Goal: Task Accomplishment & Management: Manage account settings

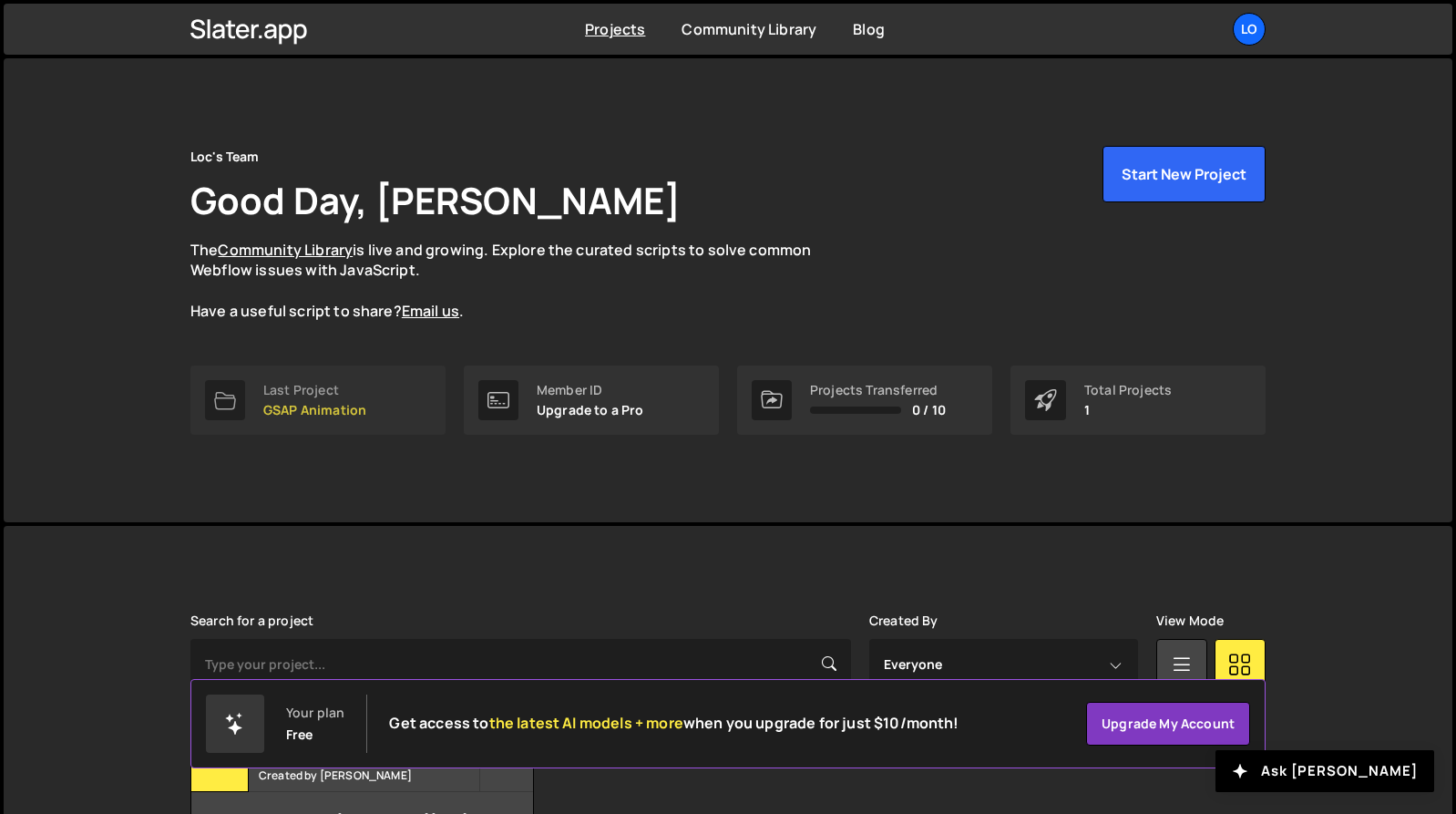
click at [378, 392] on link "Last Project GSAP Animation" at bounding box center [317, 400] width 255 height 69
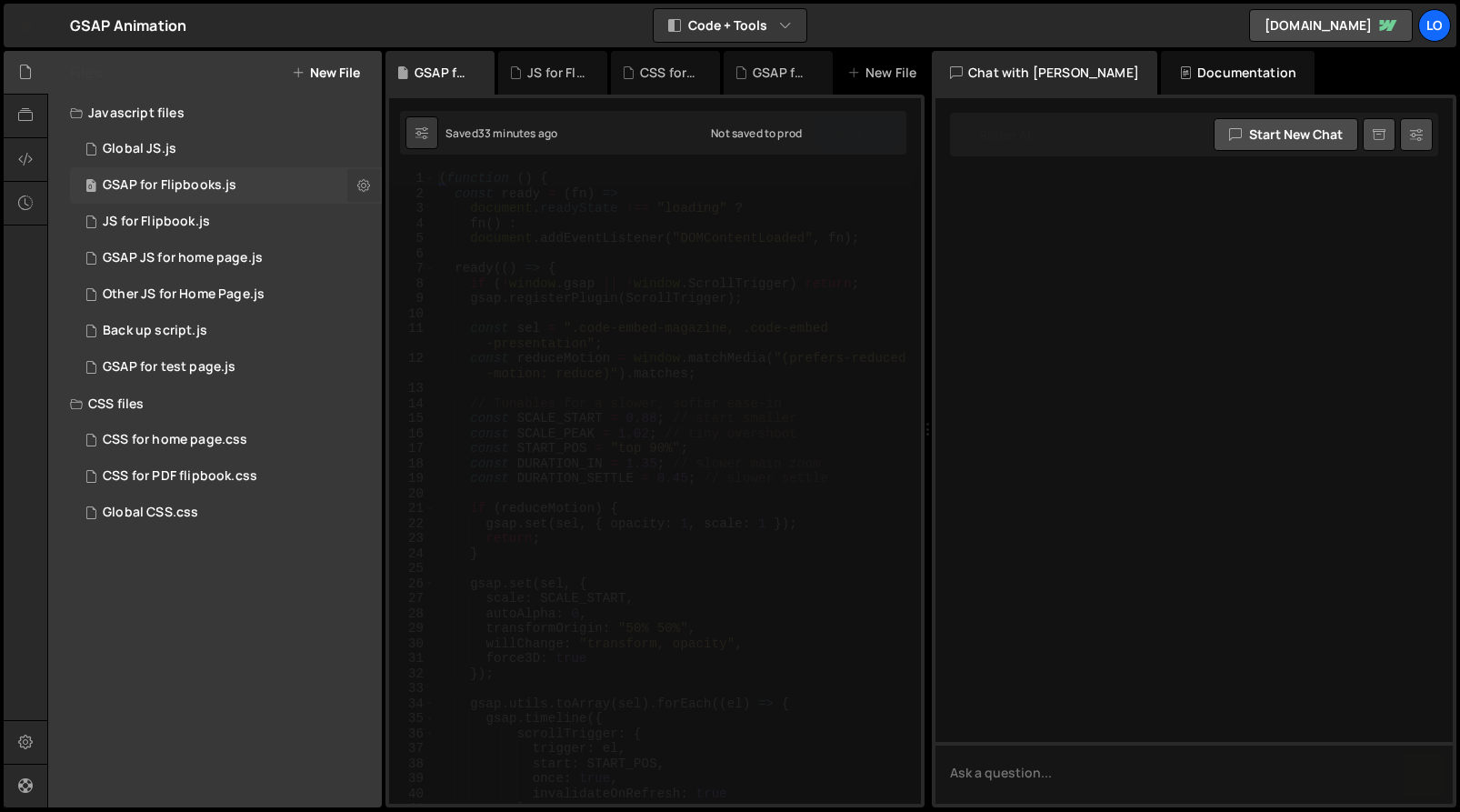
click at [364, 187] on icon at bounding box center [364, 185] width 13 height 17
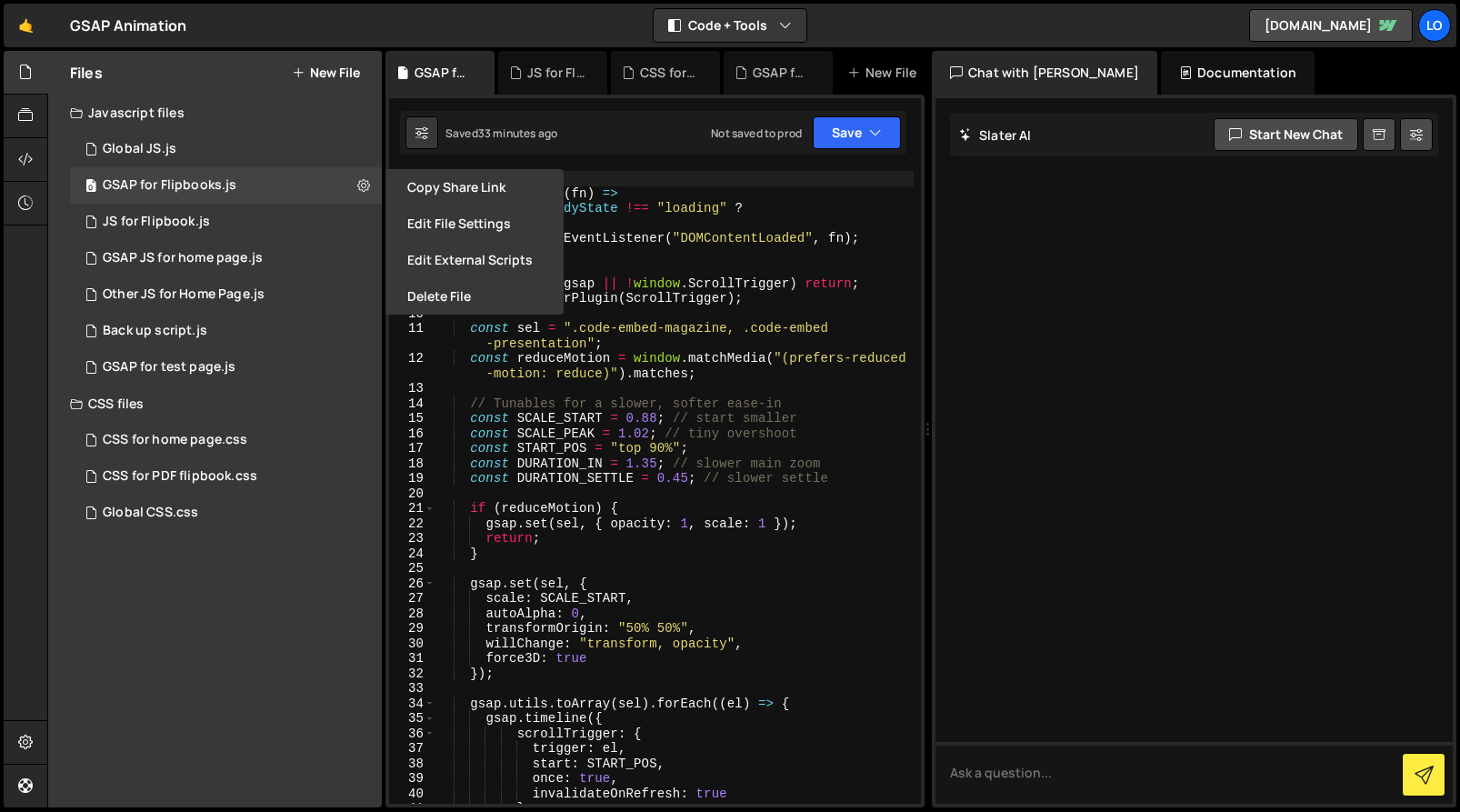
click at [465, 223] on button "Edit File Settings" at bounding box center [475, 223] width 179 height 36
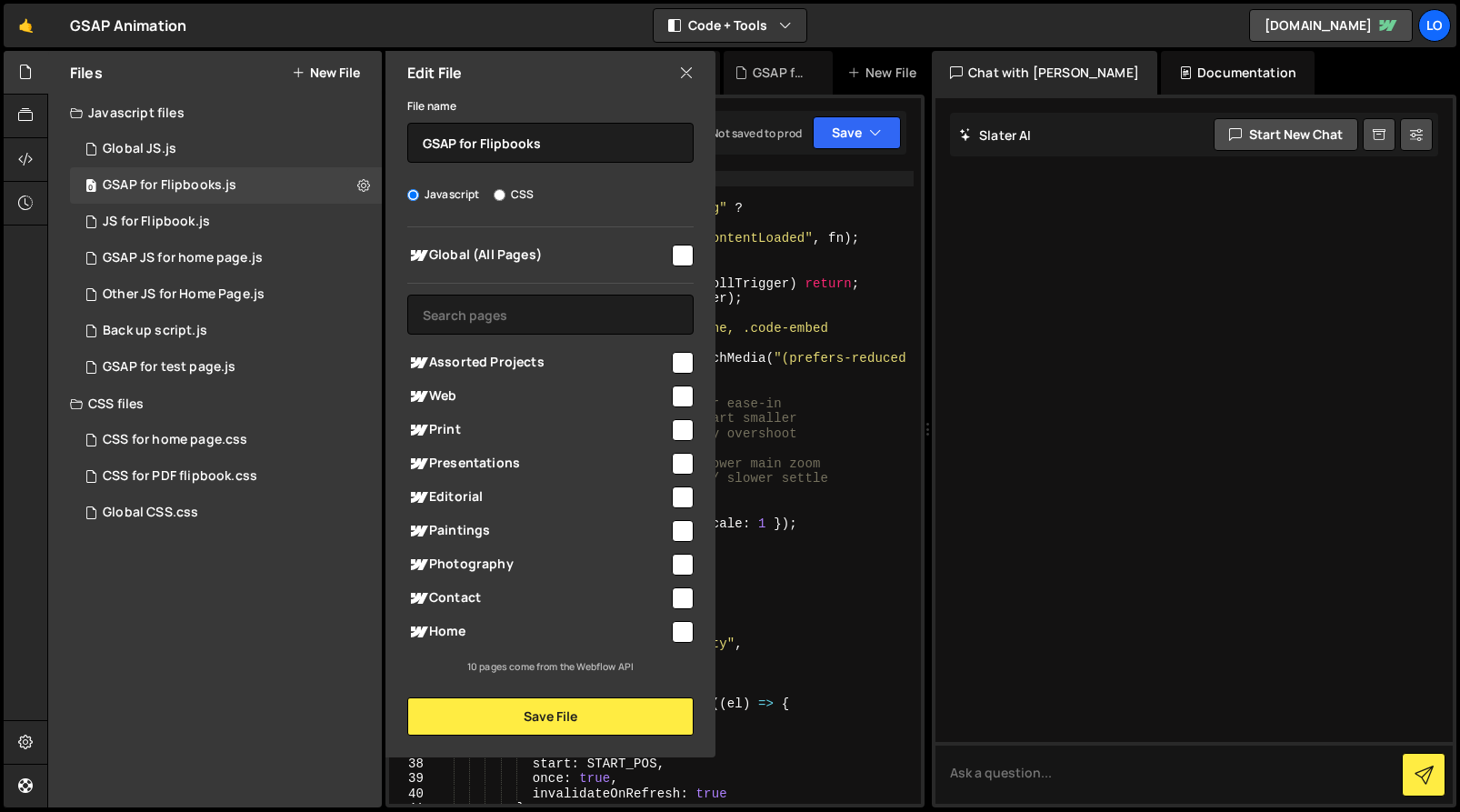
click at [685, 78] on icon at bounding box center [687, 72] width 15 height 20
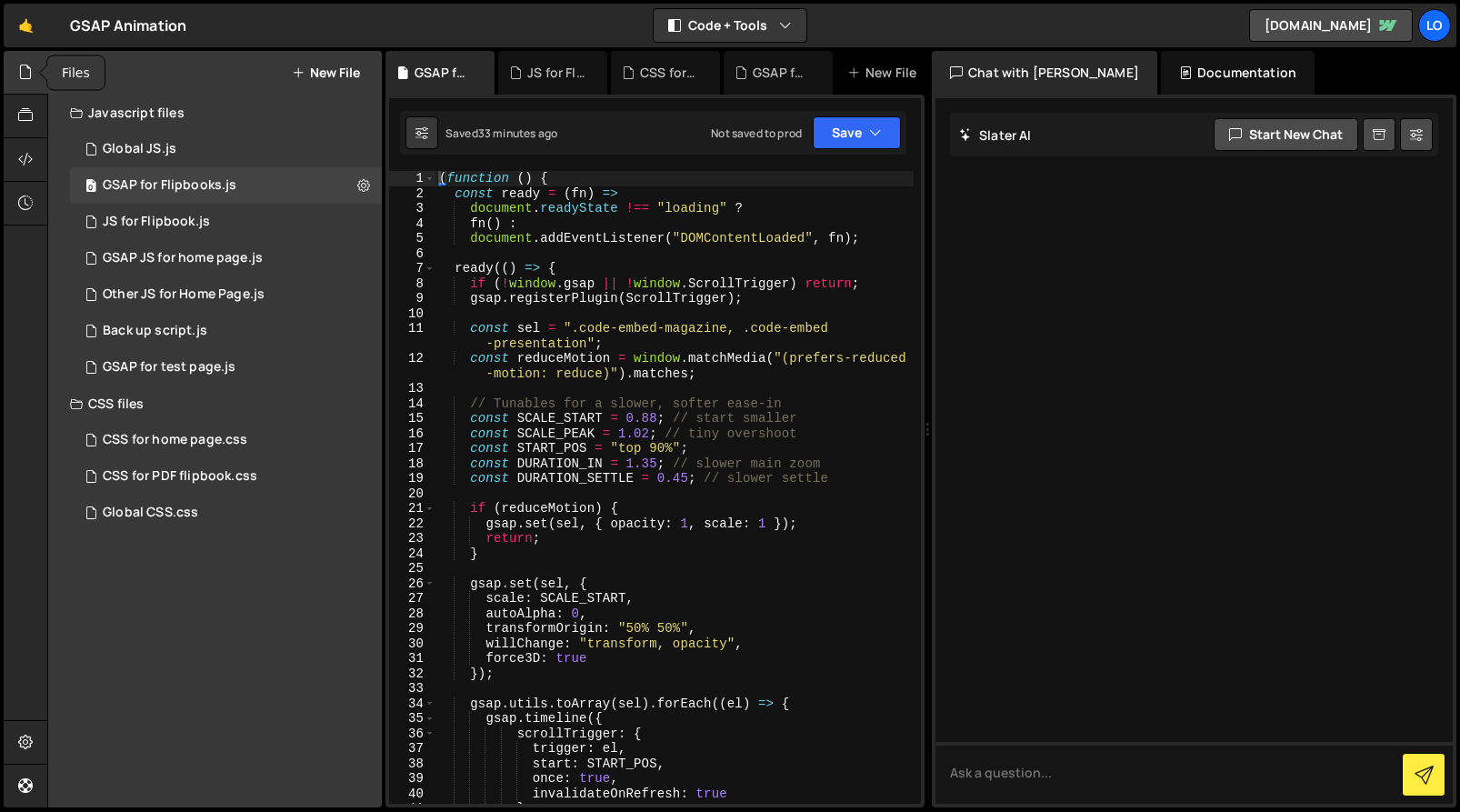
click at [24, 74] on icon at bounding box center [25, 71] width 15 height 20
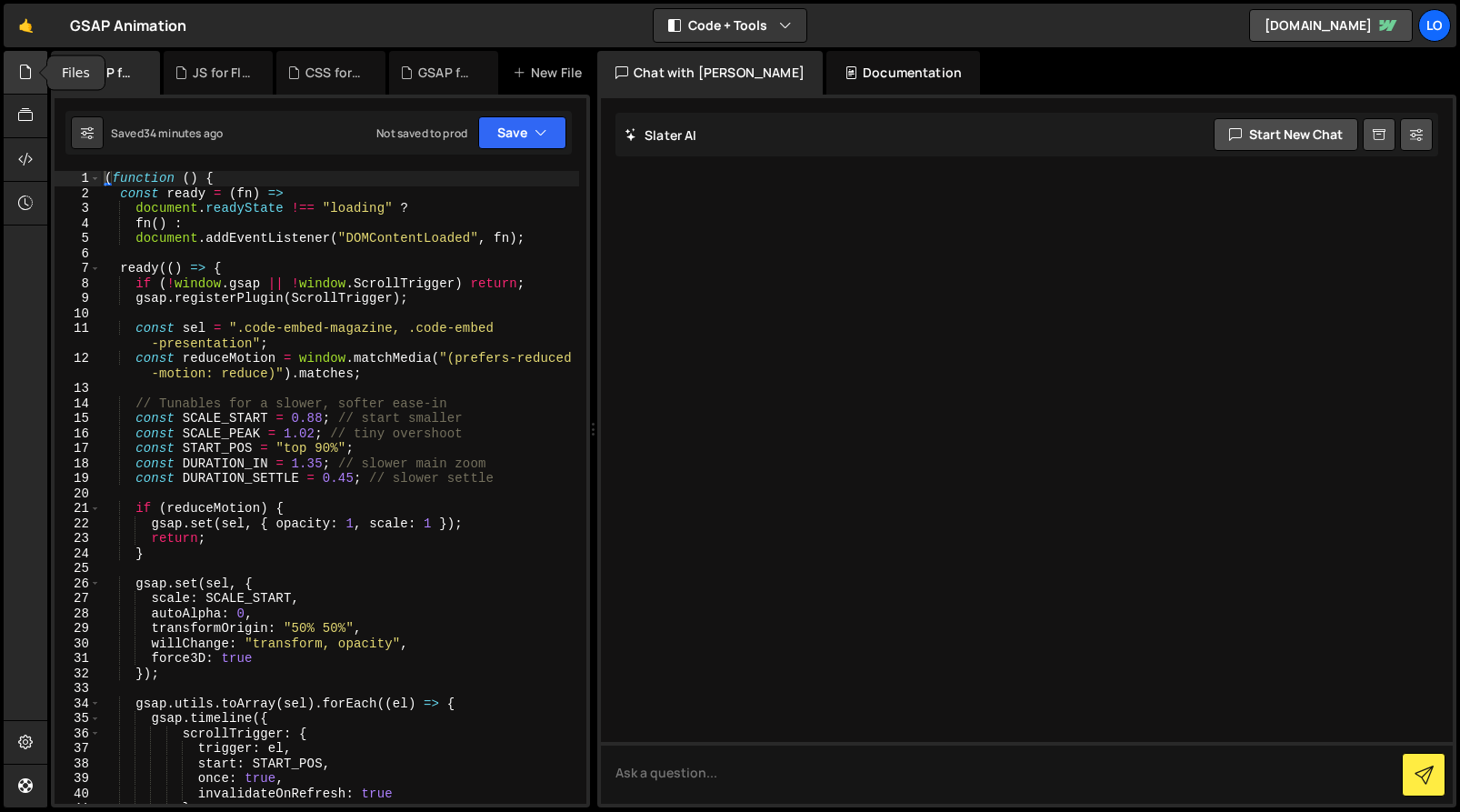
click at [28, 73] on icon at bounding box center [25, 71] width 15 height 20
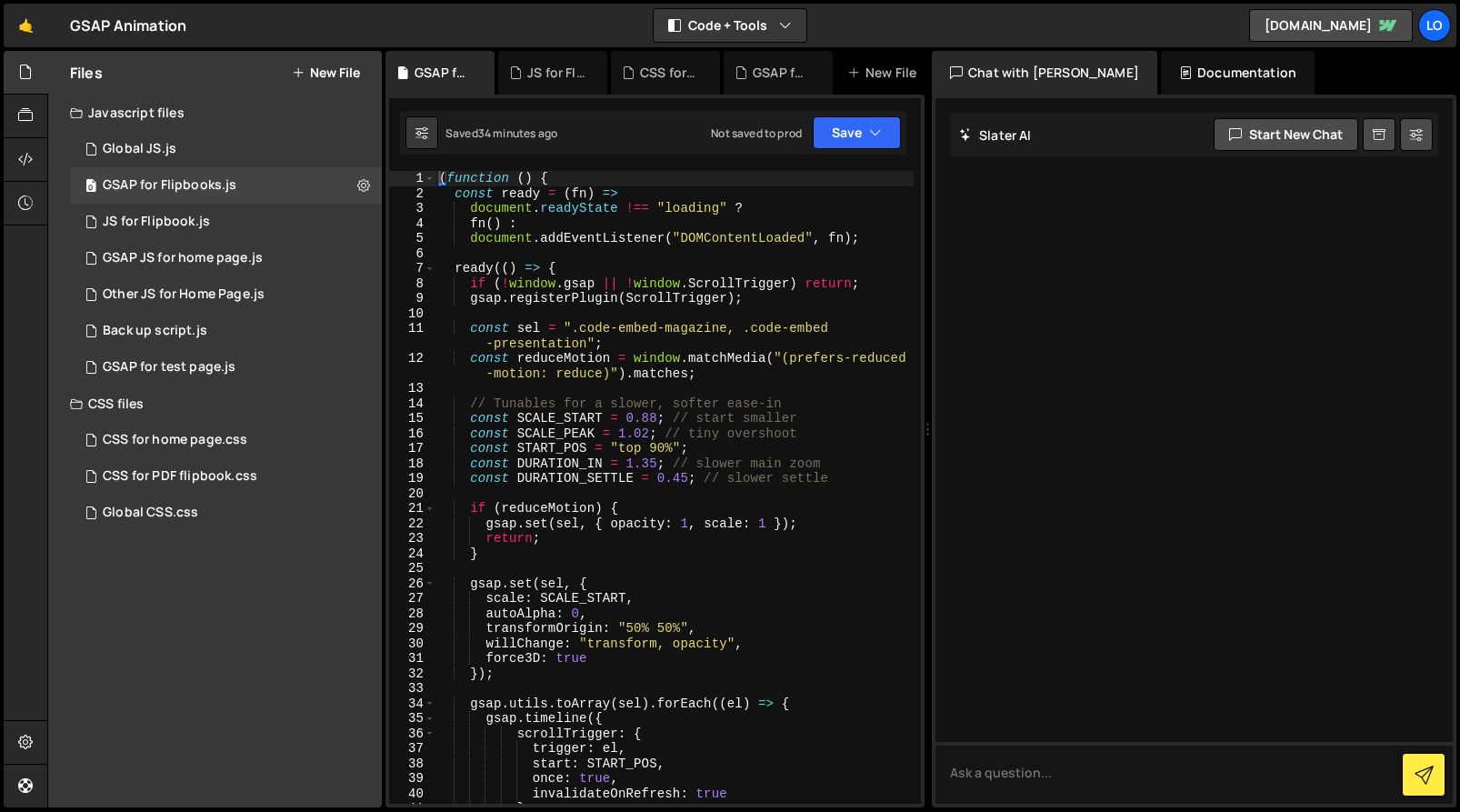
click at [134, 29] on div "GSAP Animation ⚠️ Code is being edited in another browser" at bounding box center [128, 25] width 117 height 21
click at [1307, 26] on link "[DOMAIN_NAME]" at bounding box center [1331, 25] width 164 height 33
click at [27, 739] on icon at bounding box center [25, 741] width 15 height 20
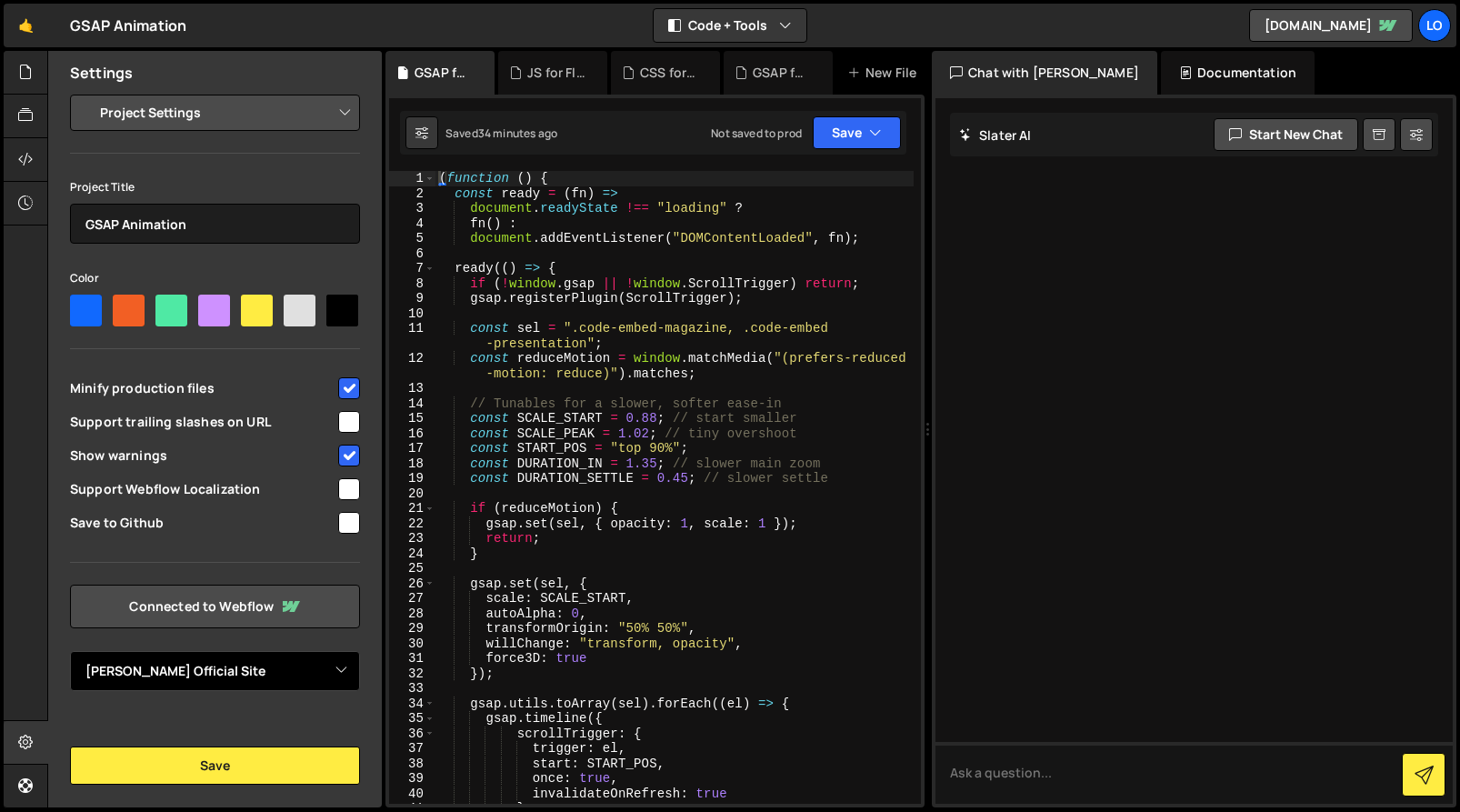
click at [184, 671] on select "Select Project Loc Tran's Official Site" at bounding box center [215, 671] width 290 height 40
click at [177, 666] on select "Select Project Loc Tran's Official Site" at bounding box center [215, 671] width 290 height 40
select select "680432b9583a3fb53c77a28f"
click at [190, 605] on link "Connected to Webflow" at bounding box center [215, 606] width 290 height 44
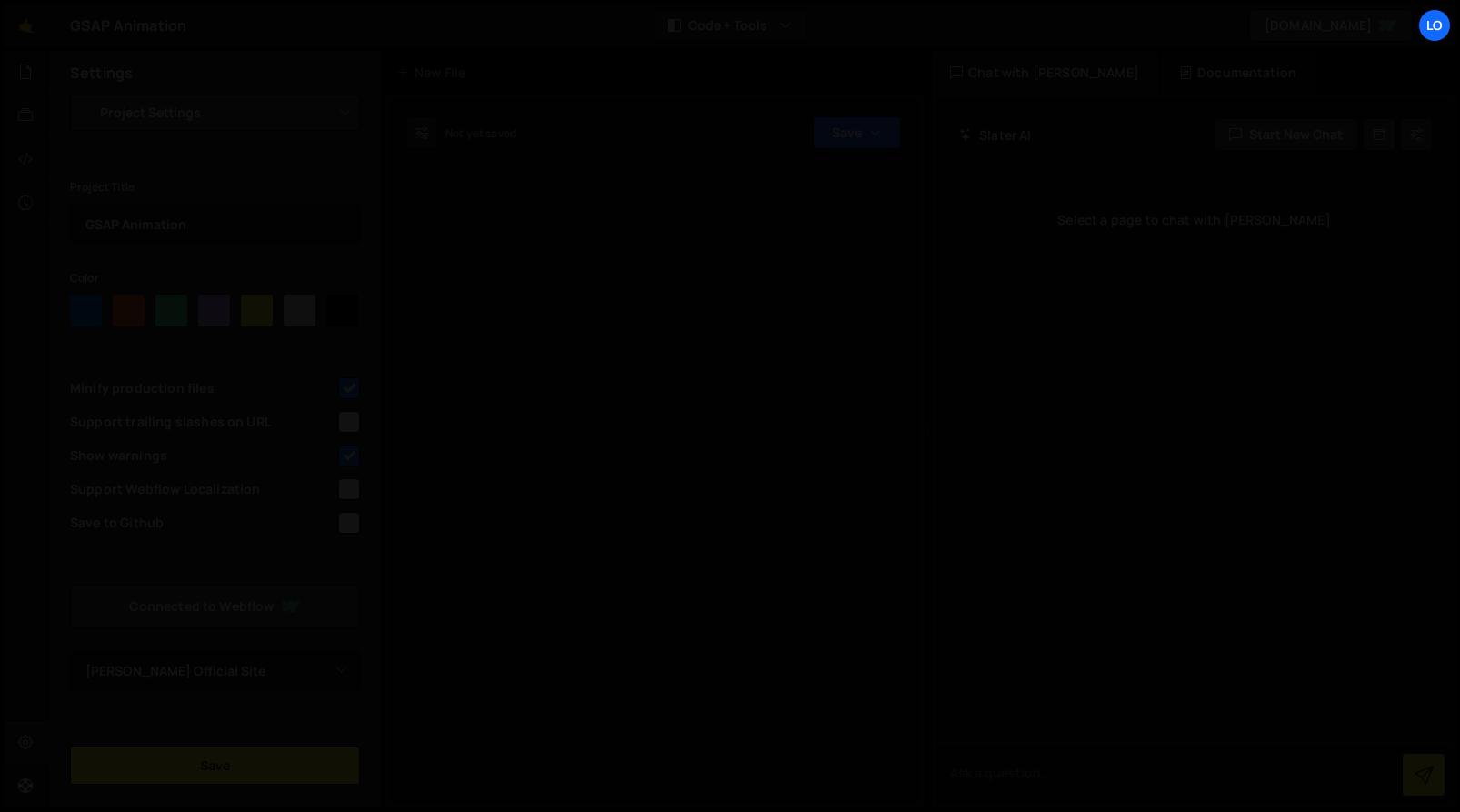
select select "680432b9583a3fb53c77a28f"
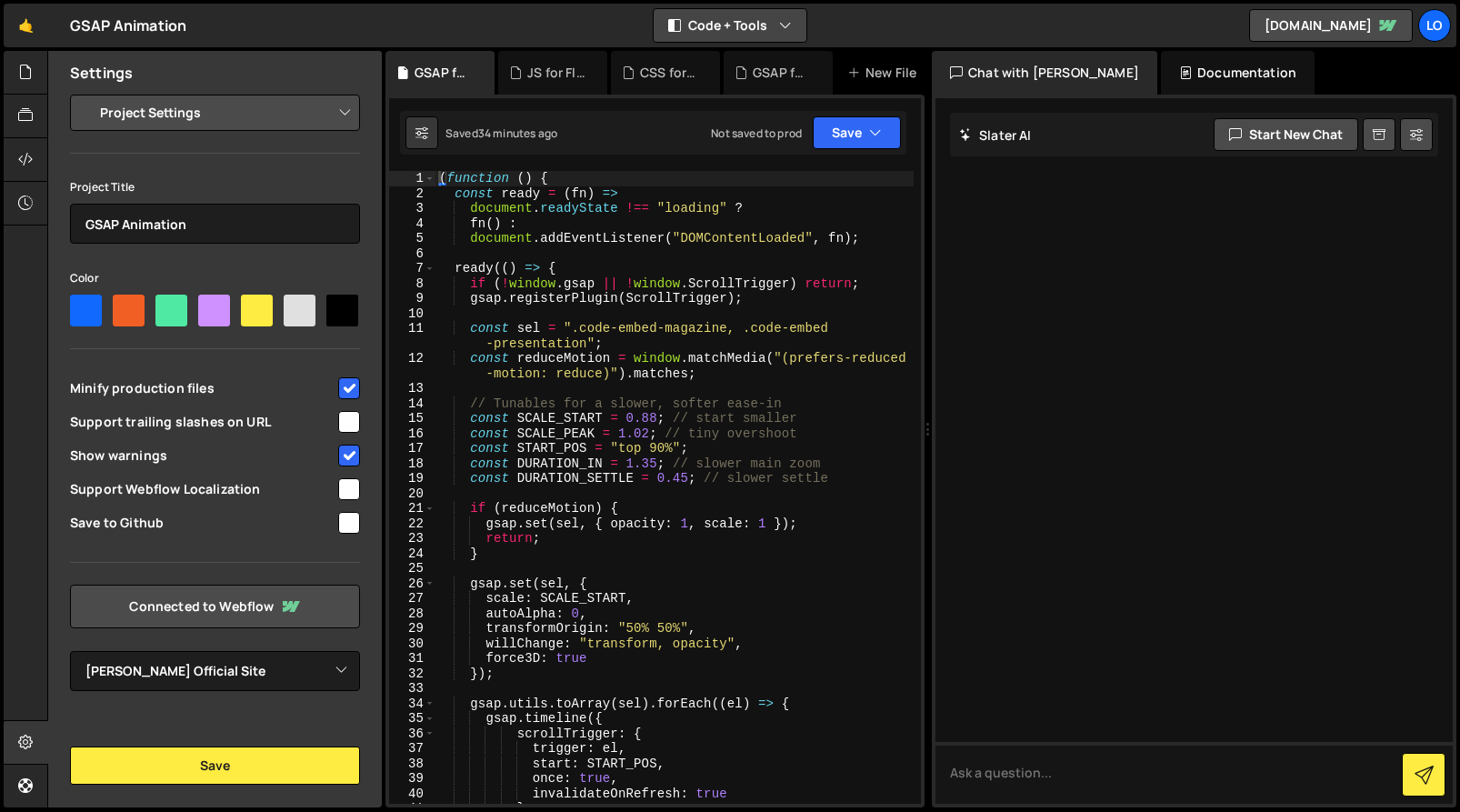
click at [787, 24] on icon "button" at bounding box center [786, 25] width 13 height 18
click at [896, 21] on div "🤙 GSAP Animation ⚠️ Code is being edited in another browser Code + Tools Code O…" at bounding box center [730, 25] width 1453 height 44
click at [25, 75] on icon at bounding box center [25, 71] width 15 height 20
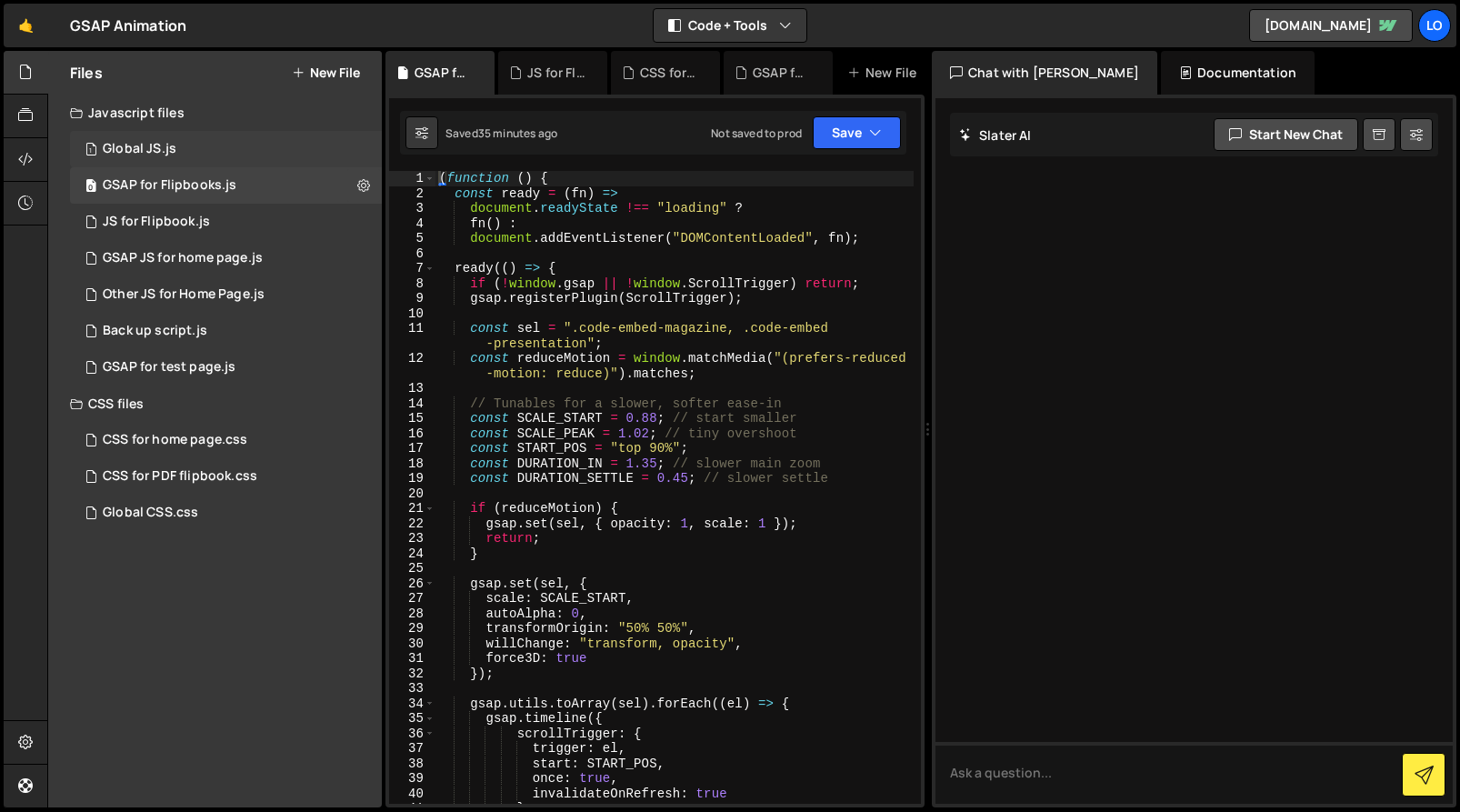
click at [345, 149] on div "1 Global JS.js 0" at bounding box center [226, 149] width 312 height 36
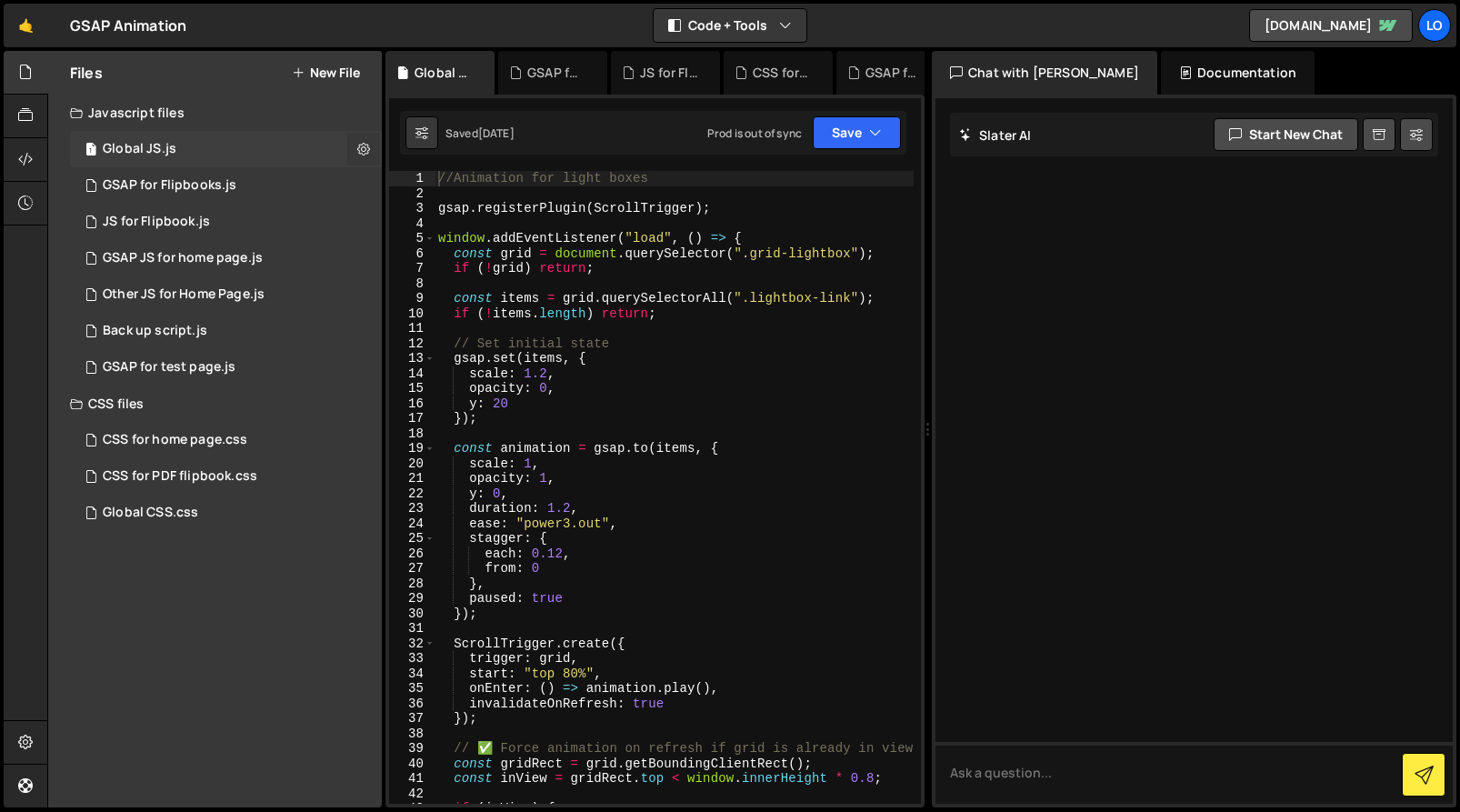
click at [367, 145] on icon at bounding box center [364, 149] width 13 height 17
type input "Global JS"
radio input "true"
checkbox input "true"
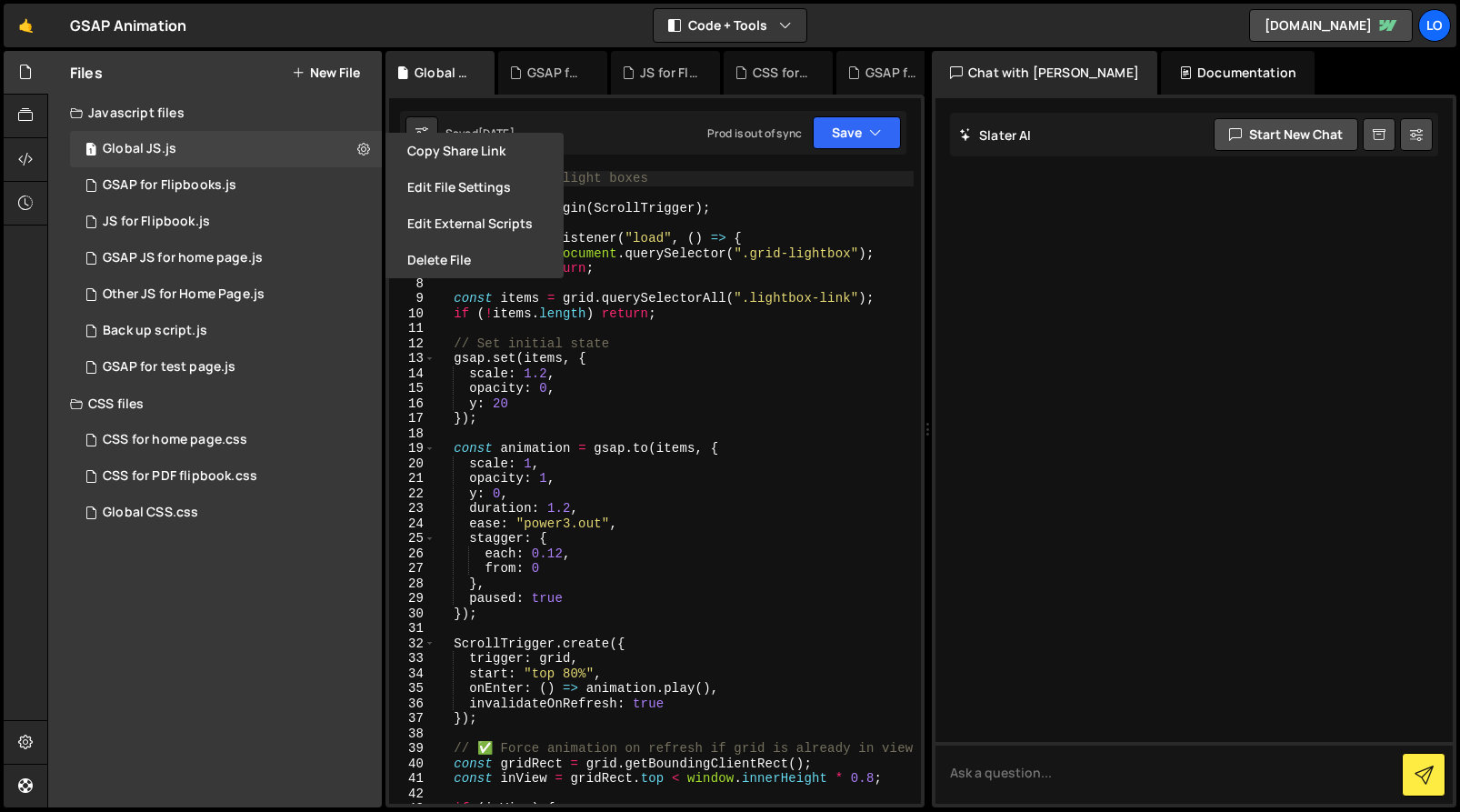
click at [481, 188] on button "Edit File Settings" at bounding box center [475, 187] width 179 height 36
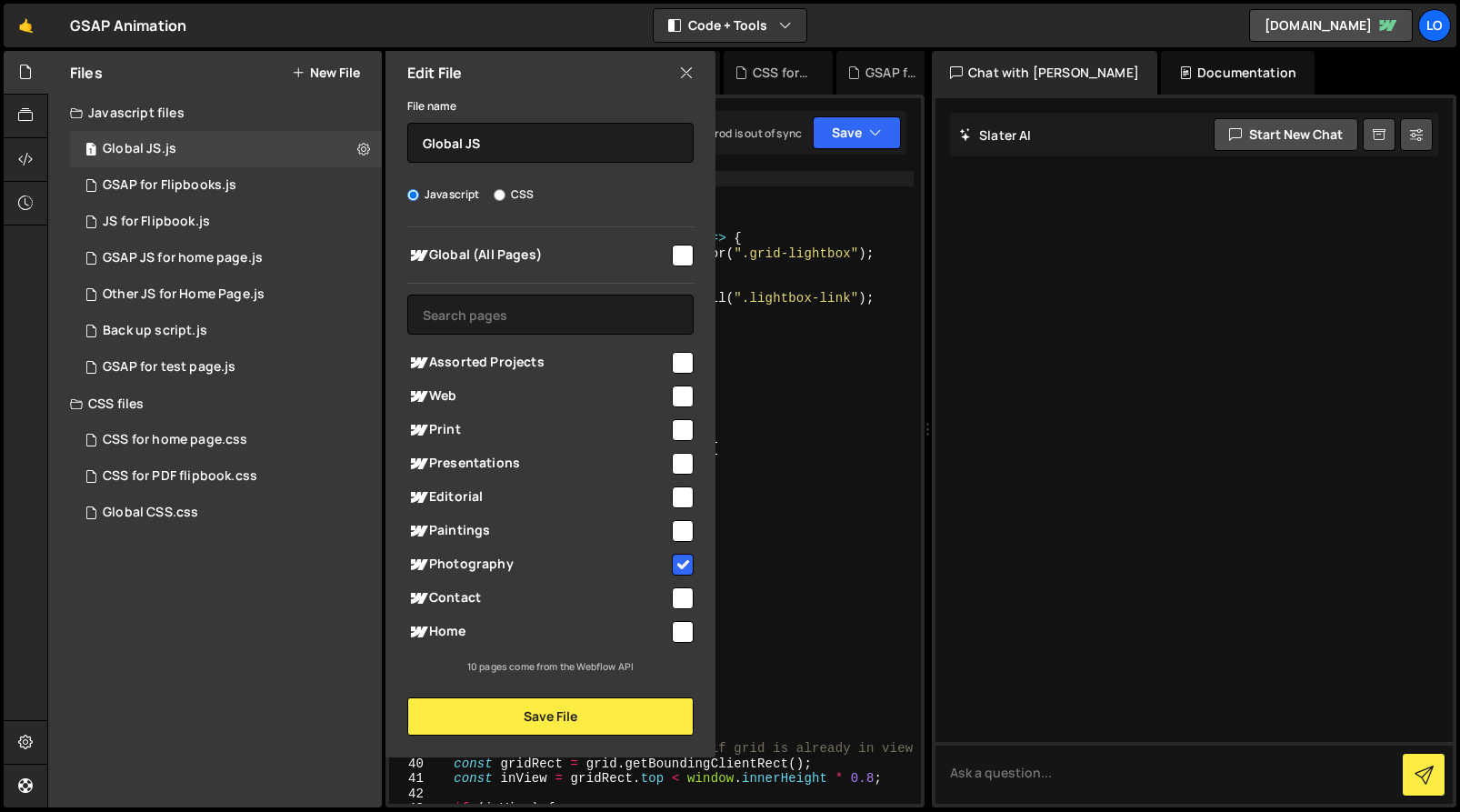
click at [688, 74] on icon at bounding box center [687, 72] width 15 height 20
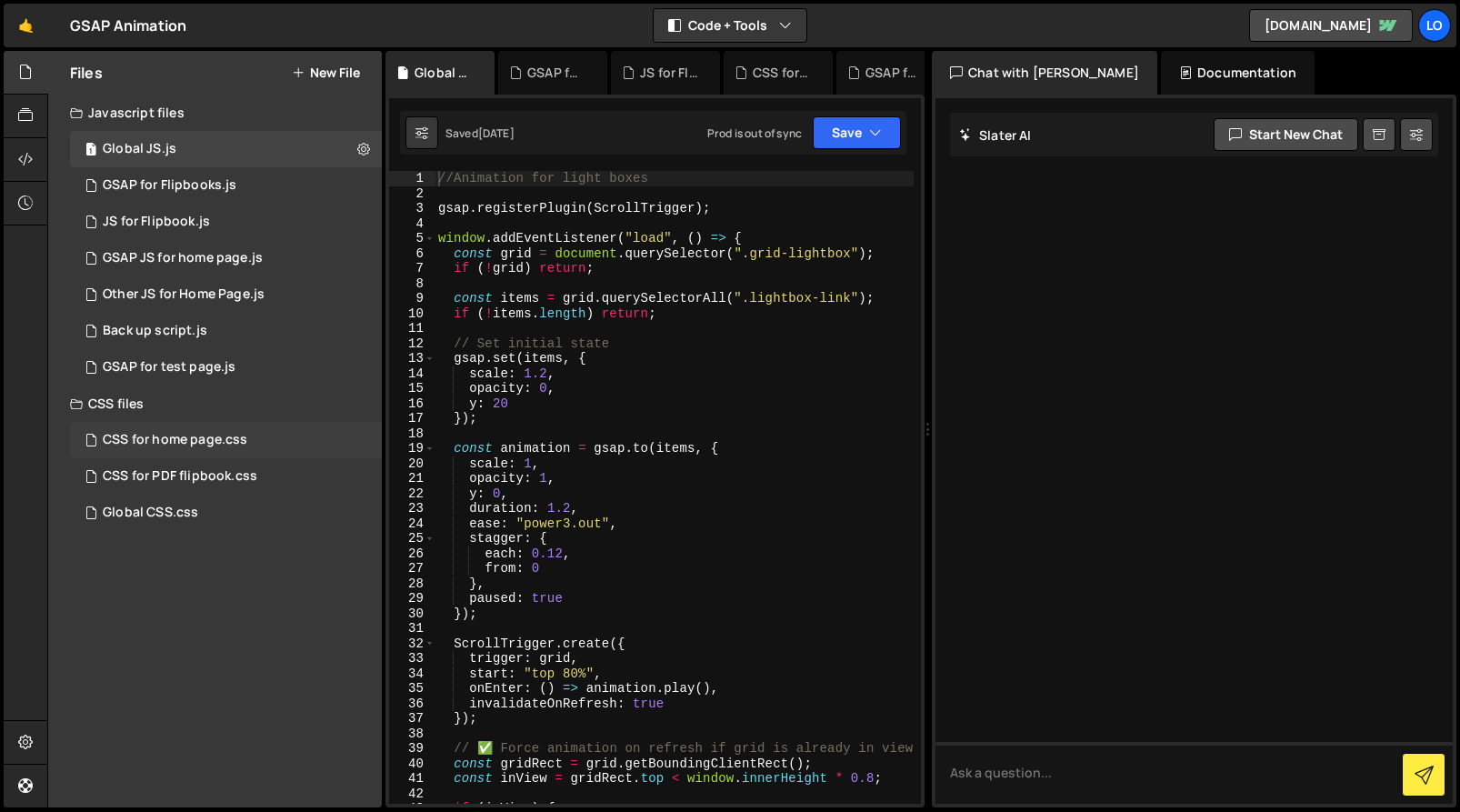
click at [289, 444] on div "CSS for home page.css 0" at bounding box center [226, 439] width 312 height 36
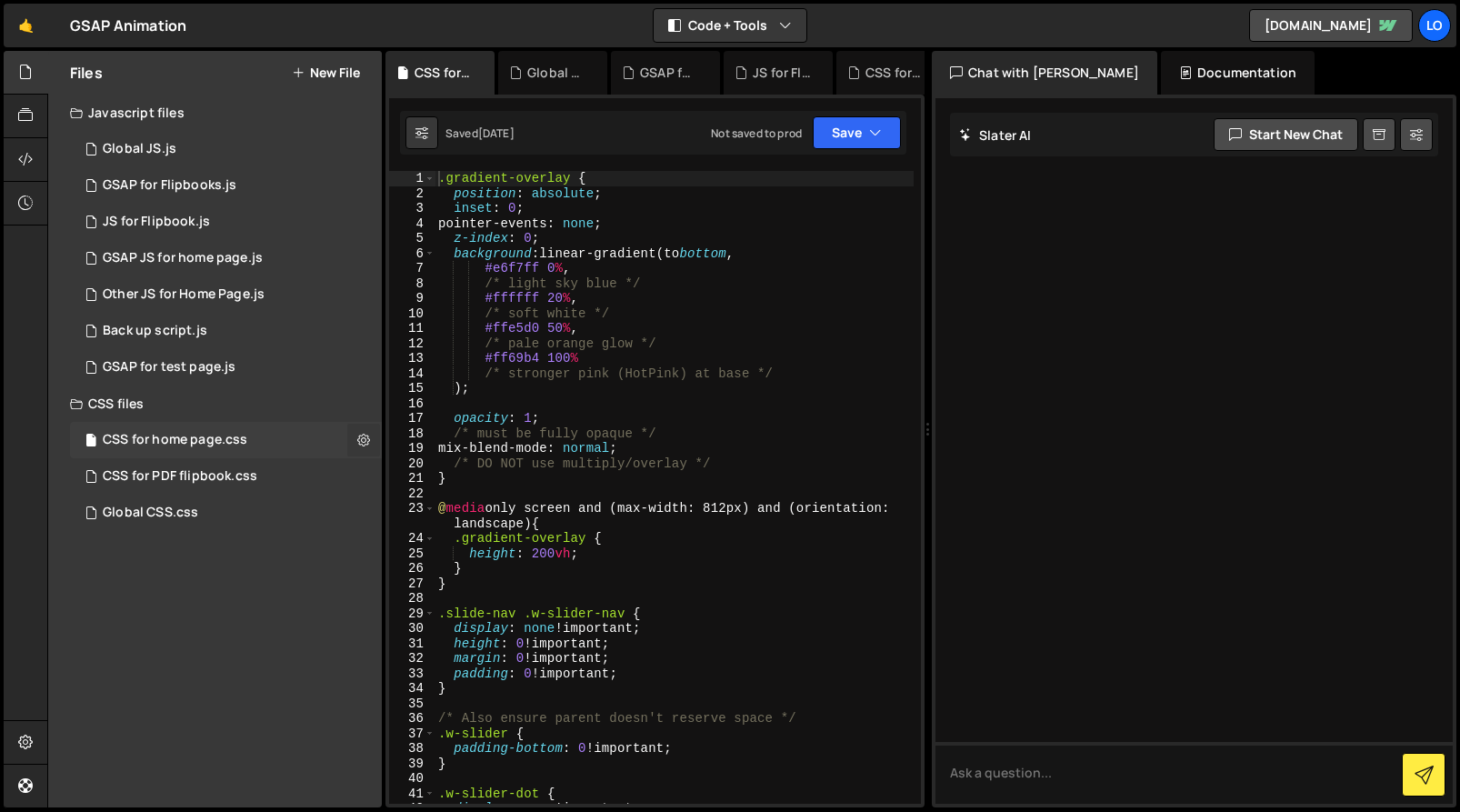
click at [365, 441] on icon at bounding box center [364, 439] width 13 height 17
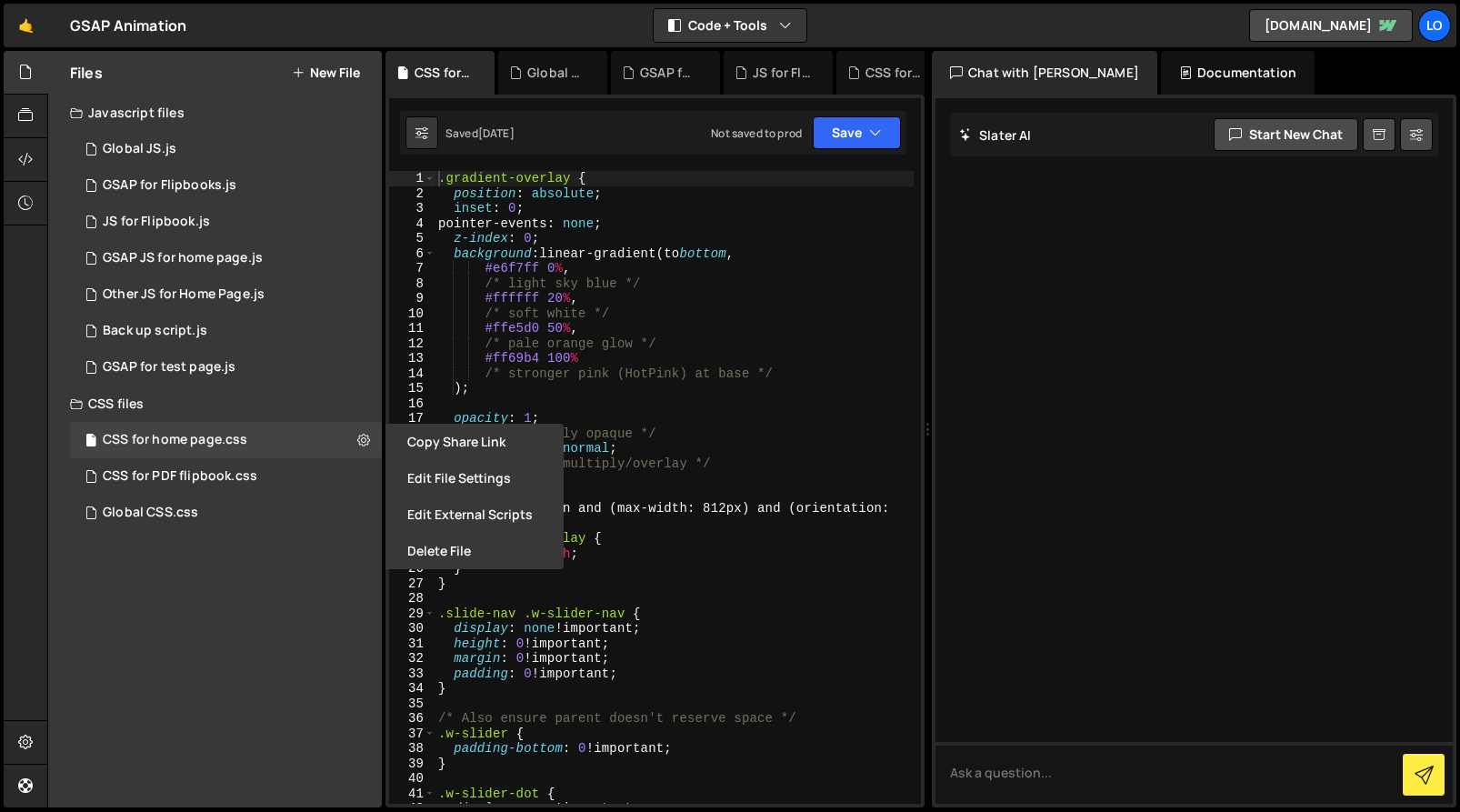
click at [494, 479] on button "Edit File Settings" at bounding box center [475, 477] width 179 height 36
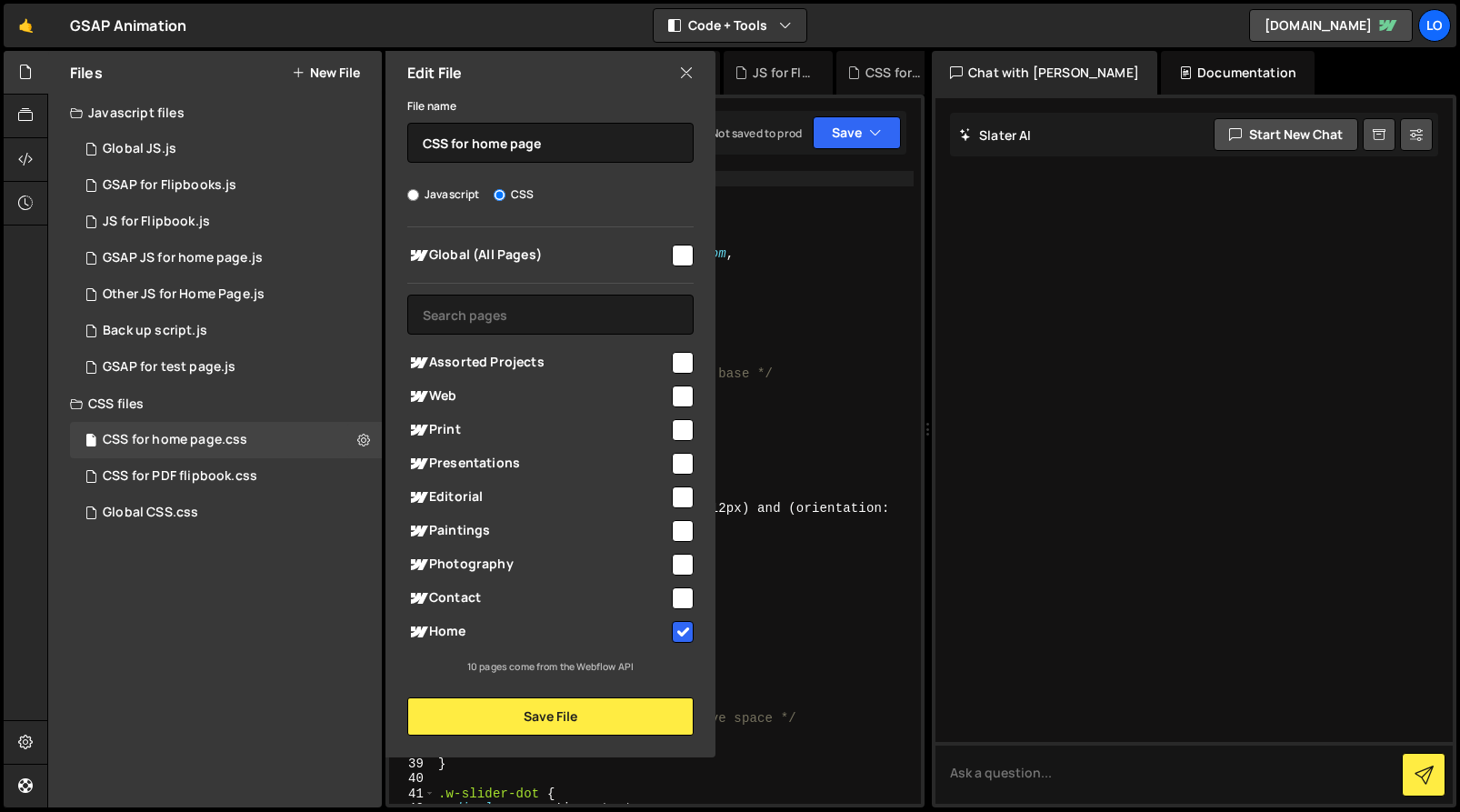
click at [682, 68] on icon at bounding box center [687, 72] width 15 height 20
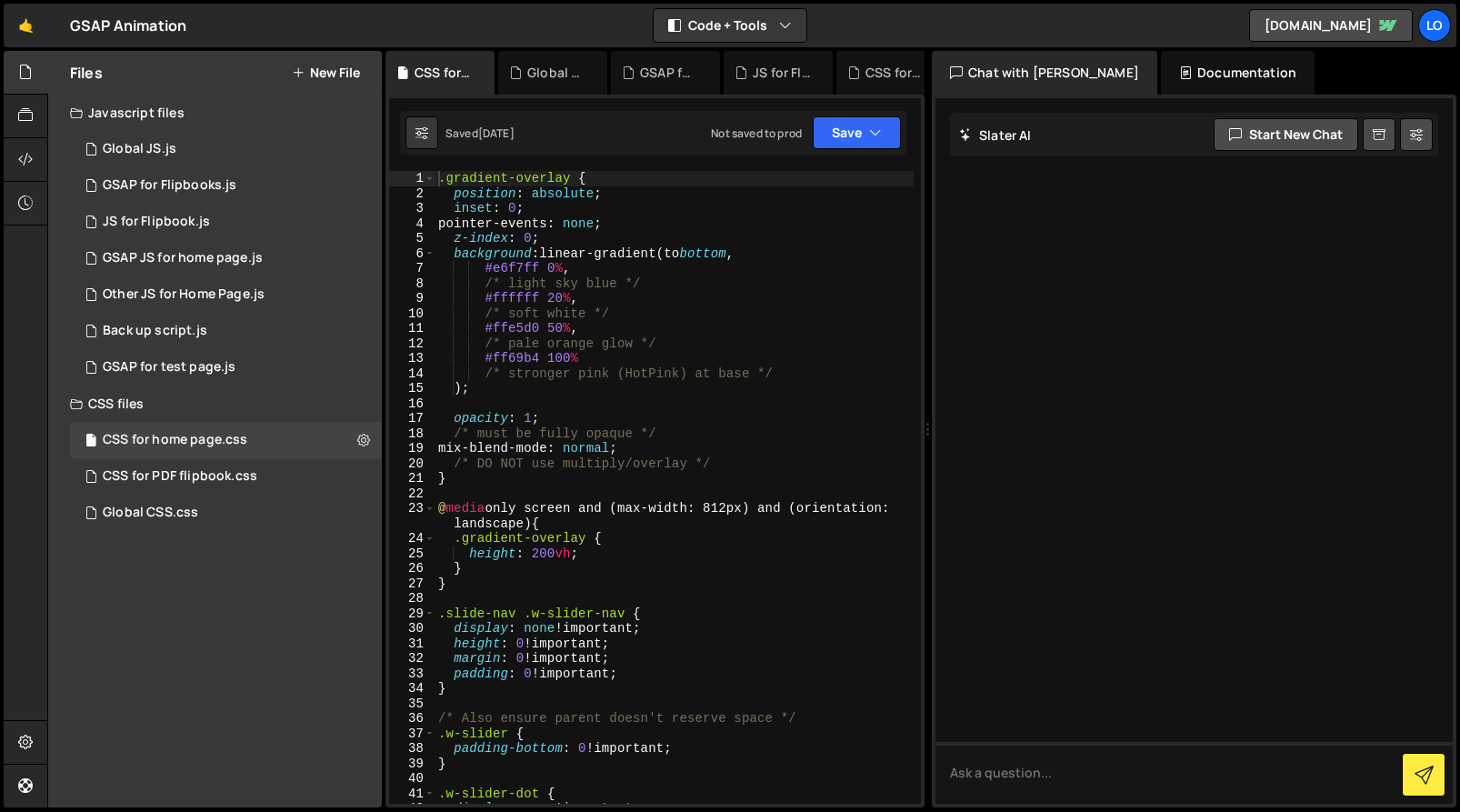
click at [113, 21] on div "GSAP Animation ⚠️ Code is being edited in another browser" at bounding box center [128, 25] width 117 height 21
click at [1439, 29] on div "Lo" at bounding box center [1435, 25] width 33 height 33
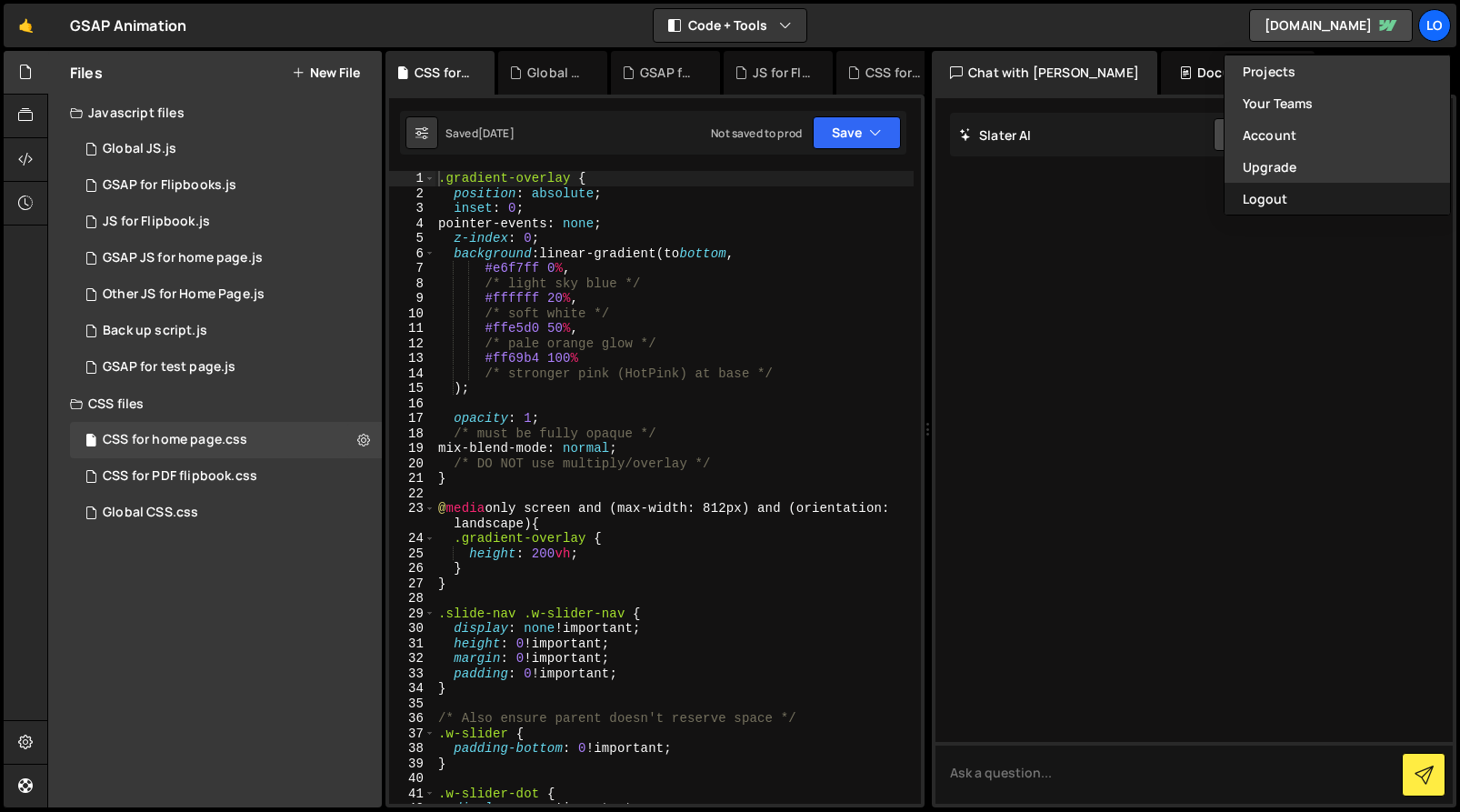
click at [1271, 198] on button "Logout" at bounding box center [1338, 199] width 225 height 32
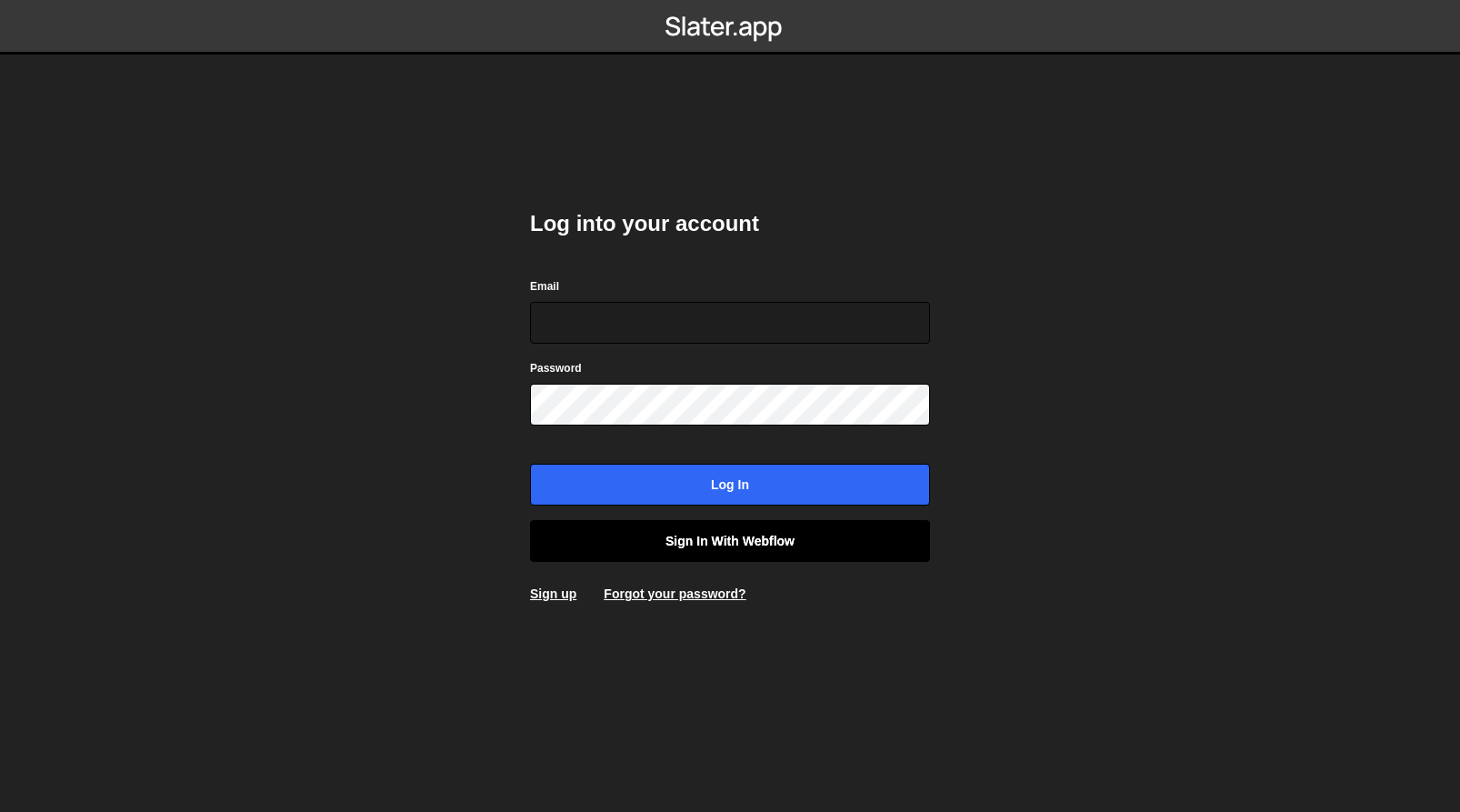
click at [763, 539] on link "Sign in with Webflow" at bounding box center [730, 541] width 400 height 42
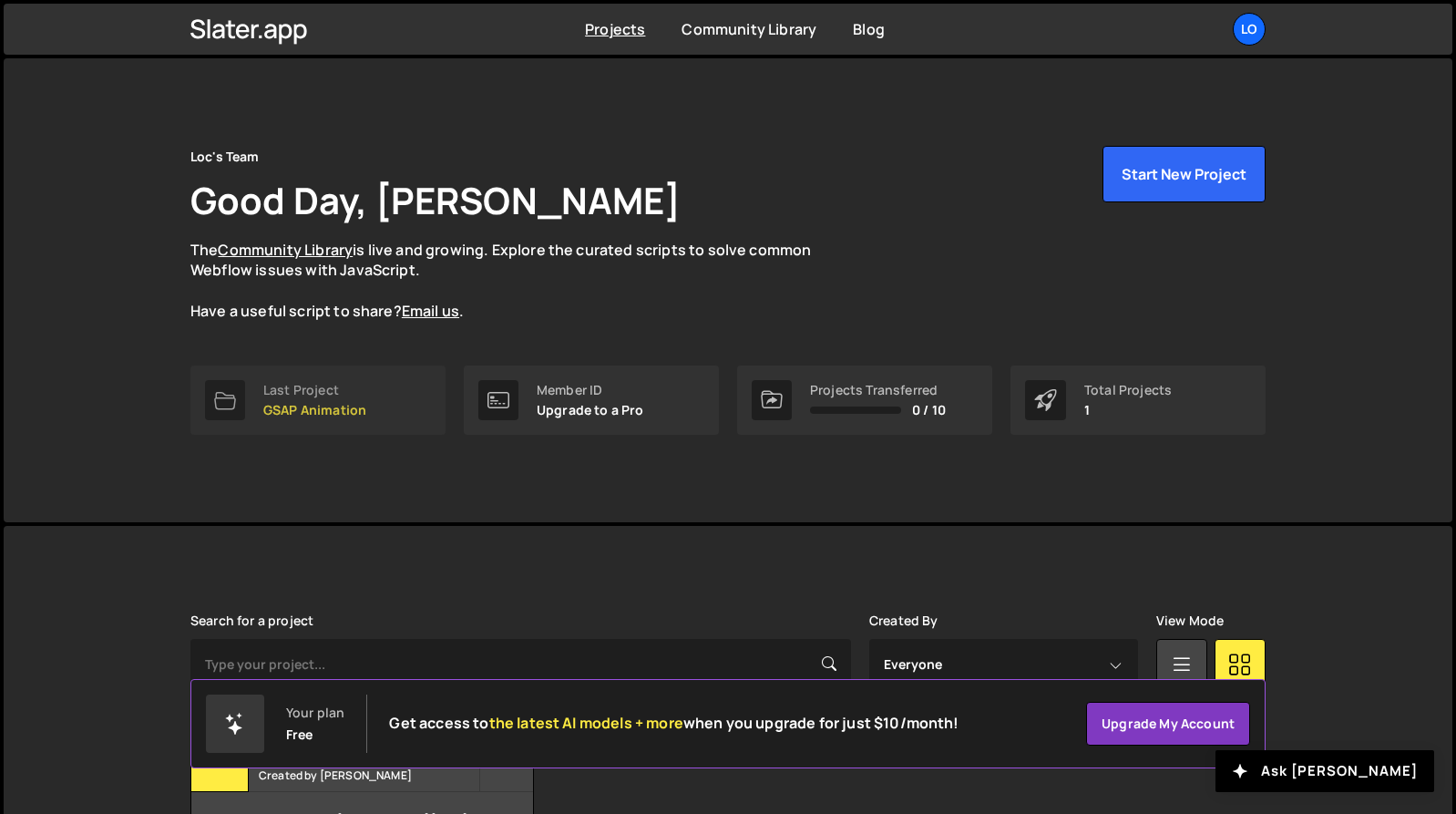
click at [315, 413] on p "GSAP Animation" at bounding box center [315, 410] width 103 height 15
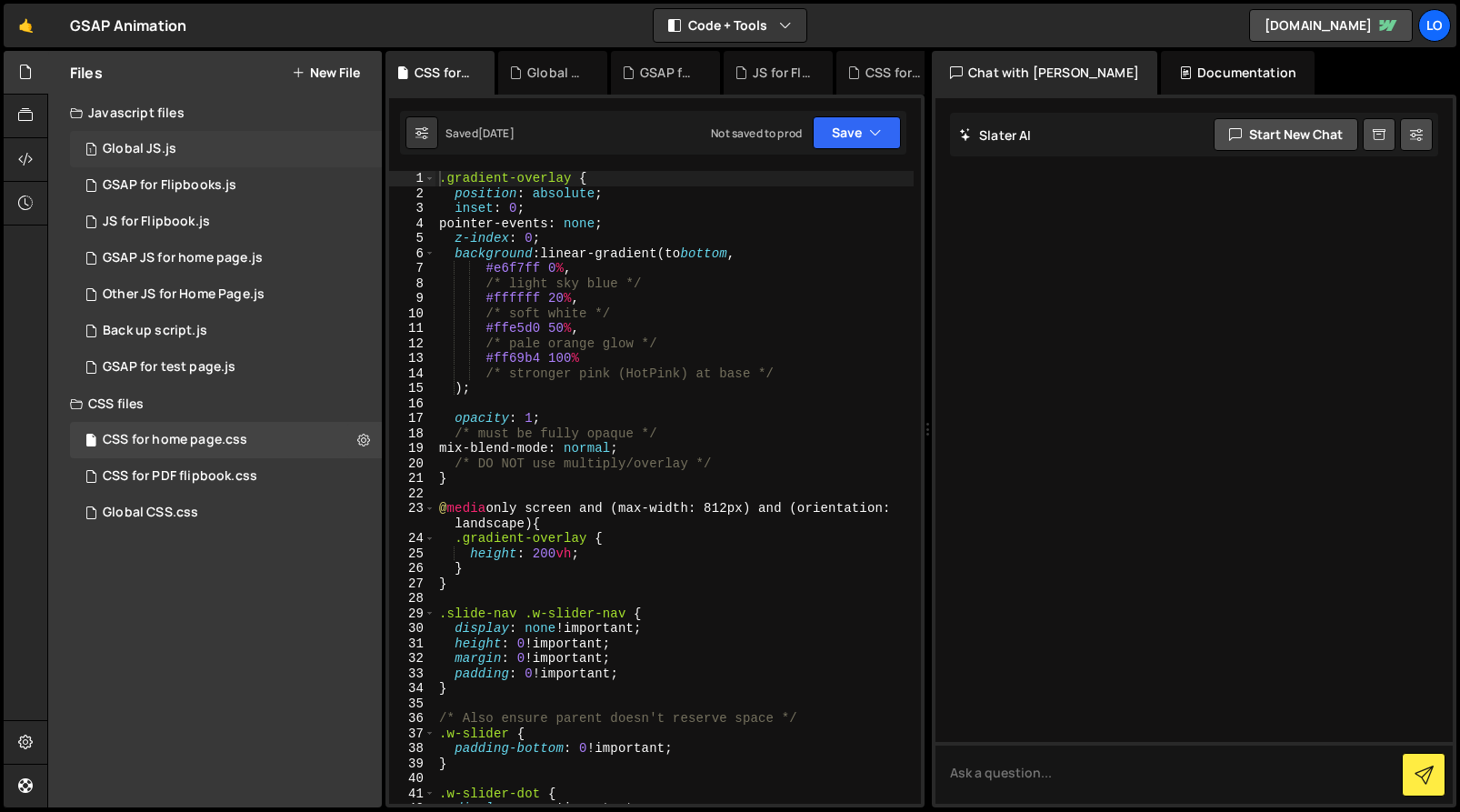
click at [304, 152] on div "1 Global JS.js 0" at bounding box center [226, 149] width 312 height 36
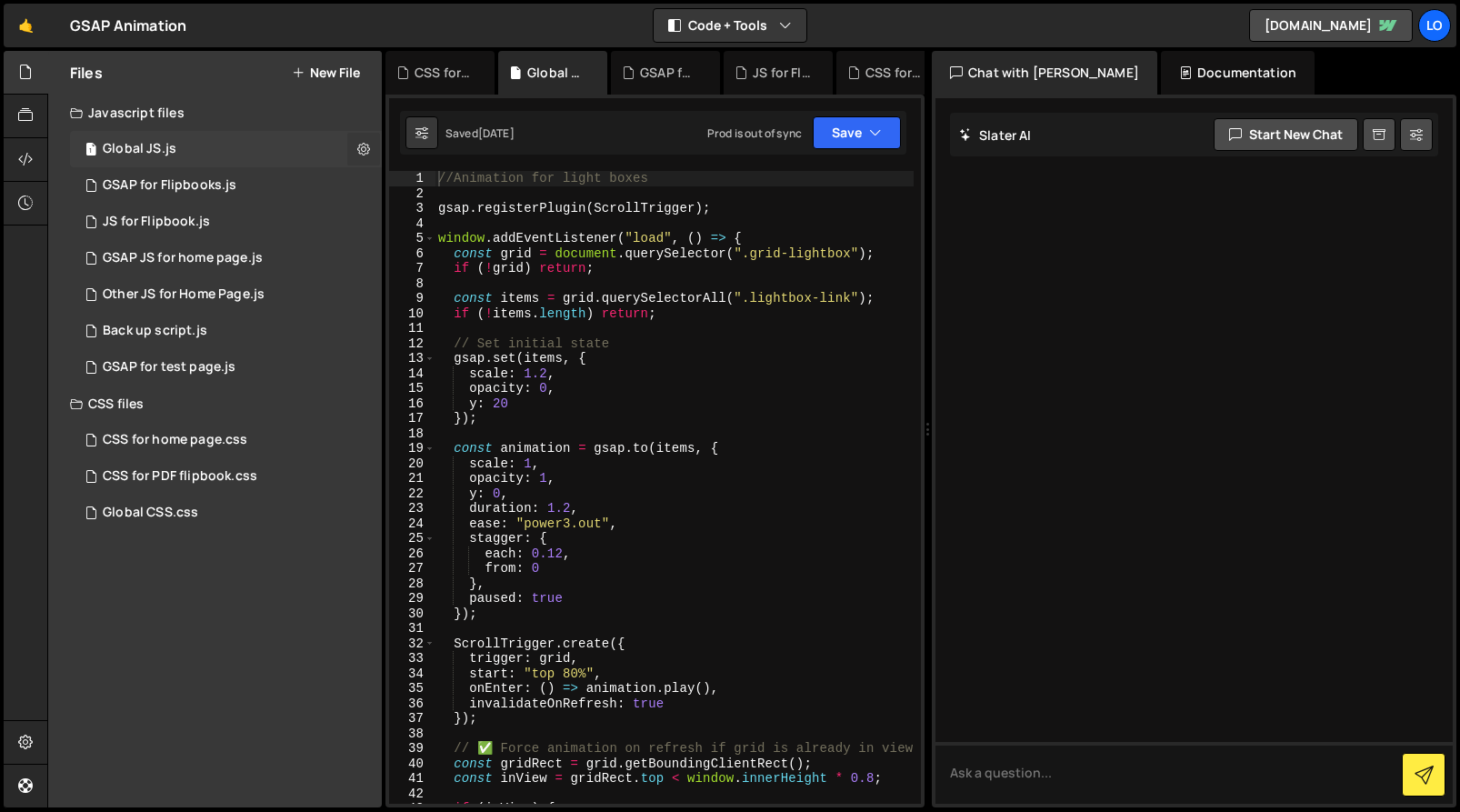
click at [365, 149] on icon at bounding box center [364, 149] width 13 height 17
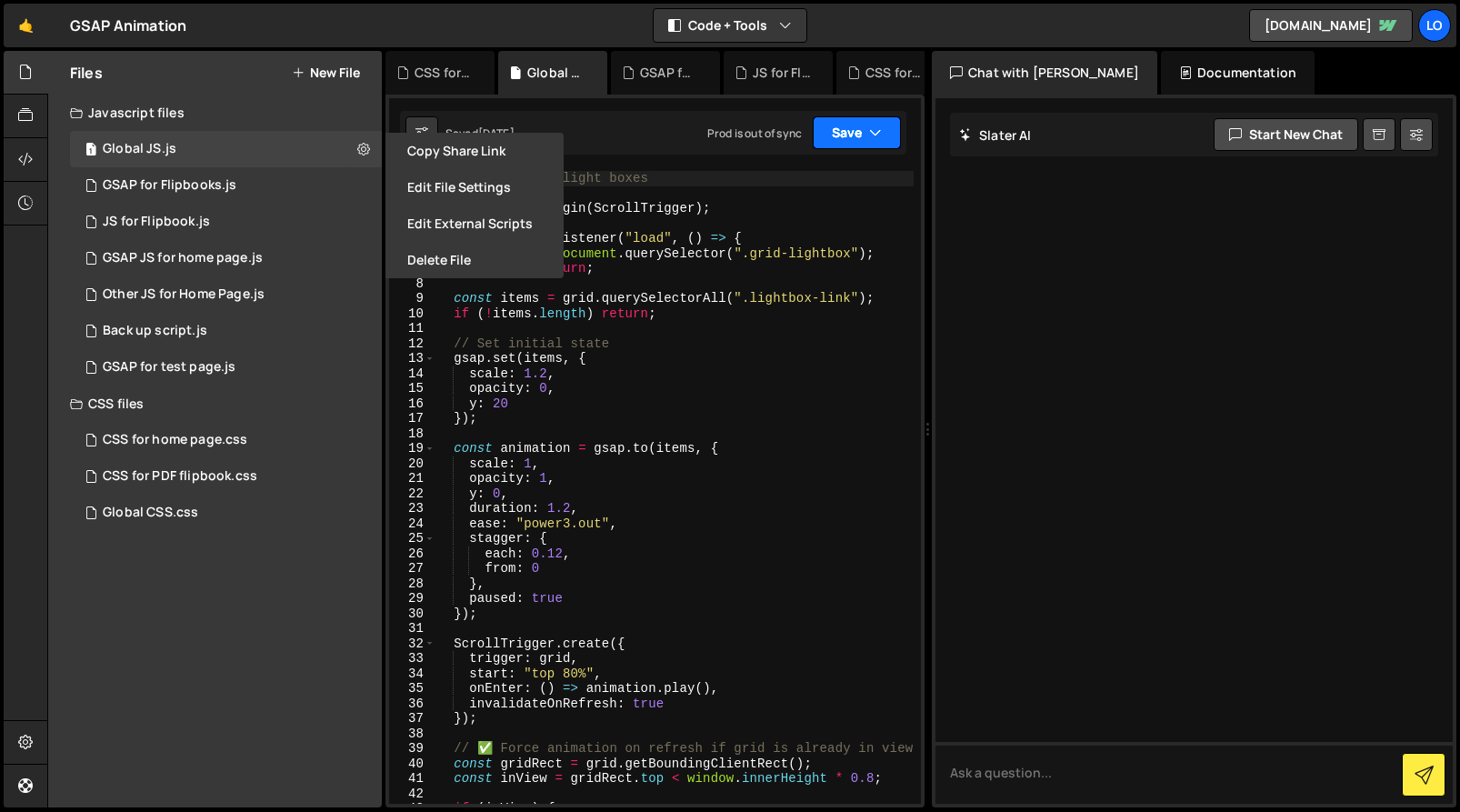
click at [856, 132] on button "Save" at bounding box center [857, 133] width 88 height 33
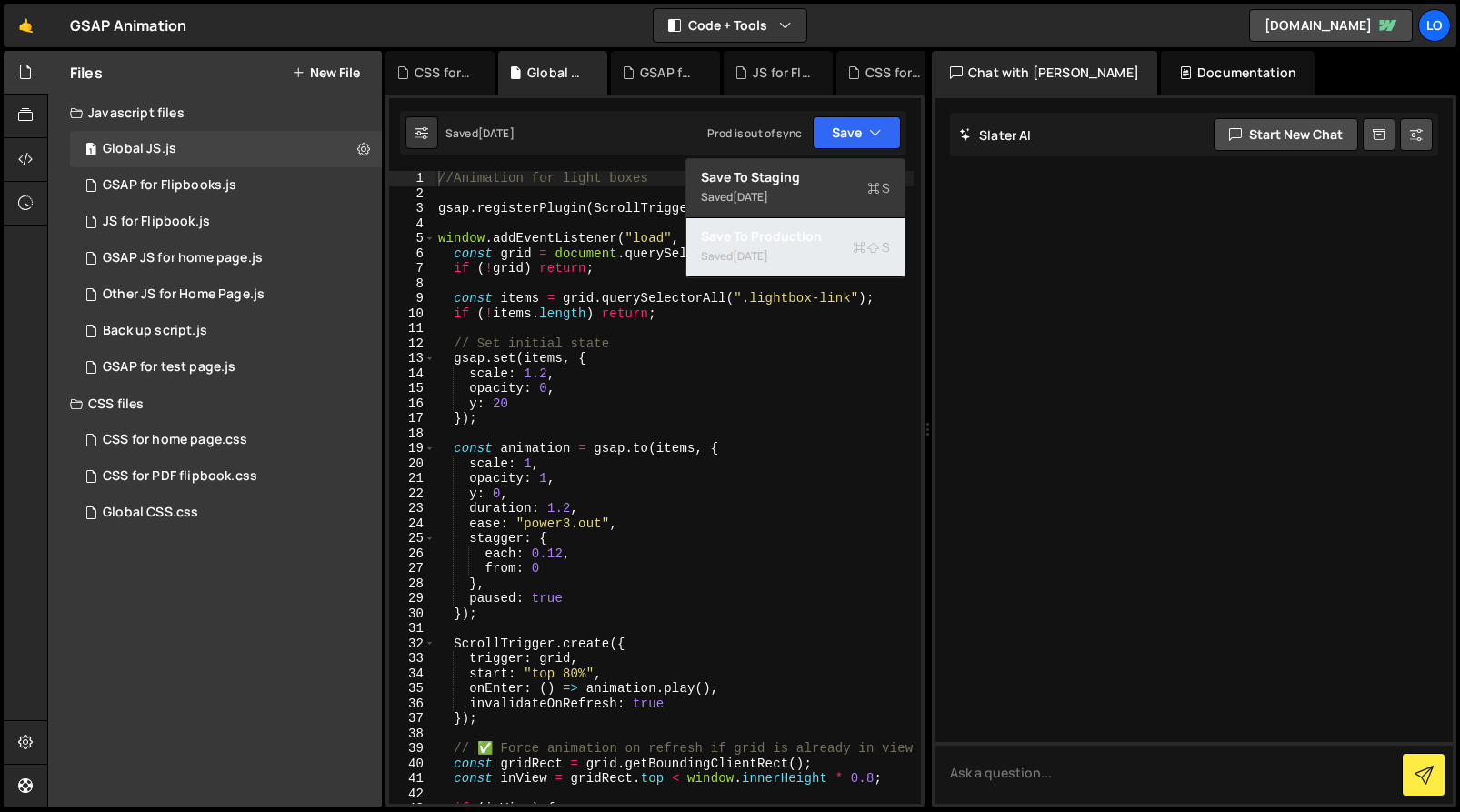
click at [789, 248] on div "Saved [DATE]" at bounding box center [795, 256] width 189 height 21
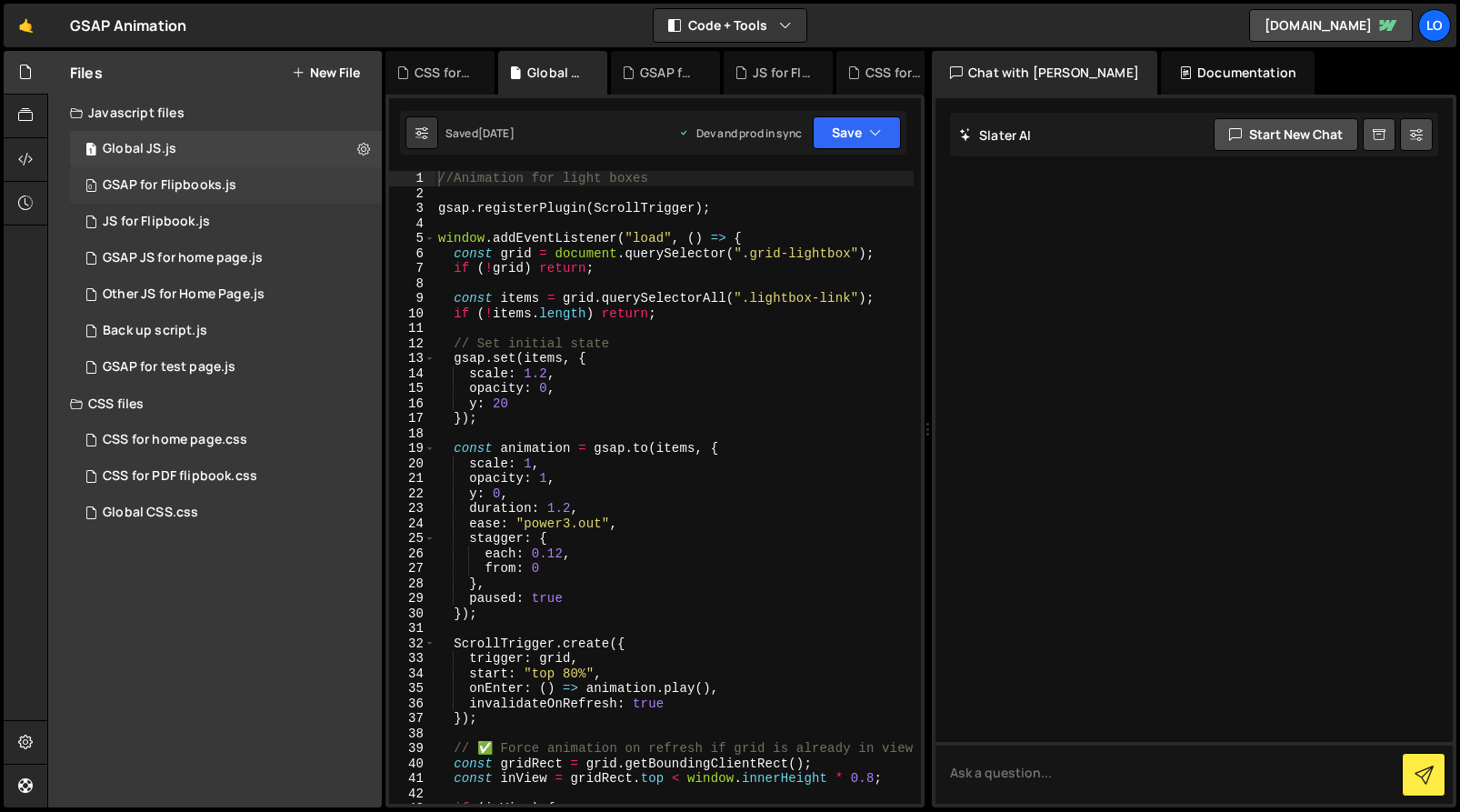
click at [334, 191] on div "0 GSAP for Flipbooks.js 0" at bounding box center [226, 185] width 312 height 36
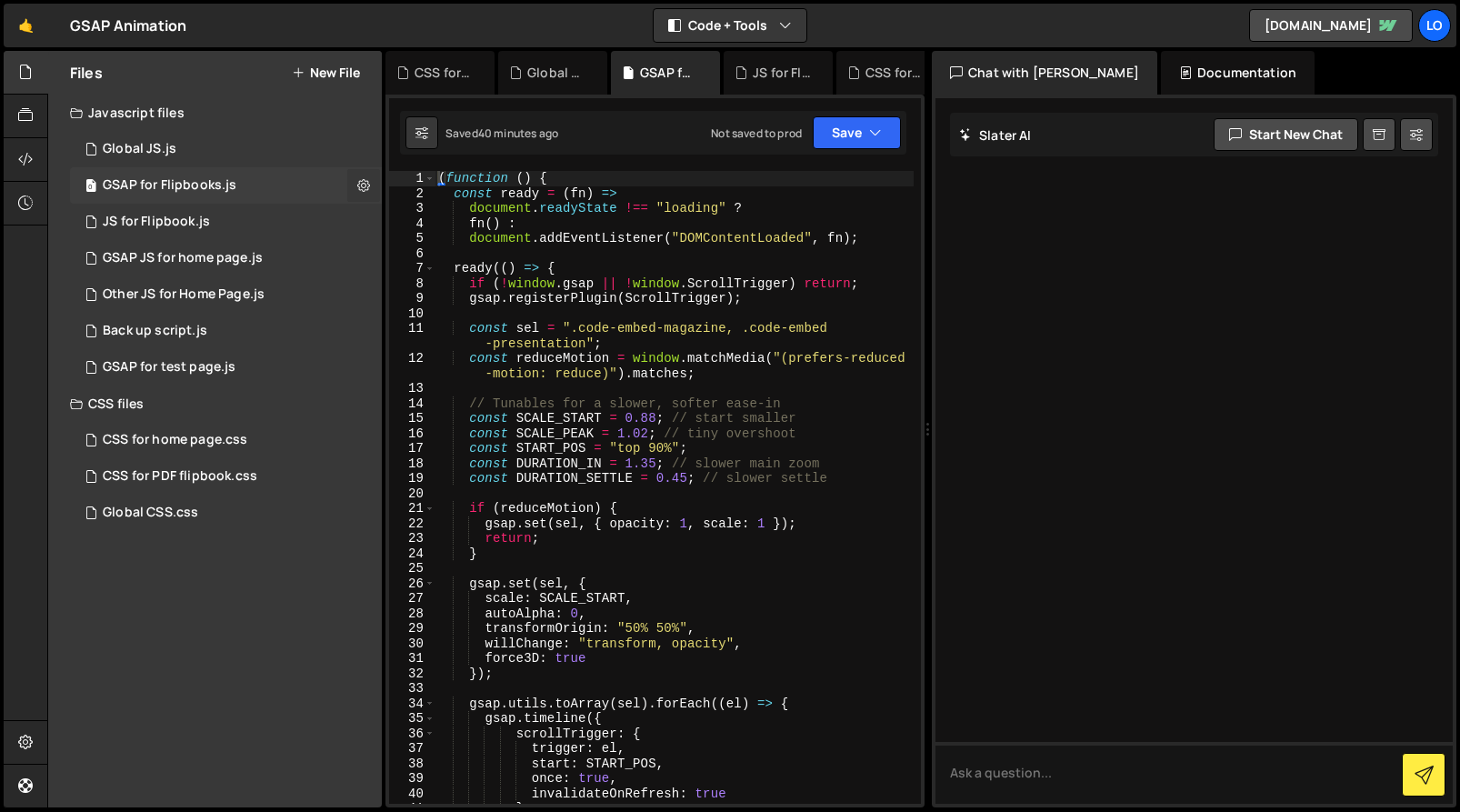
click at [369, 184] on icon at bounding box center [364, 185] width 13 height 17
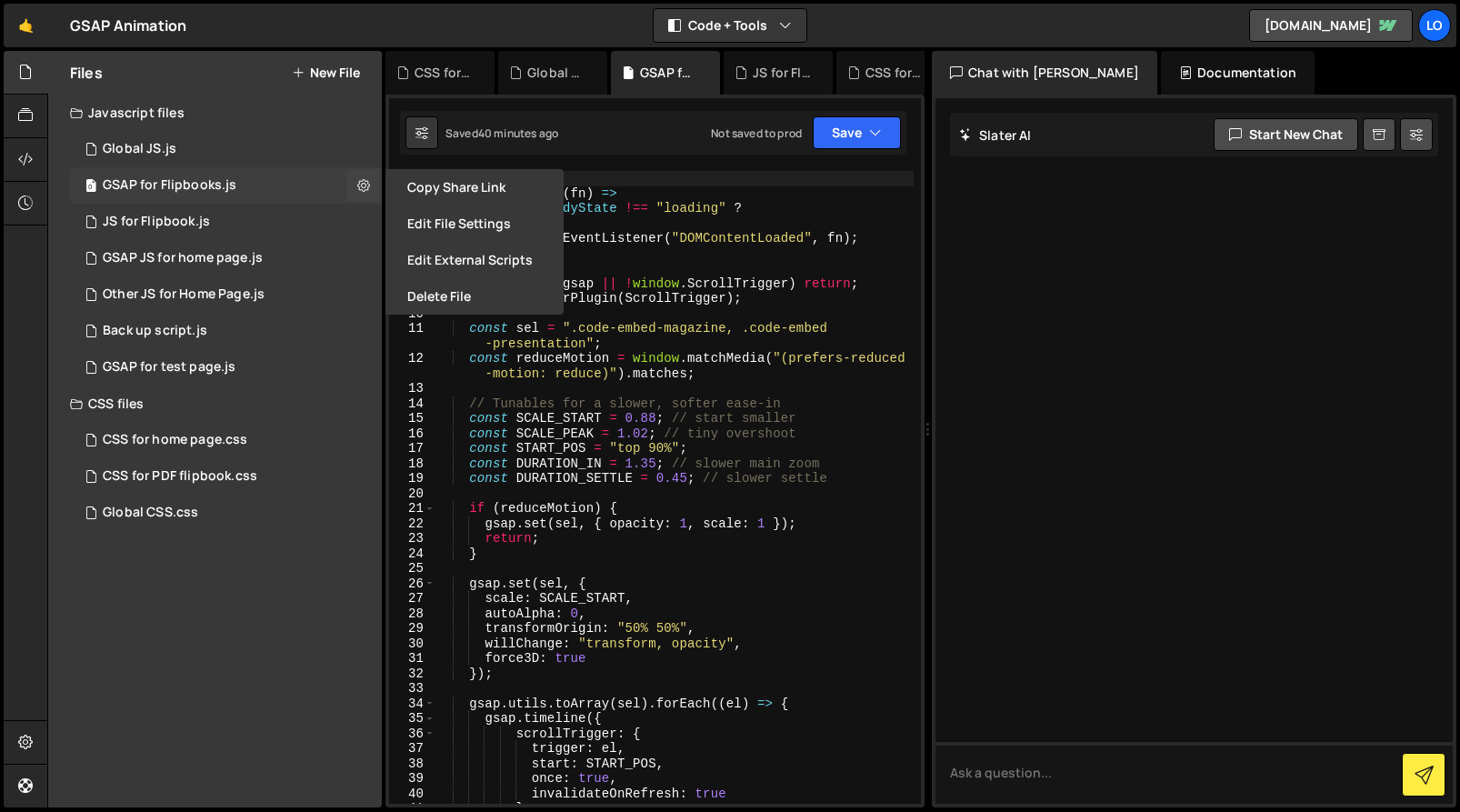
click at [337, 190] on div "0 GSAP for Flipbooks.js 0" at bounding box center [226, 185] width 312 height 36
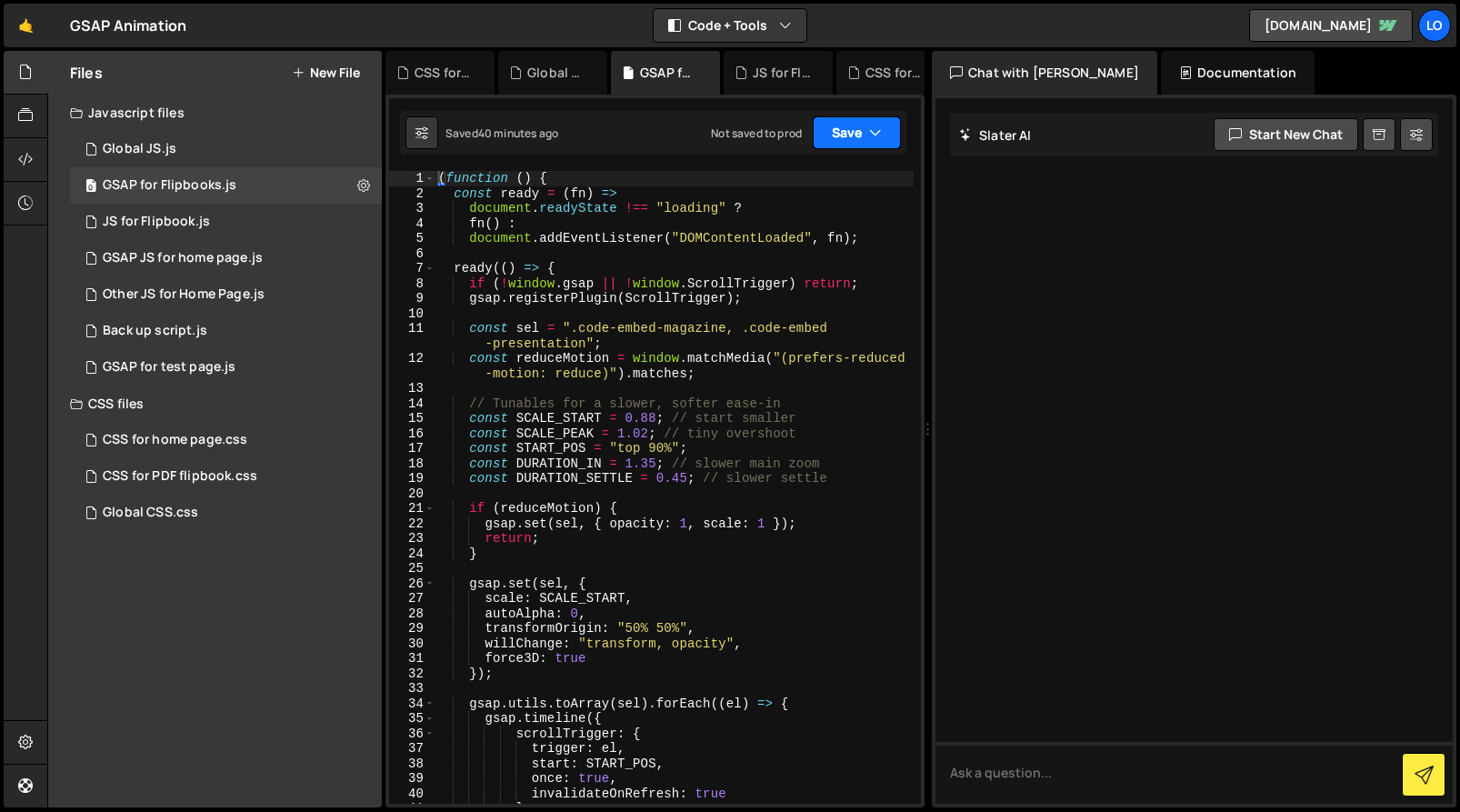
click at [862, 133] on button "Save" at bounding box center [857, 133] width 88 height 33
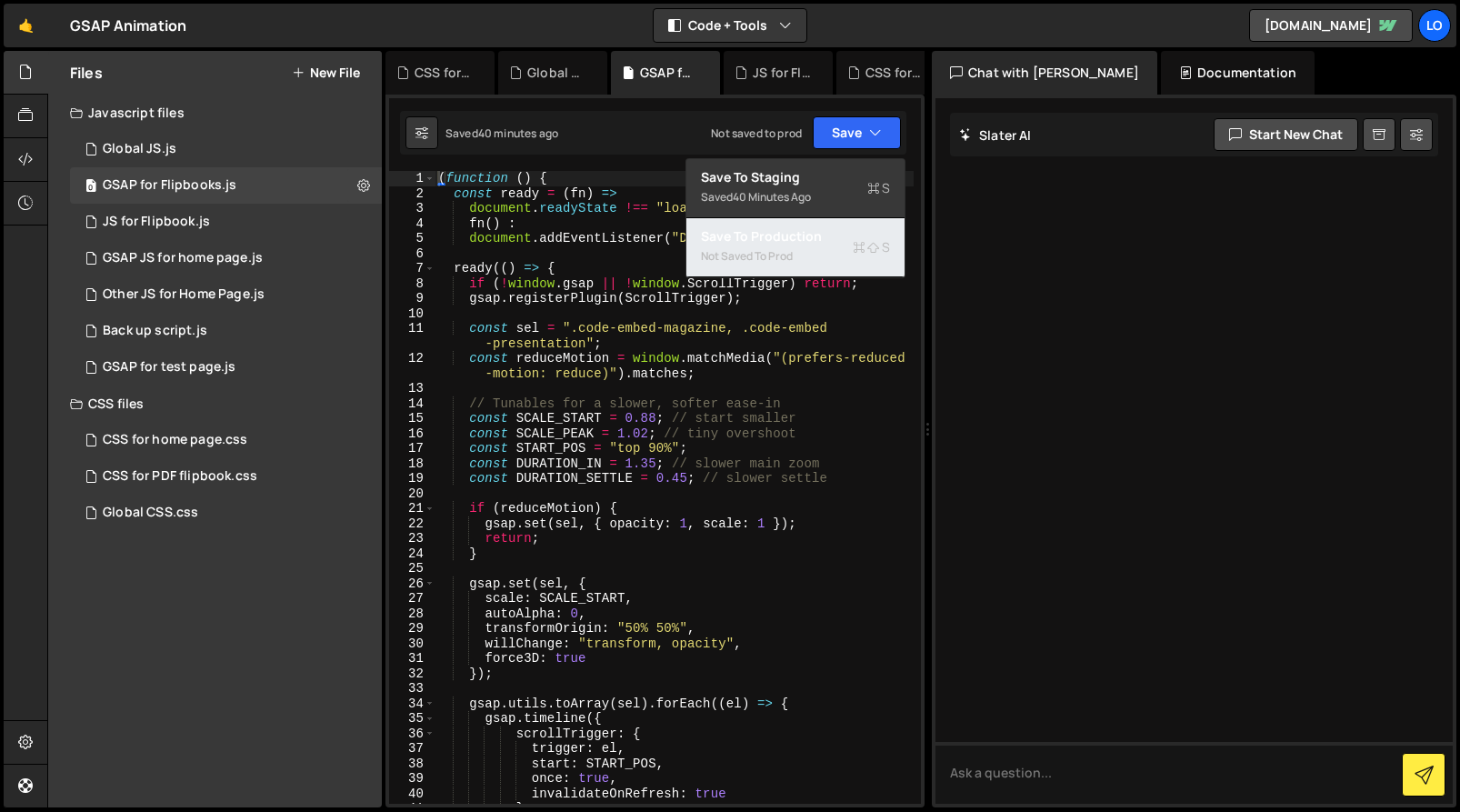
click at [820, 249] on div "Not saved to prod" at bounding box center [795, 256] width 189 height 21
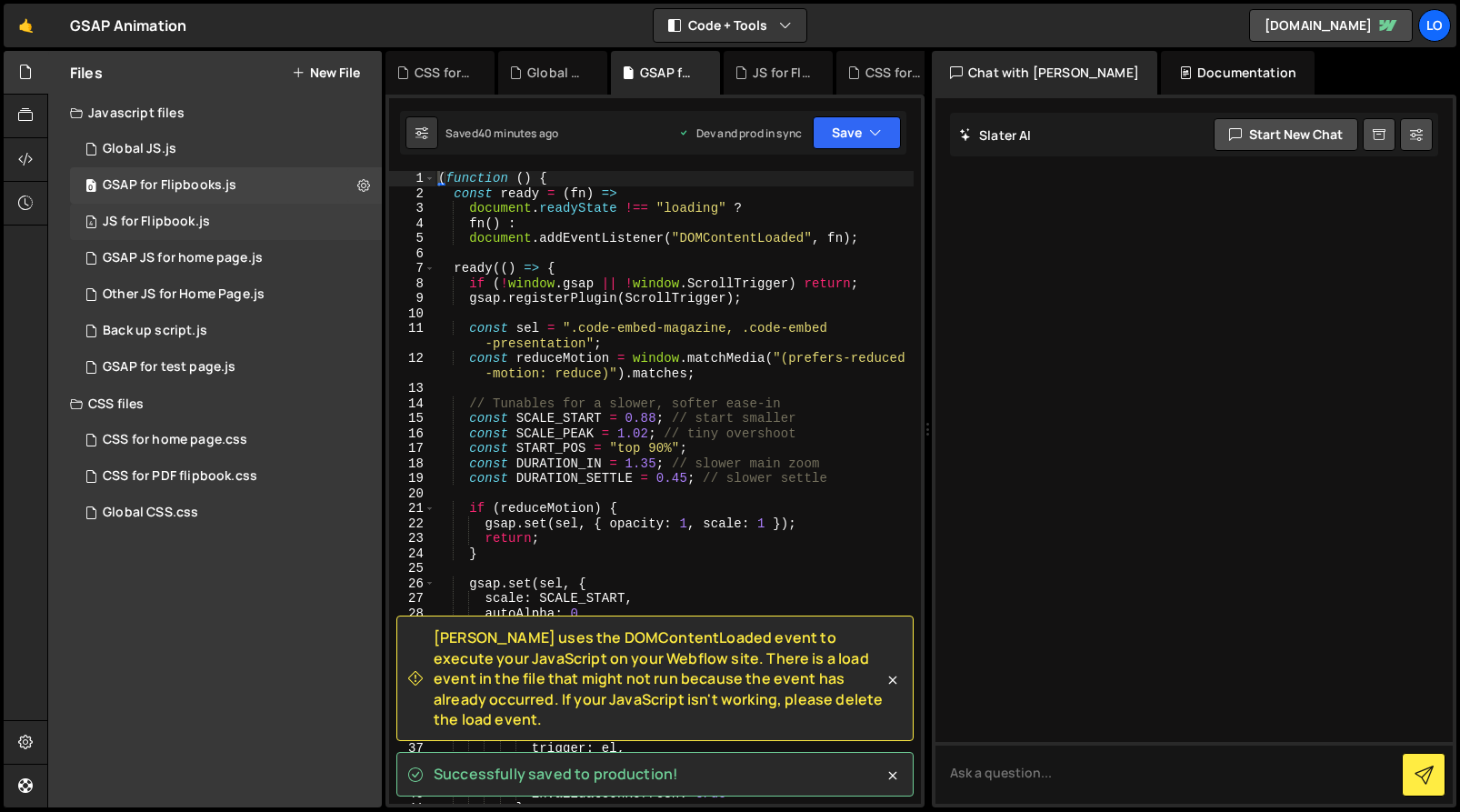
click at [319, 225] on div "4 JS for Flipbook.js 0" at bounding box center [226, 221] width 312 height 36
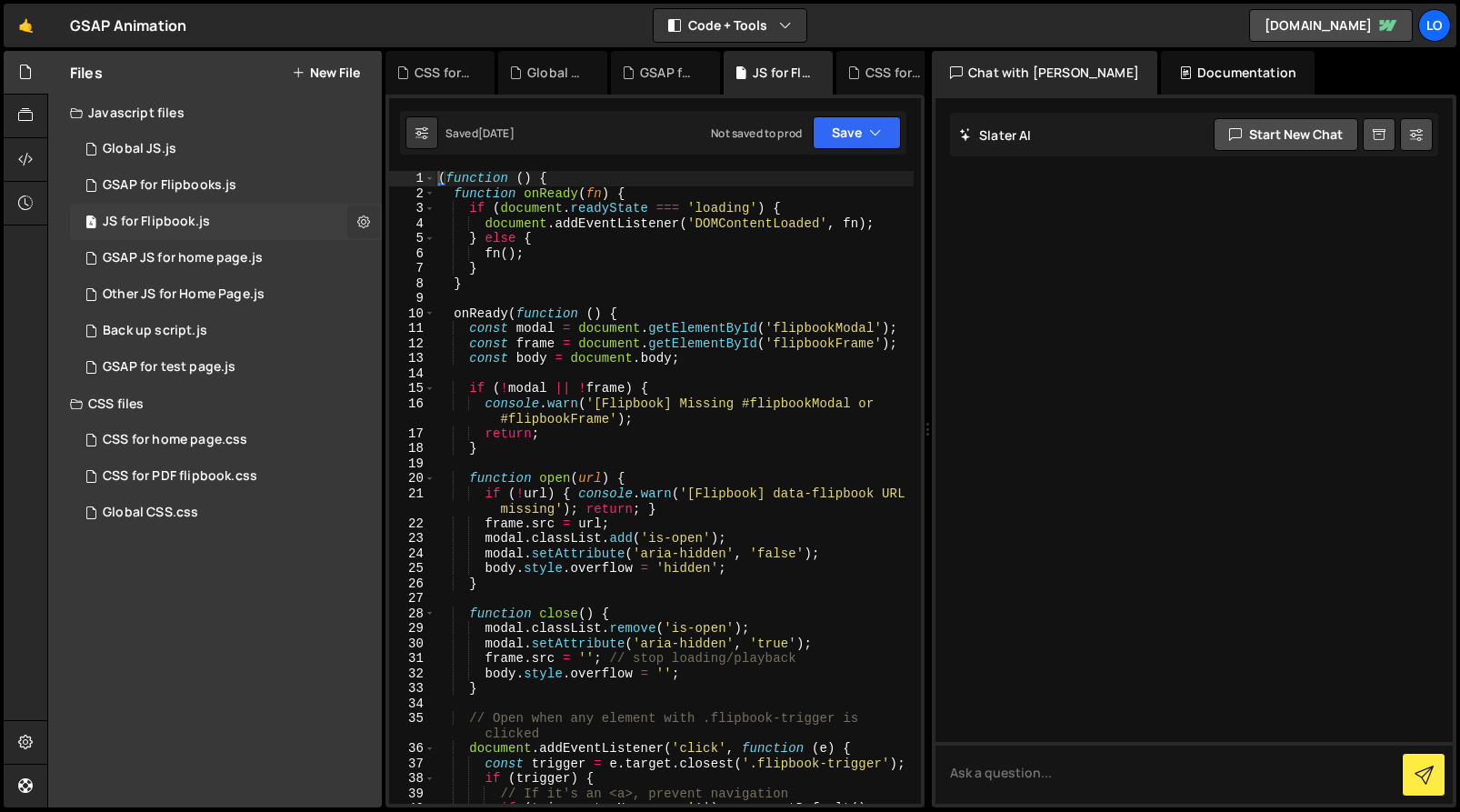
click at [361, 221] on icon at bounding box center [364, 221] width 13 height 17
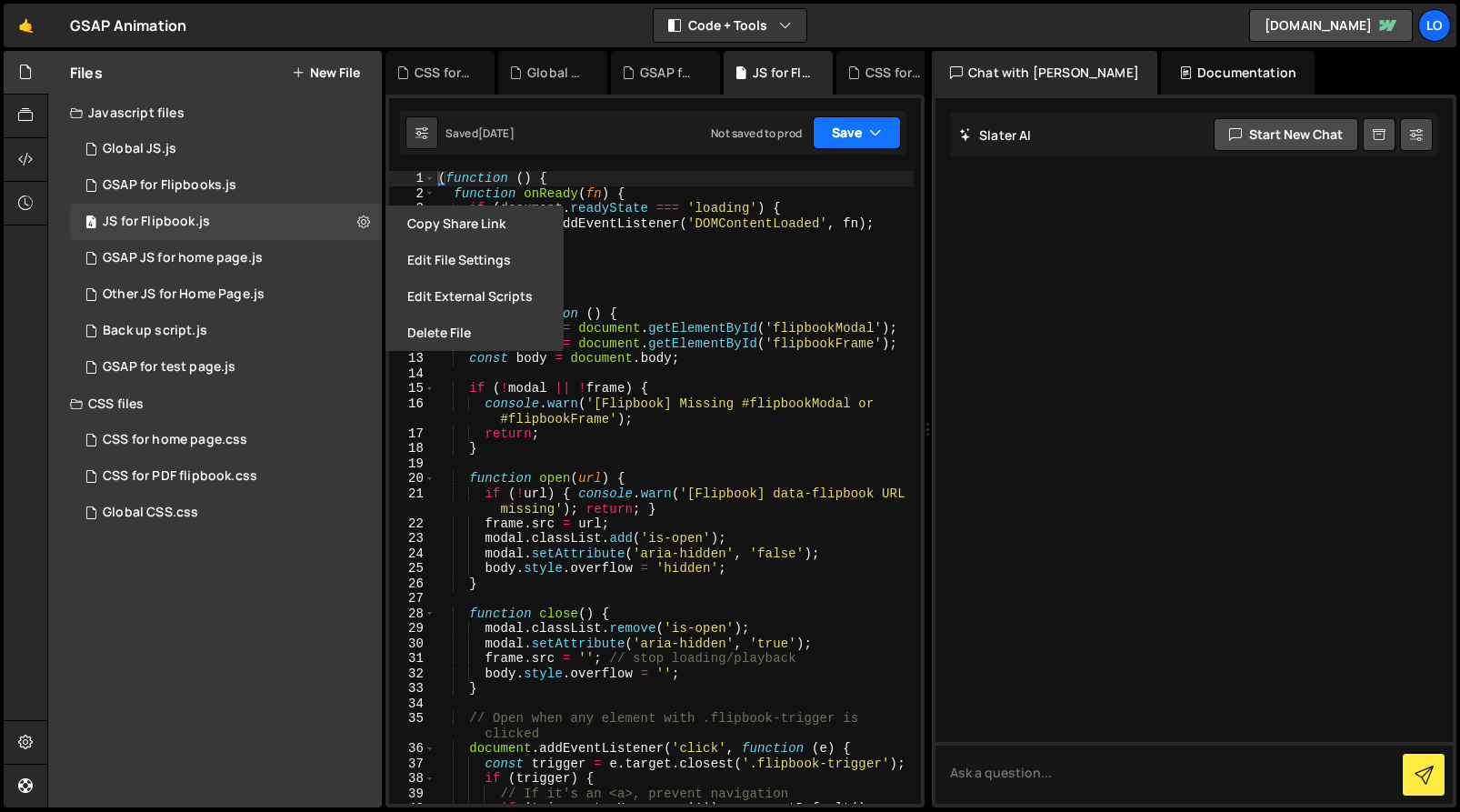
click at [855, 132] on button "Save" at bounding box center [857, 133] width 88 height 33
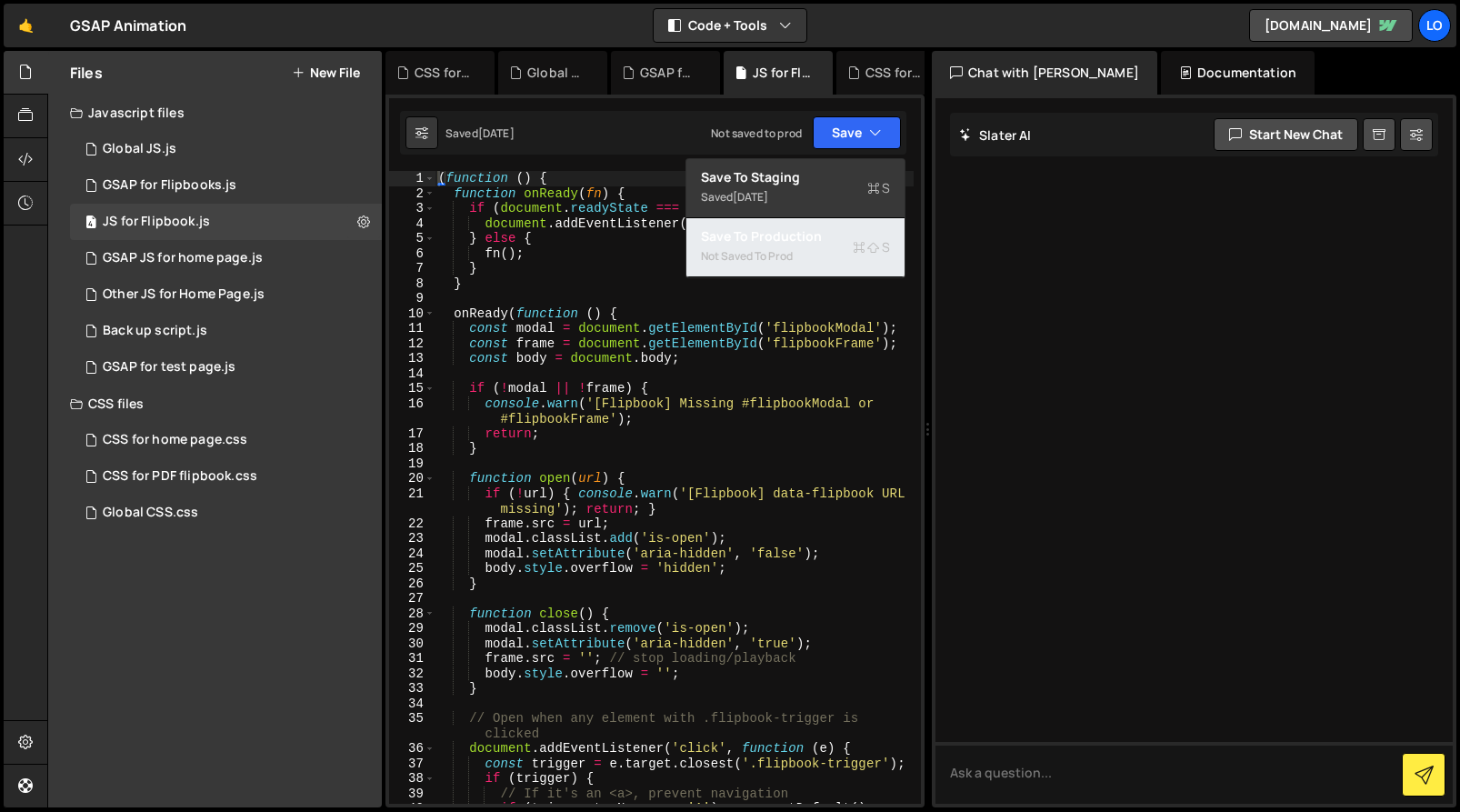
click at [830, 247] on div "Not saved to prod" at bounding box center [795, 256] width 189 height 21
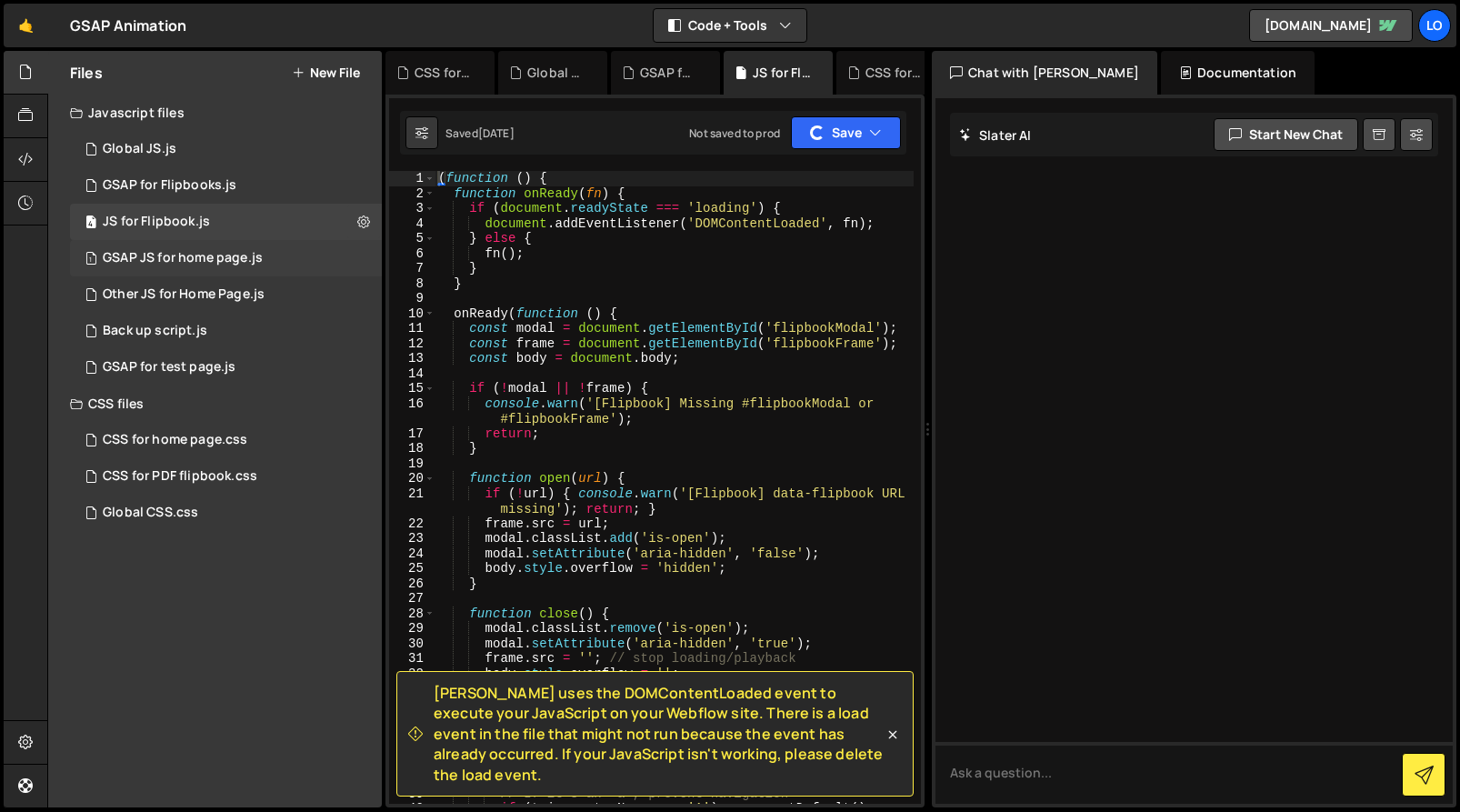
click at [327, 259] on div "1 GSAP JS for home page.js 0" at bounding box center [226, 258] width 312 height 36
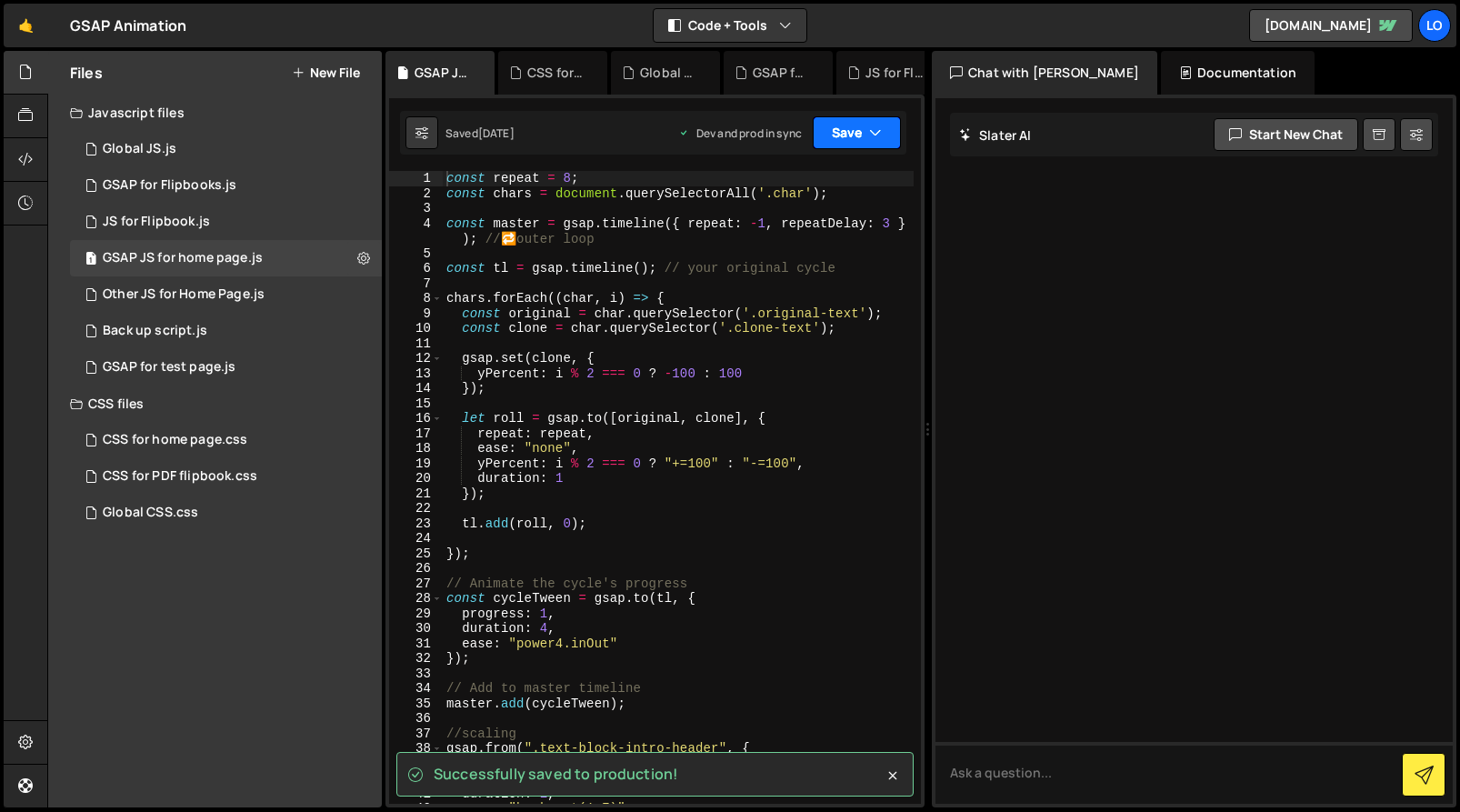
click at [842, 129] on button "Save" at bounding box center [857, 133] width 88 height 33
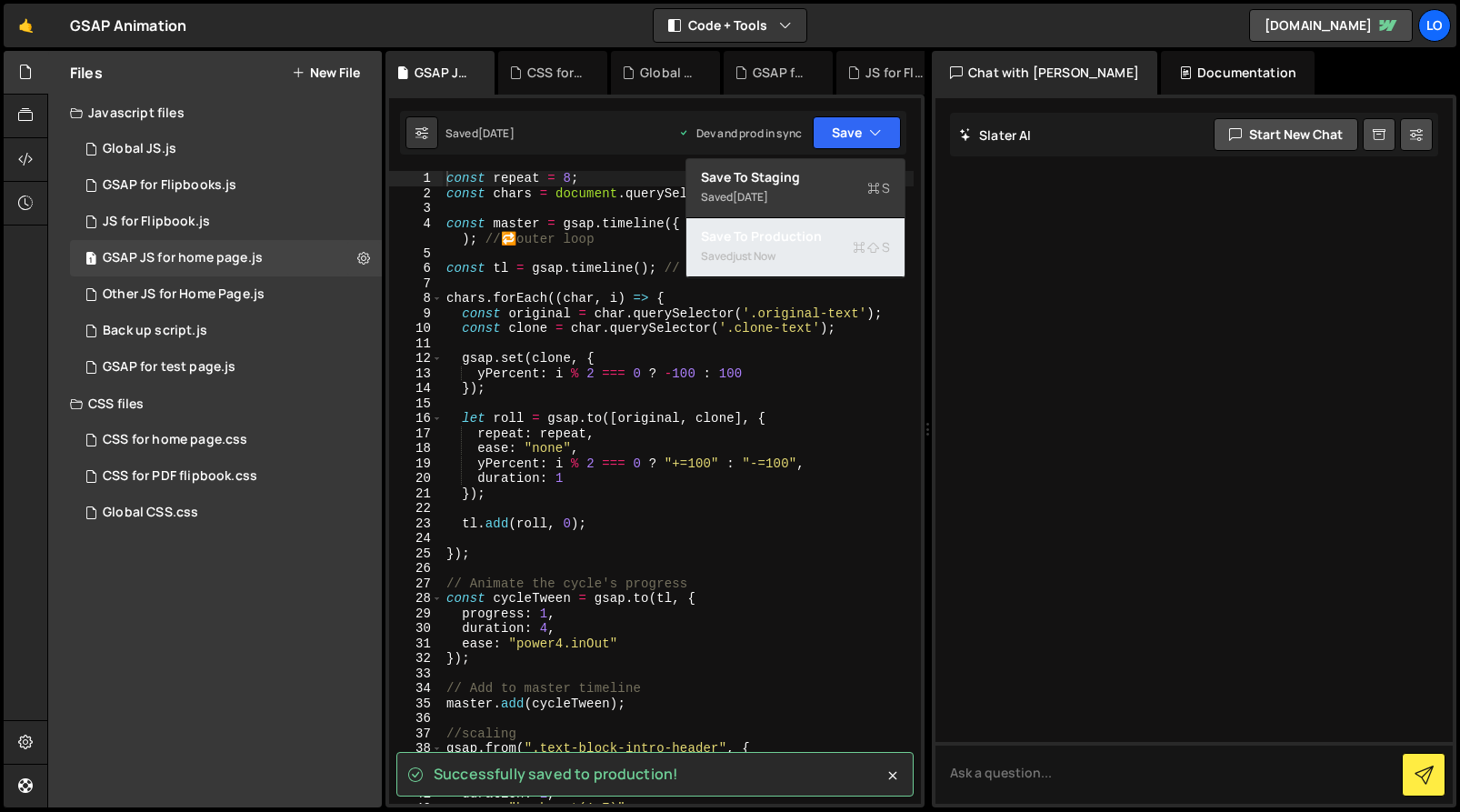
click at [823, 250] on div "Saved just now" at bounding box center [795, 256] width 189 height 21
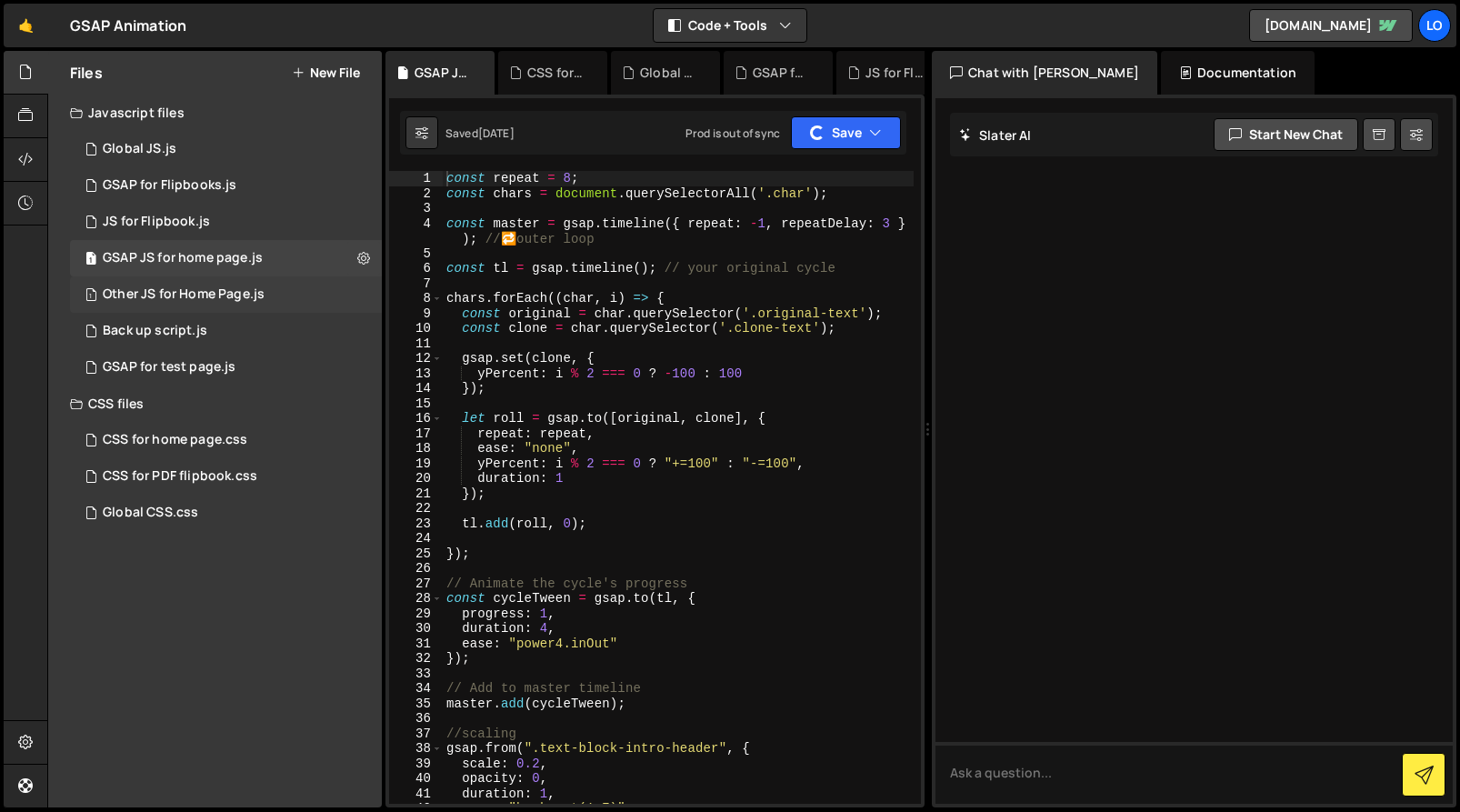
drag, startPoint x: 319, startPoint y: 295, endPoint x: 332, endPoint y: 292, distance: 13.3
click at [319, 295] on div "1 Other JS for Home Page.js 0" at bounding box center [226, 294] width 312 height 36
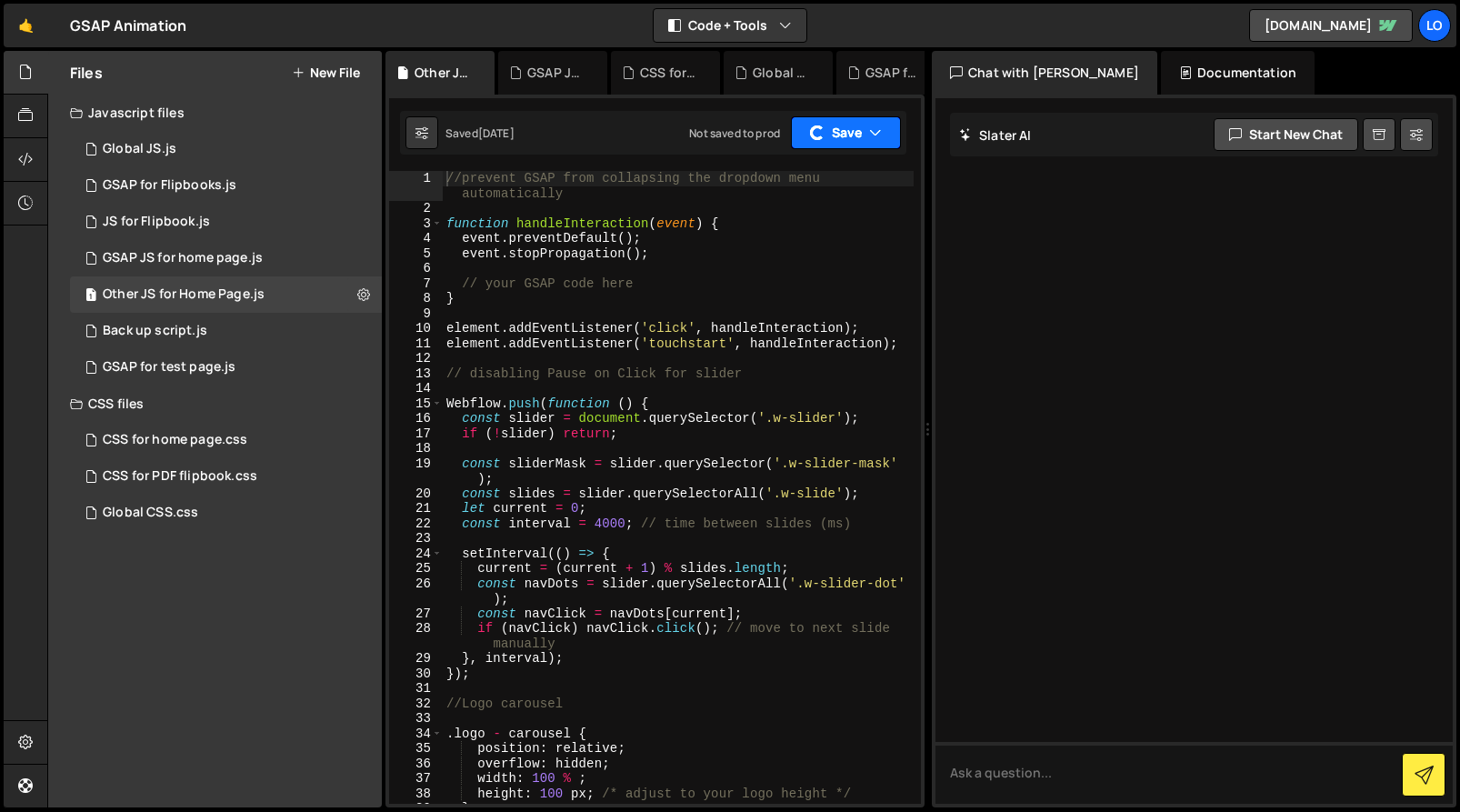
click at [845, 139] on button "Save" at bounding box center [846, 133] width 110 height 33
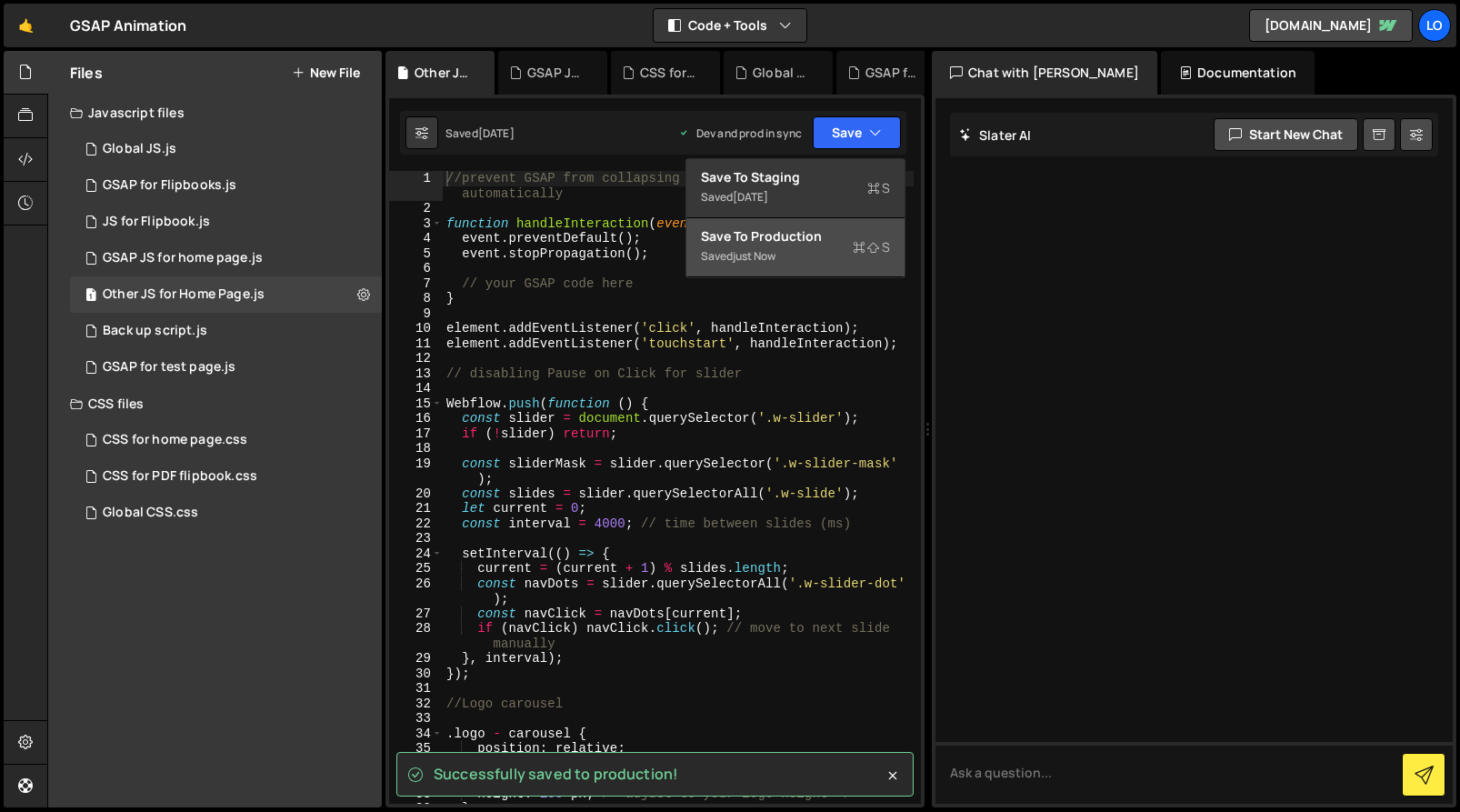
click at [815, 245] on div "Save to Production S" at bounding box center [795, 235] width 189 height 18
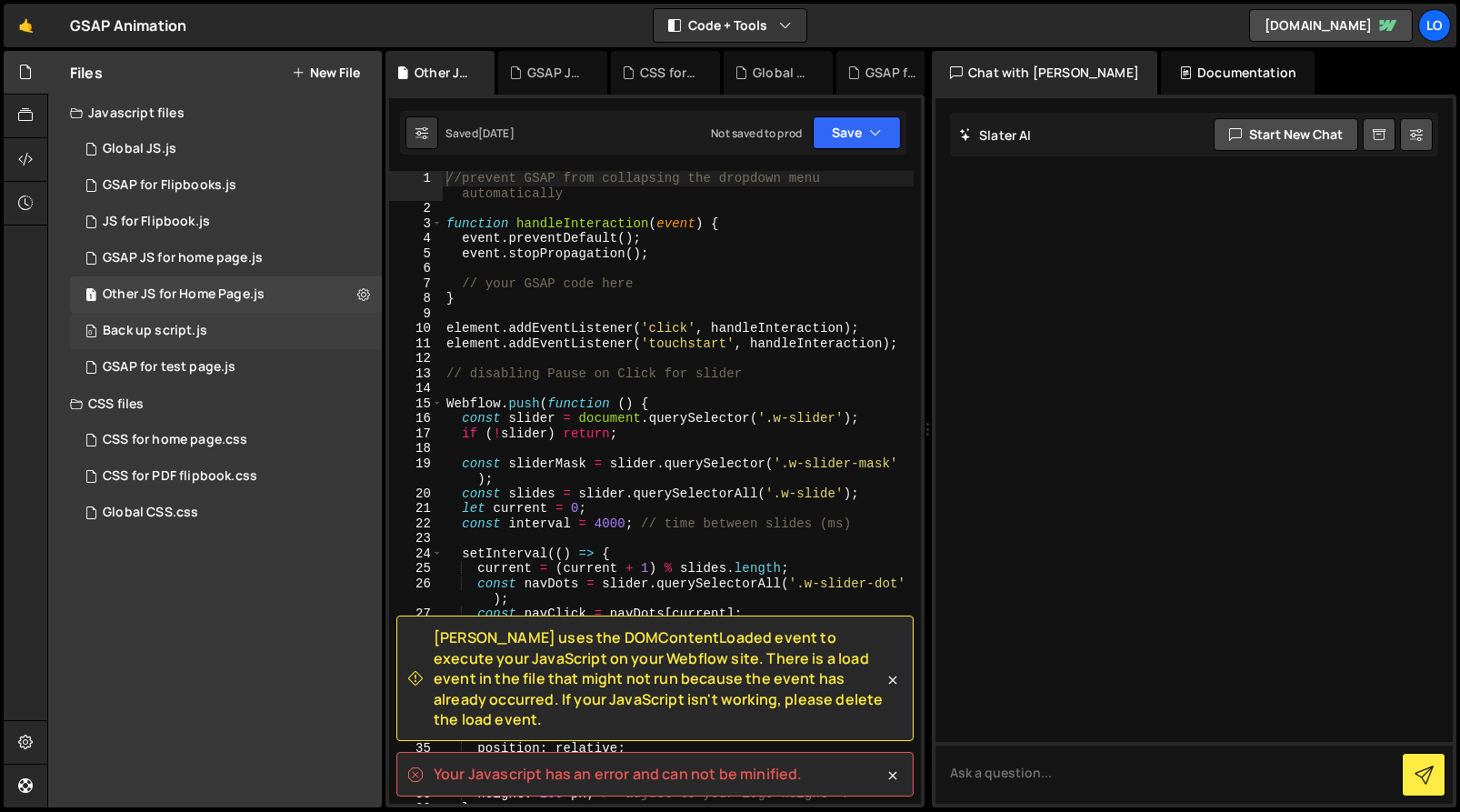
click at [289, 331] on div "0 Back up script.js 0" at bounding box center [226, 331] width 312 height 36
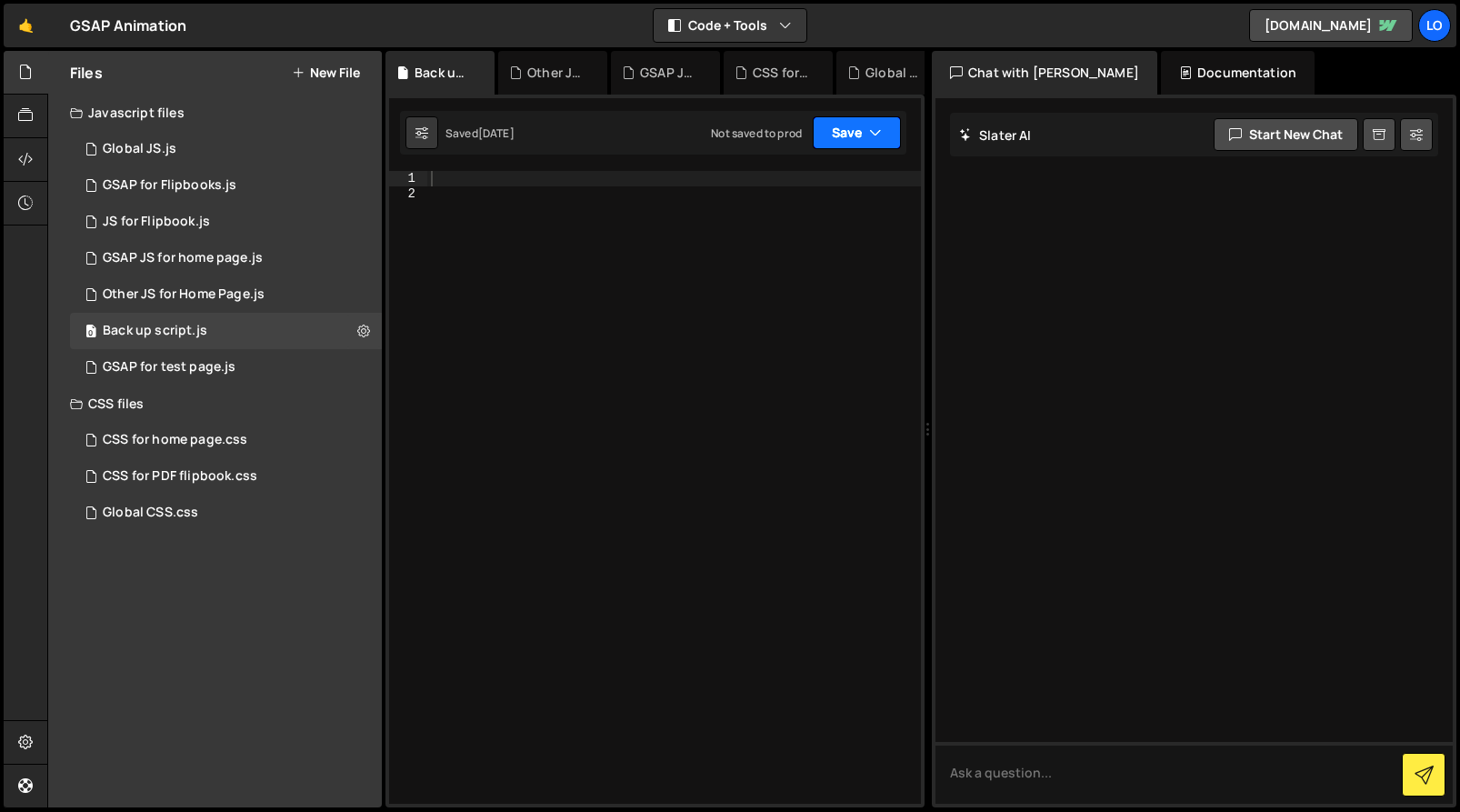
click at [848, 135] on button "Save" at bounding box center [857, 133] width 88 height 33
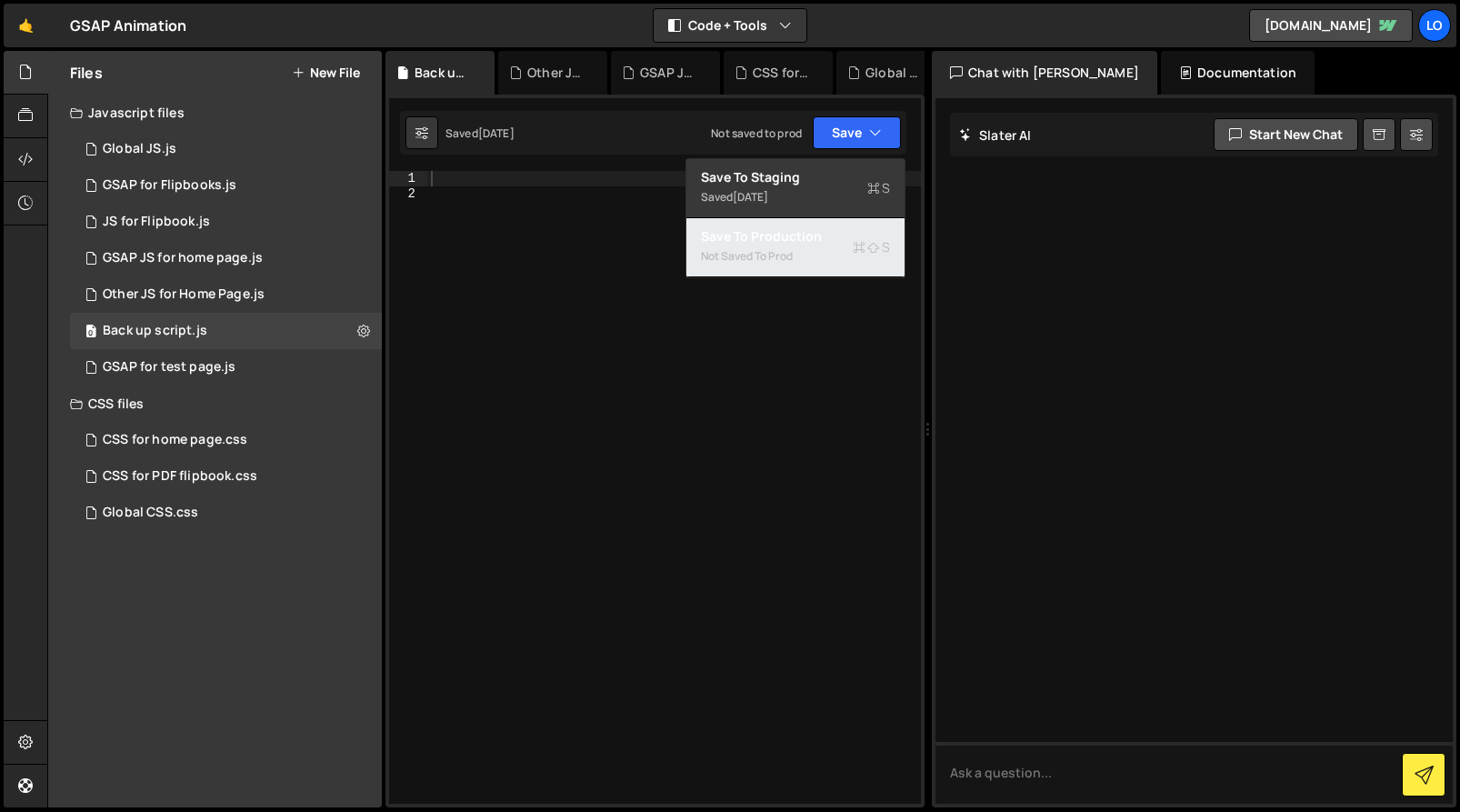
click at [799, 244] on div "Save to Production S" at bounding box center [795, 235] width 189 height 18
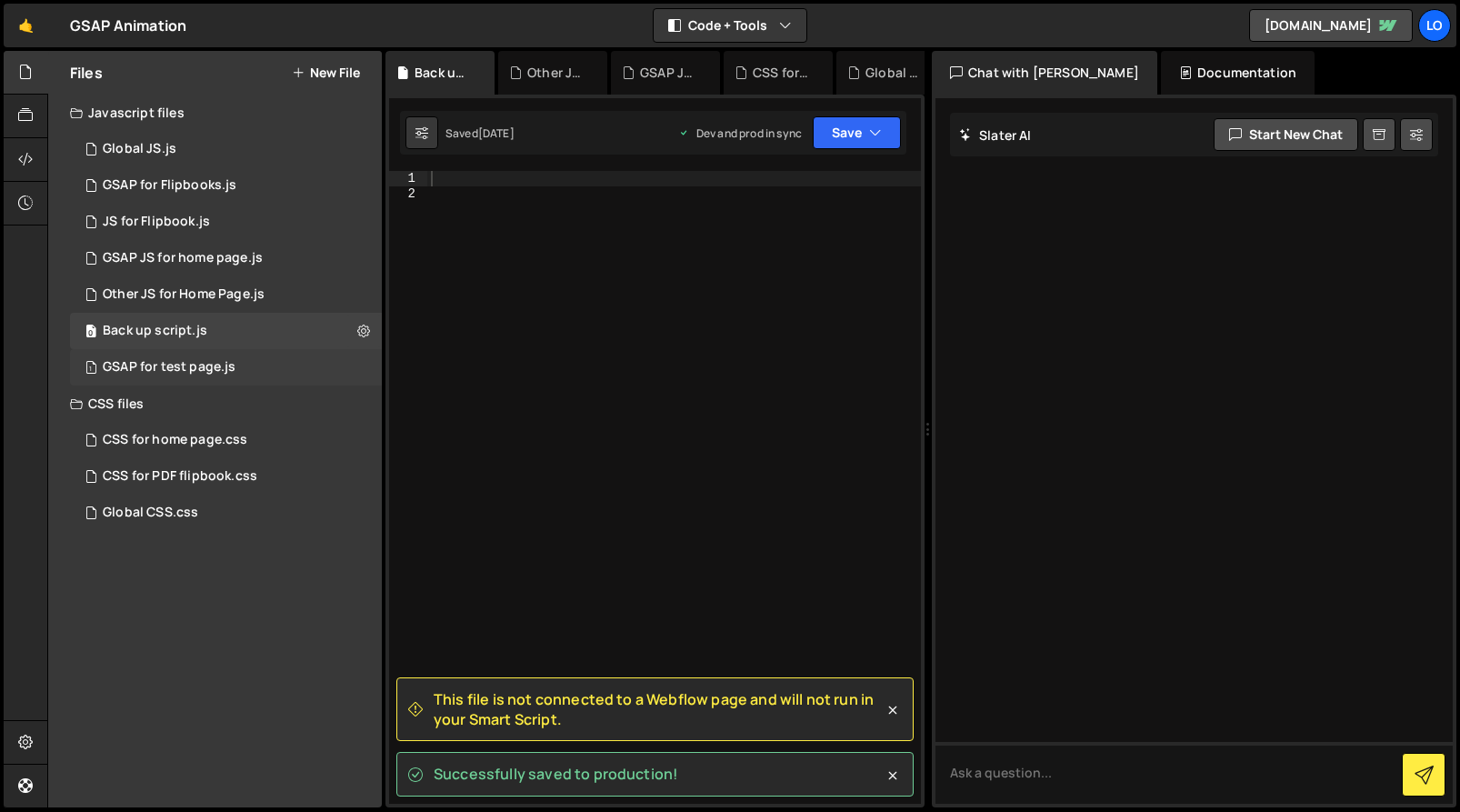
click at [334, 372] on div "1 GSAP for test page.js 0" at bounding box center [226, 367] width 312 height 36
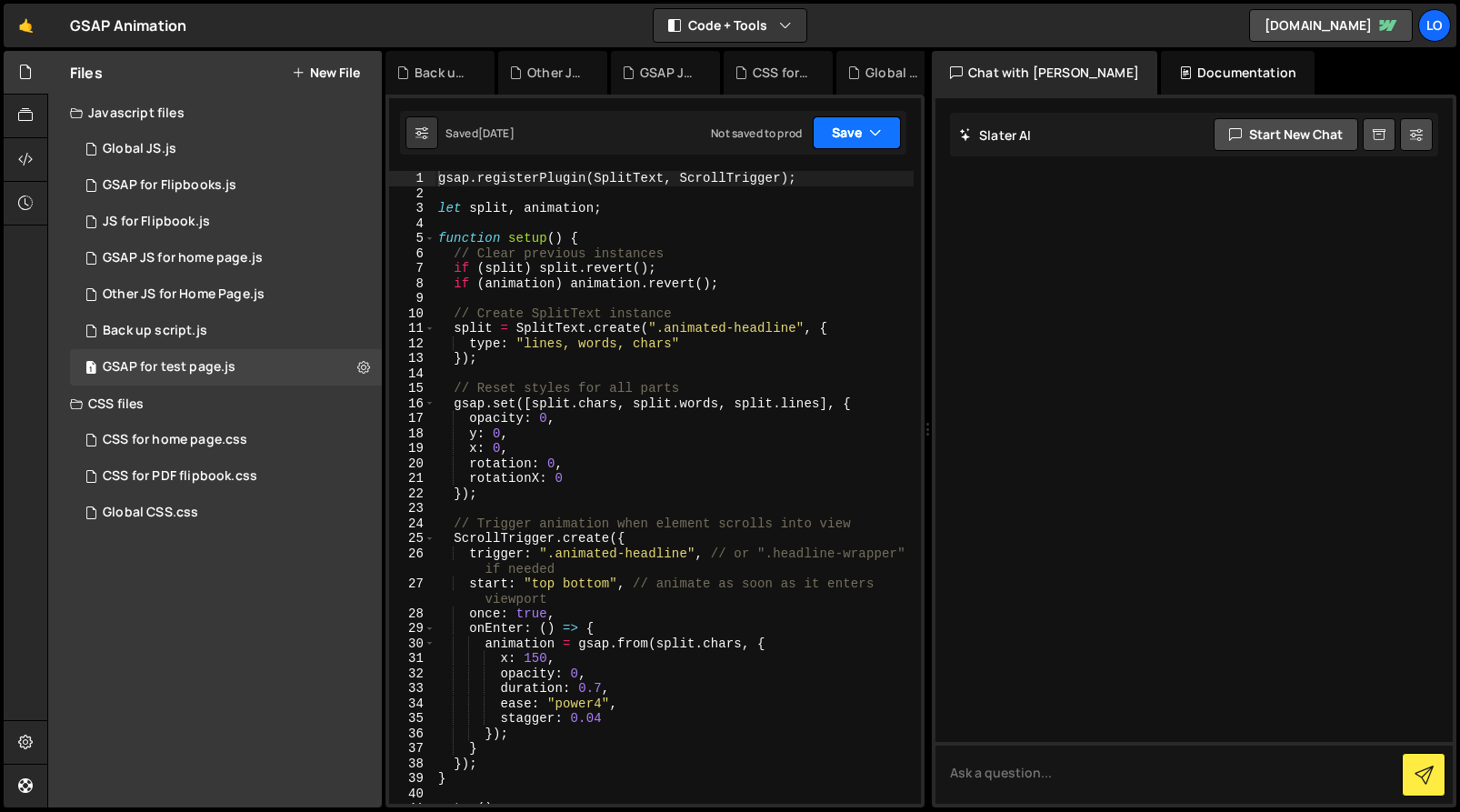
click at [849, 133] on button "Save" at bounding box center [857, 133] width 88 height 33
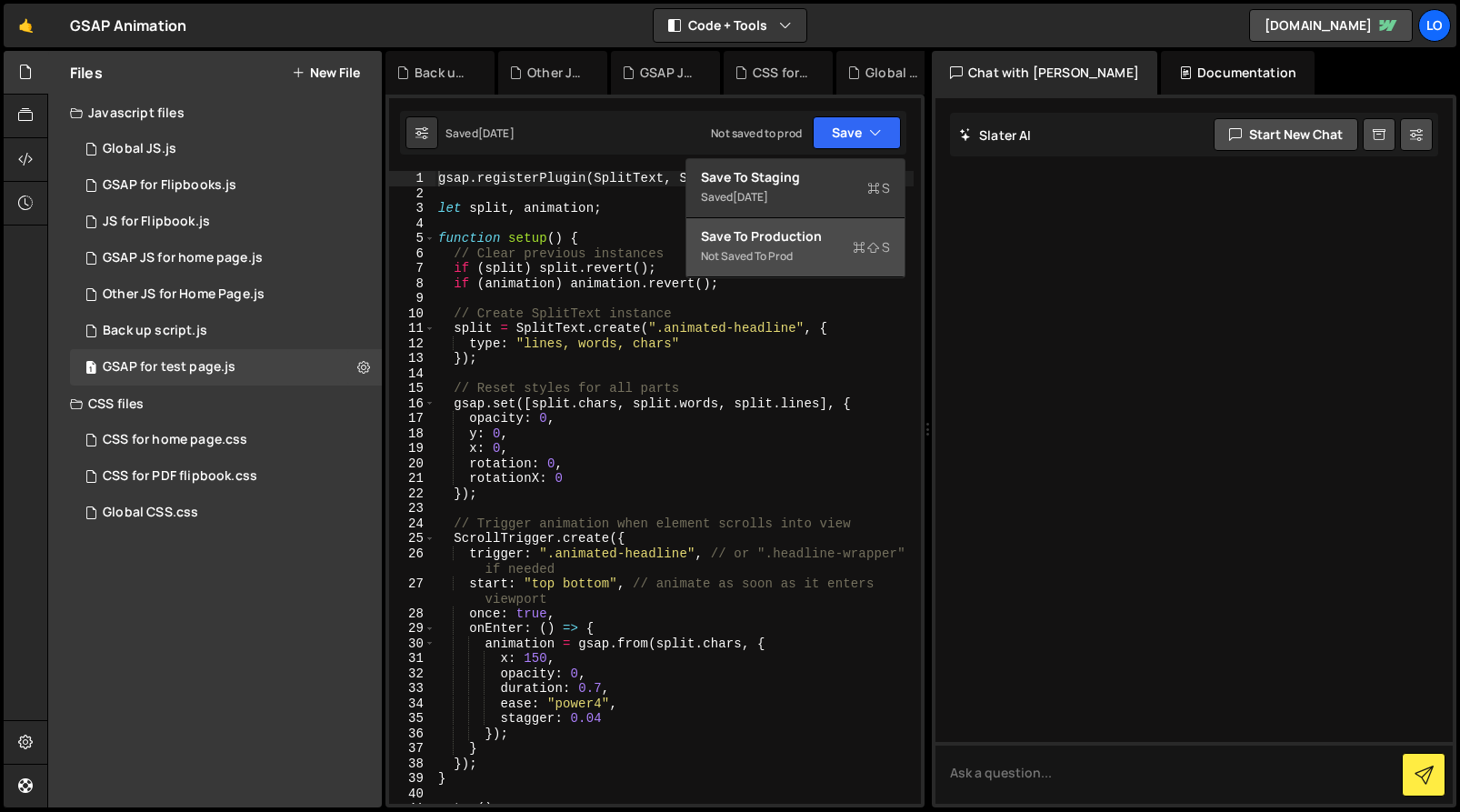
click at [810, 249] on div "Not saved to prod" at bounding box center [795, 256] width 189 height 21
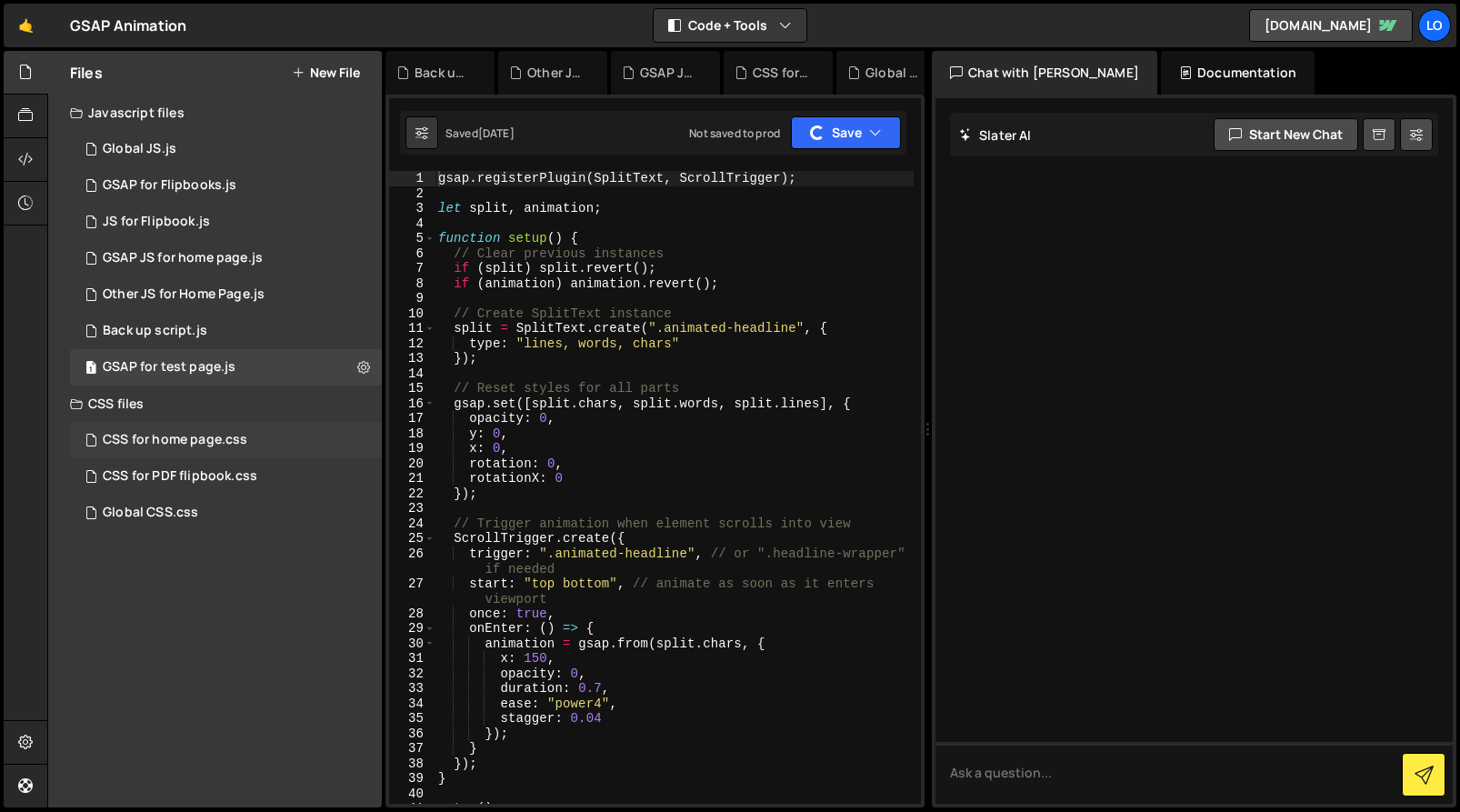
click at [319, 443] on div "CSS for home page.css 0" at bounding box center [226, 439] width 312 height 36
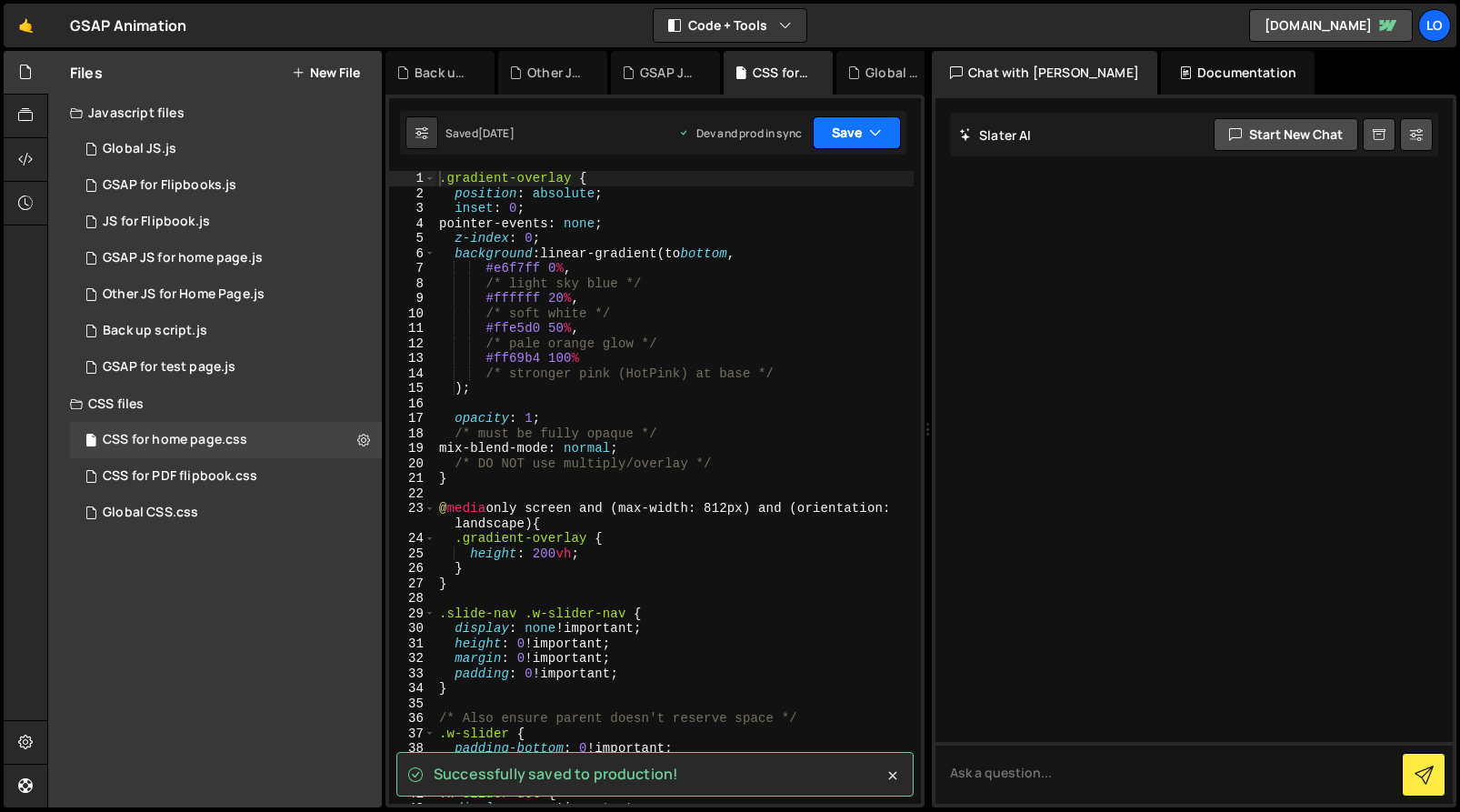
click at [852, 141] on button "Save" at bounding box center [857, 133] width 88 height 33
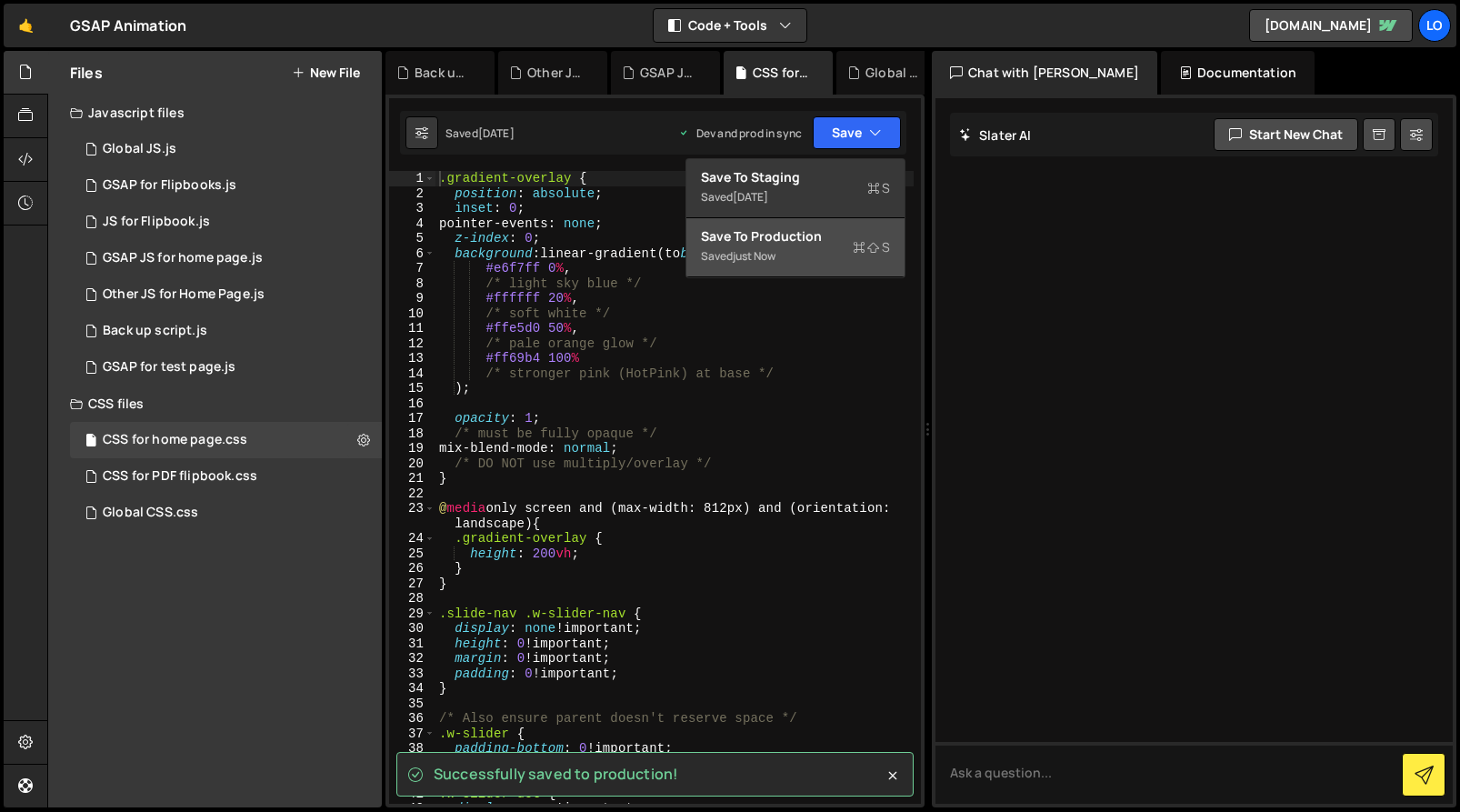
click at [829, 251] on div "Saved just now" at bounding box center [795, 256] width 189 height 21
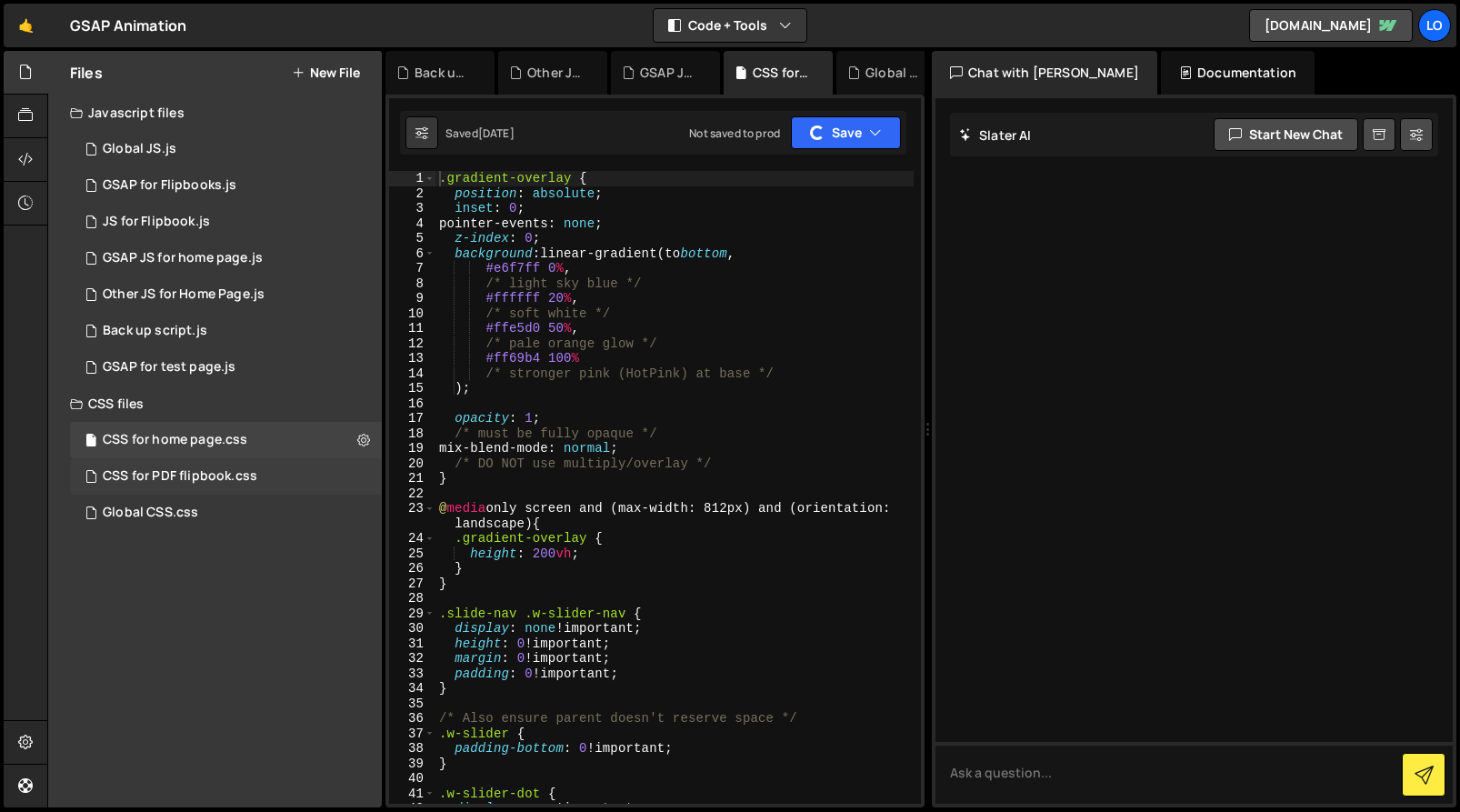
click at [306, 478] on div "CSS for PDF flipbook.css 0" at bounding box center [226, 476] width 312 height 36
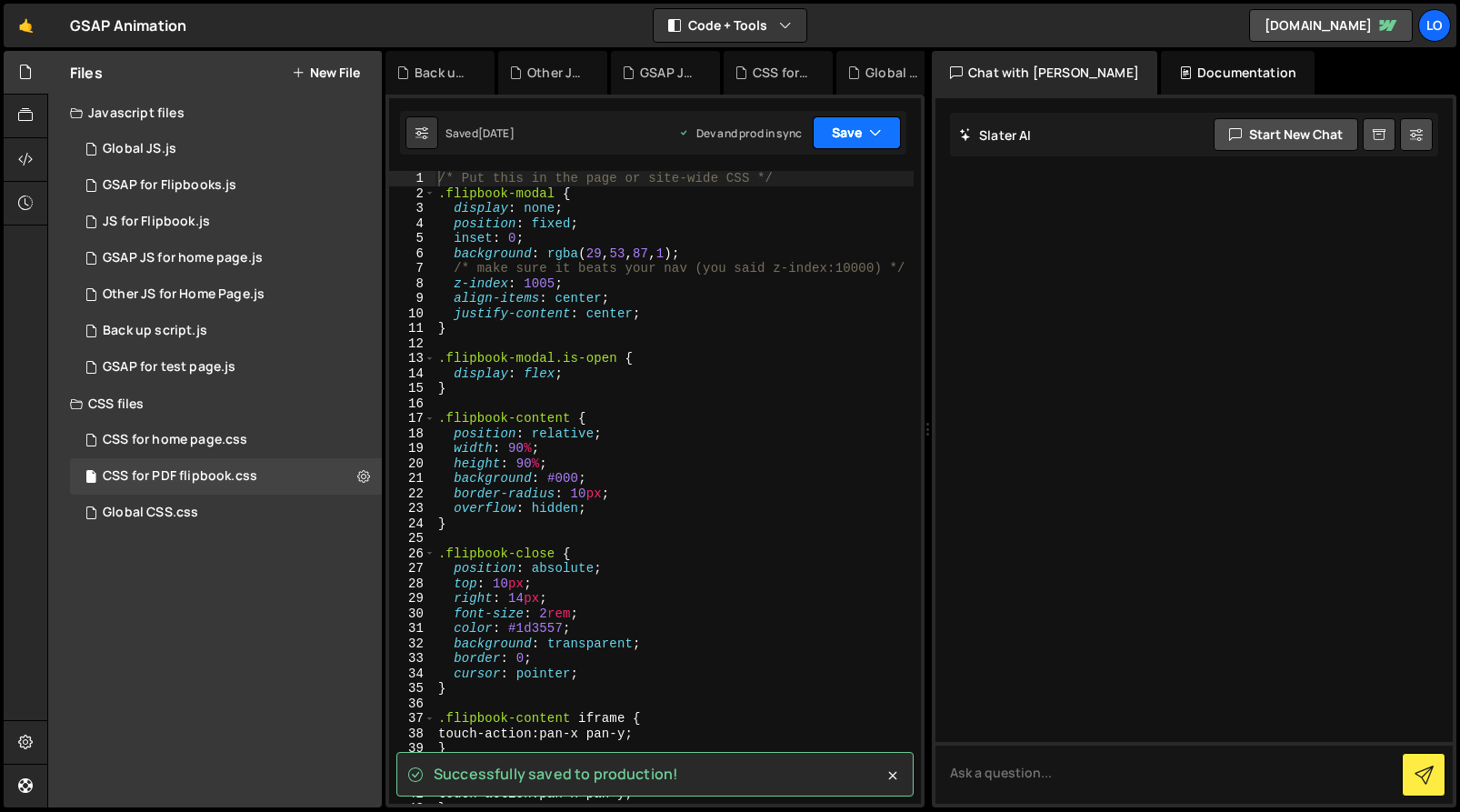
click at [846, 138] on button "Save" at bounding box center [857, 133] width 88 height 33
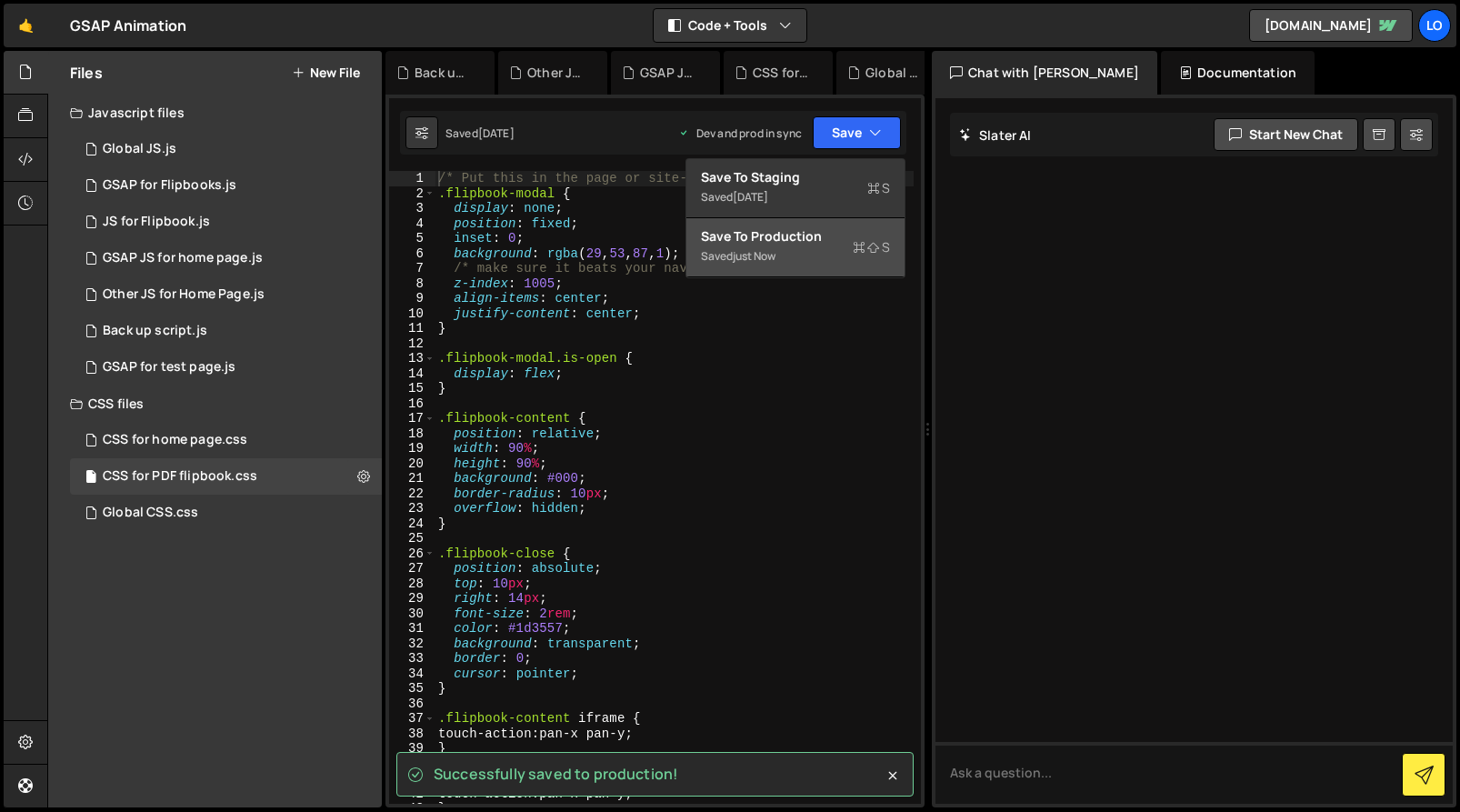
click at [822, 252] on div "Saved just now" at bounding box center [795, 256] width 189 height 21
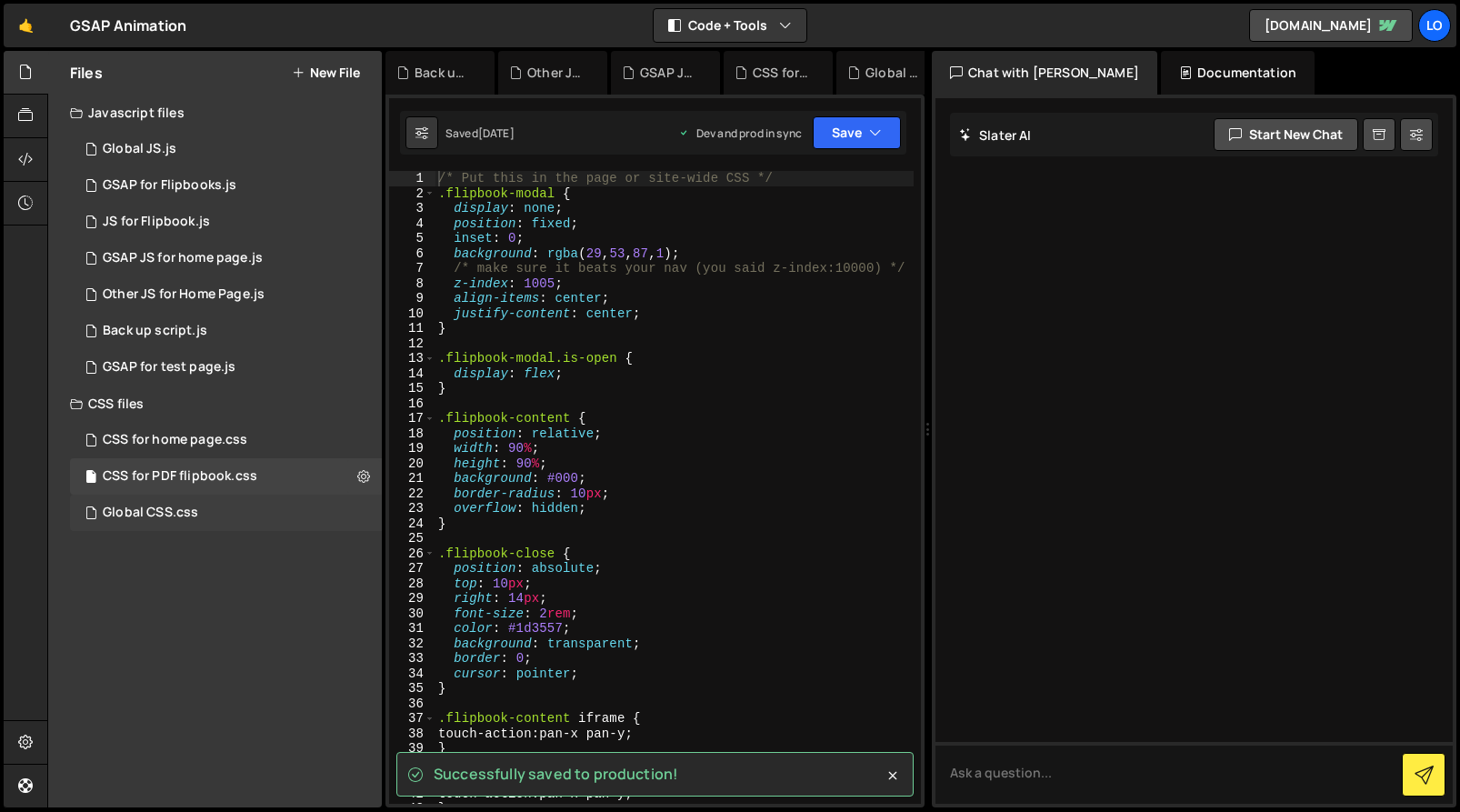
click at [295, 519] on div "Global CSS.css 0" at bounding box center [226, 512] width 312 height 36
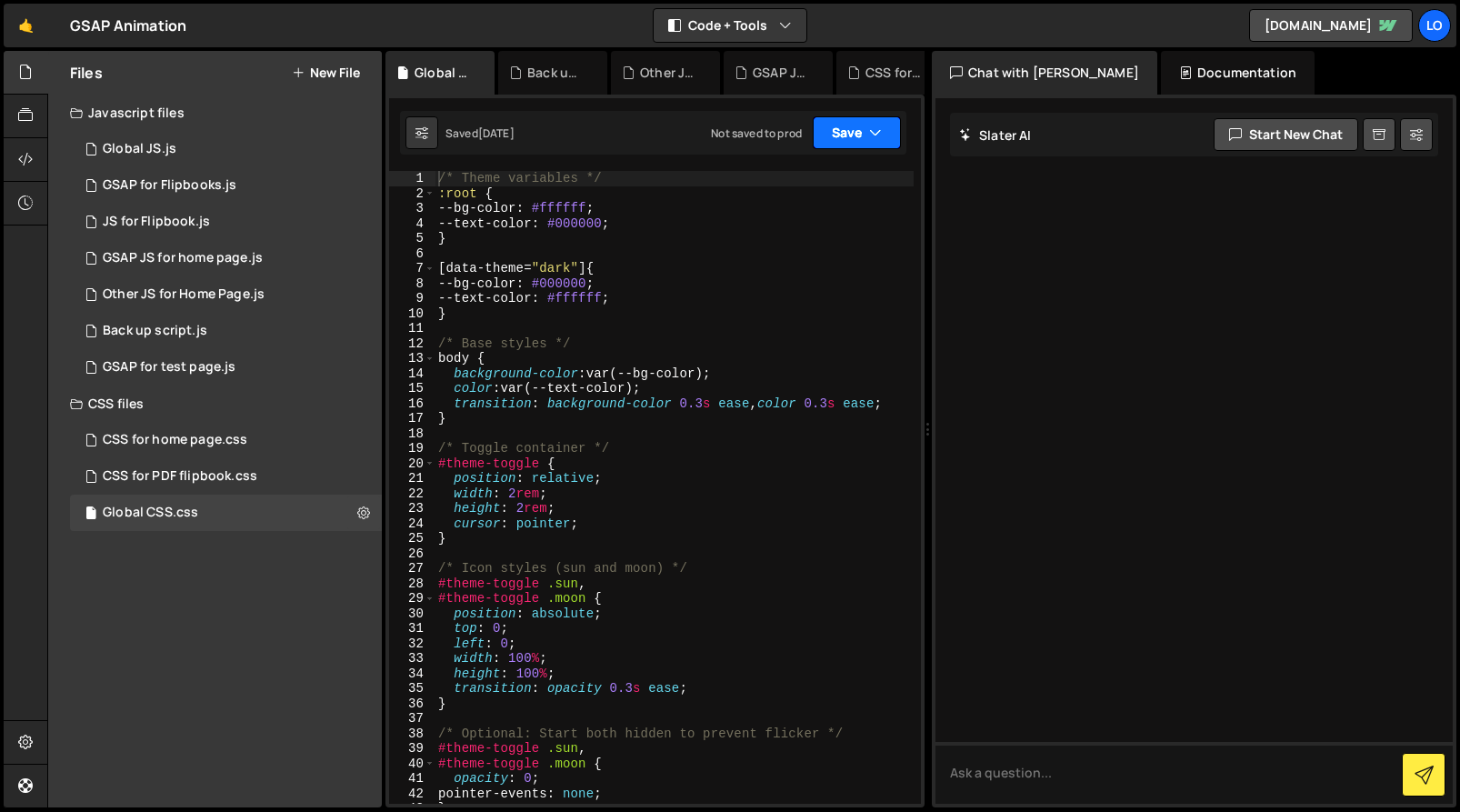
click at [846, 135] on button "Save" at bounding box center [857, 133] width 88 height 33
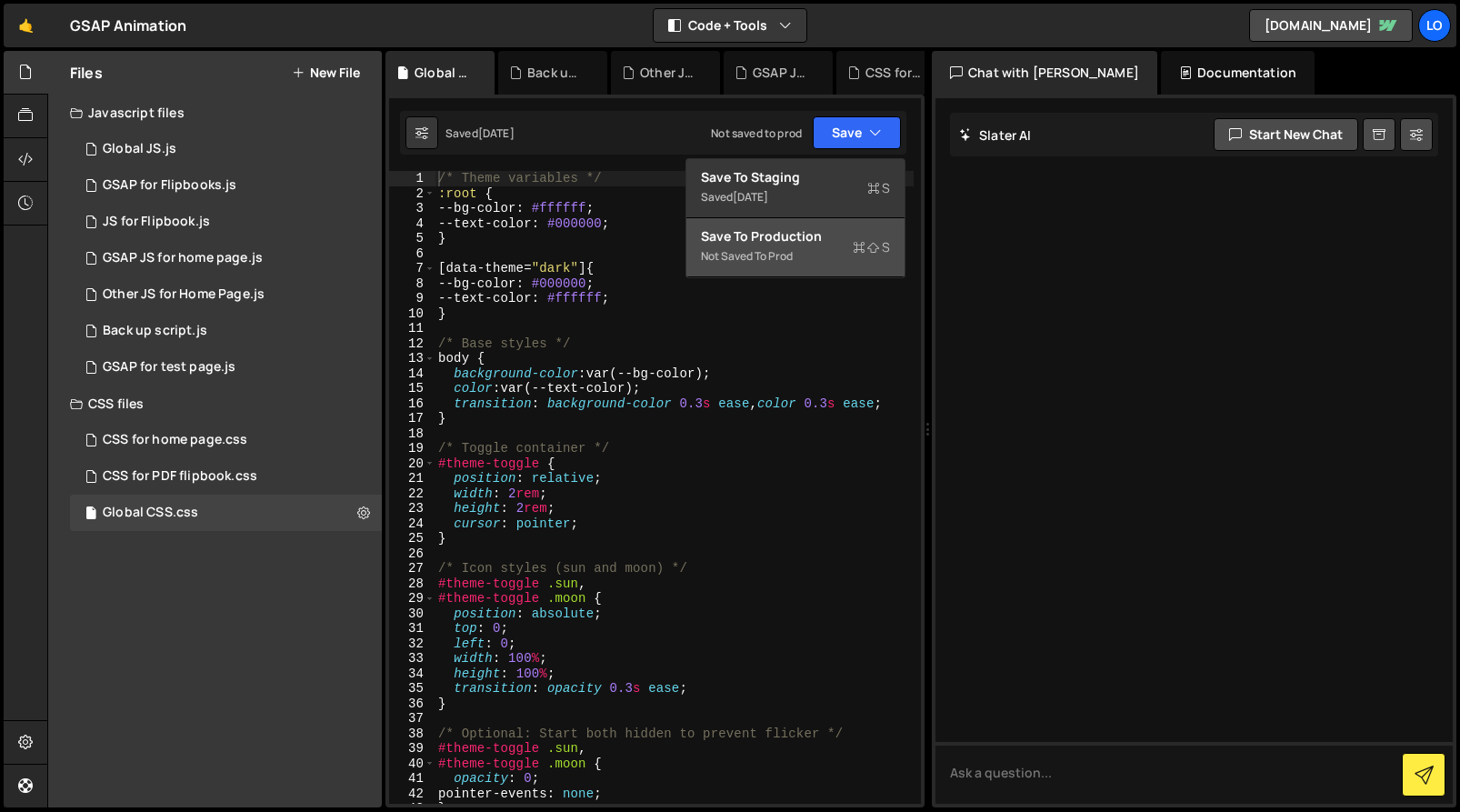
click at [823, 249] on div "Not saved to prod" at bounding box center [795, 256] width 189 height 21
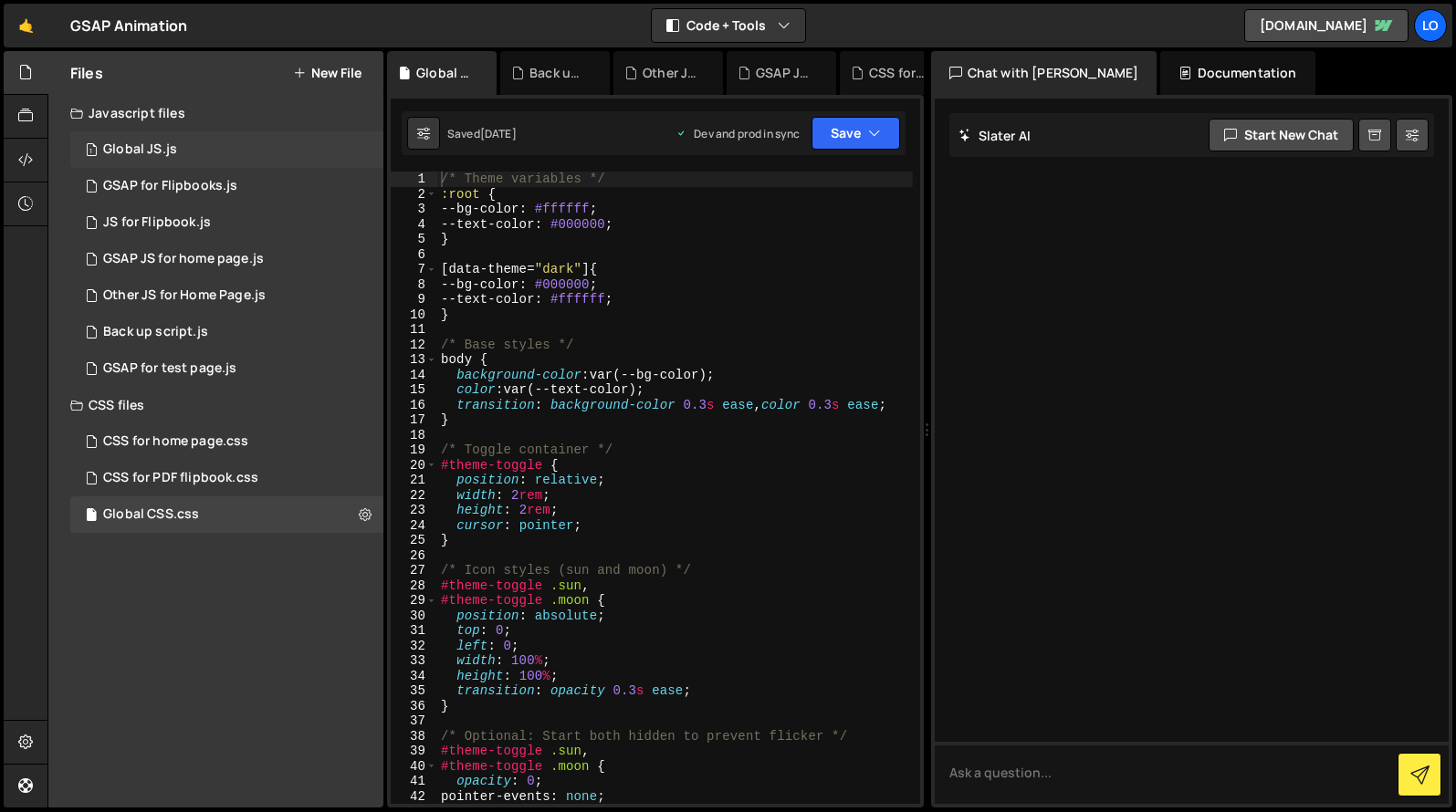
click at [367, 149] on div "1 Global JS.js 0" at bounding box center [227, 149] width 313 height 37
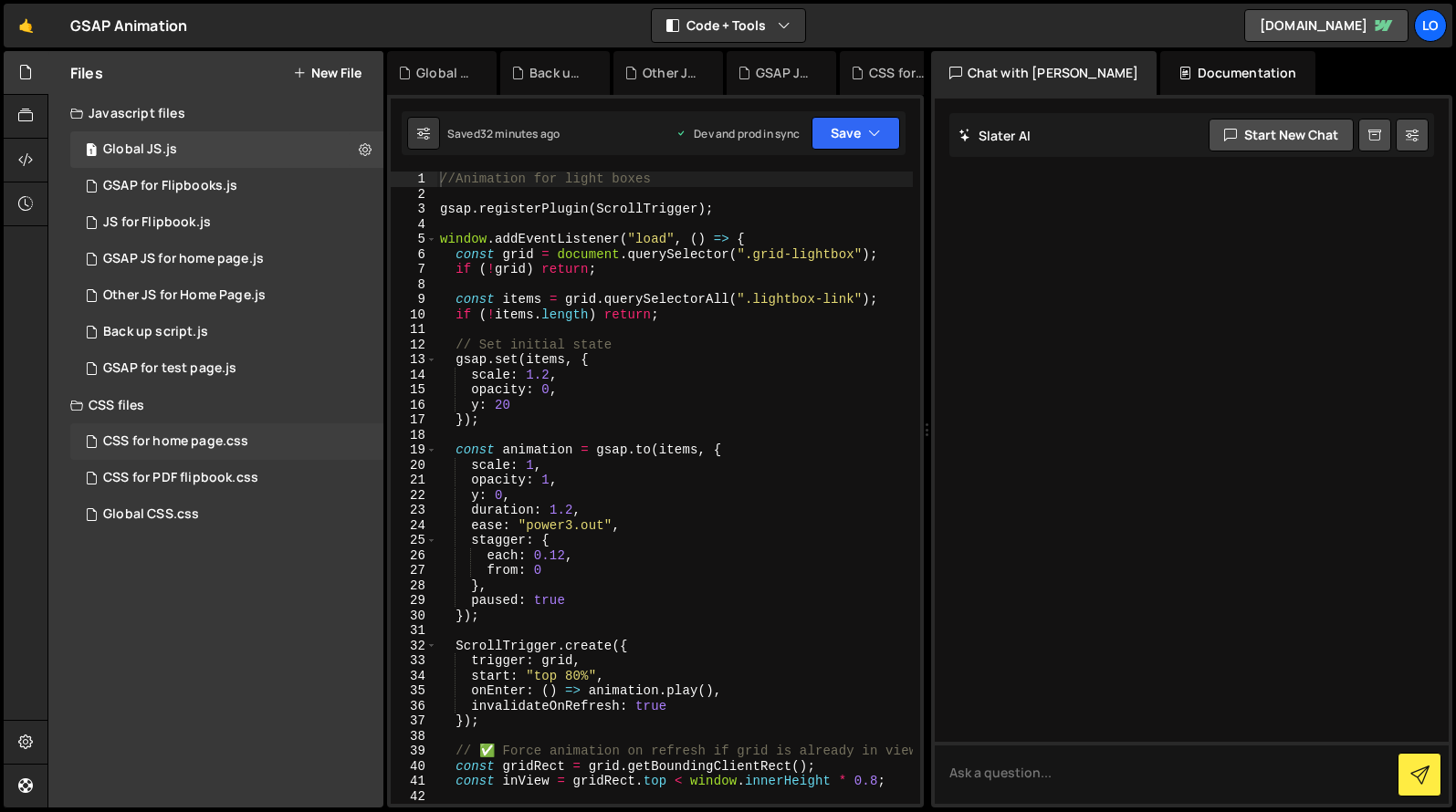
click at [281, 442] on div "CSS for home page.css 0" at bounding box center [227, 441] width 313 height 37
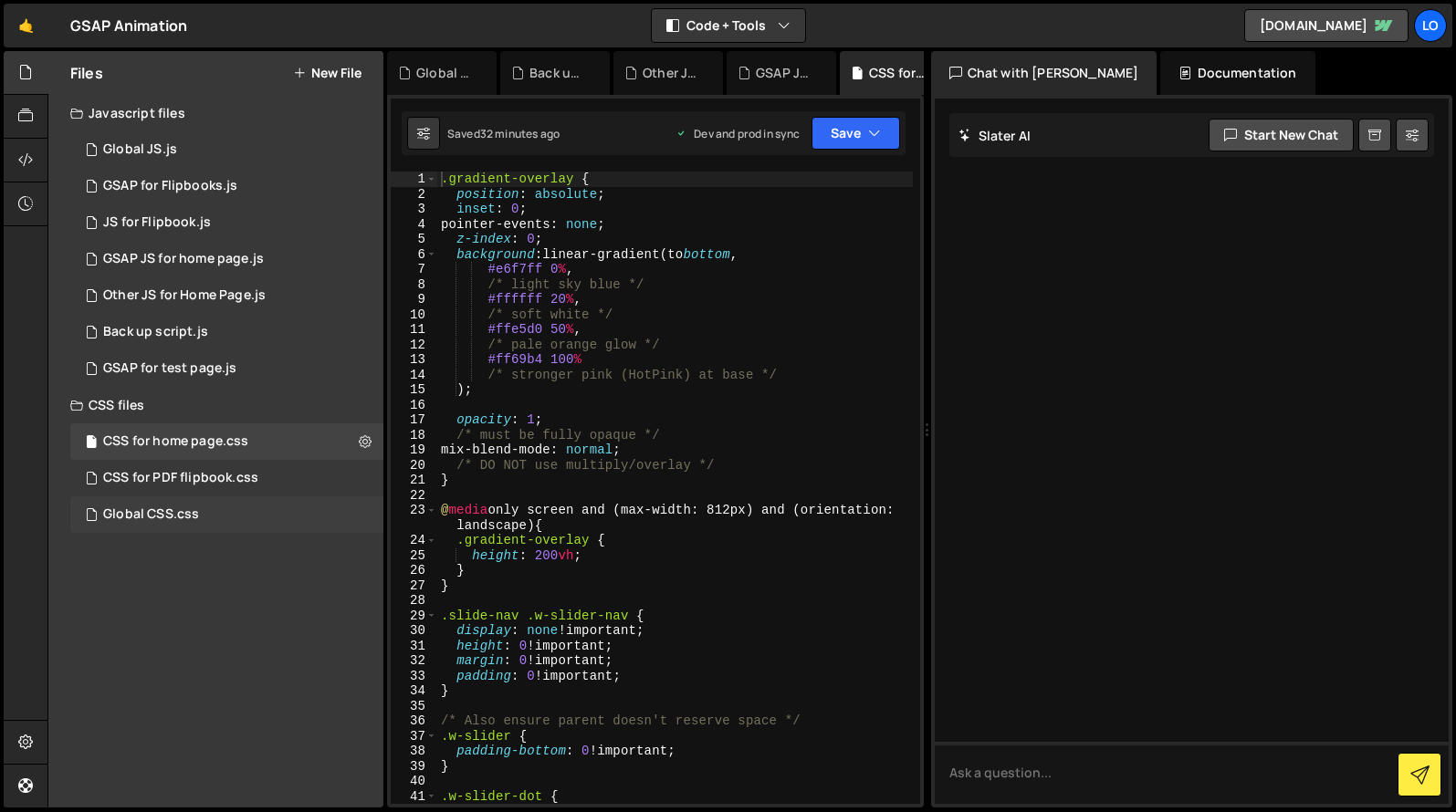
click at [266, 522] on div "Global CSS.css 0" at bounding box center [227, 514] width 313 height 37
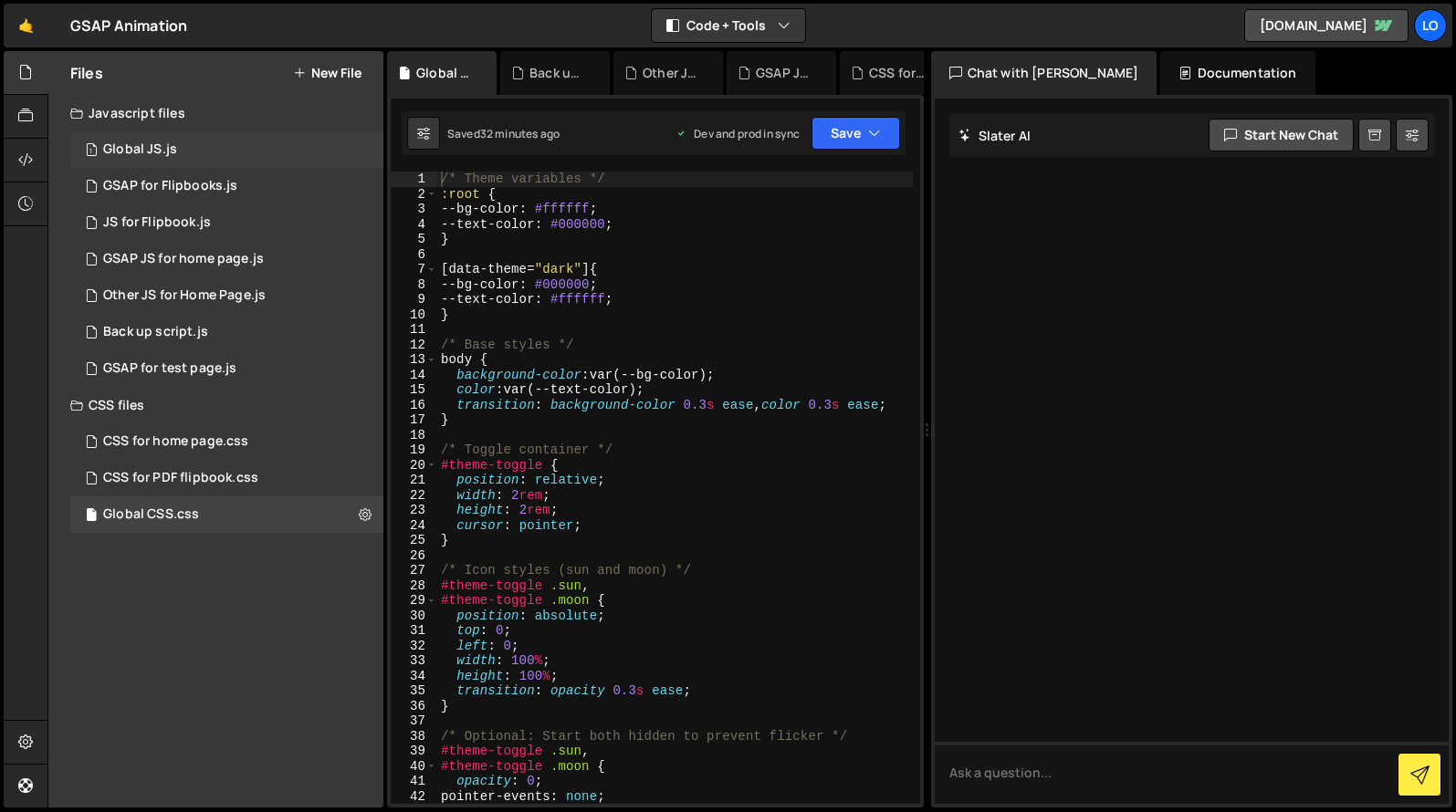
click at [201, 152] on div "1 Global JS.js 0" at bounding box center [227, 149] width 313 height 37
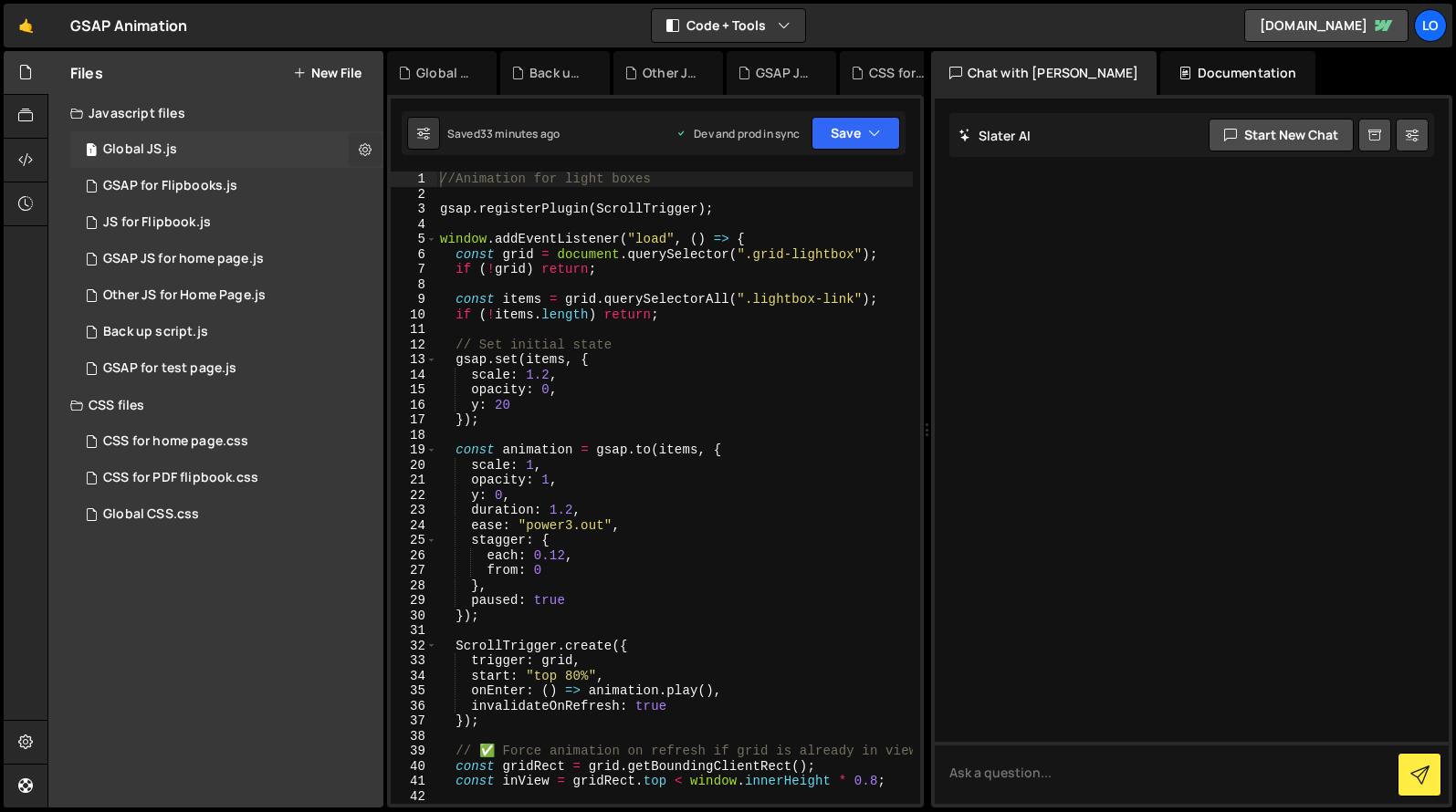
click at [363, 153] on icon at bounding box center [365, 149] width 13 height 17
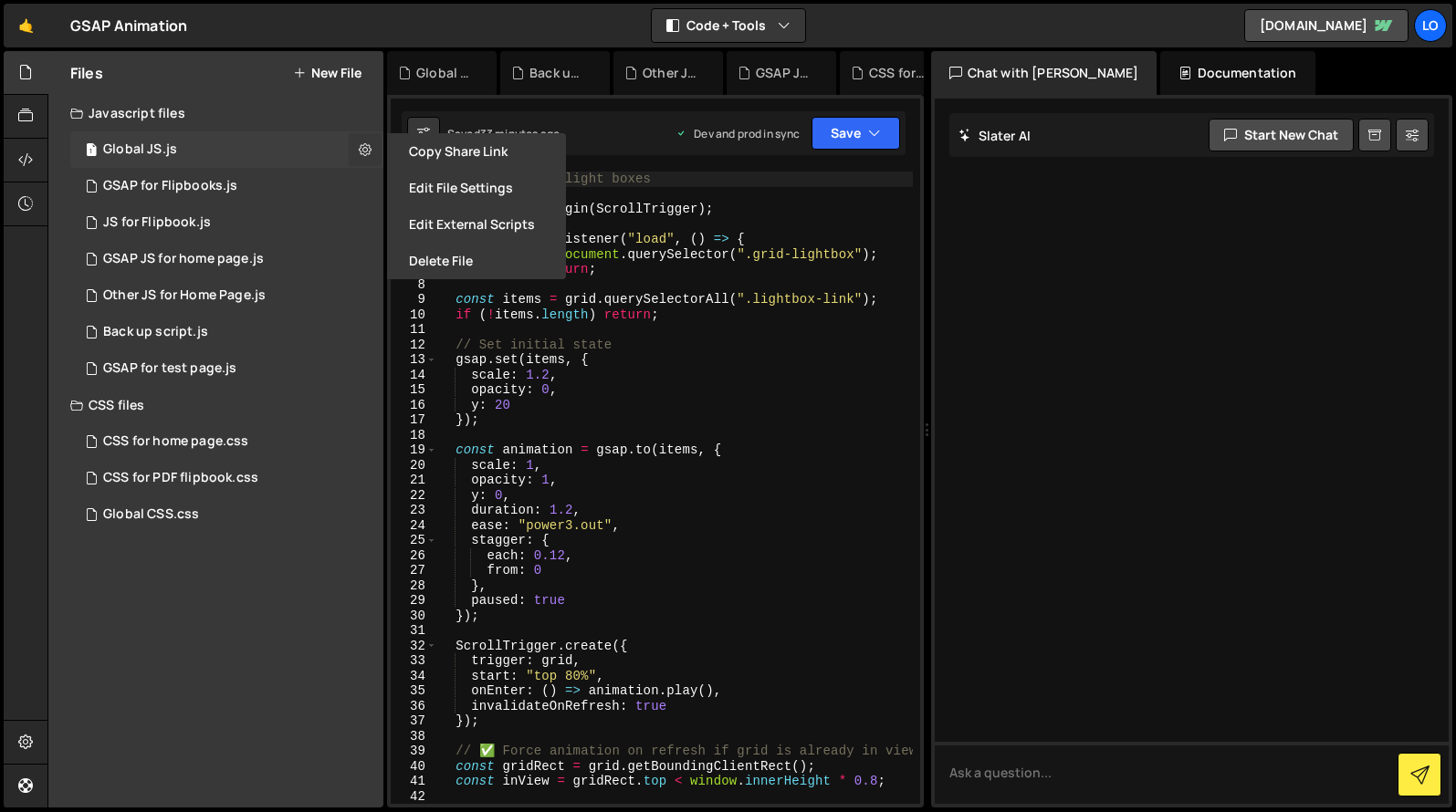
click at [366, 152] on icon at bounding box center [365, 149] width 13 height 17
click at [453, 188] on button "Edit File Settings" at bounding box center [477, 188] width 179 height 37
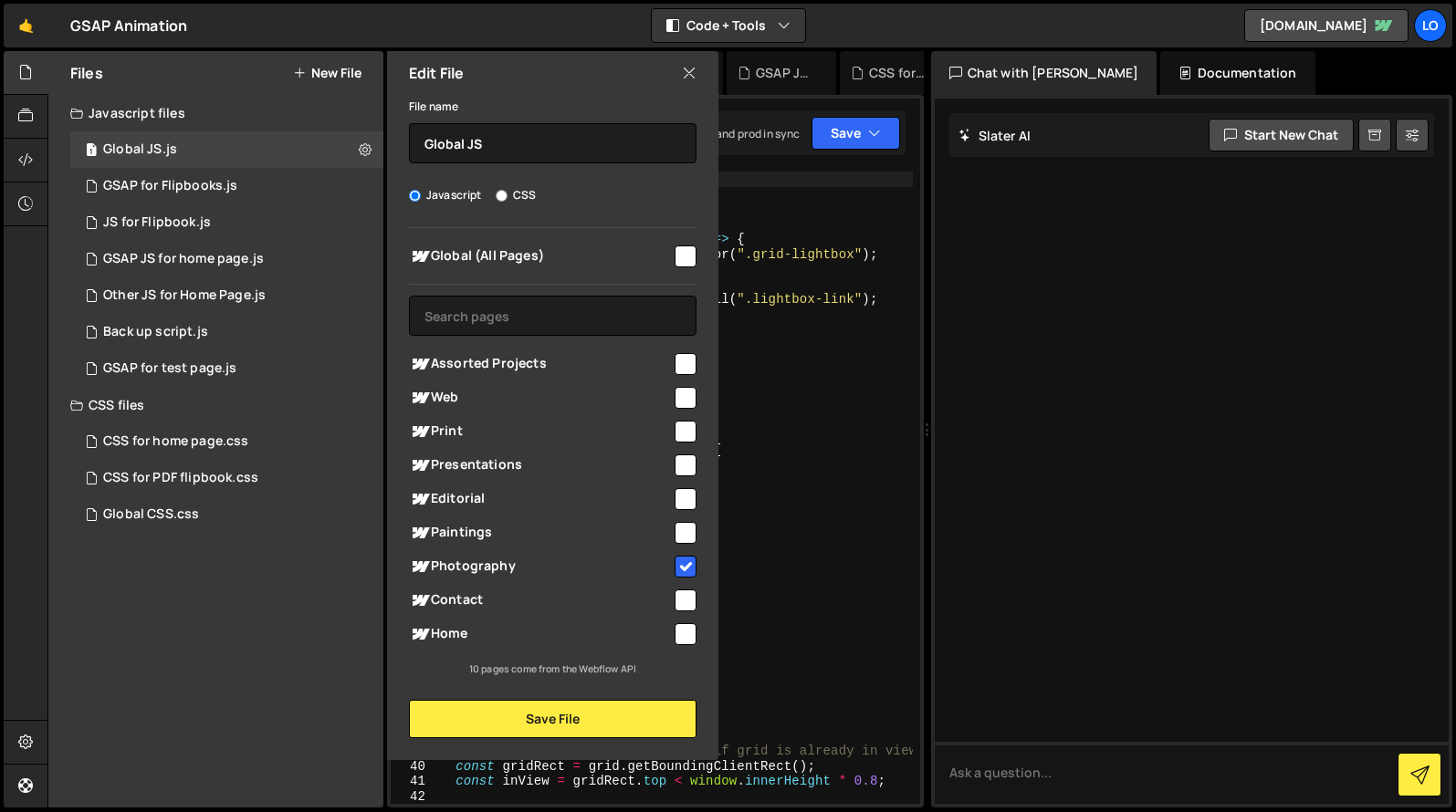
click at [688, 568] on input "checkbox" at bounding box center [685, 565] width 22 height 22
checkbox input "false"
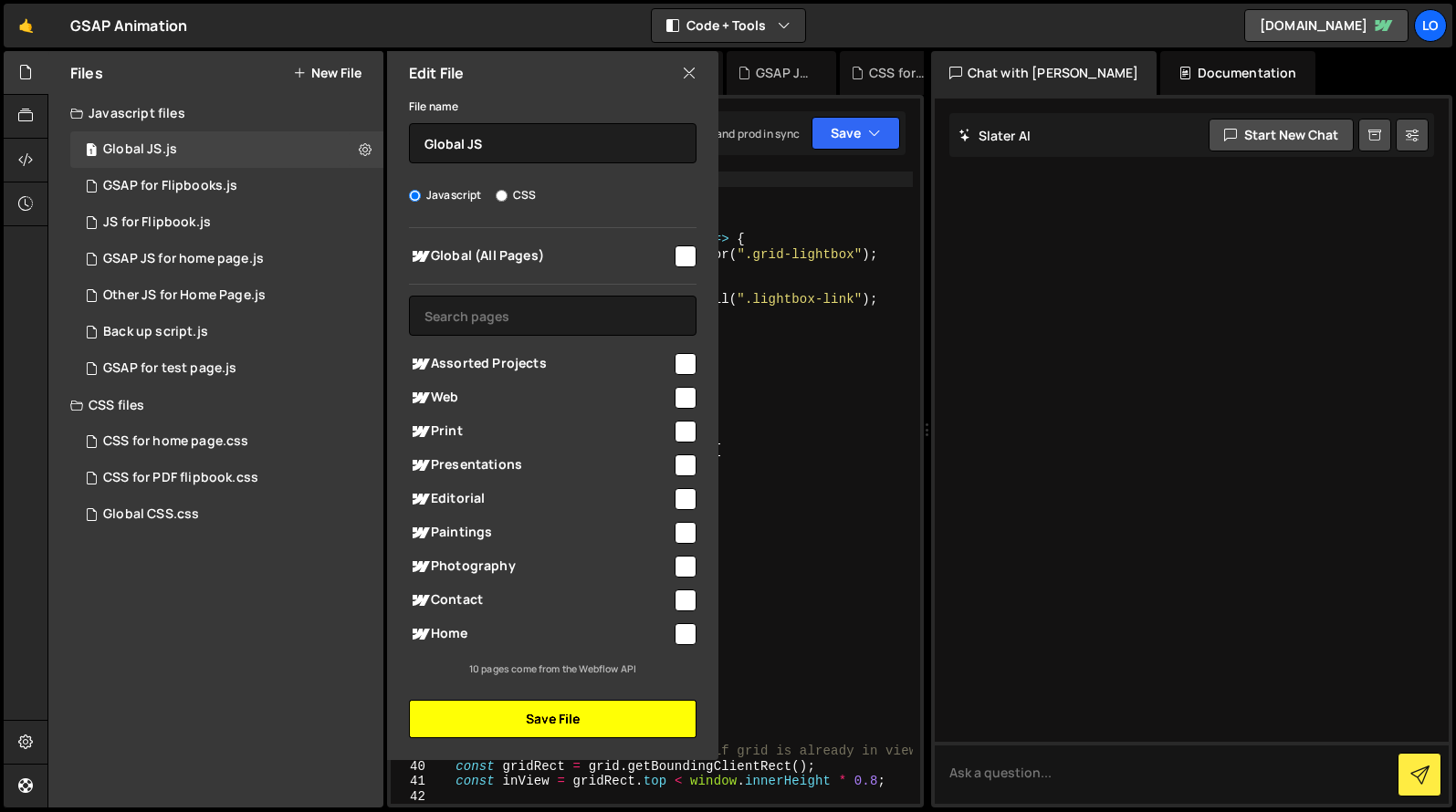
click at [598, 724] on button "Save File" at bounding box center [553, 718] width 287 height 38
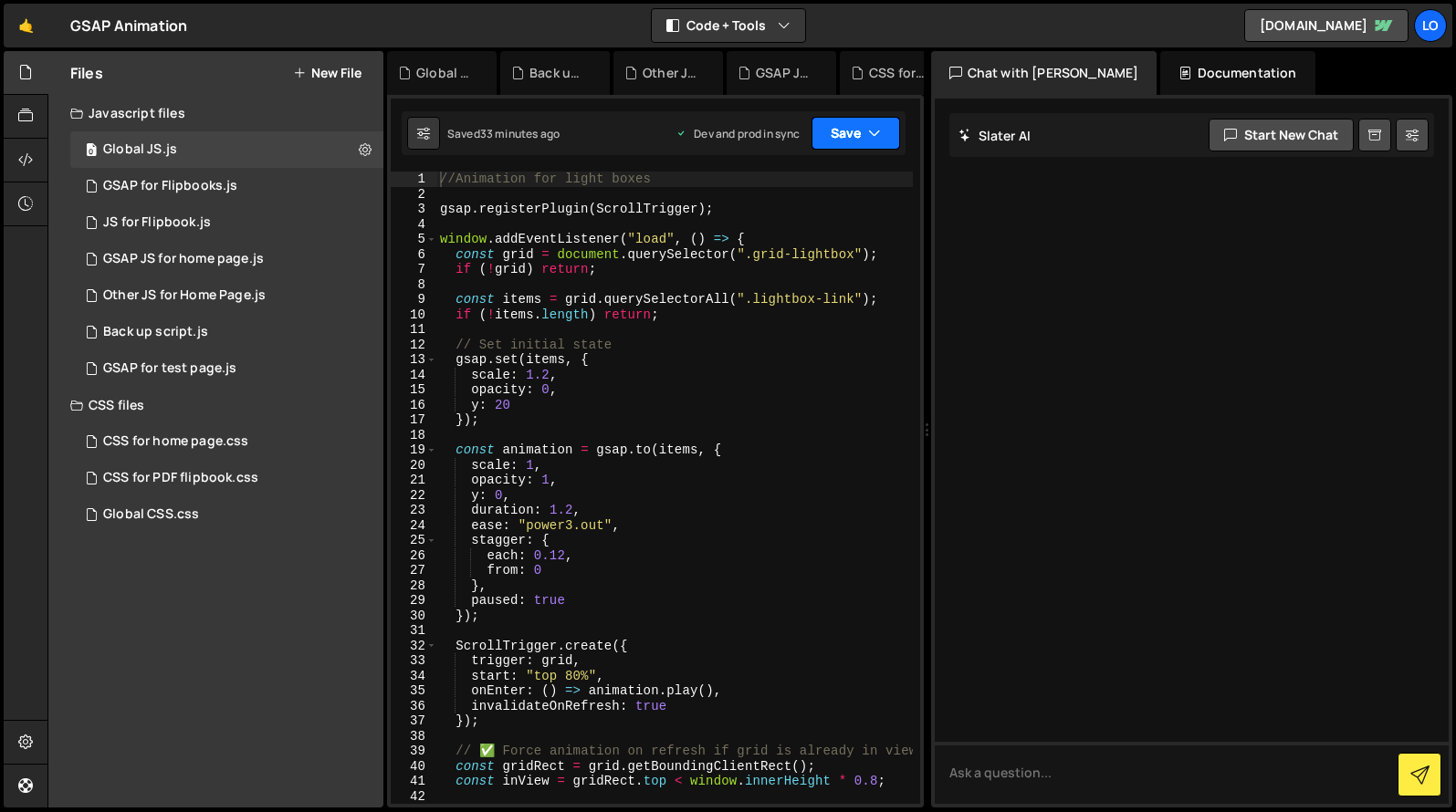
click at [851, 140] on button "Save" at bounding box center [856, 133] width 88 height 33
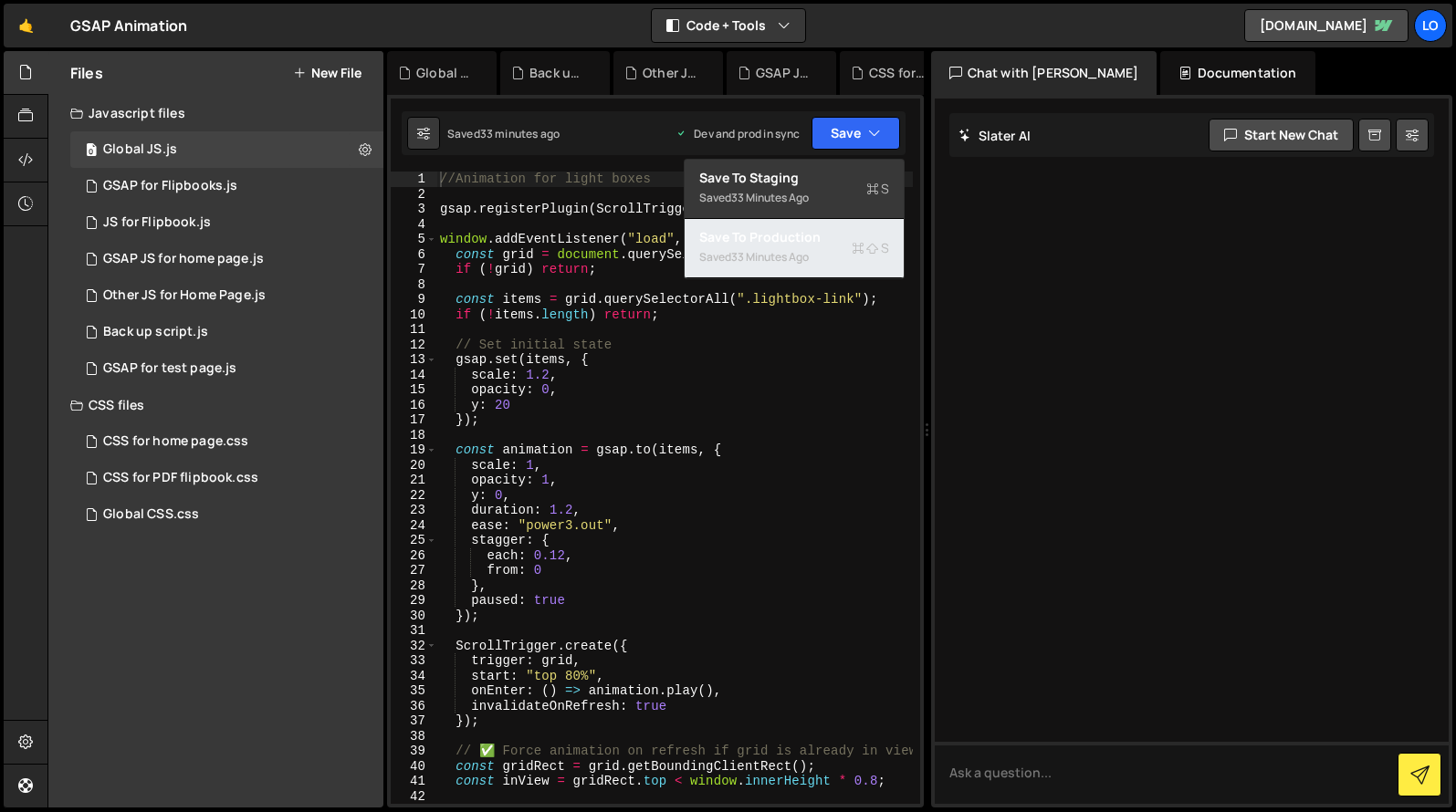
click at [799, 244] on div "Save to Production S" at bounding box center [794, 236] width 190 height 18
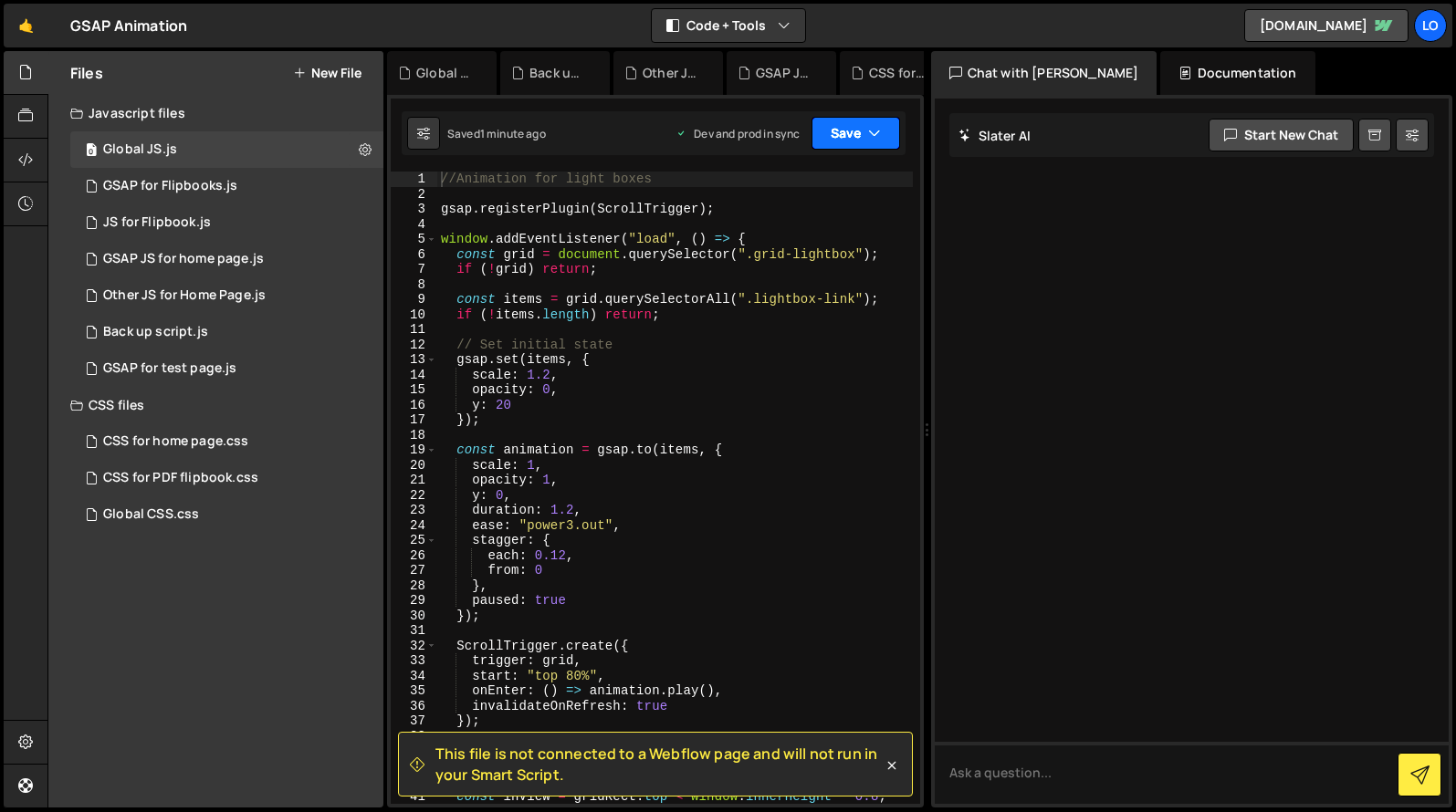
click at [849, 133] on button "Save" at bounding box center [856, 133] width 88 height 33
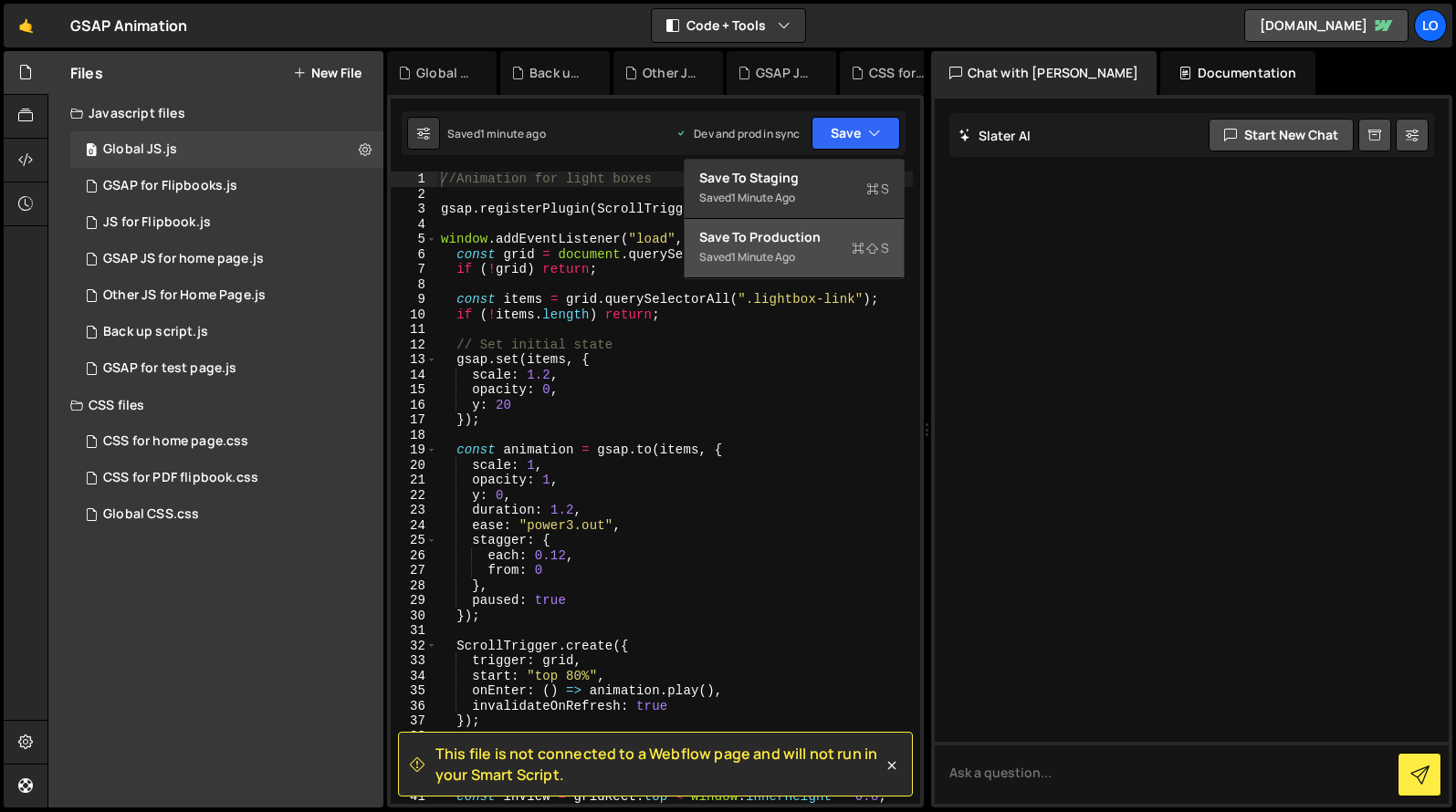
click at [805, 247] on div "Saved 1 minute ago" at bounding box center [794, 257] width 190 height 22
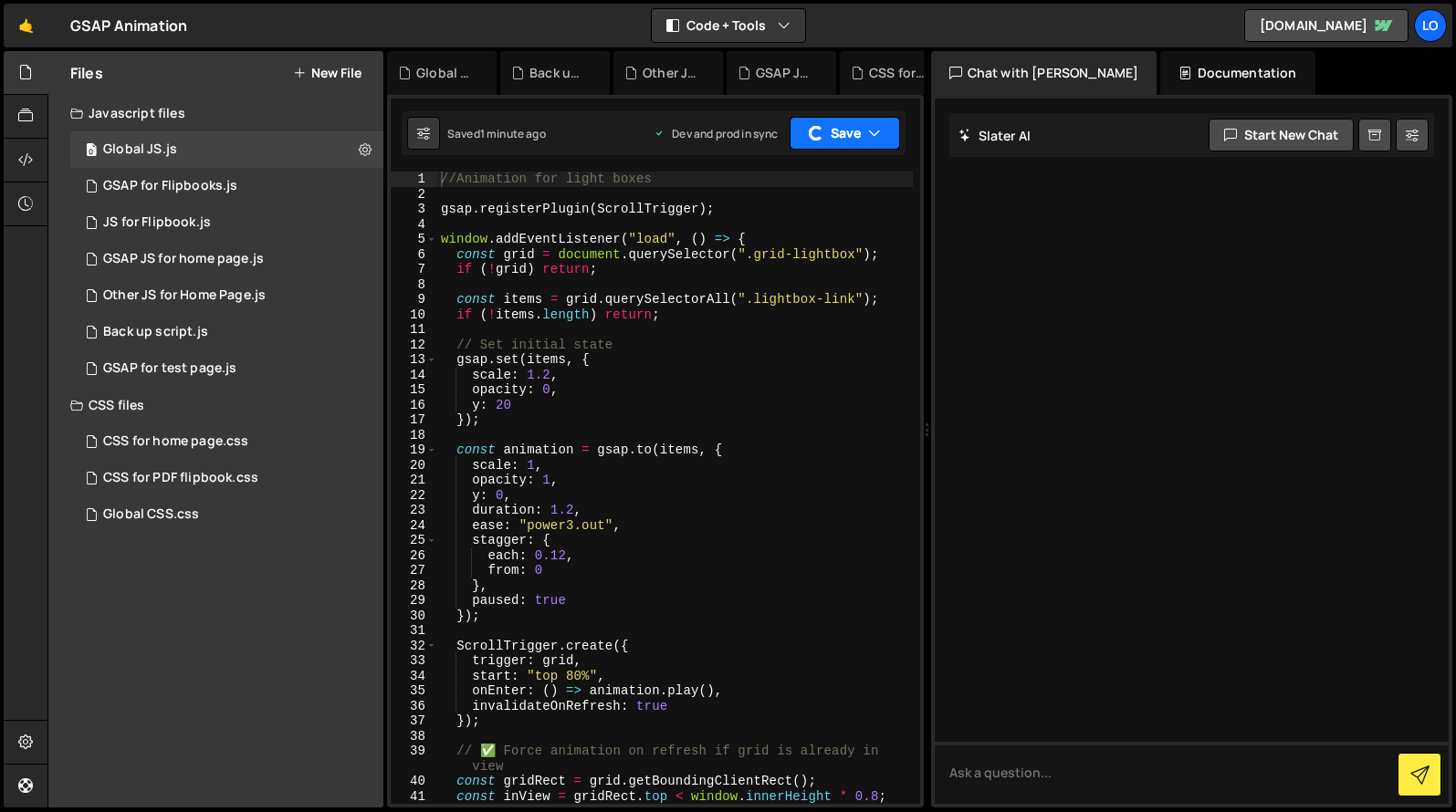
click at [848, 130] on button "Save" at bounding box center [845, 133] width 111 height 33
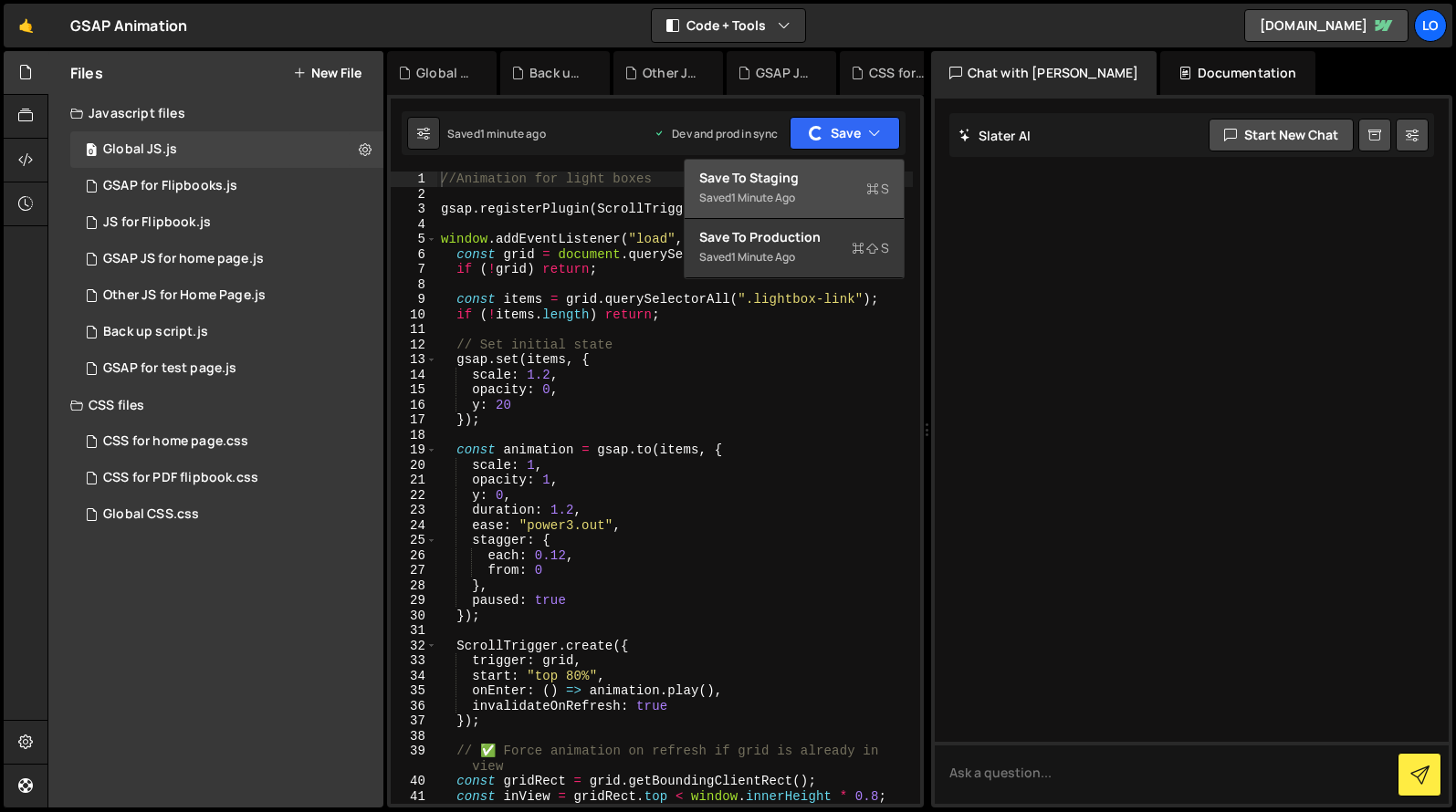
click at [794, 182] on div "Save to Staging S" at bounding box center [794, 177] width 190 height 18
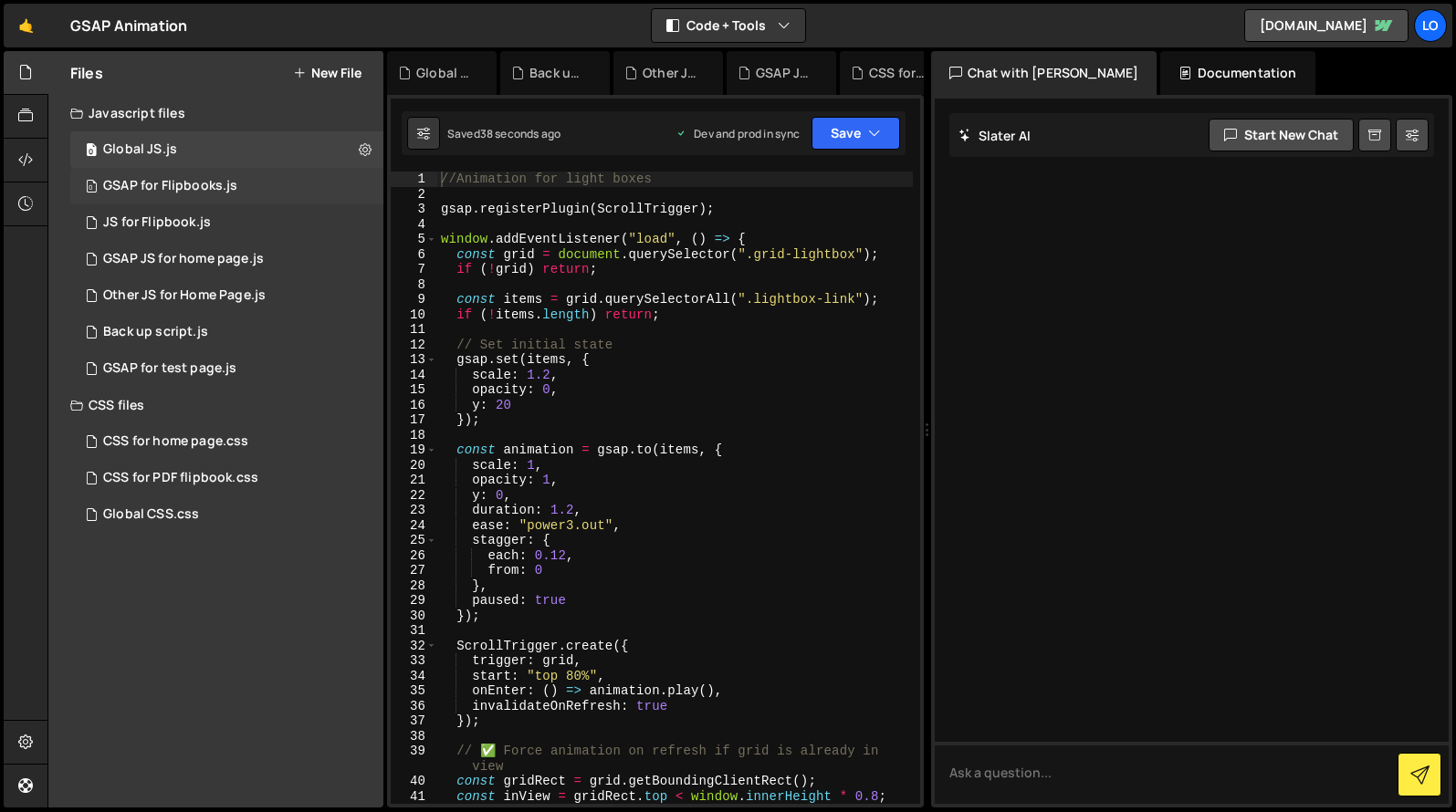
click at [314, 188] on div "0 GSAP for Flipbooks.js 0" at bounding box center [227, 186] width 313 height 37
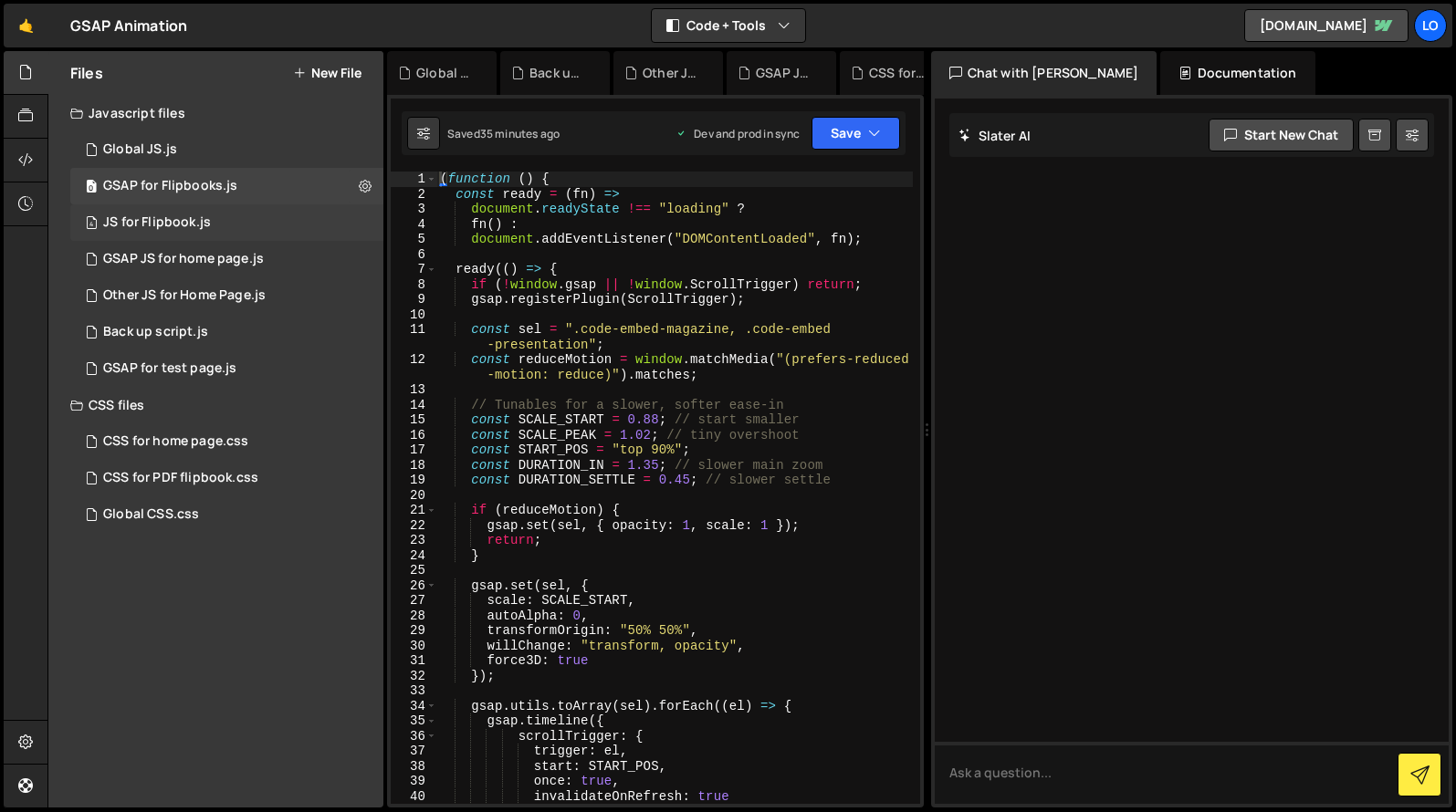
click at [310, 223] on div "4 JS for Flipbook.js 0" at bounding box center [227, 222] width 313 height 37
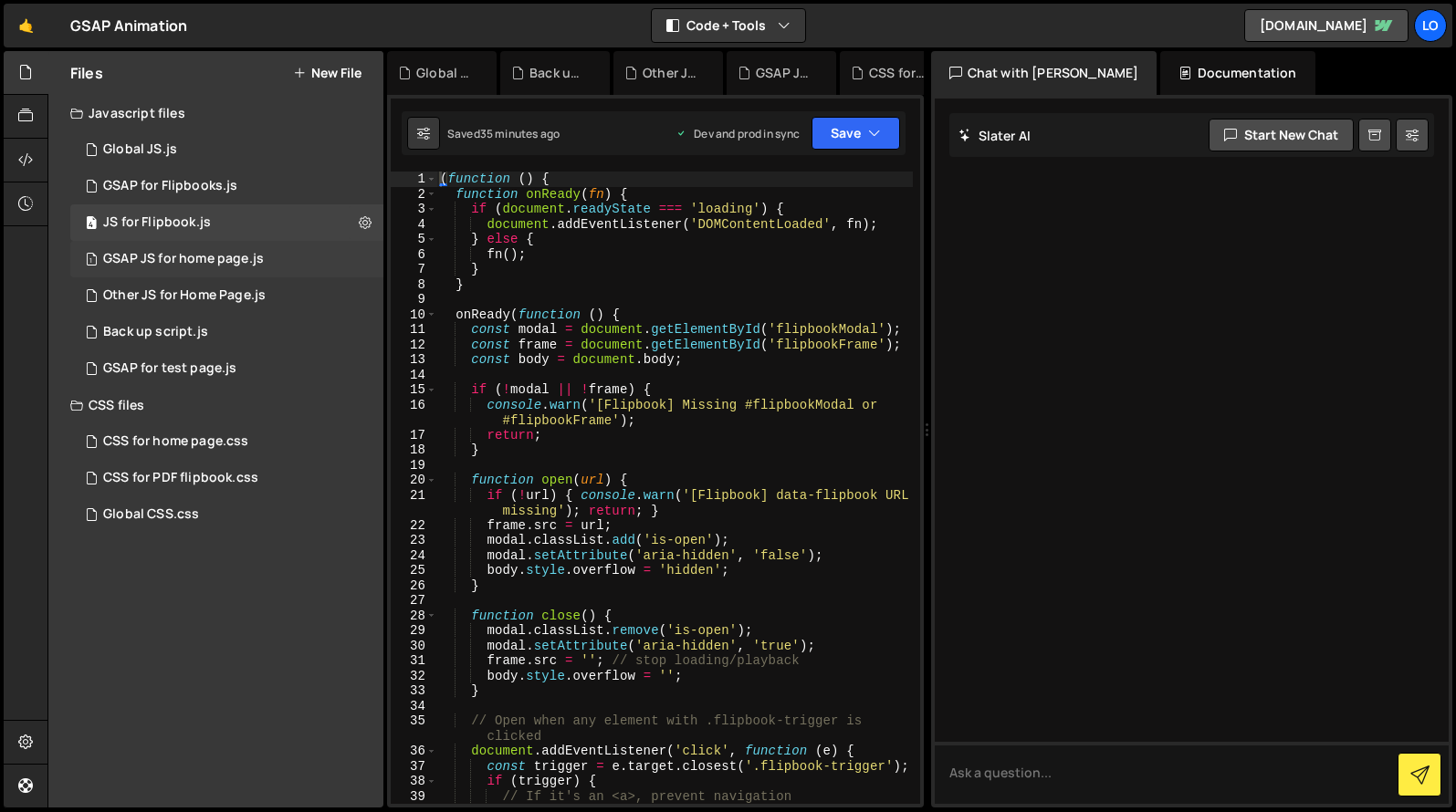
click at [311, 255] on div "1 GSAP JS for home page.js 0" at bounding box center [227, 259] width 313 height 37
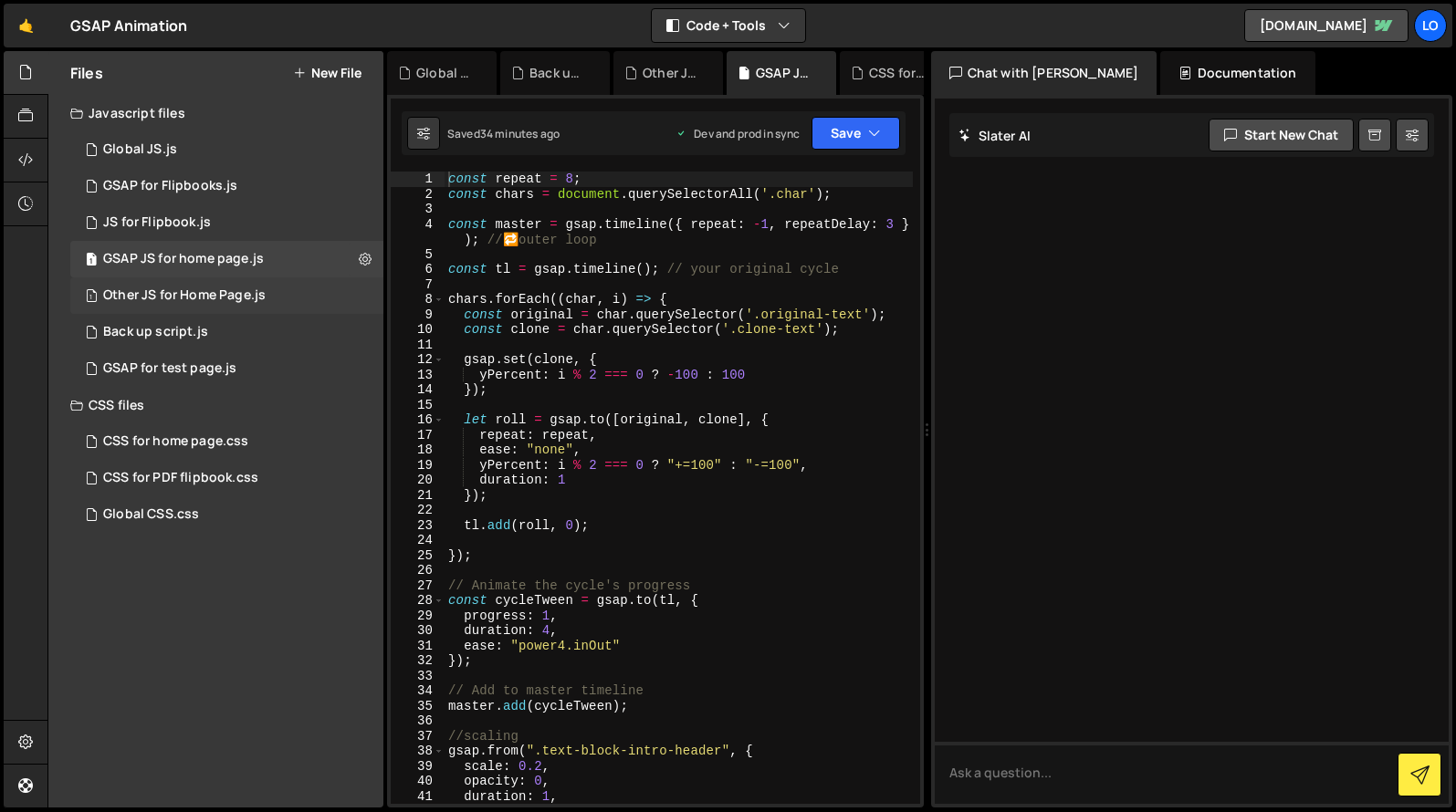
click at [320, 293] on div "1 Other JS for Home Page.js 0" at bounding box center [227, 295] width 313 height 37
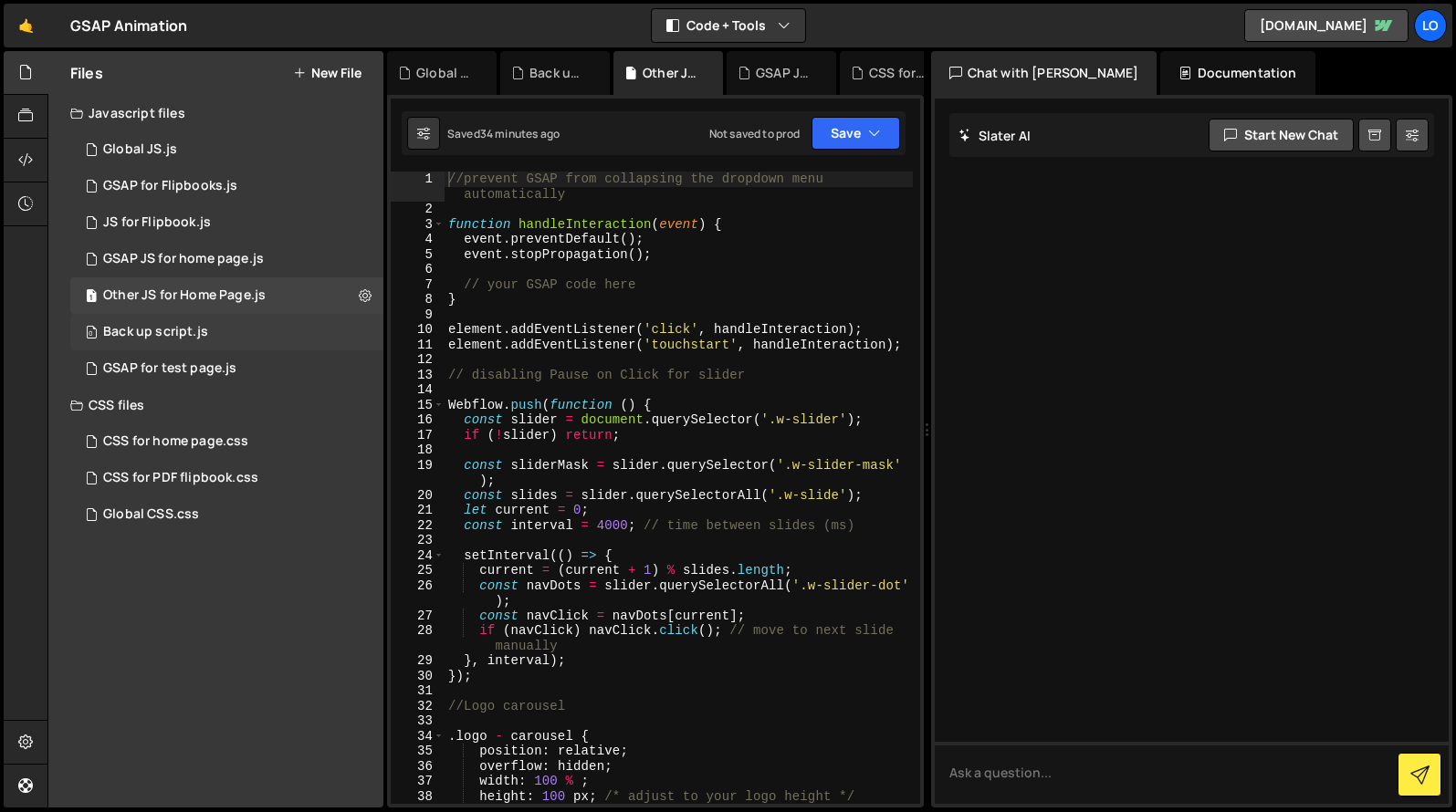
click at [314, 326] on div "0 Back up script.js 0" at bounding box center [227, 332] width 313 height 37
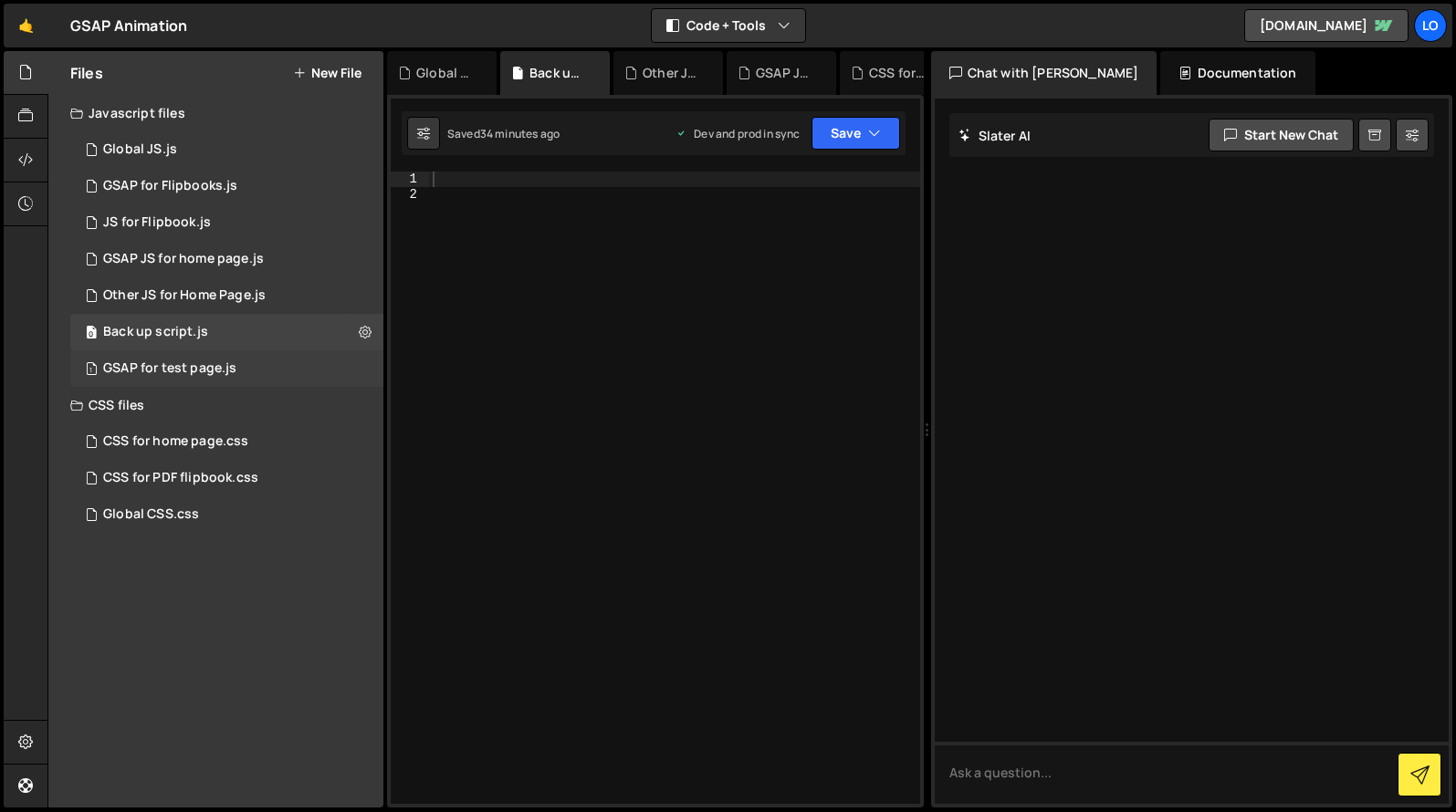
click at [318, 368] on div "1 GSAP for test page.js 0" at bounding box center [227, 368] width 313 height 37
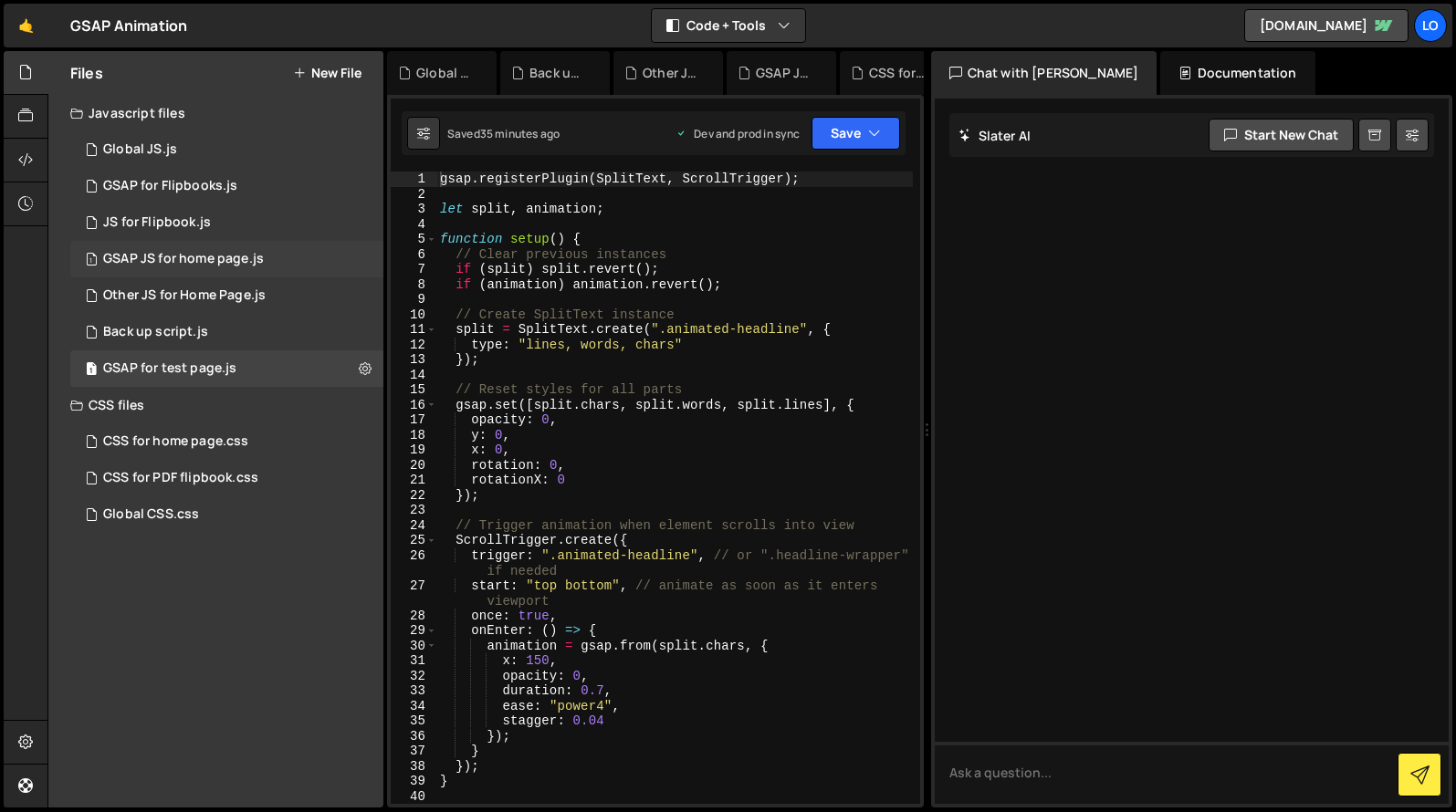
click at [289, 265] on div "1 GSAP JS for home page.js 0" at bounding box center [227, 259] width 313 height 37
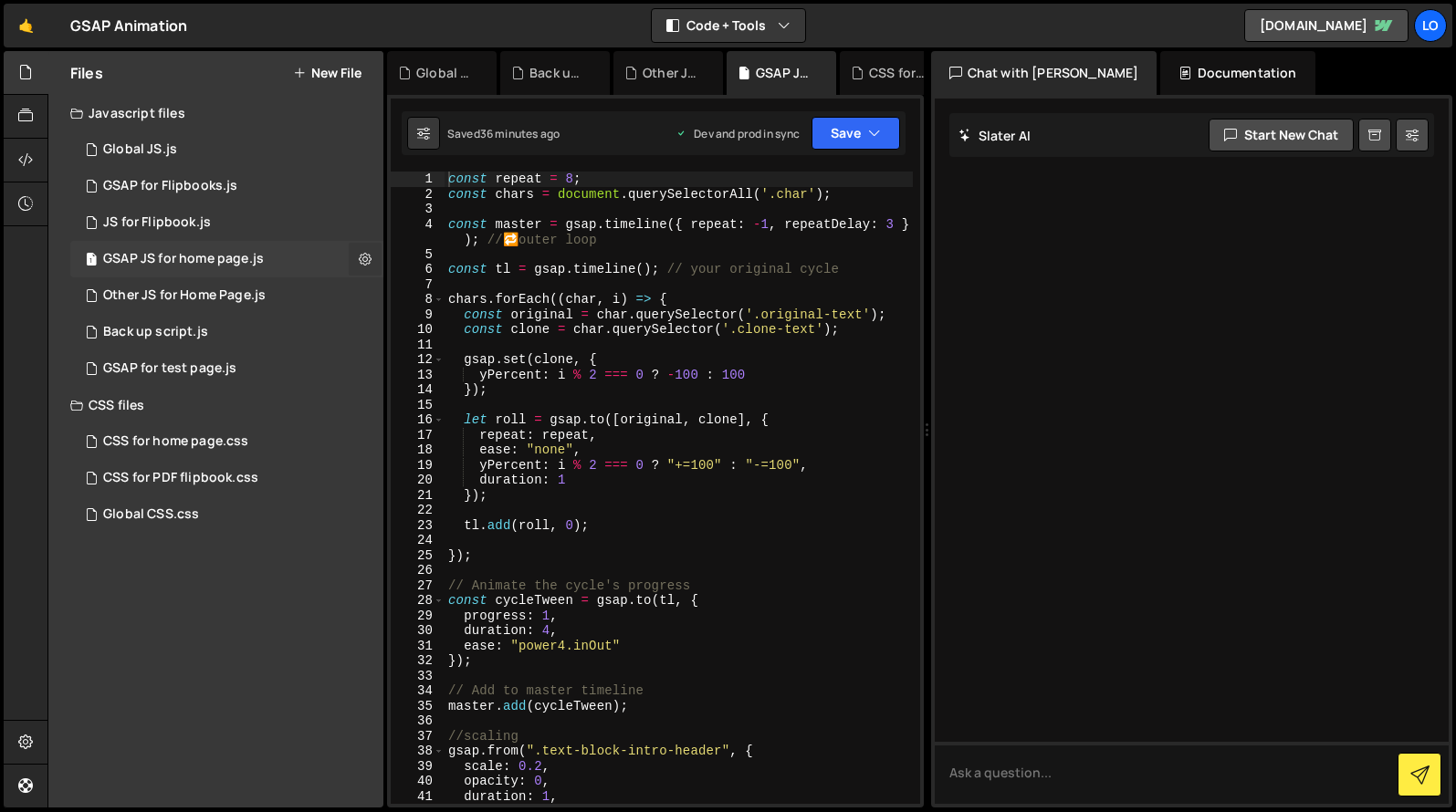
click at [362, 261] on icon at bounding box center [365, 259] width 13 height 17
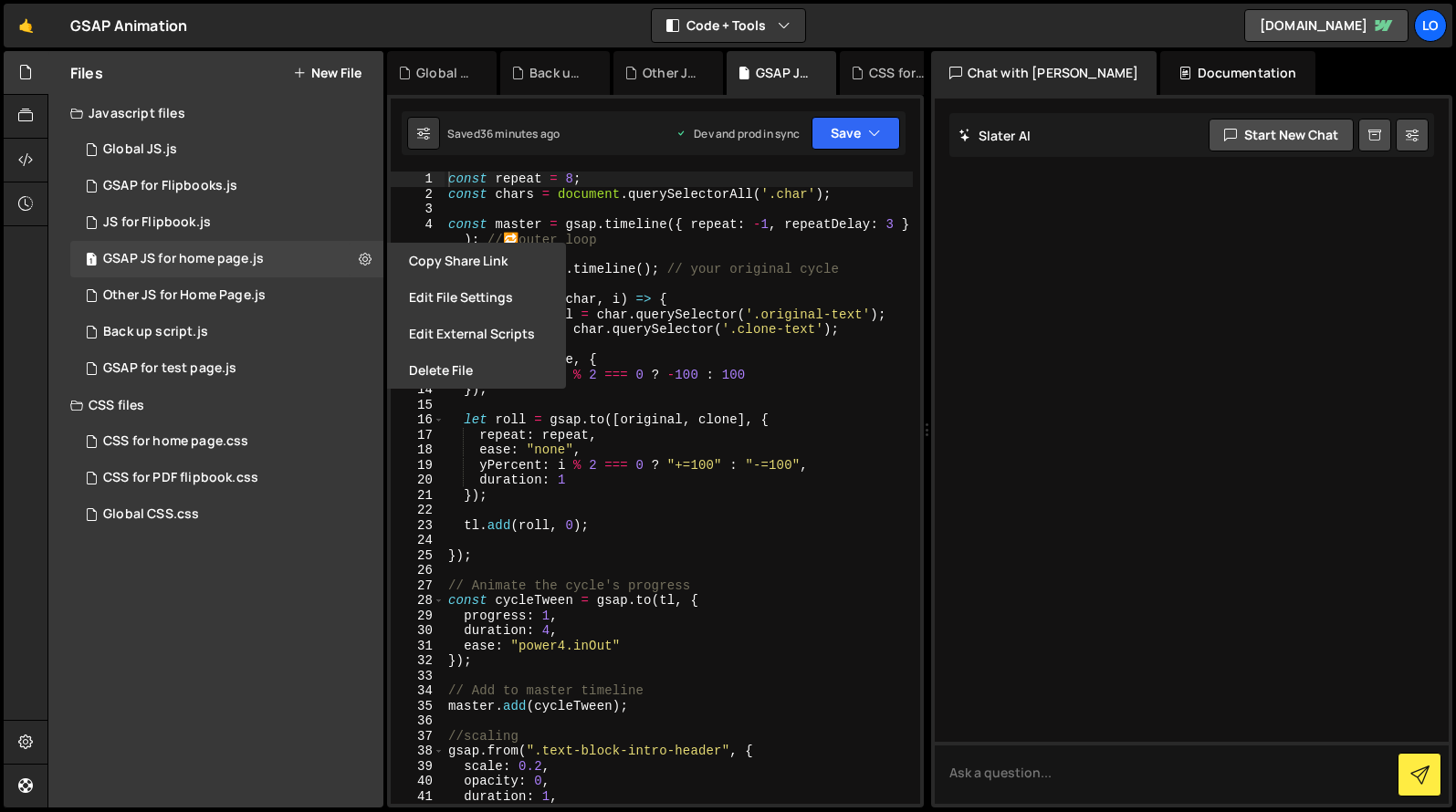
click at [468, 292] on button "Edit File Settings" at bounding box center [477, 297] width 179 height 37
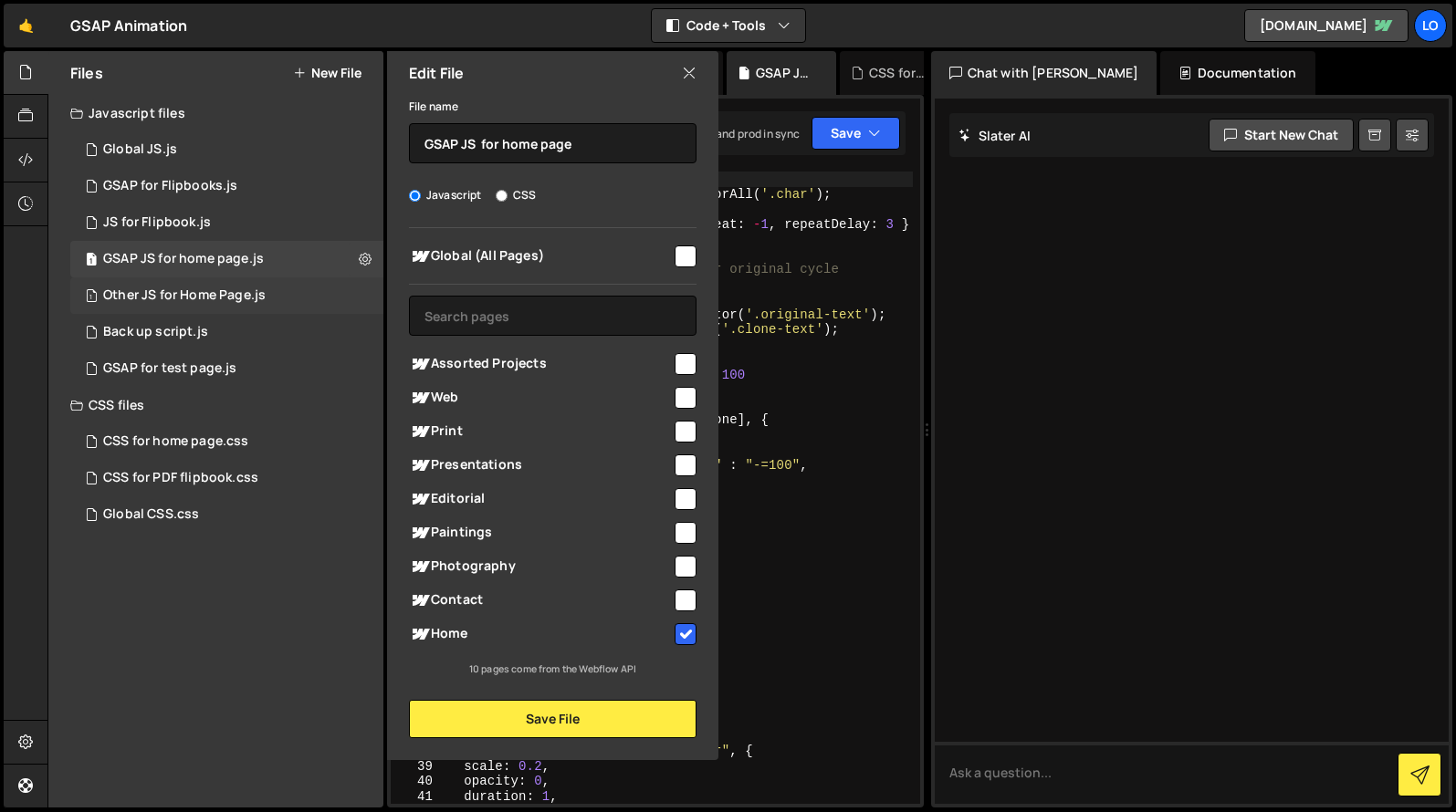
click at [291, 295] on div "1 Other JS for Home Page.js 0" at bounding box center [227, 295] width 313 height 37
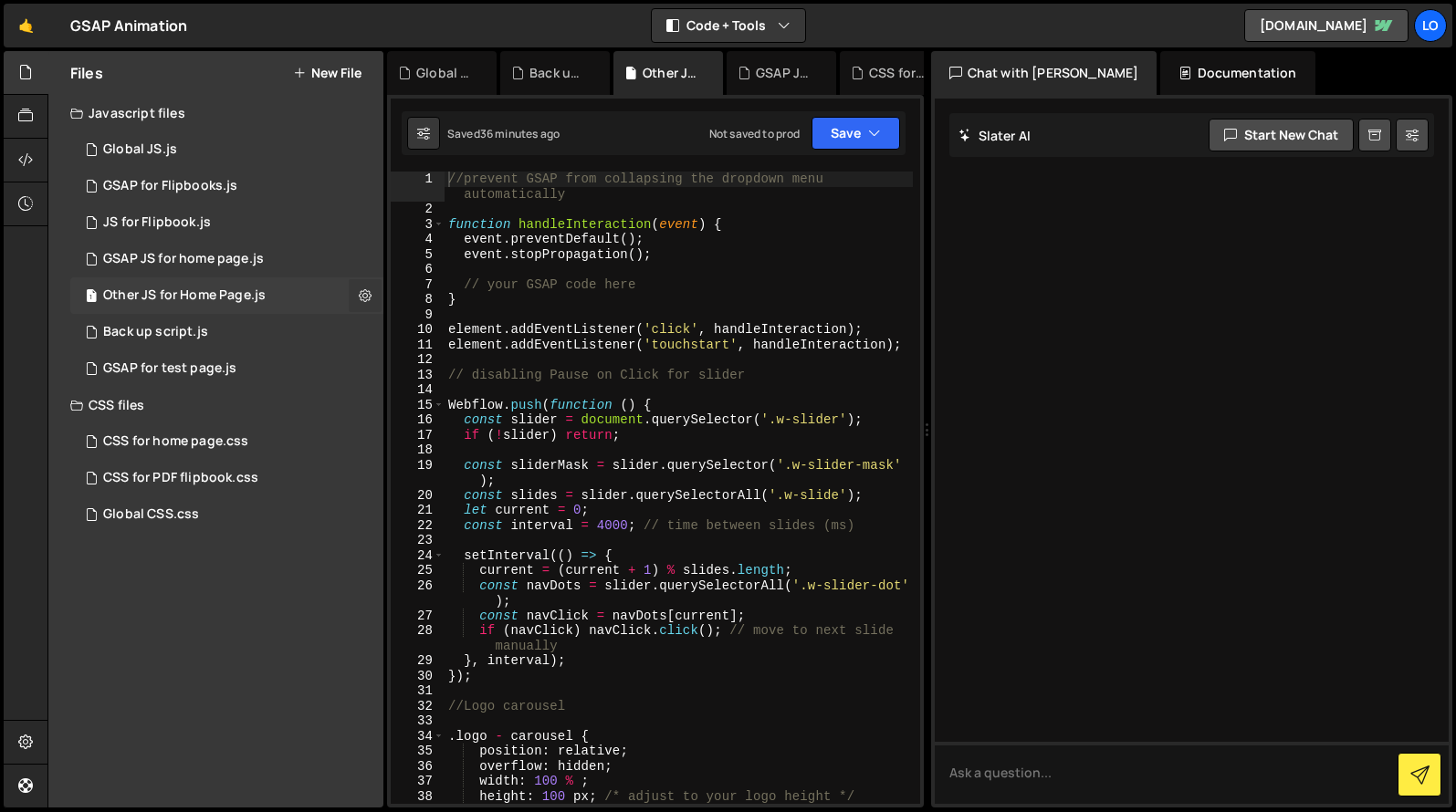
click at [370, 297] on icon at bounding box center [365, 294] width 13 height 17
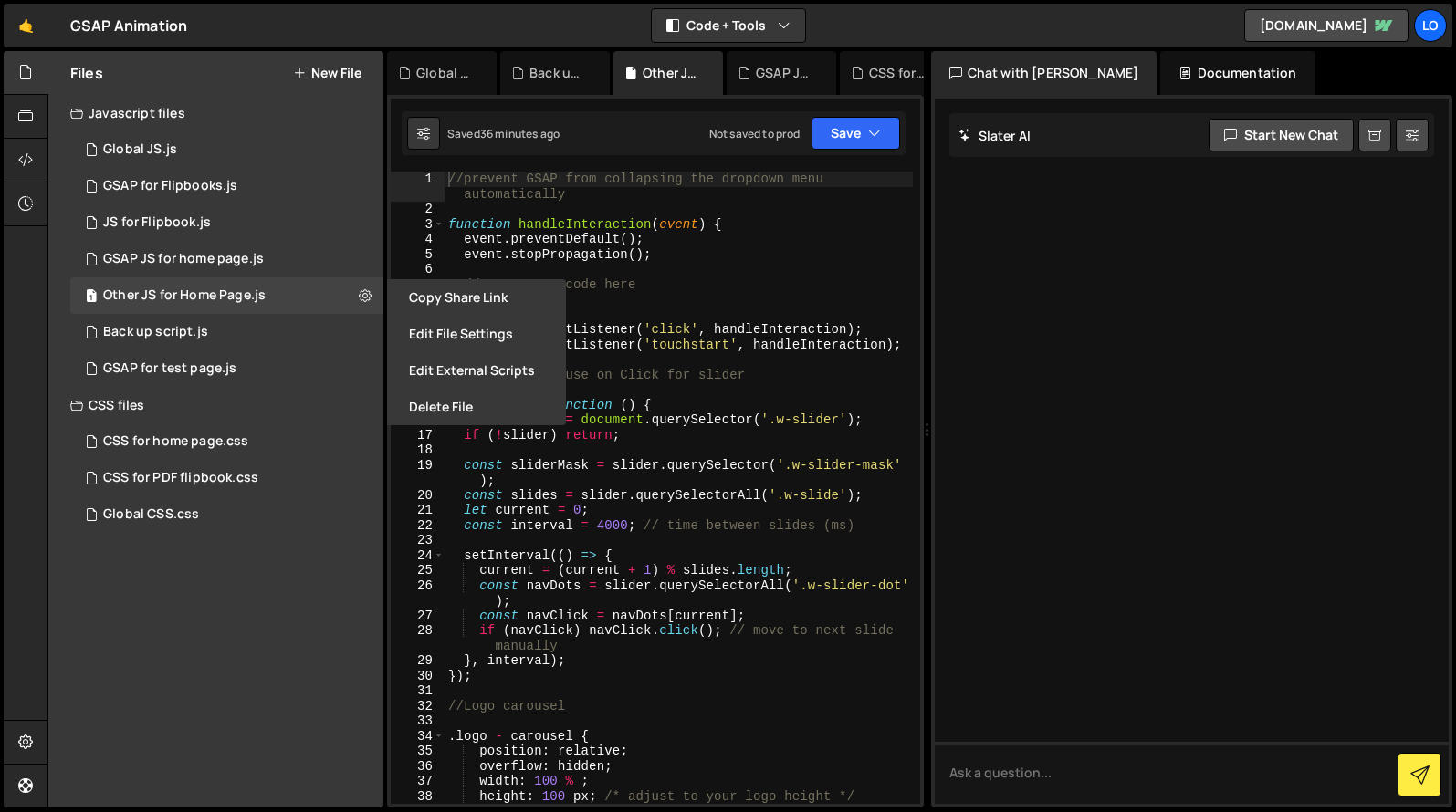
click at [450, 330] on button "Edit File Settings" at bounding box center [477, 334] width 179 height 37
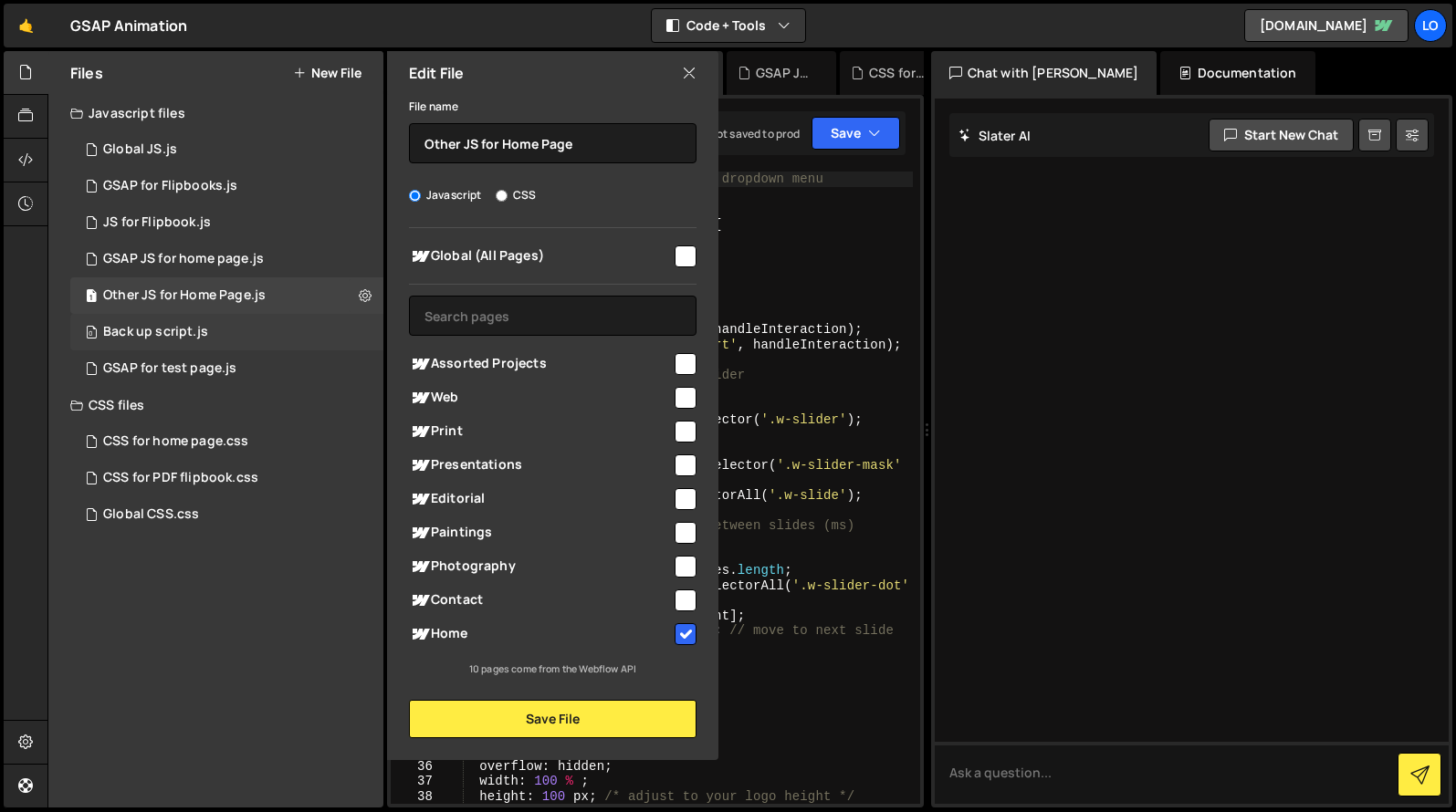
click at [297, 332] on div "0 Back up script.js 0" at bounding box center [227, 332] width 313 height 37
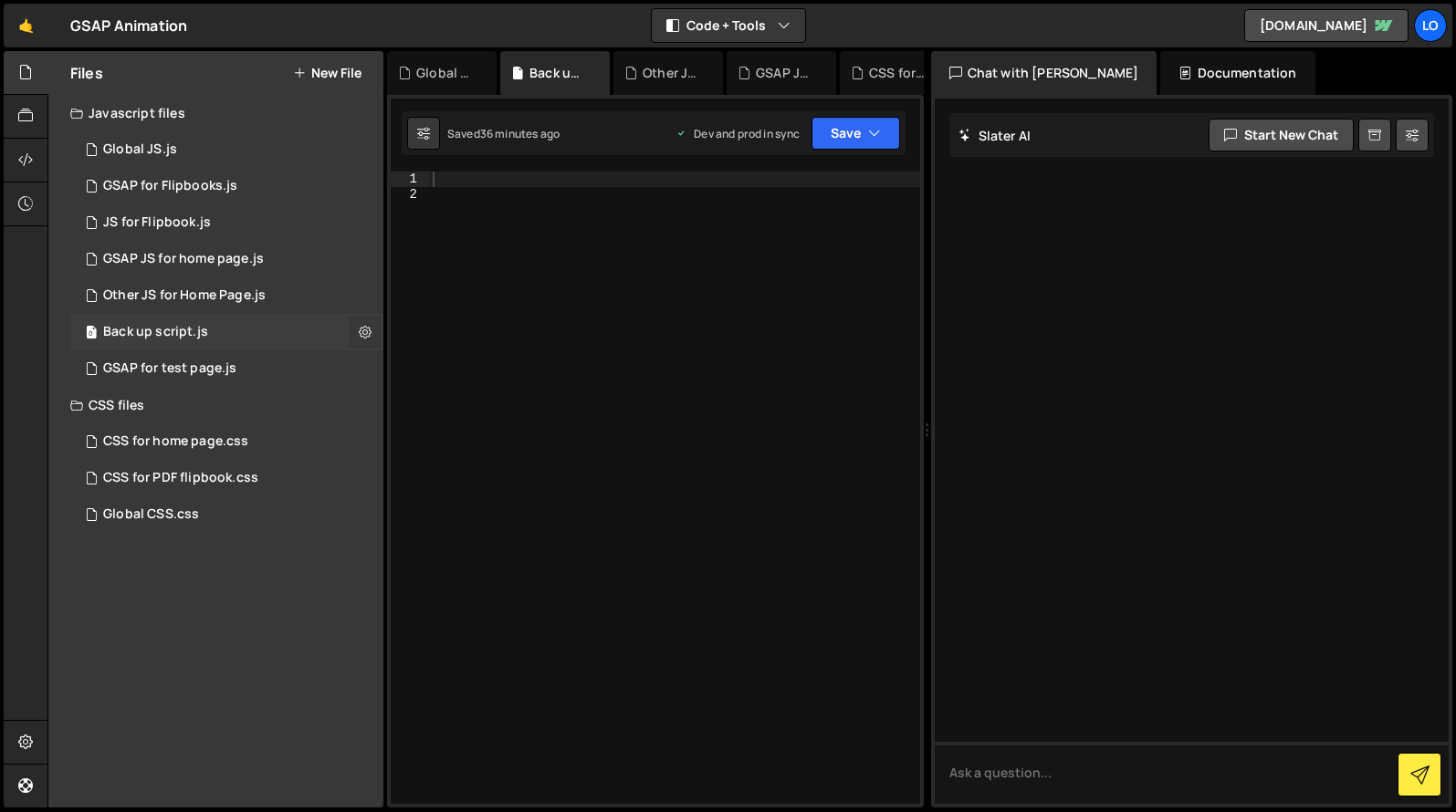
click at [365, 331] on icon at bounding box center [365, 331] width 13 height 17
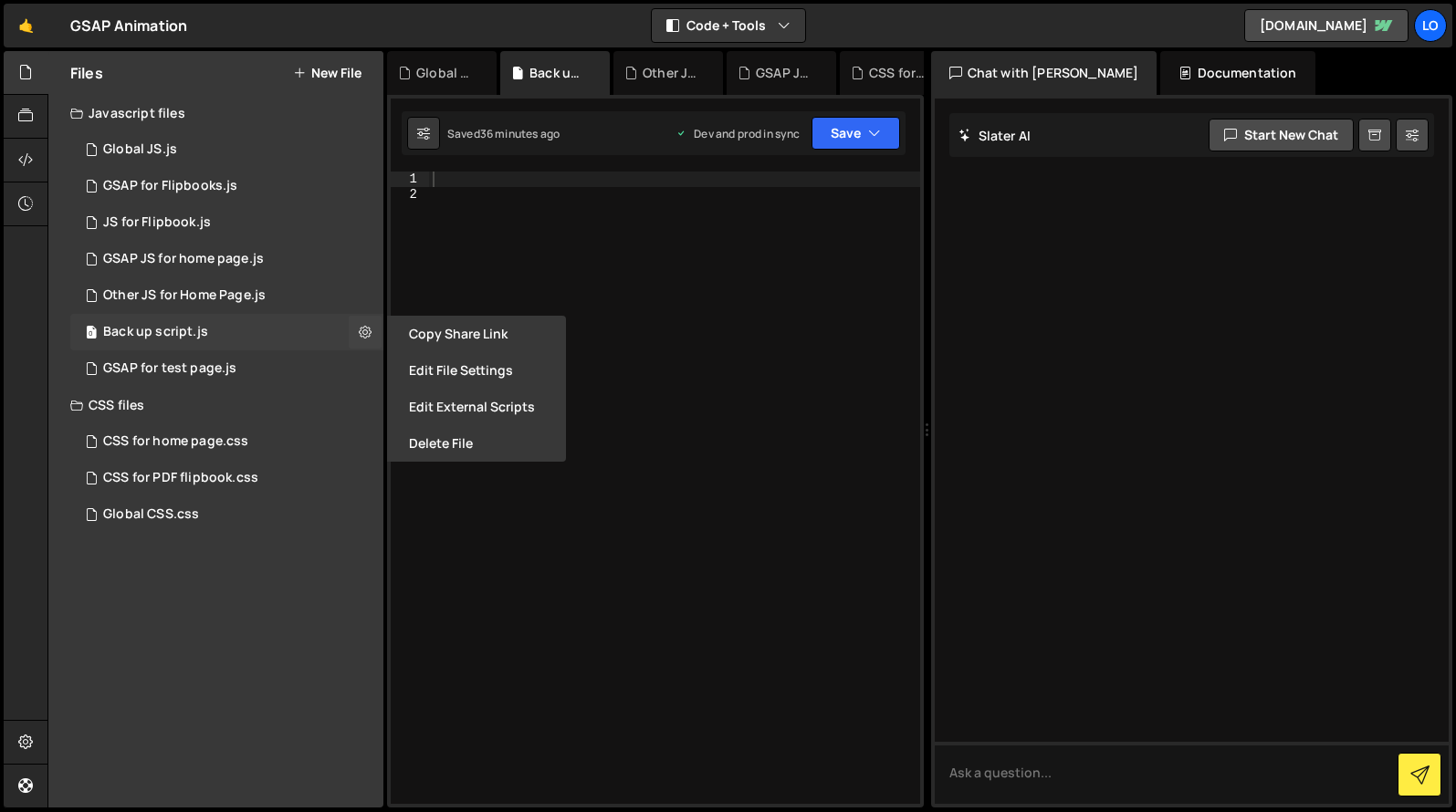
click at [311, 334] on div "0 Back up script.js 0" at bounding box center [227, 332] width 313 height 37
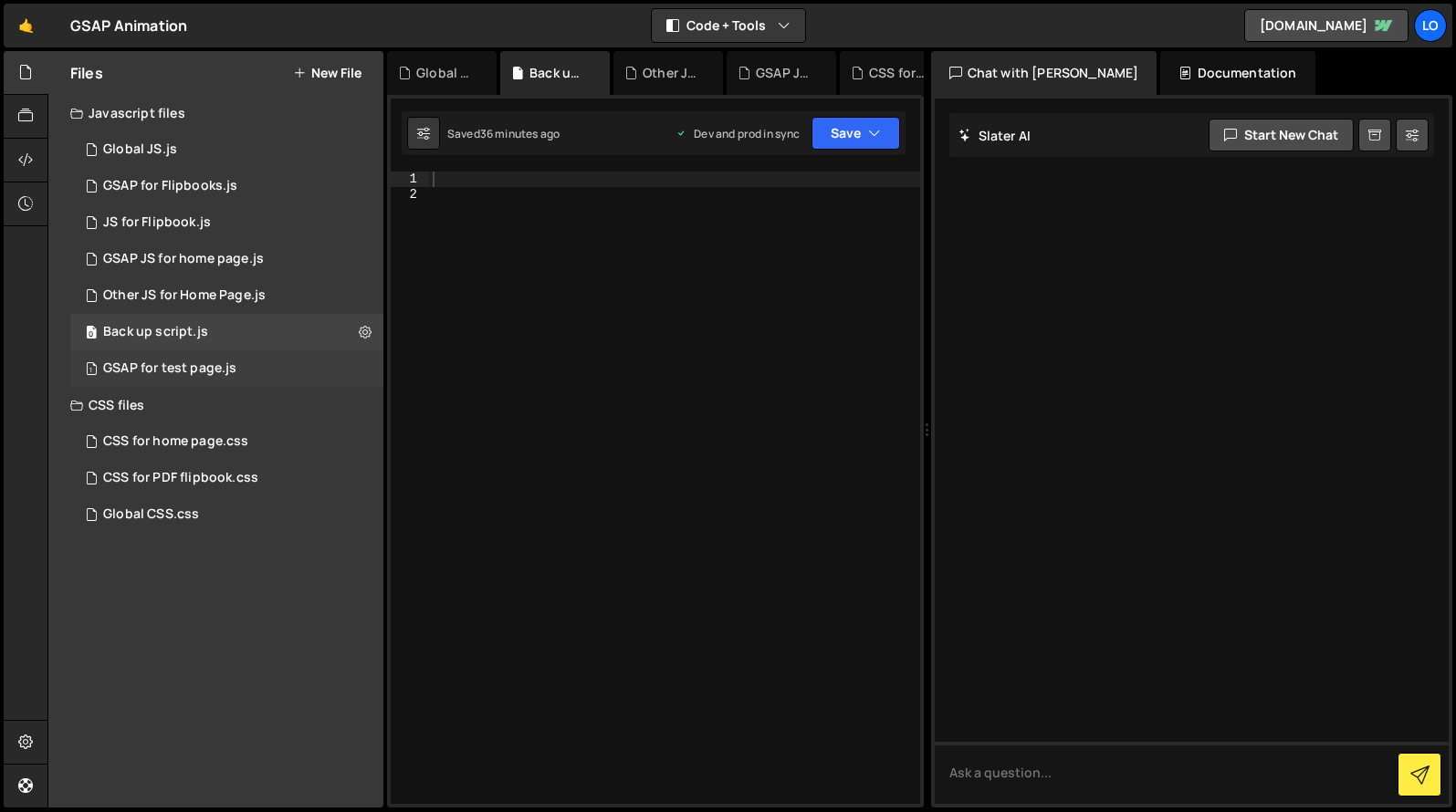
click at [296, 375] on div "1 GSAP for test page.js 0" at bounding box center [227, 368] width 313 height 37
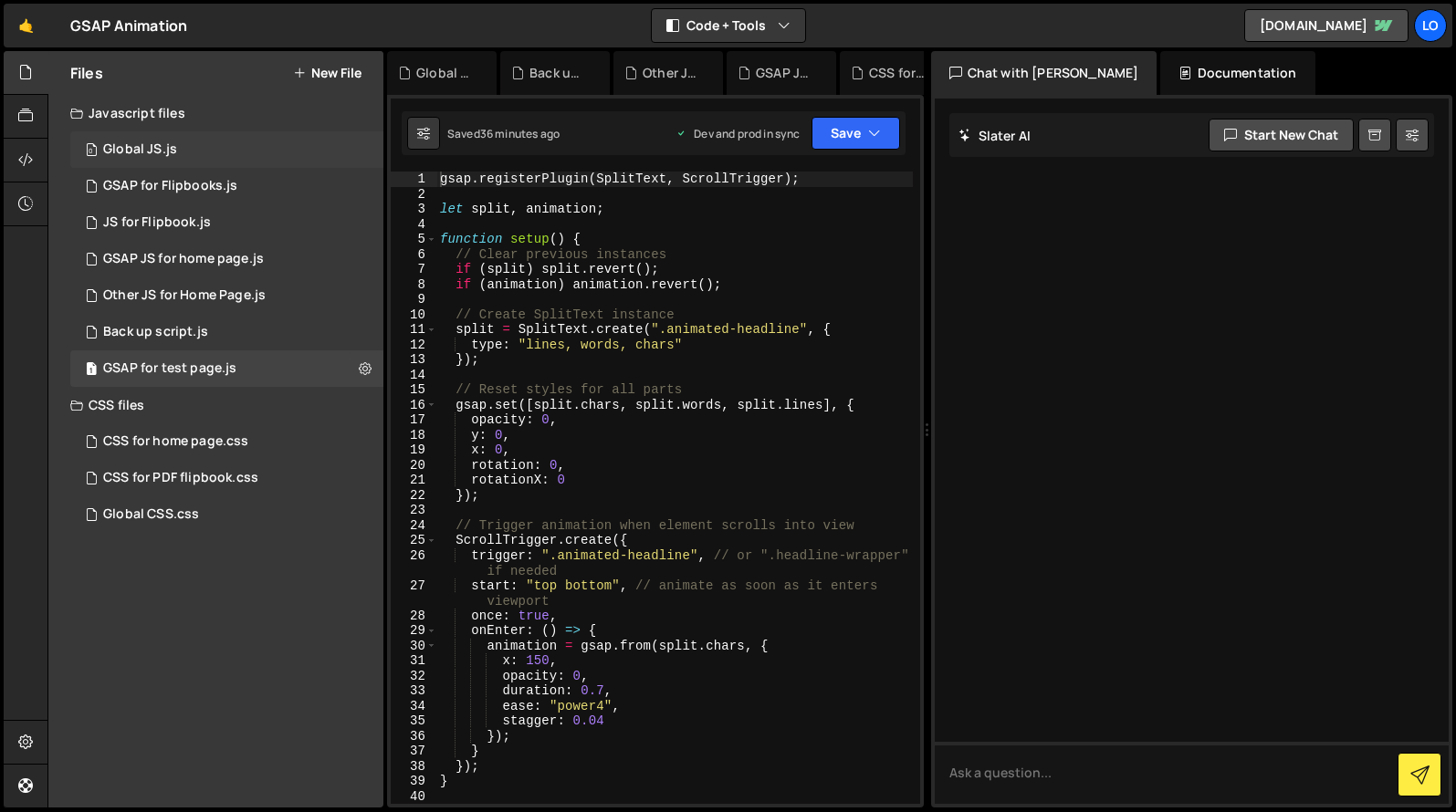
click at [283, 156] on div "0 Global JS.js 0" at bounding box center [227, 149] width 313 height 37
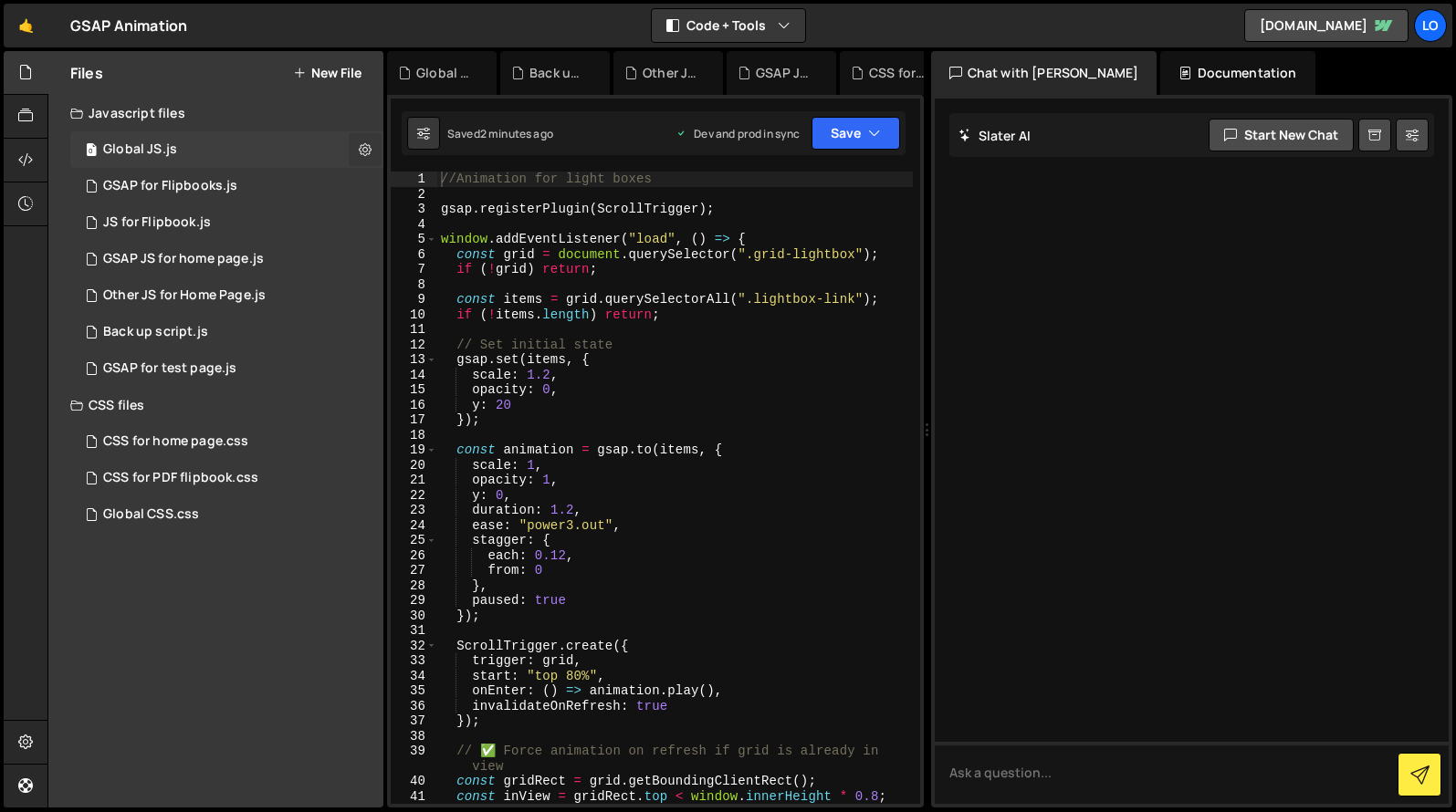
click at [367, 153] on icon at bounding box center [365, 149] width 13 height 17
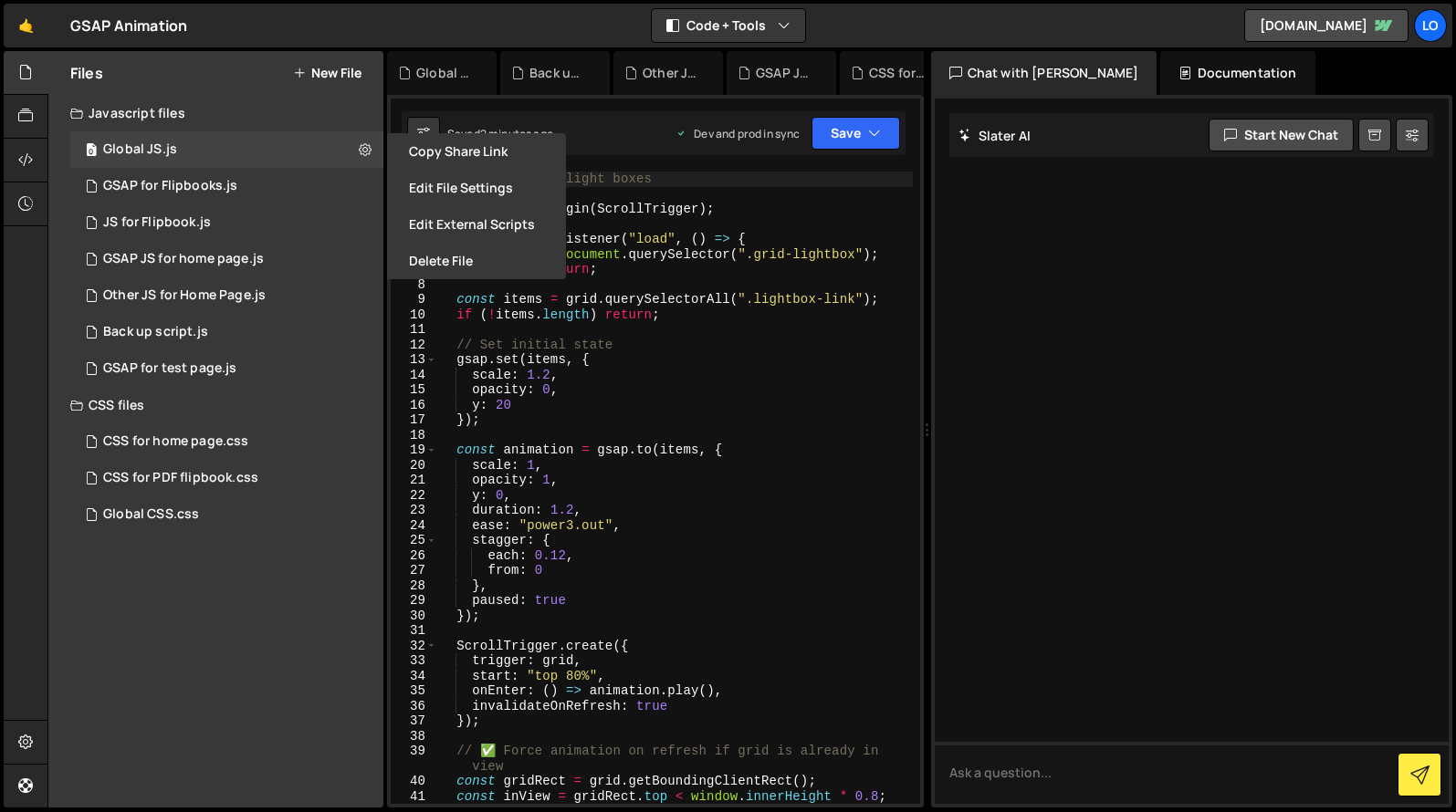
click at [440, 188] on button "Edit File Settings" at bounding box center [477, 188] width 179 height 37
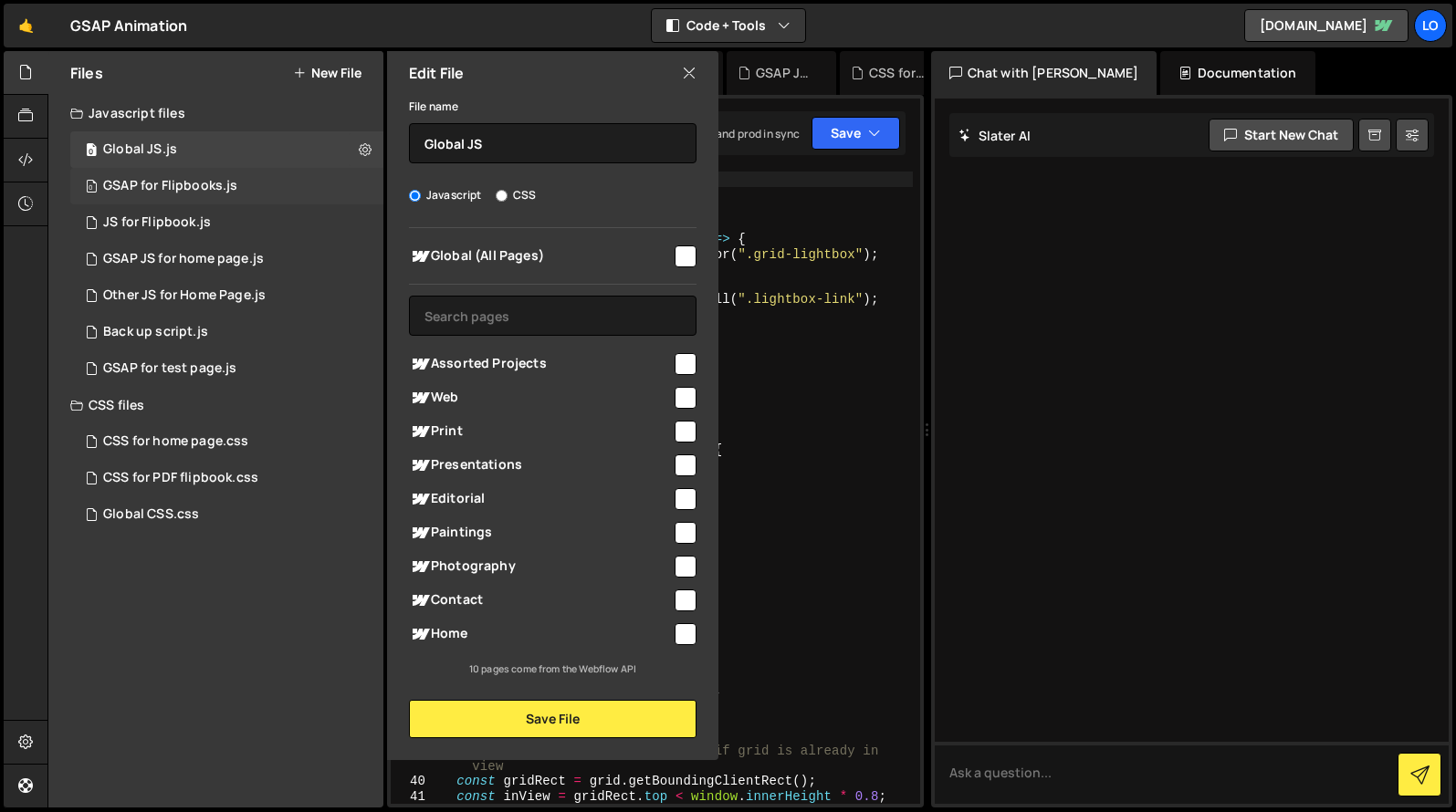
click at [267, 191] on div "0 GSAP for Flipbooks.js 0" at bounding box center [227, 186] width 313 height 37
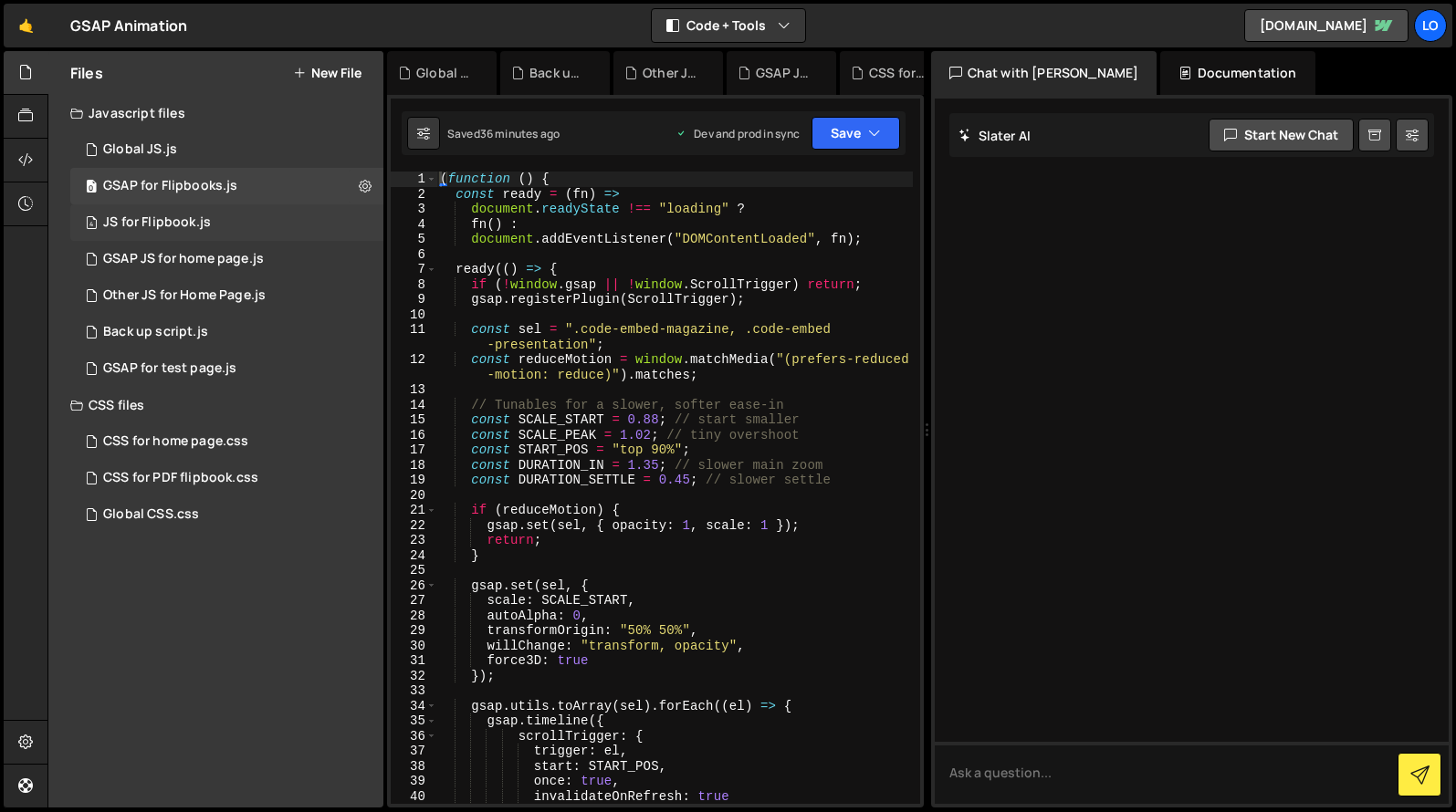
click at [268, 223] on div "4 JS for Flipbook.js 0" at bounding box center [227, 222] width 313 height 37
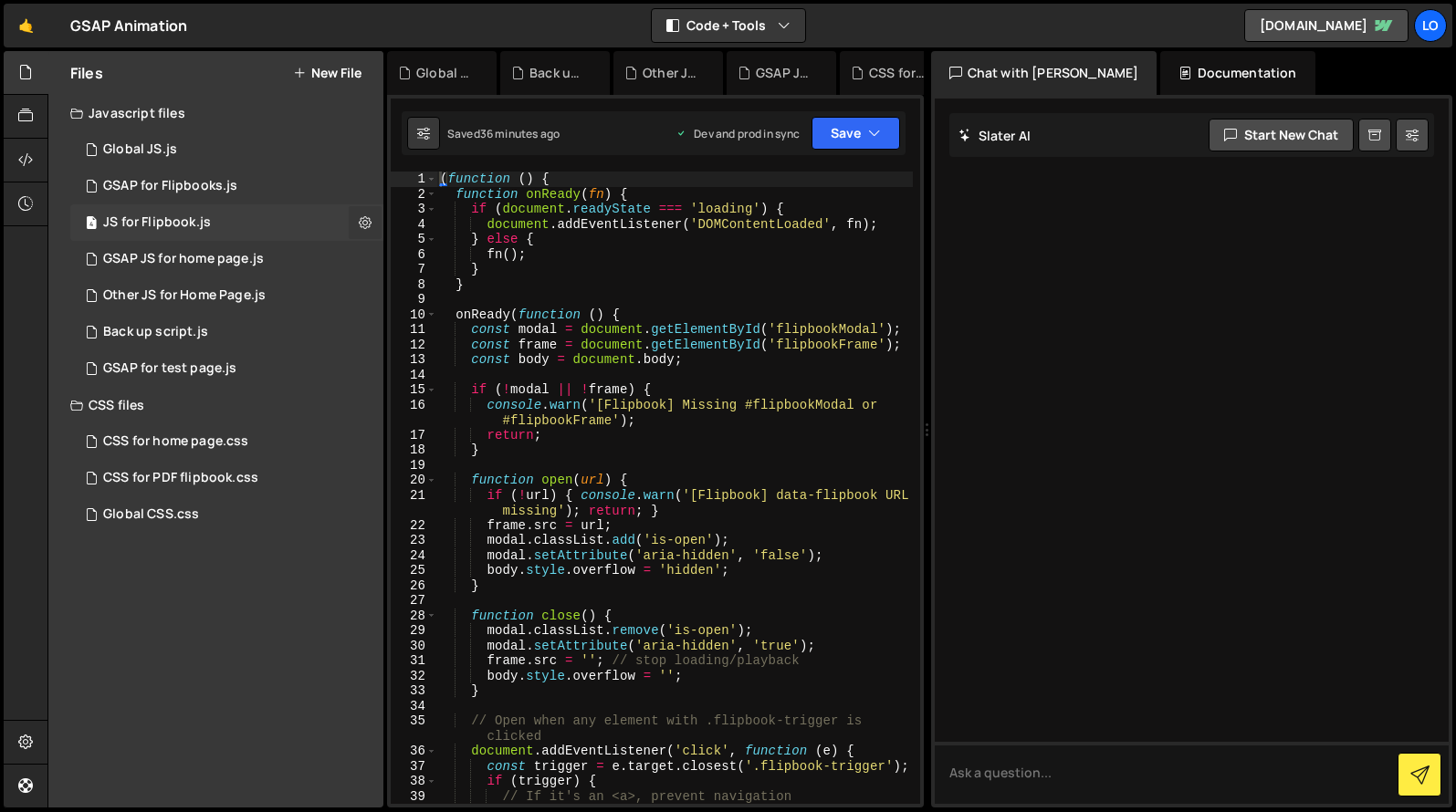
click at [364, 228] on icon at bounding box center [365, 222] width 13 height 17
type input "JS for Flipbook"
radio input "true"
checkbox input "true"
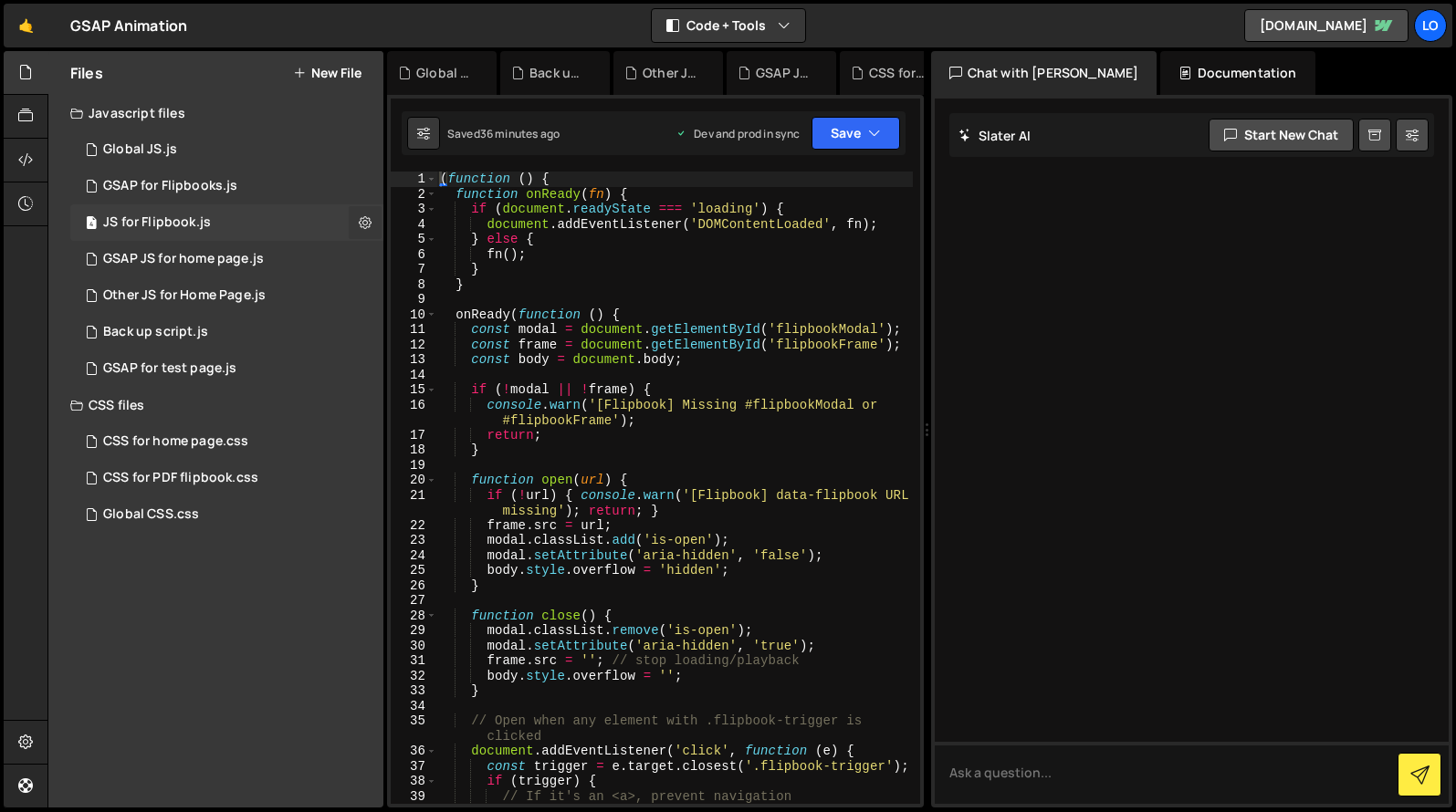
checkbox input "true"
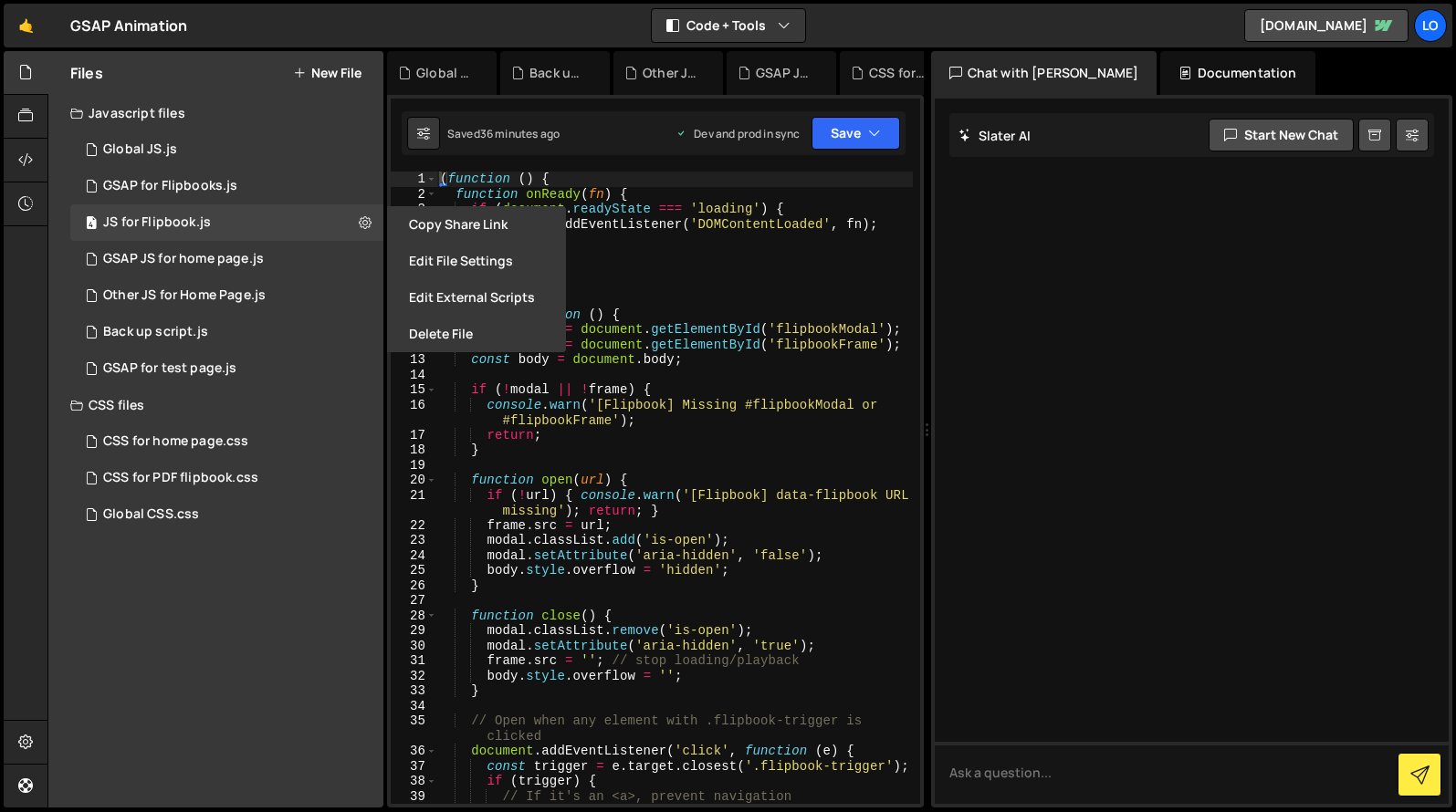
click at [433, 264] on button "Edit File Settings" at bounding box center [477, 261] width 179 height 37
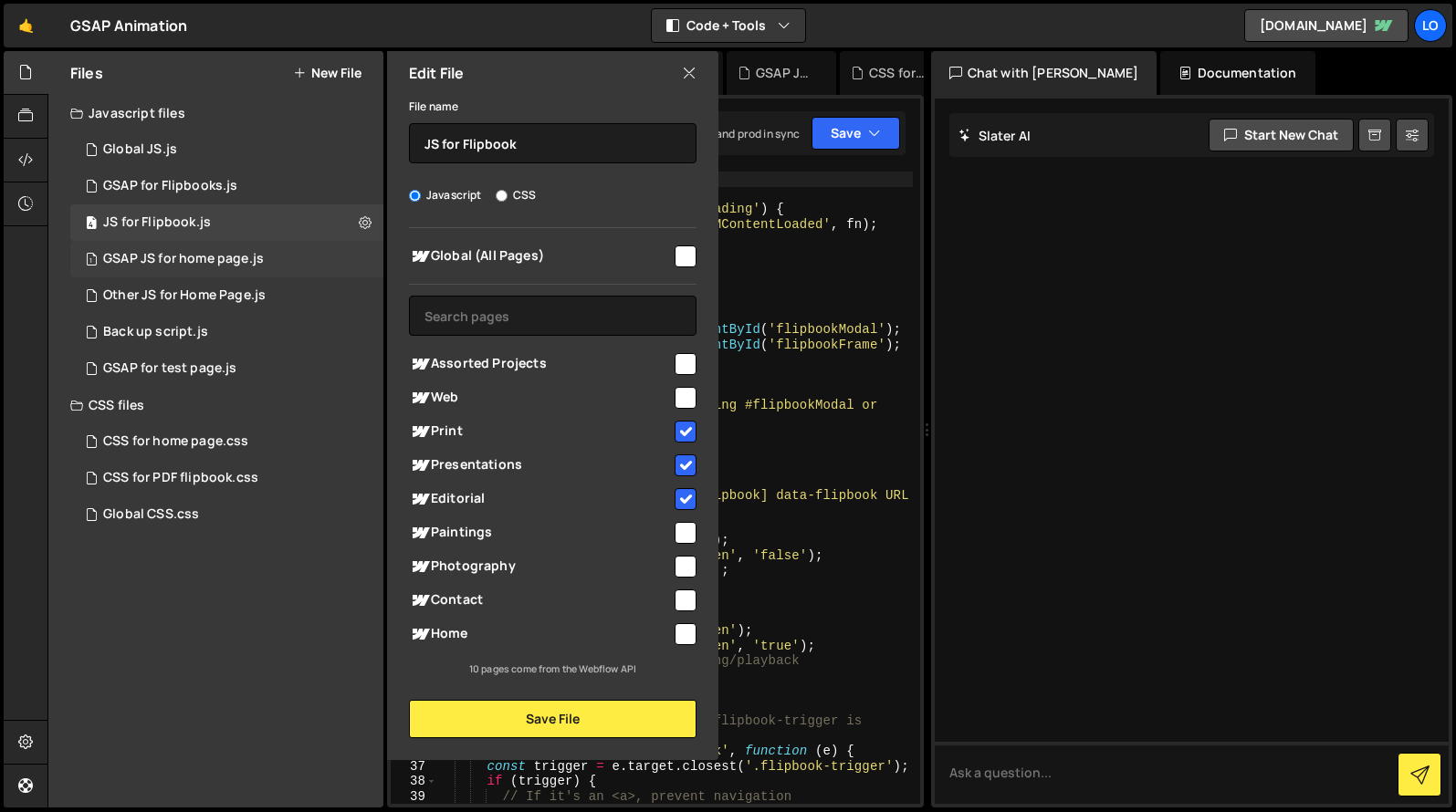
click at [243, 265] on div "GSAP JS for home page.js" at bounding box center [183, 260] width 160 height 17
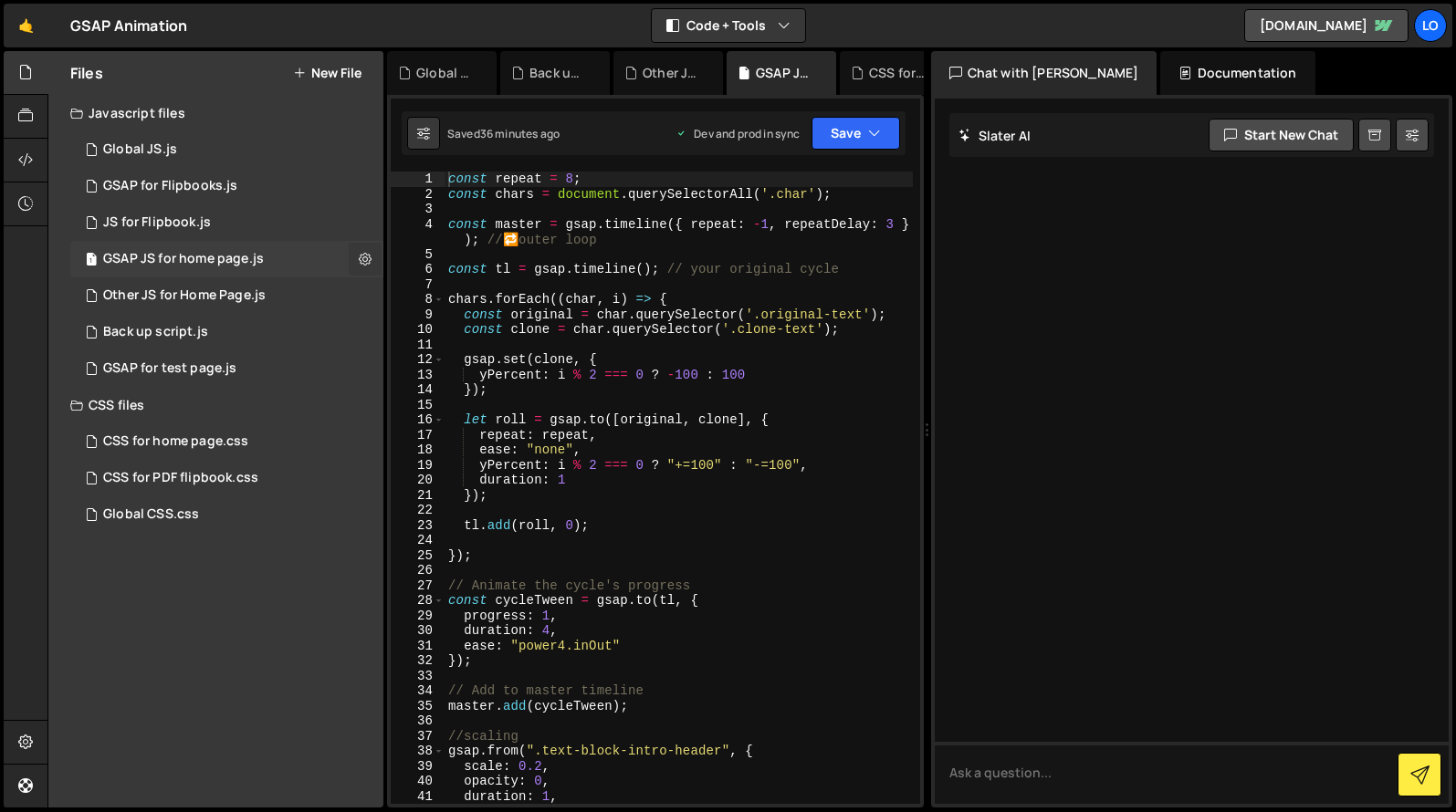
click at [362, 258] on icon at bounding box center [365, 259] width 13 height 17
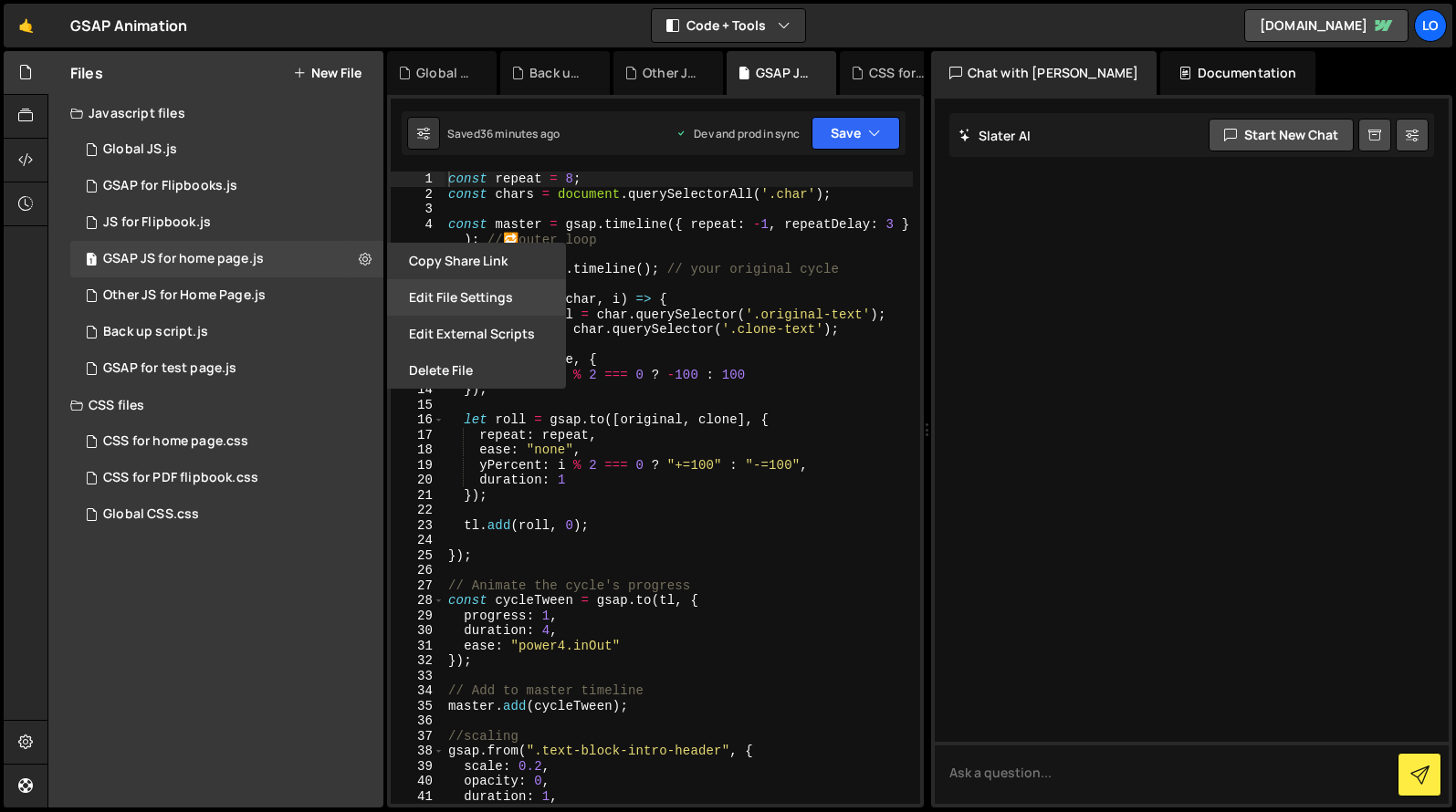
click at [421, 298] on button "Edit File Settings" at bounding box center [477, 297] width 179 height 37
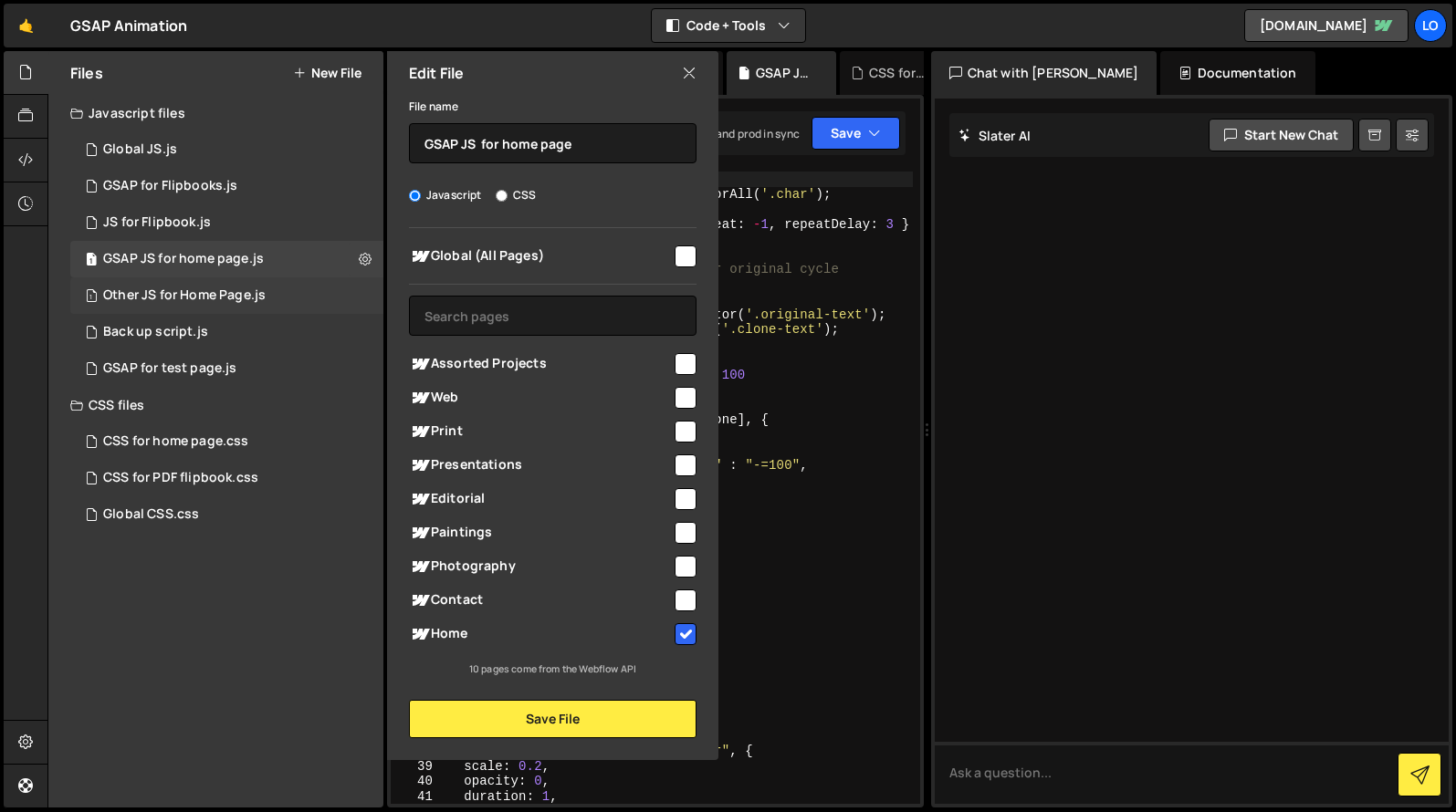
click at [282, 297] on div "1 Other JS for Home Page.js 0" at bounding box center [227, 295] width 313 height 37
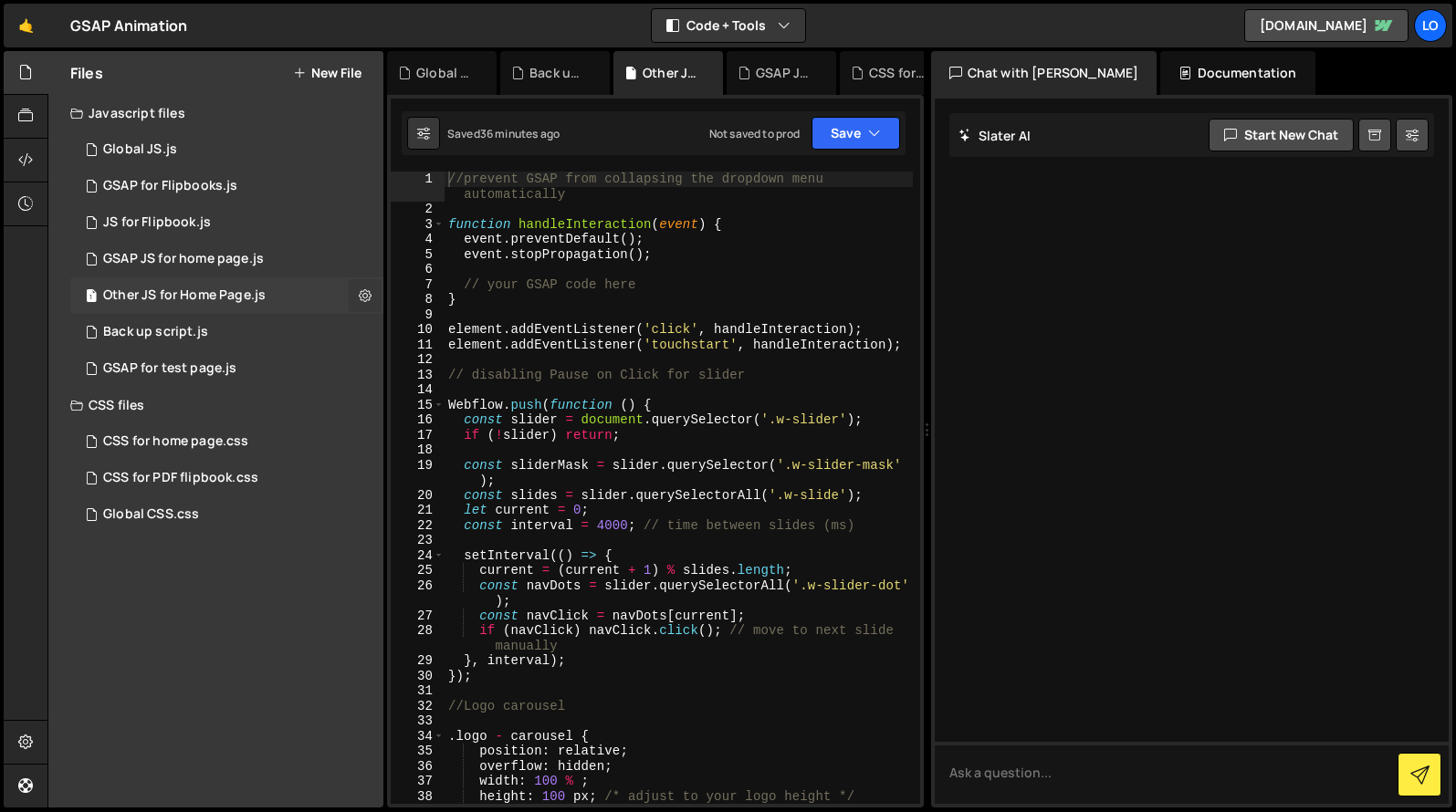
click at [370, 293] on icon at bounding box center [365, 294] width 13 height 17
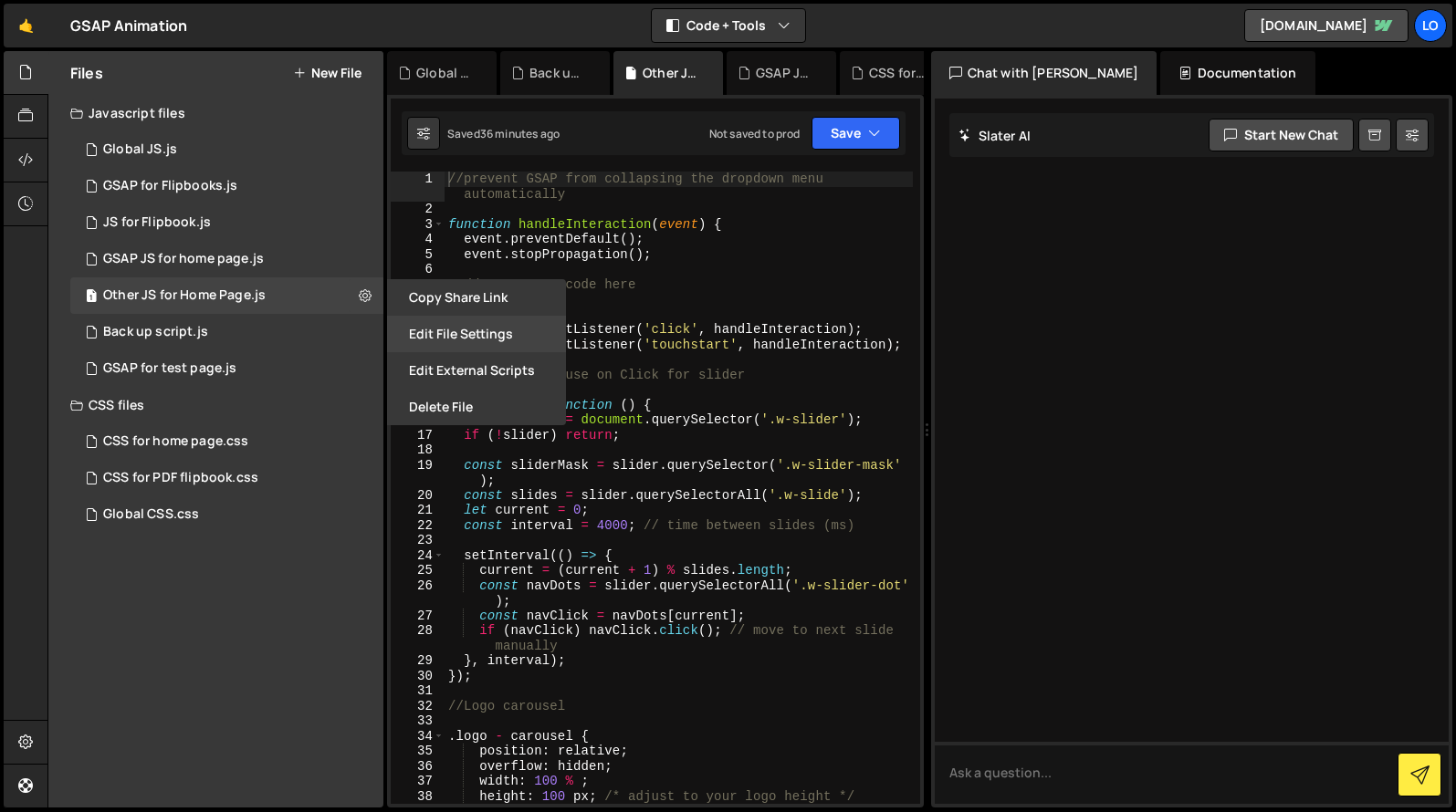
click at [448, 336] on button "Edit File Settings" at bounding box center [477, 334] width 179 height 37
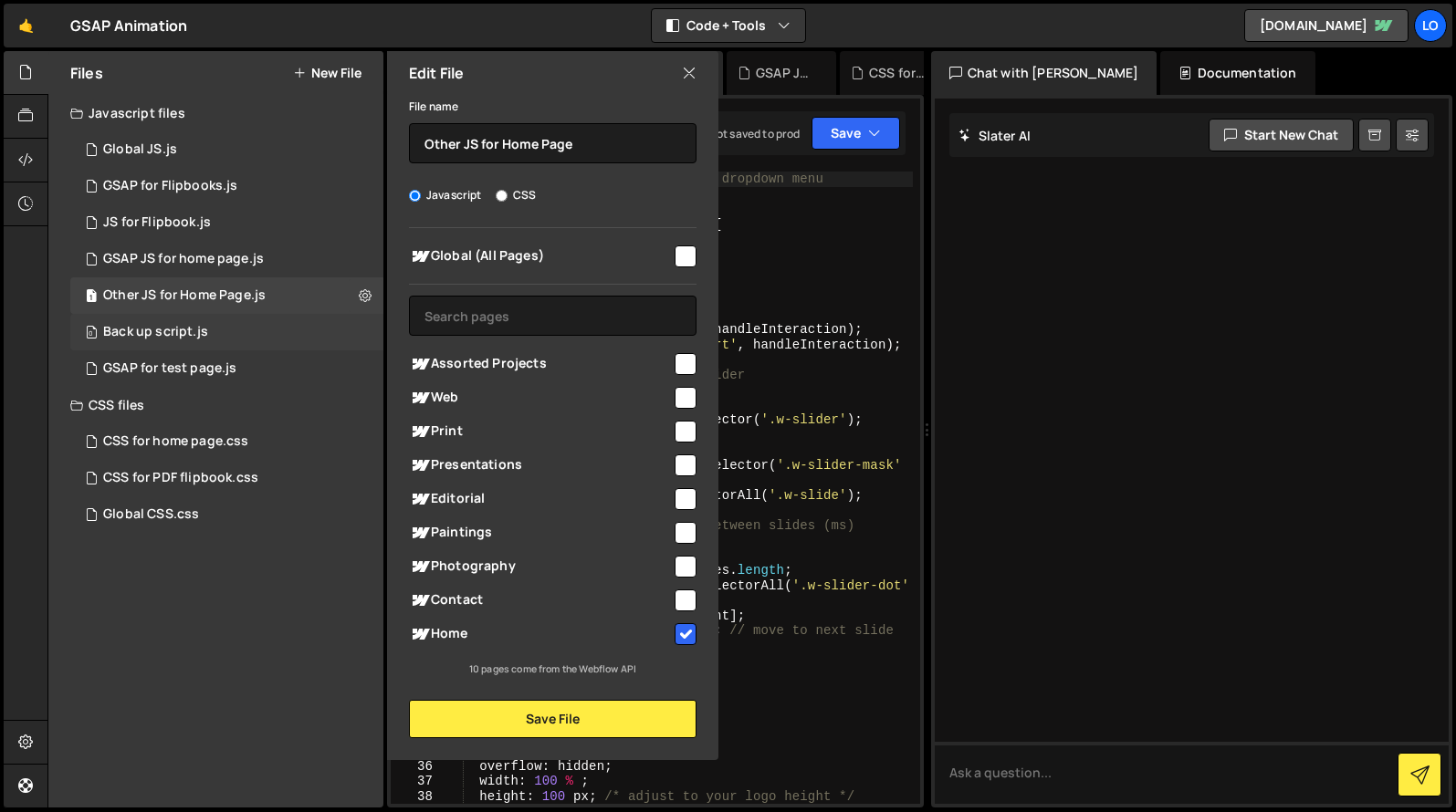
click at [279, 336] on div "0 Back up script.js 0" at bounding box center [227, 332] width 313 height 37
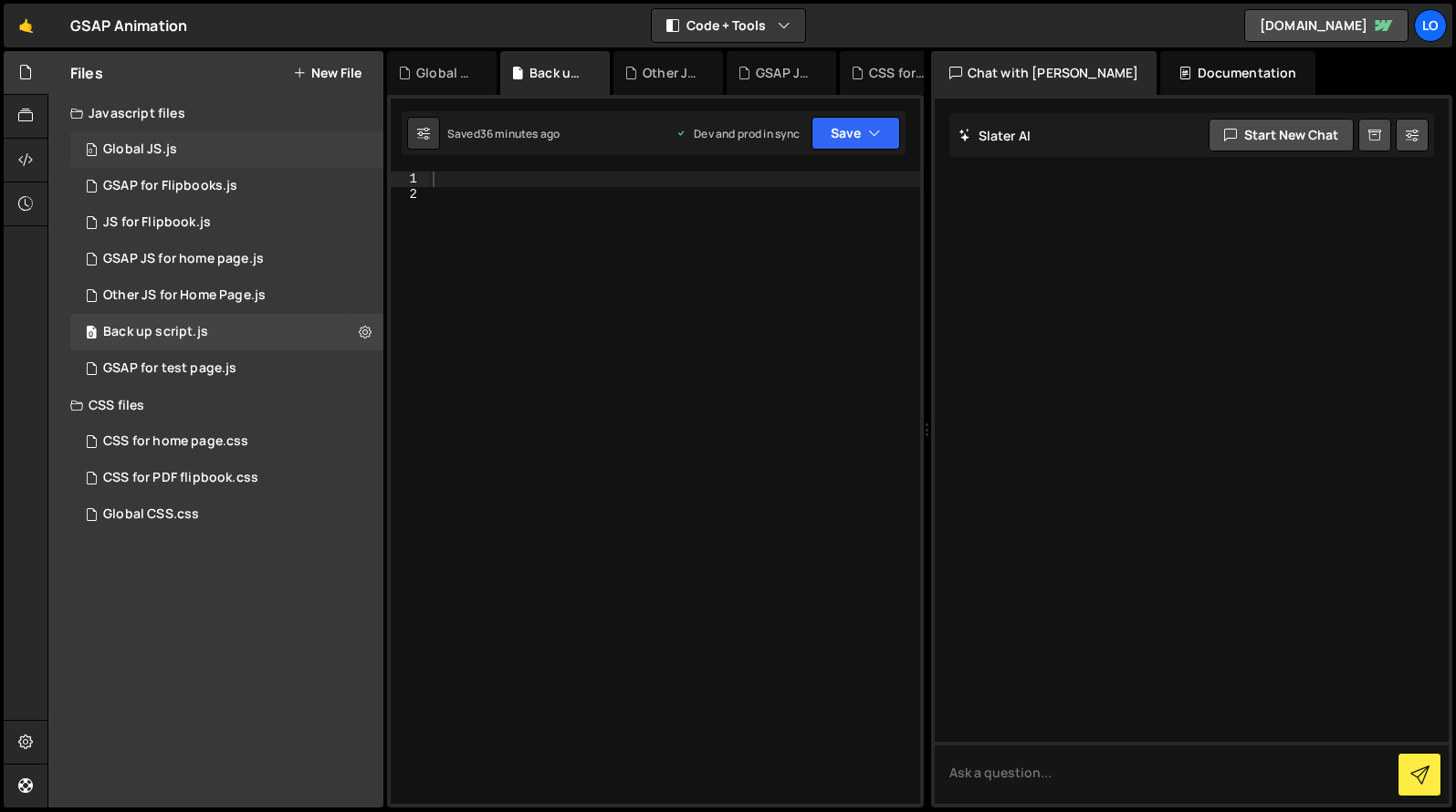
click at [280, 151] on div "0 Global JS.js 0" at bounding box center [227, 149] width 313 height 37
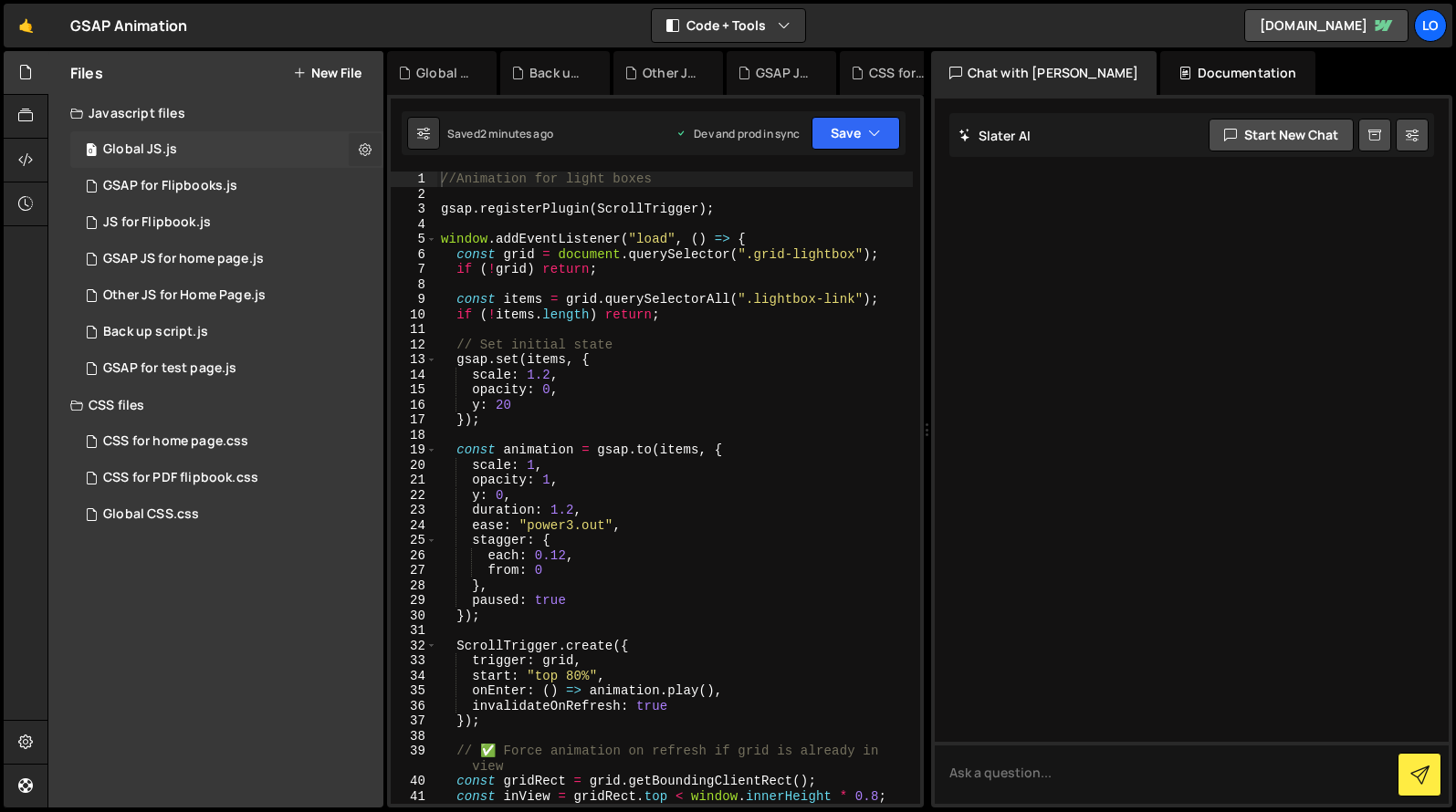
click at [371, 156] on button at bounding box center [365, 149] width 33 height 33
type input "Global JS"
radio input "true"
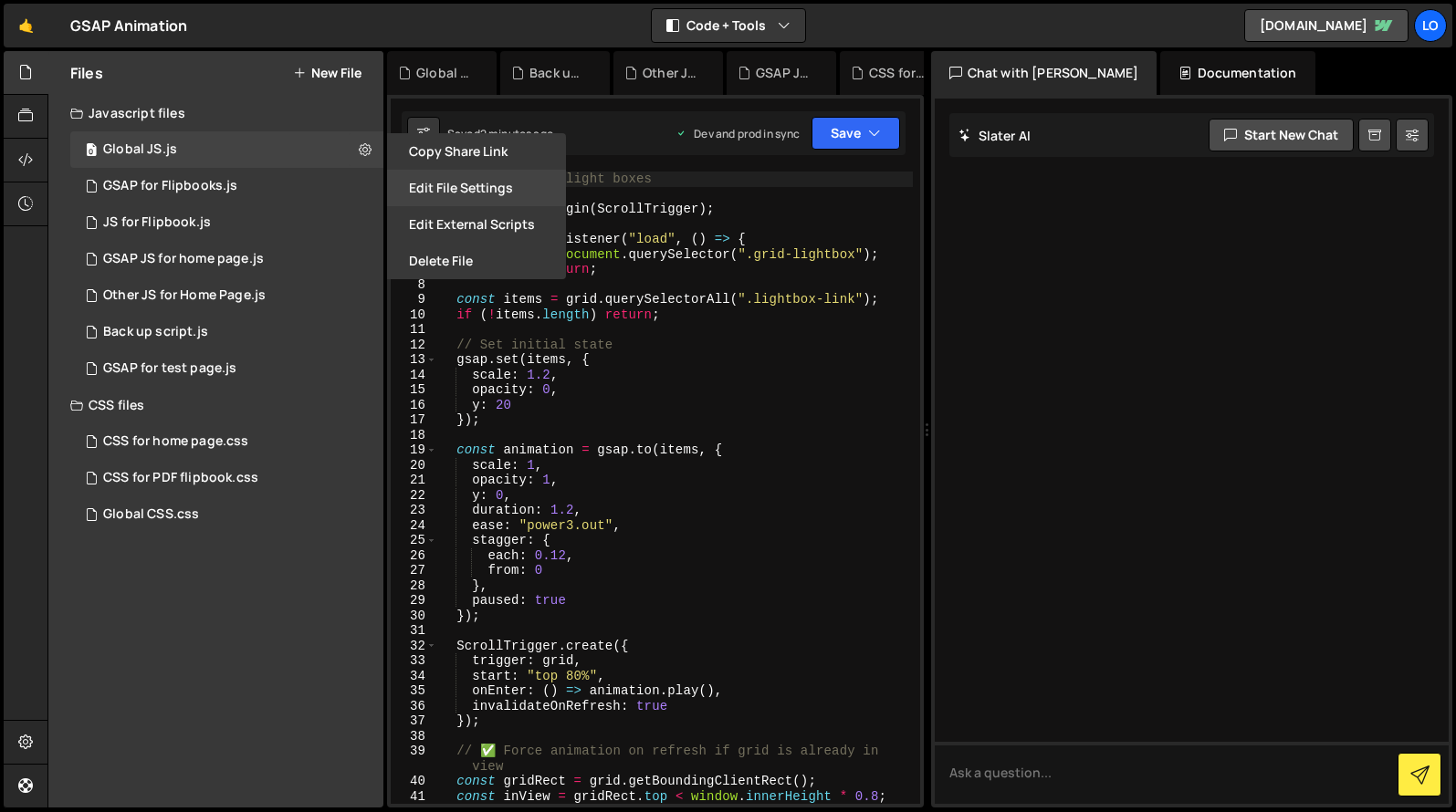
click at [447, 187] on button "Edit File Settings" at bounding box center [477, 188] width 179 height 37
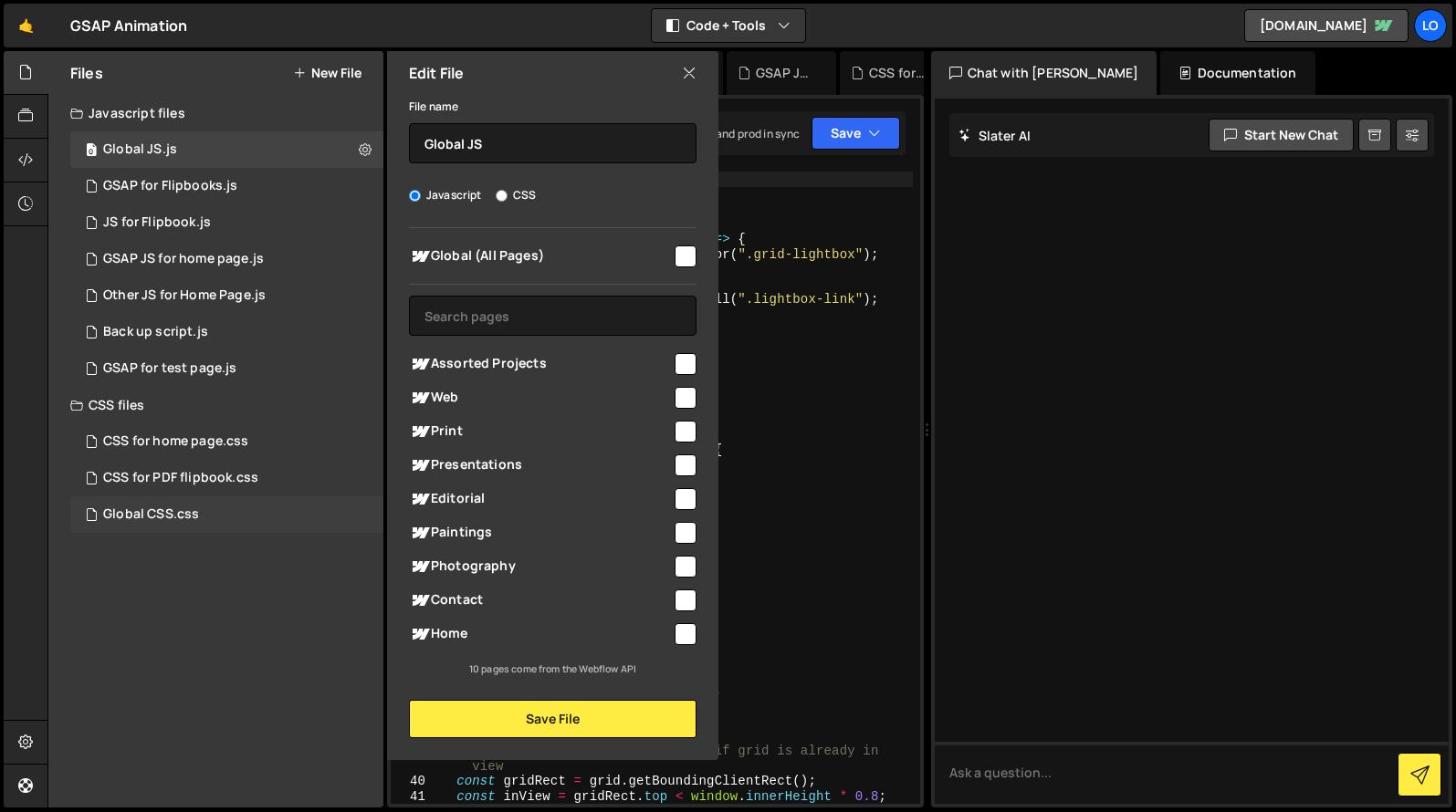
click at [169, 515] on div "Global CSS.css" at bounding box center [151, 515] width 96 height 17
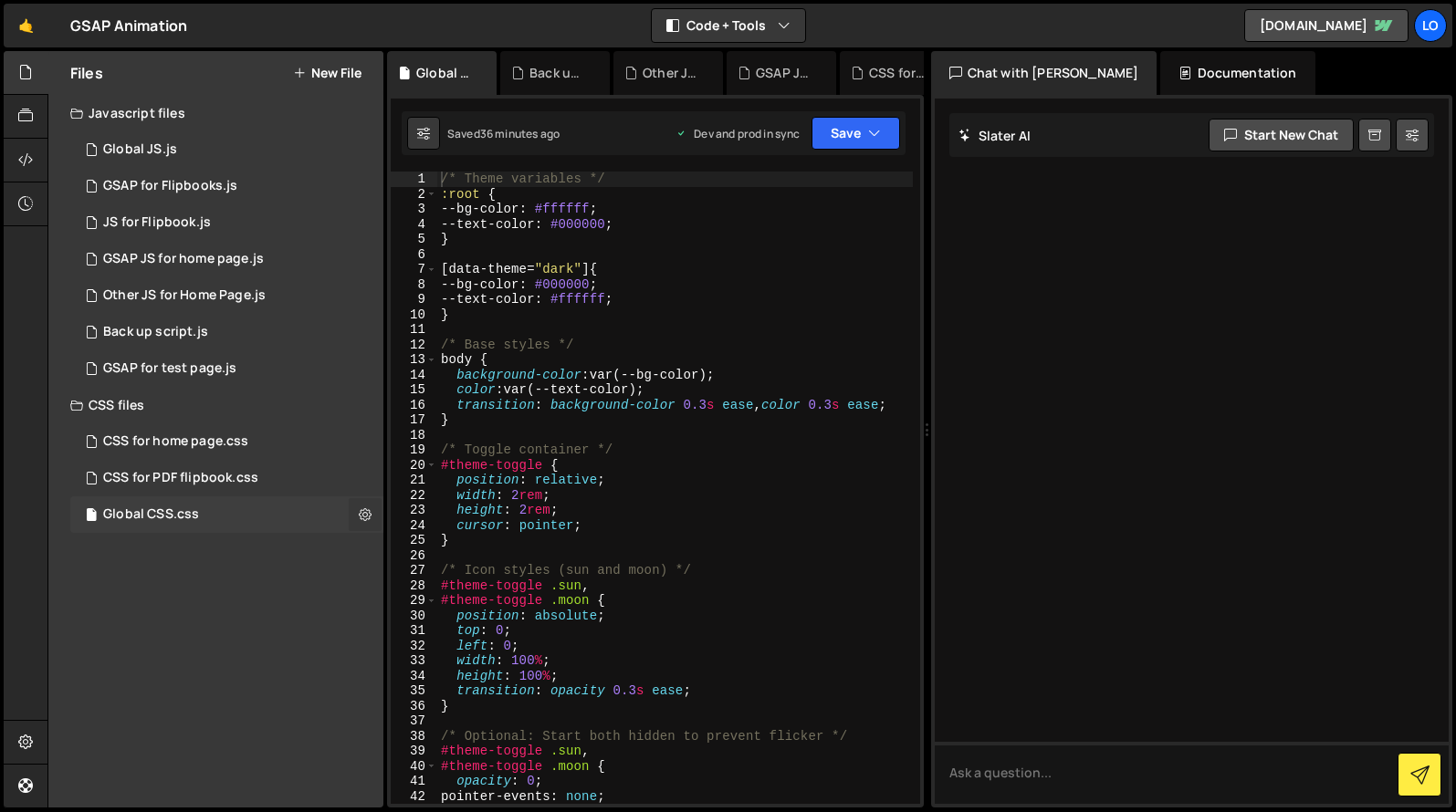
click at [370, 515] on icon at bounding box center [365, 514] width 13 height 17
type input "Global CSS"
radio input "false"
radio input "true"
checkbox input "true"
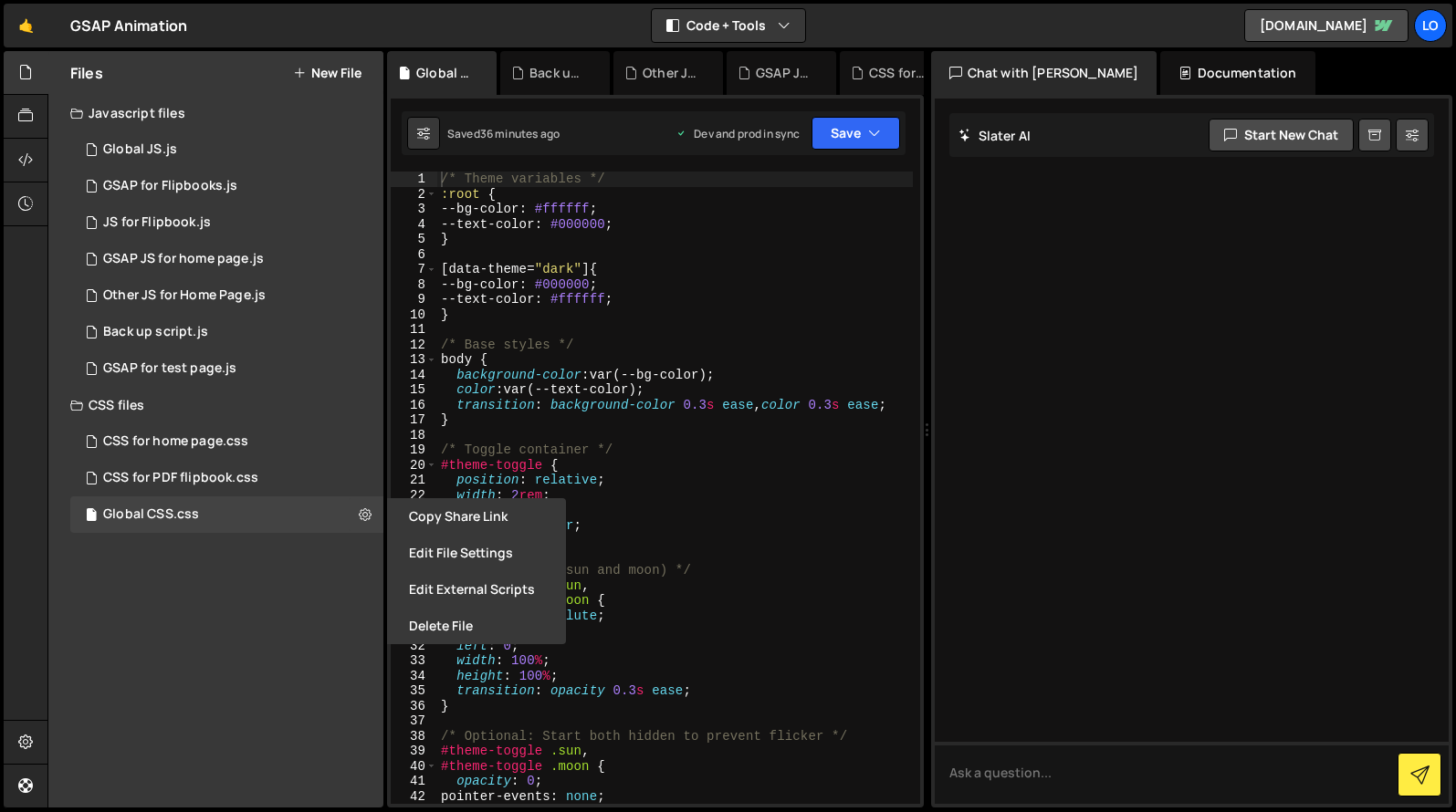
click at [432, 551] on button "Edit File Settings" at bounding box center [477, 552] width 179 height 37
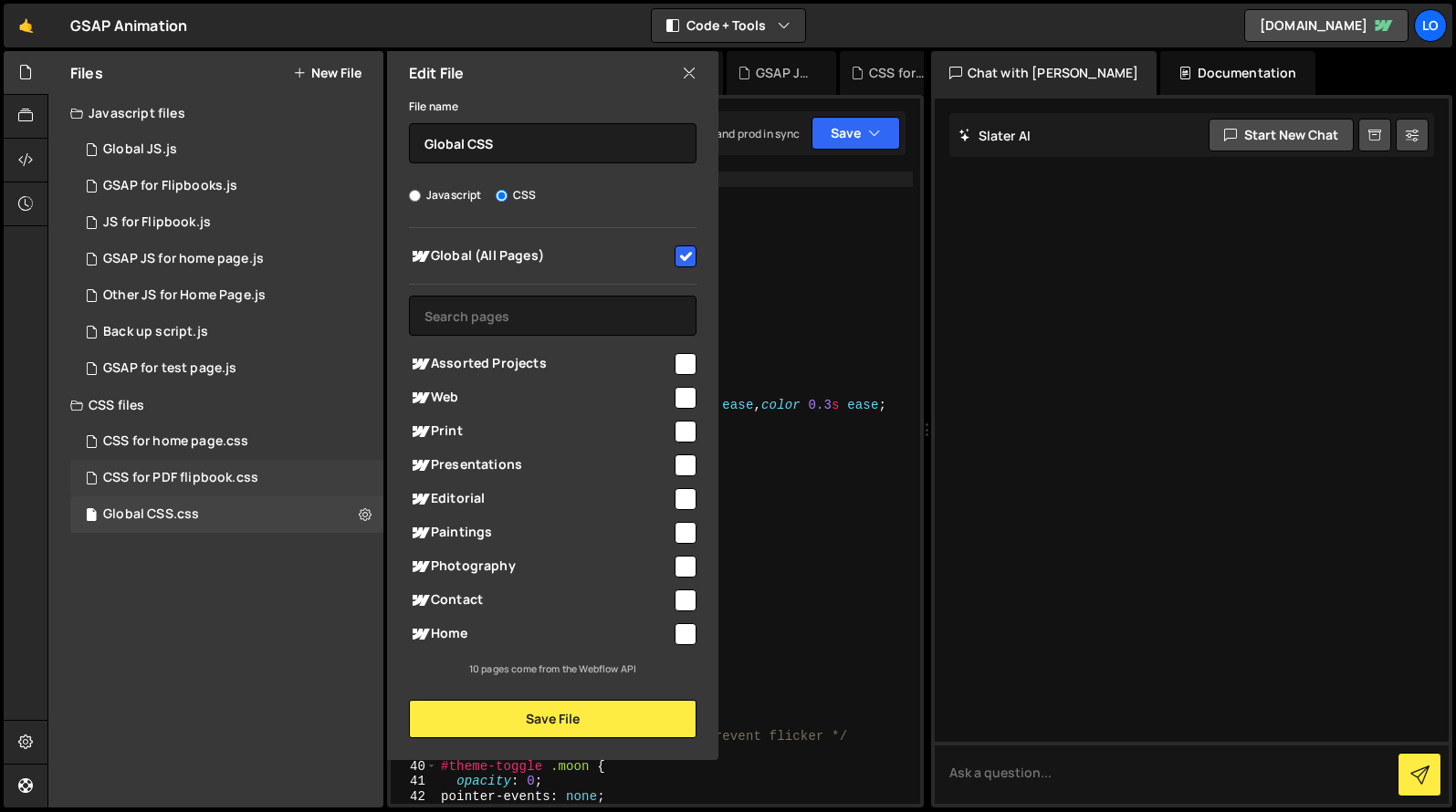
click at [258, 484] on div "CSS for PDF flipbook.css 0" at bounding box center [227, 477] width 313 height 37
radio input "true"
checkbox input "false"
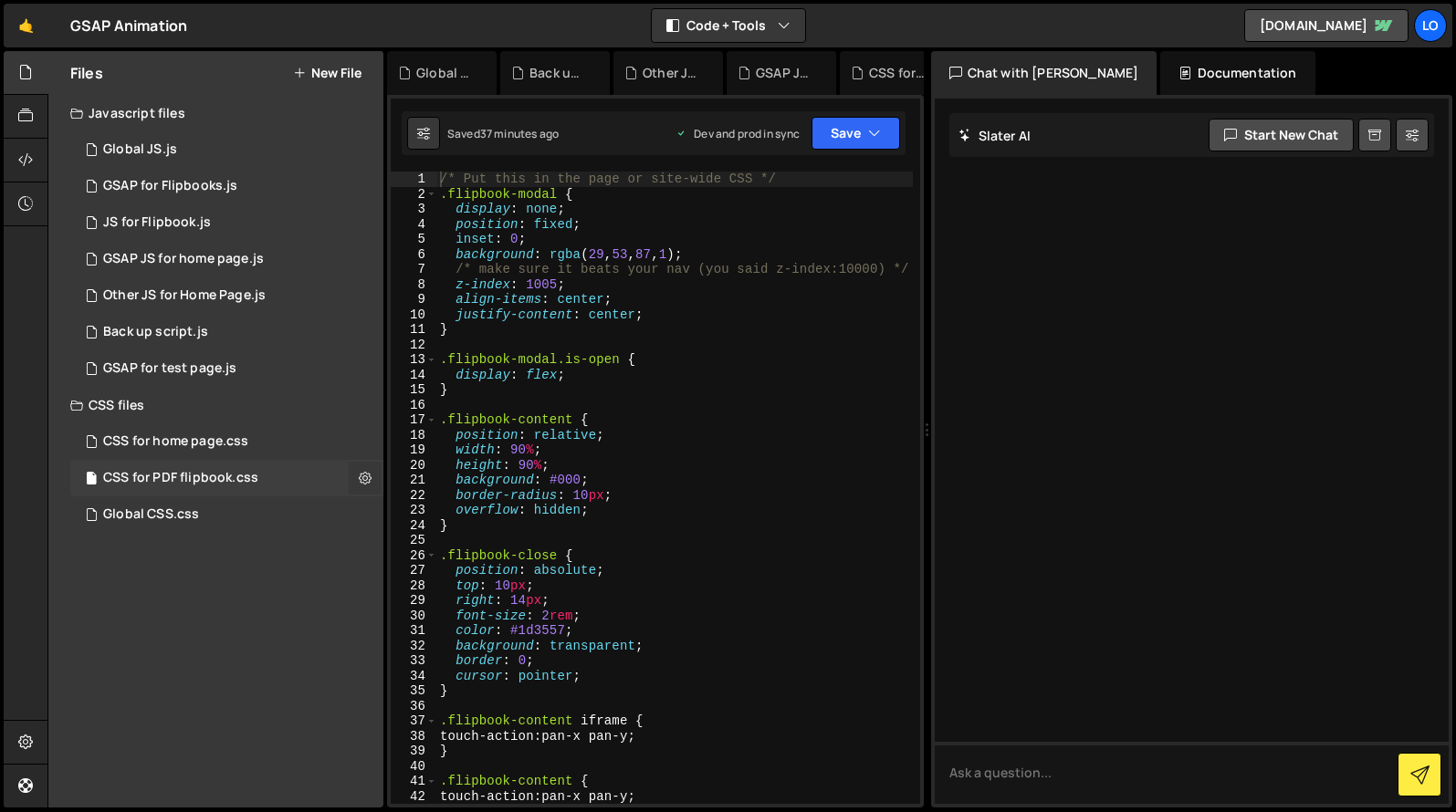
click at [369, 477] on icon at bounding box center [365, 477] width 13 height 17
type input "CSS for PDF flipbook"
radio input "false"
radio input "true"
checkbox input "true"
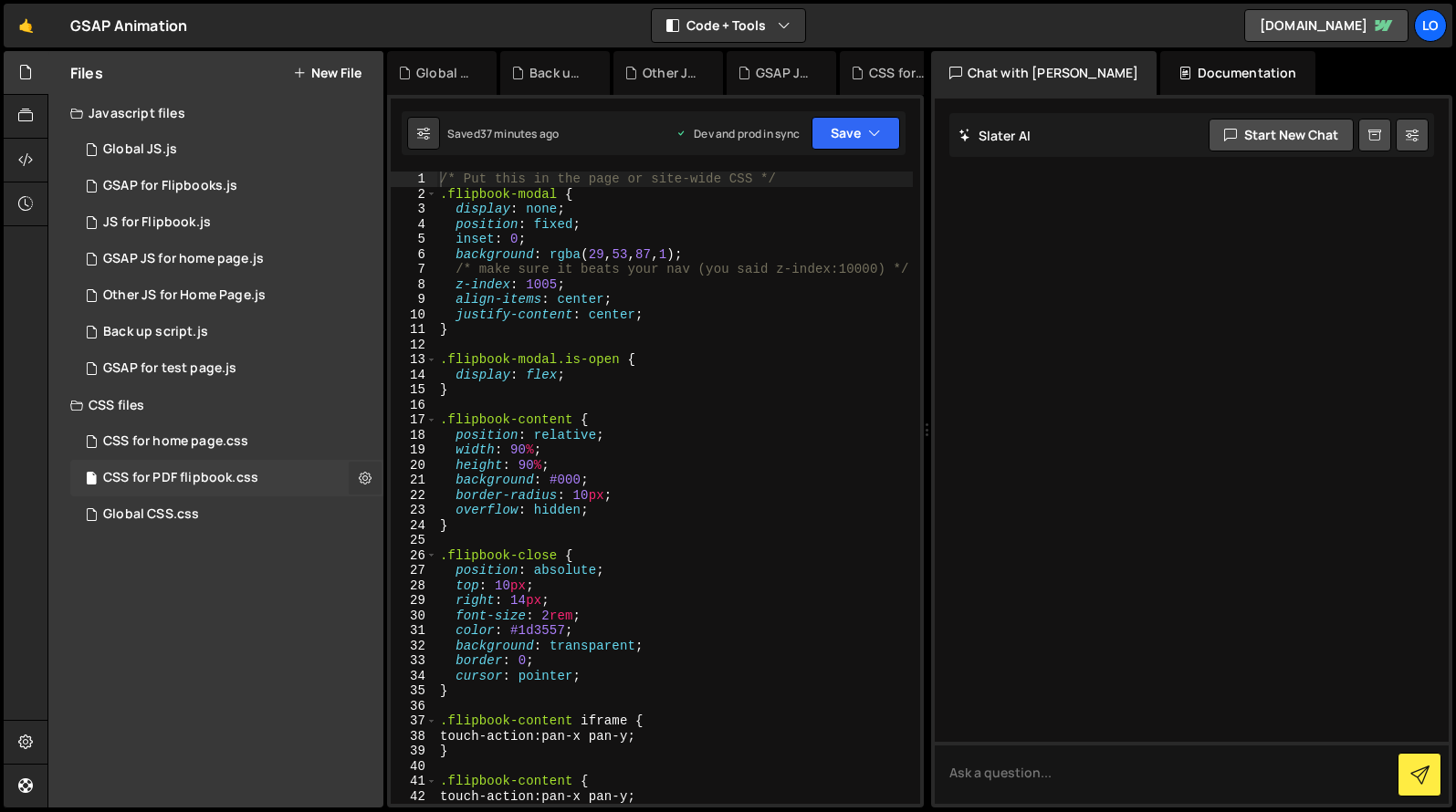
checkbox input "true"
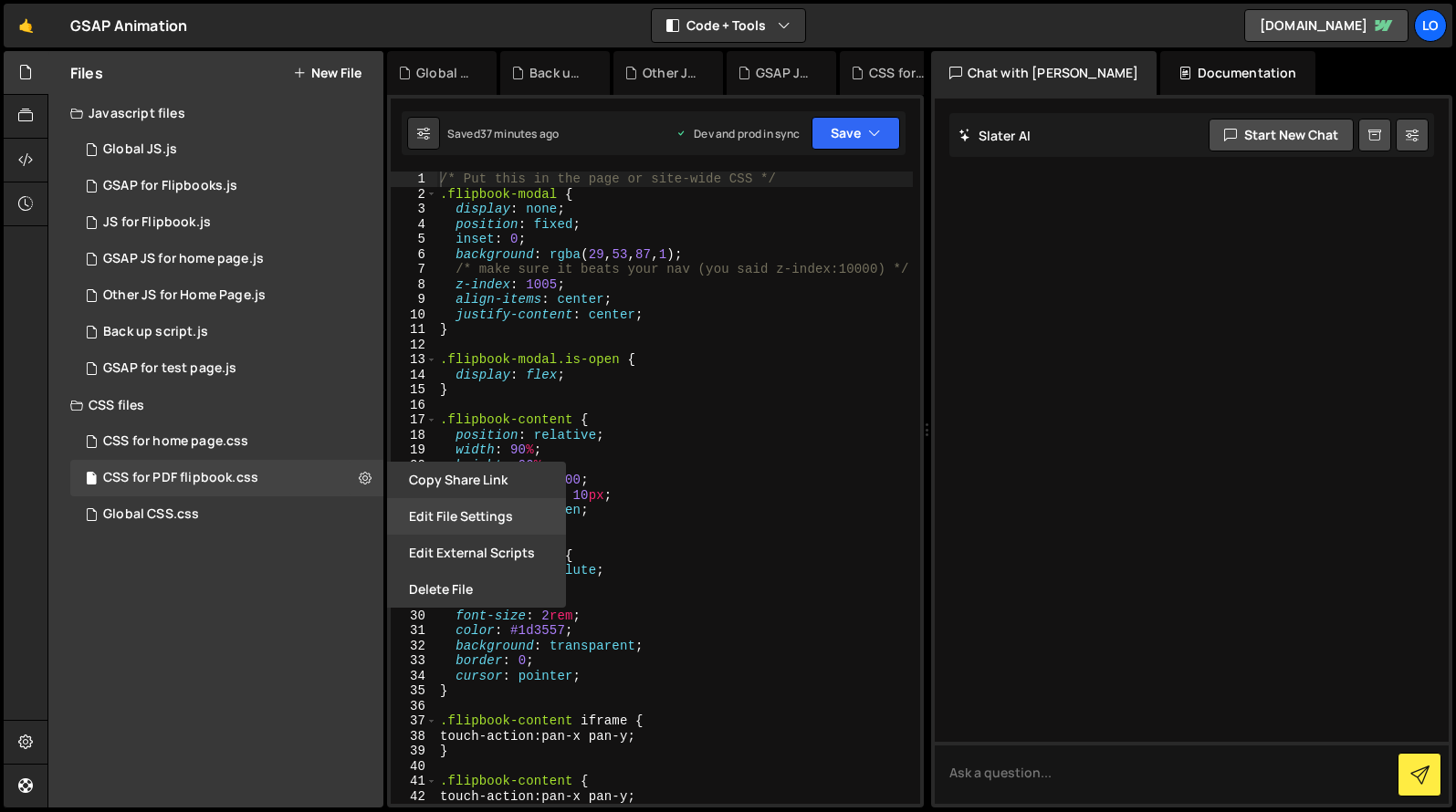
click at [449, 516] on button "Edit File Settings" at bounding box center [477, 516] width 179 height 37
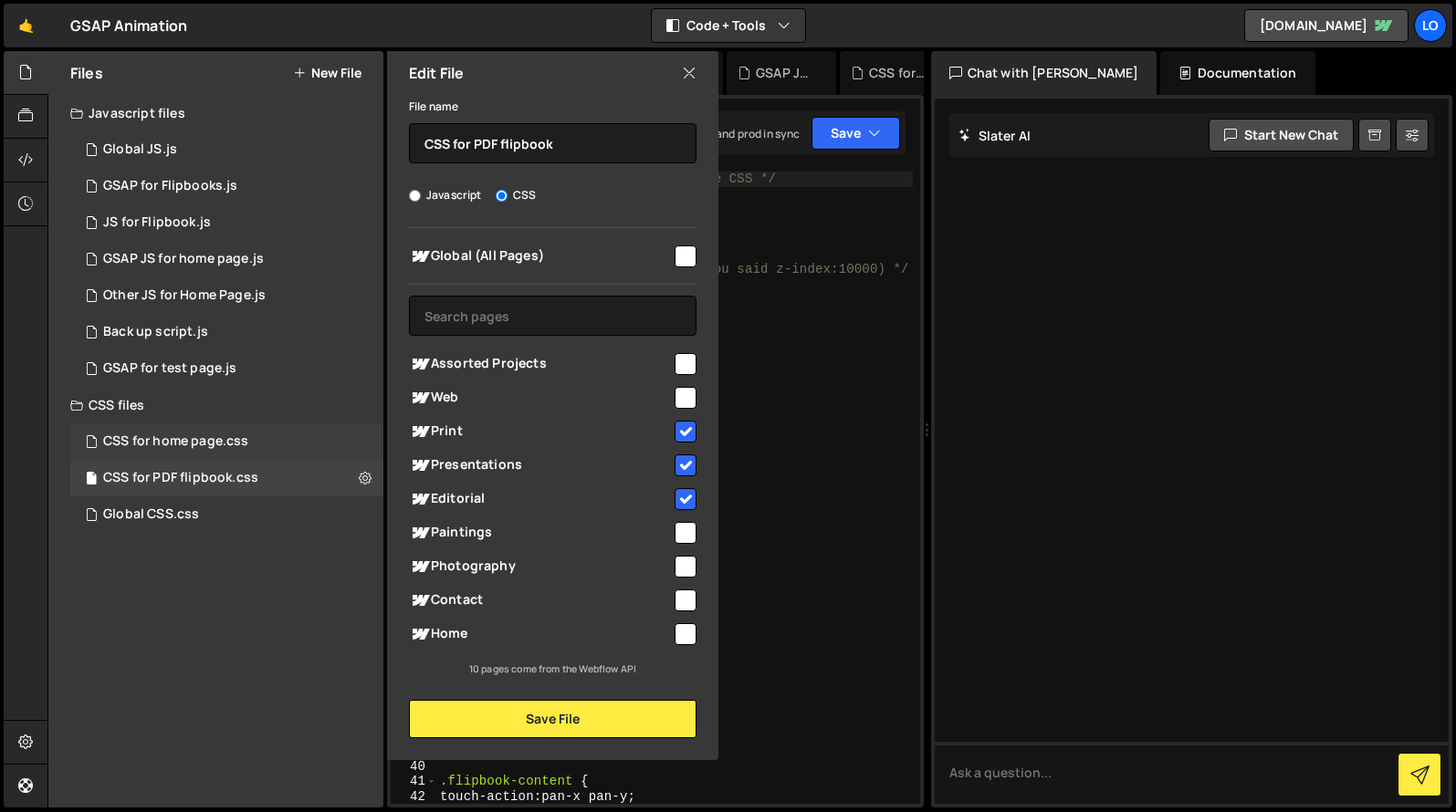
click at [248, 441] on div "CSS for home page.css 0" at bounding box center [227, 441] width 313 height 37
radio input "true"
checkbox input "false"
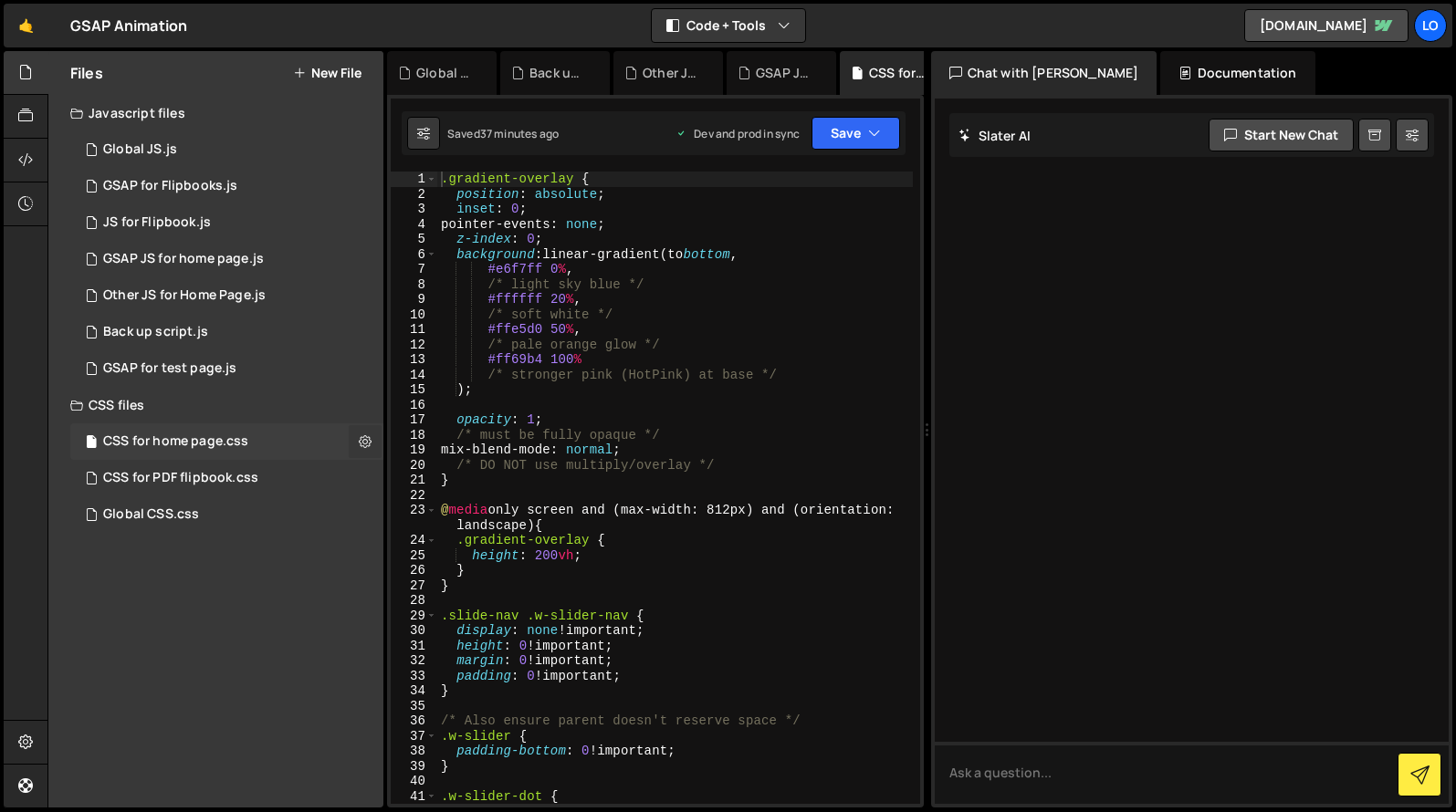
click at [371, 439] on icon at bounding box center [365, 441] width 13 height 17
type input "CSS for home page"
radio input "false"
radio input "true"
checkbox input "true"
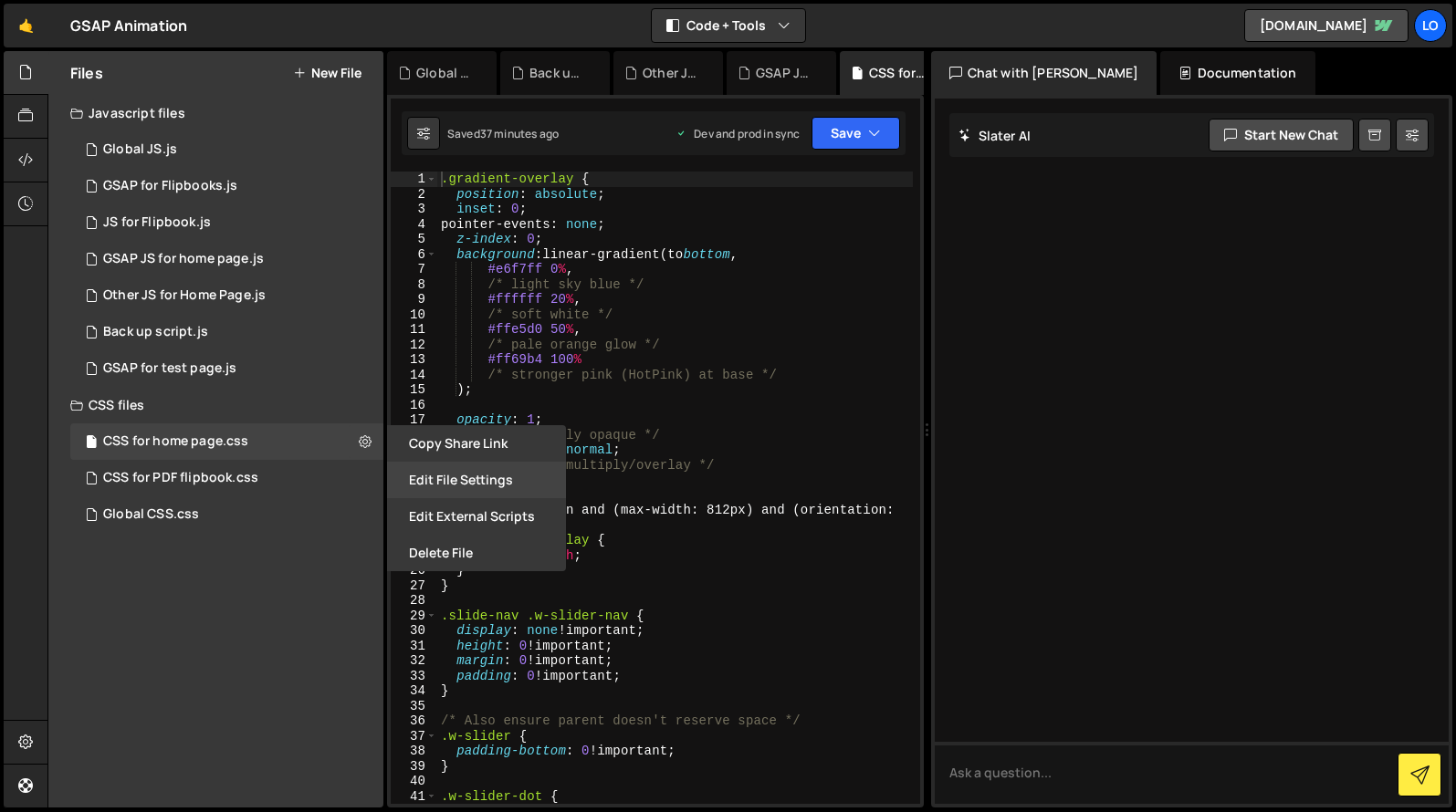
click at [470, 481] on button "Edit File Settings" at bounding box center [477, 479] width 179 height 37
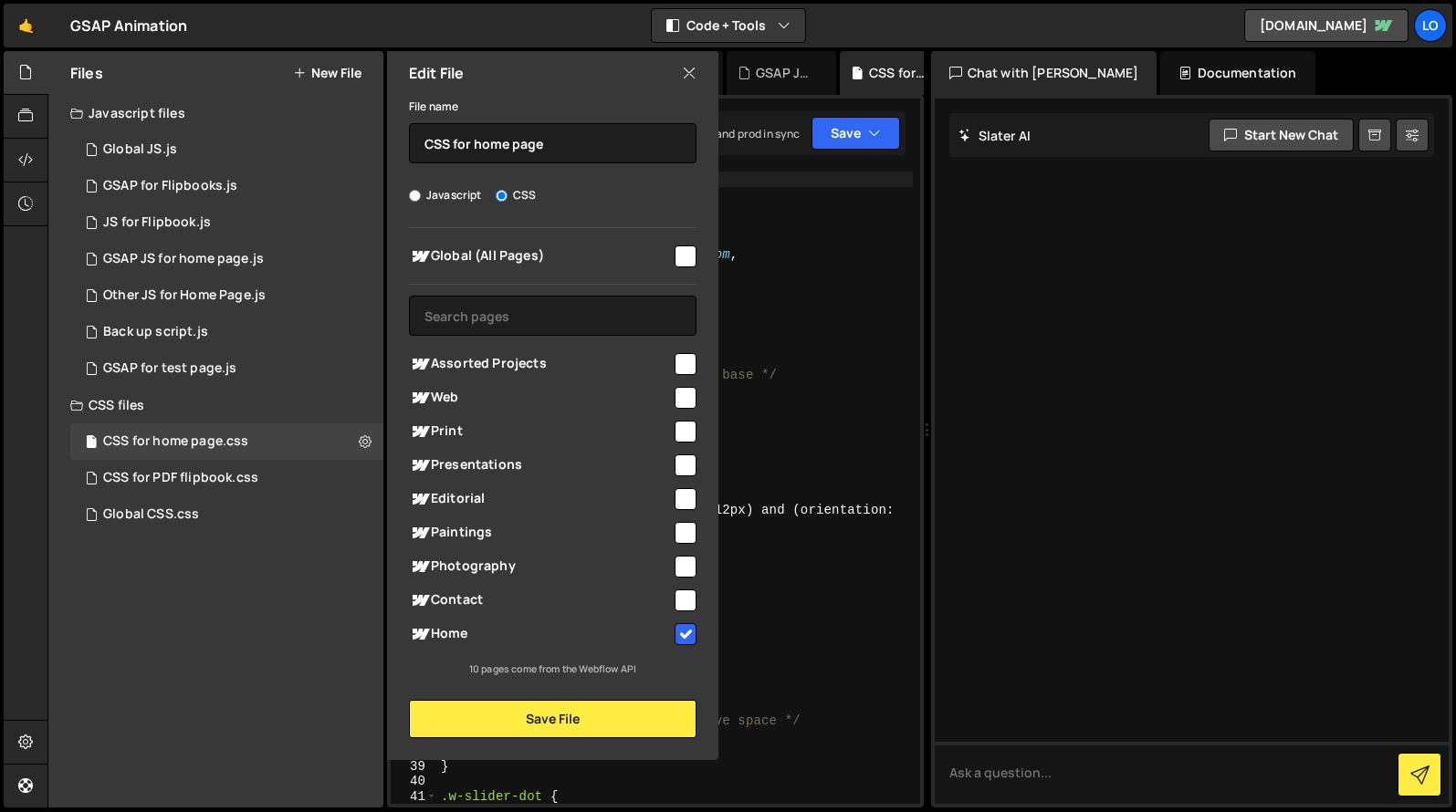
click at [211, 616] on div "Files New File Javascript files 0 Global JS.js 0 0 GSAP for Flipbooks.js 0 4 JS…" at bounding box center [216, 429] width 335 height 757
click at [230, 260] on div "GSAP JS for home page.js" at bounding box center [183, 260] width 160 height 17
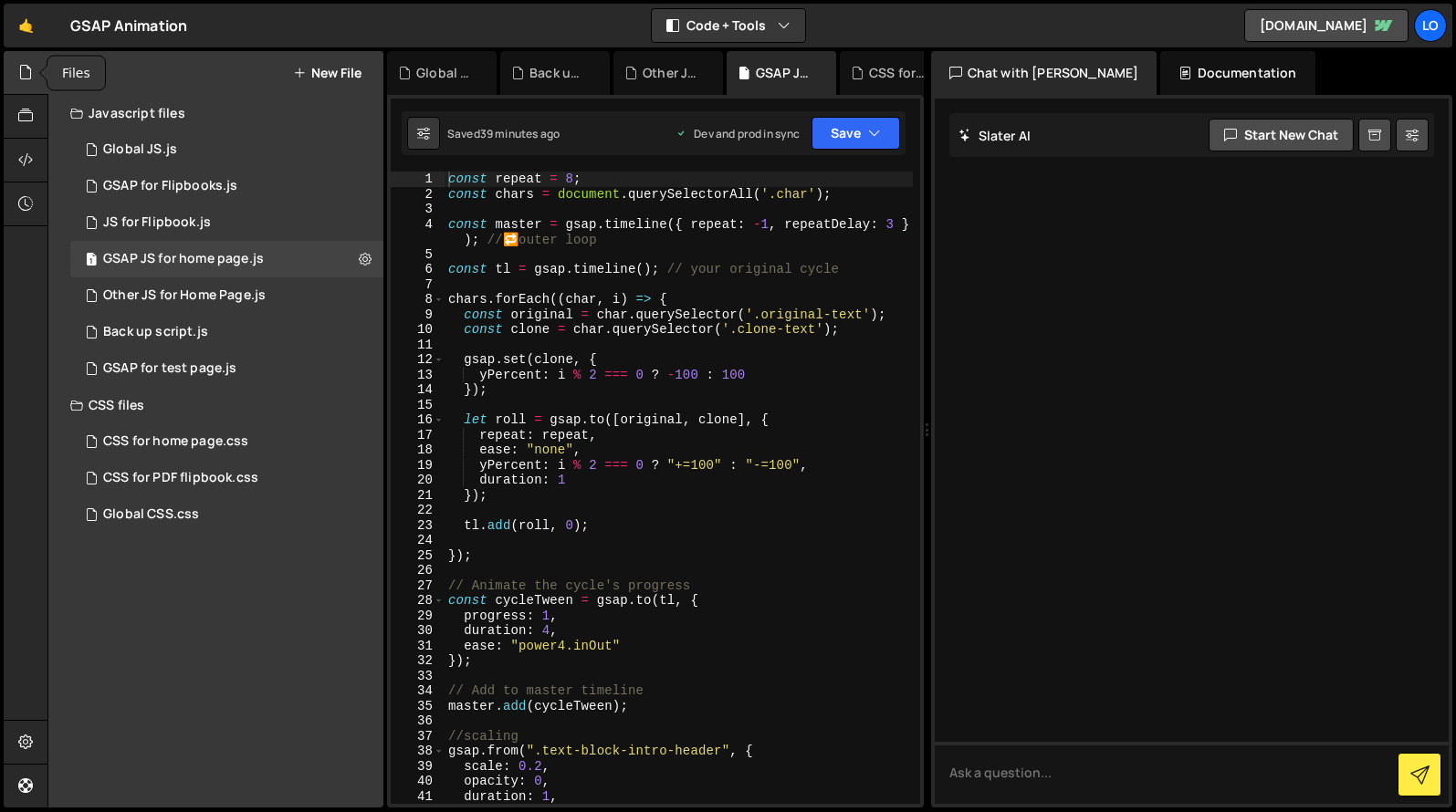
click at [23, 74] on icon at bounding box center [25, 71] width 15 height 20
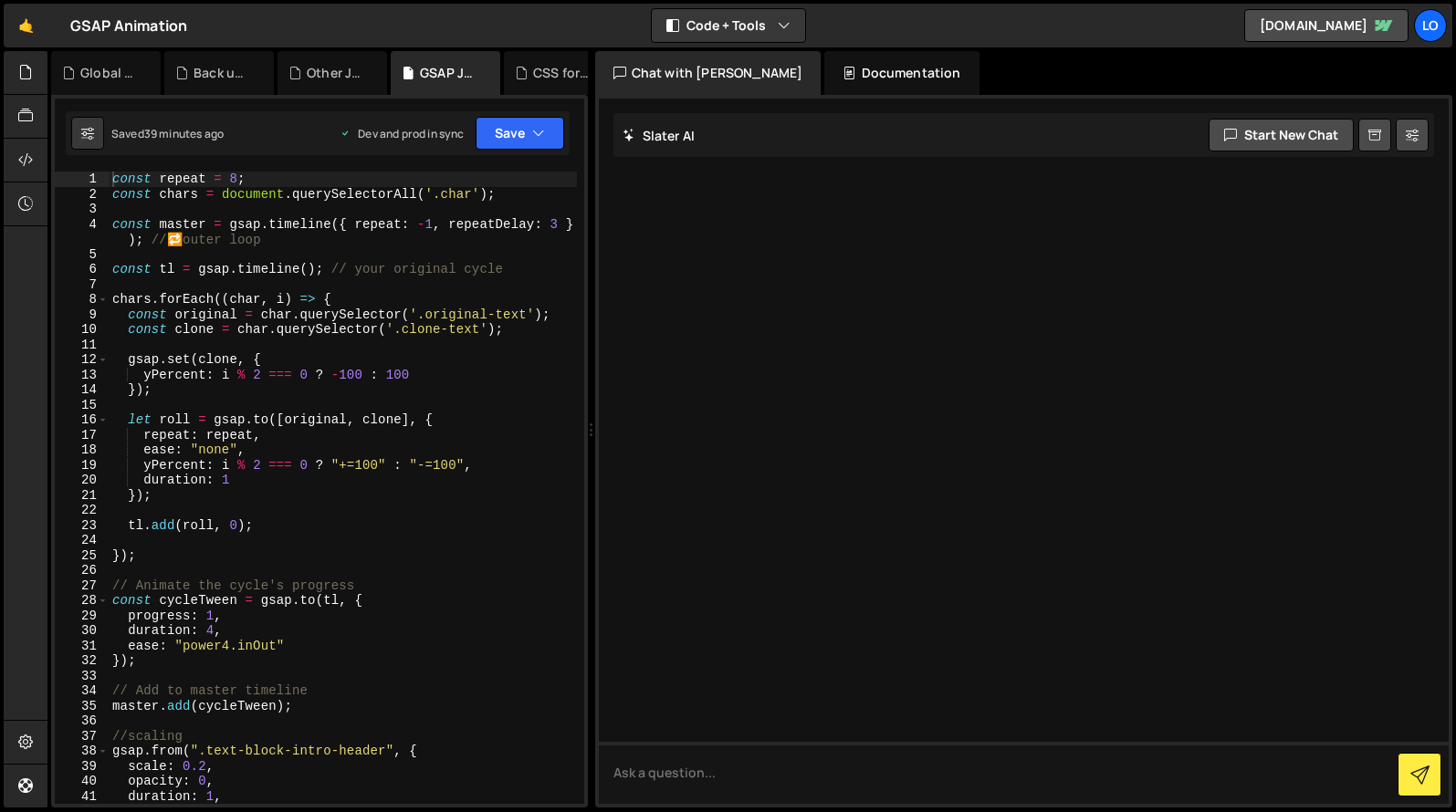
click at [169, 30] on div "GSAP Animation ⚠️ Code is being edited in another browser" at bounding box center [129, 25] width 117 height 22
click at [22, 161] on icon at bounding box center [25, 159] width 15 height 20
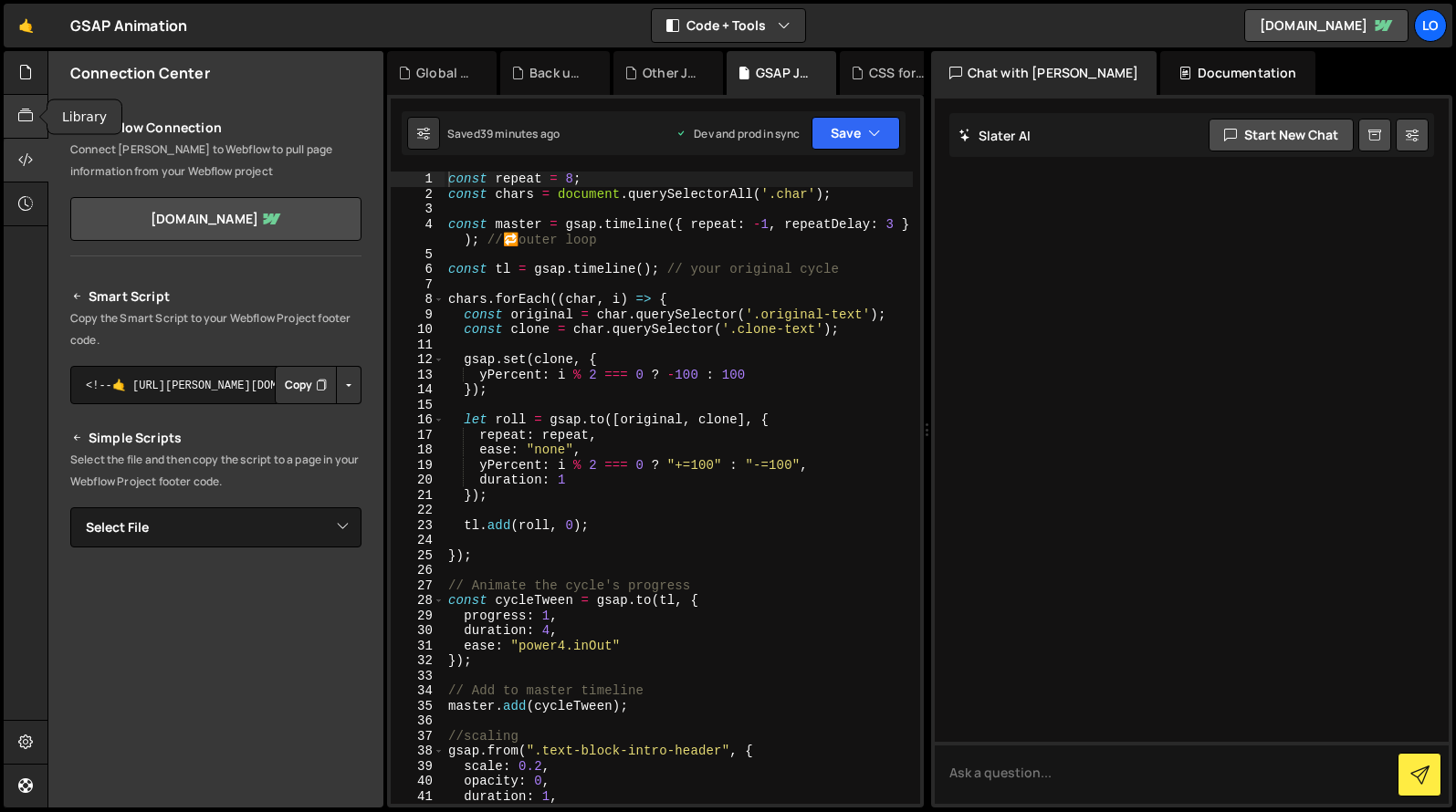
click at [18, 106] on icon at bounding box center [25, 115] width 15 height 20
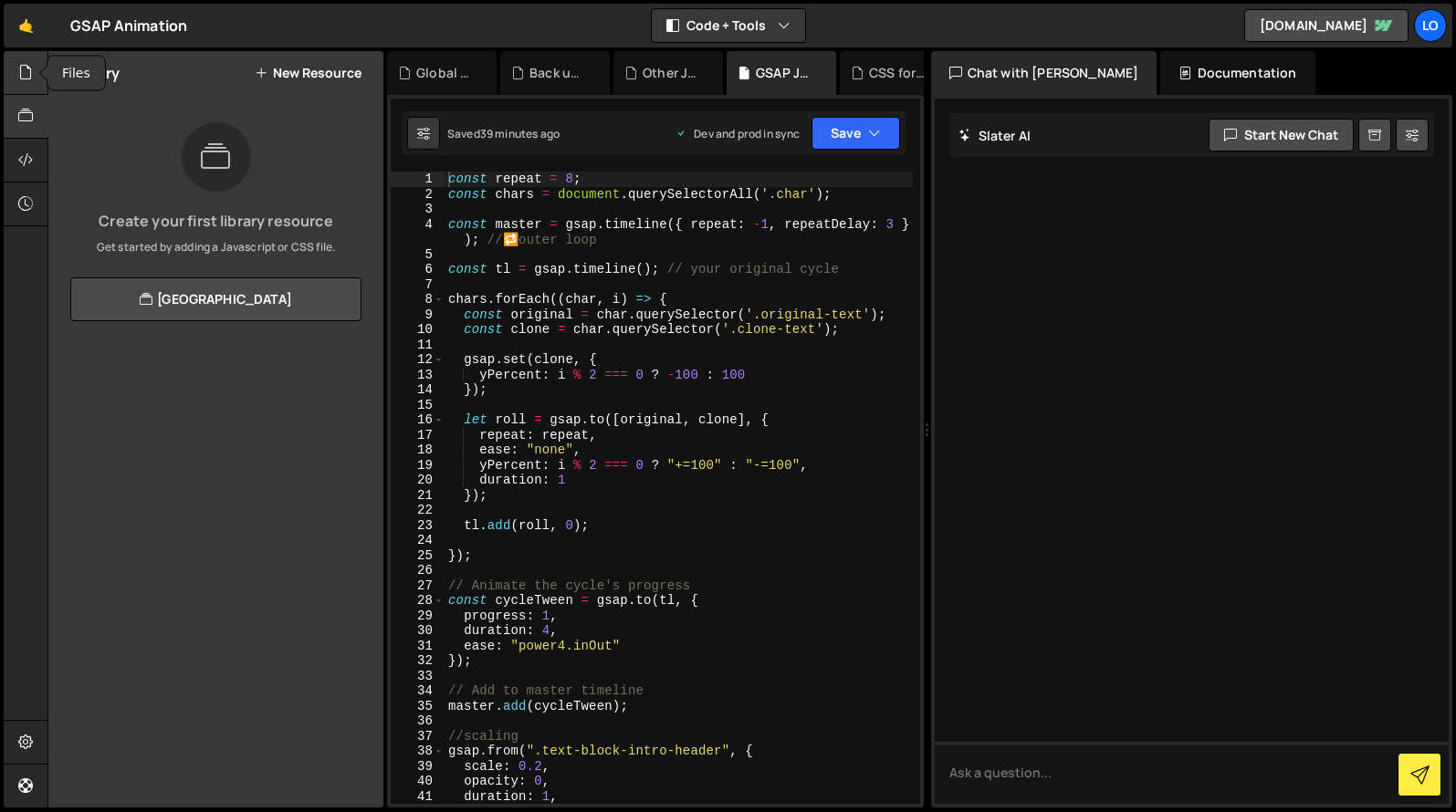
click at [25, 69] on icon at bounding box center [25, 71] width 15 height 20
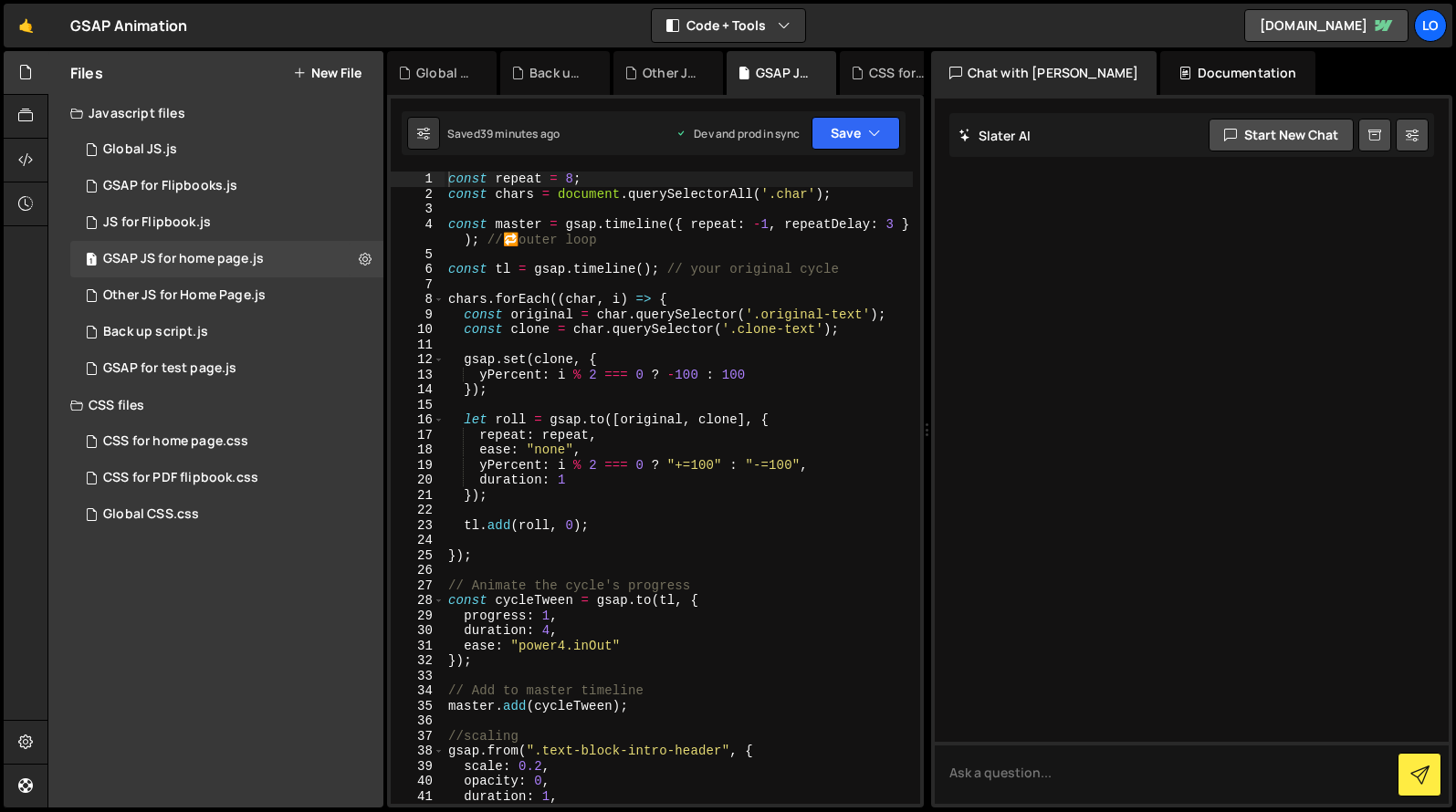
click at [170, 118] on div "Javascript files" at bounding box center [216, 113] width 335 height 37
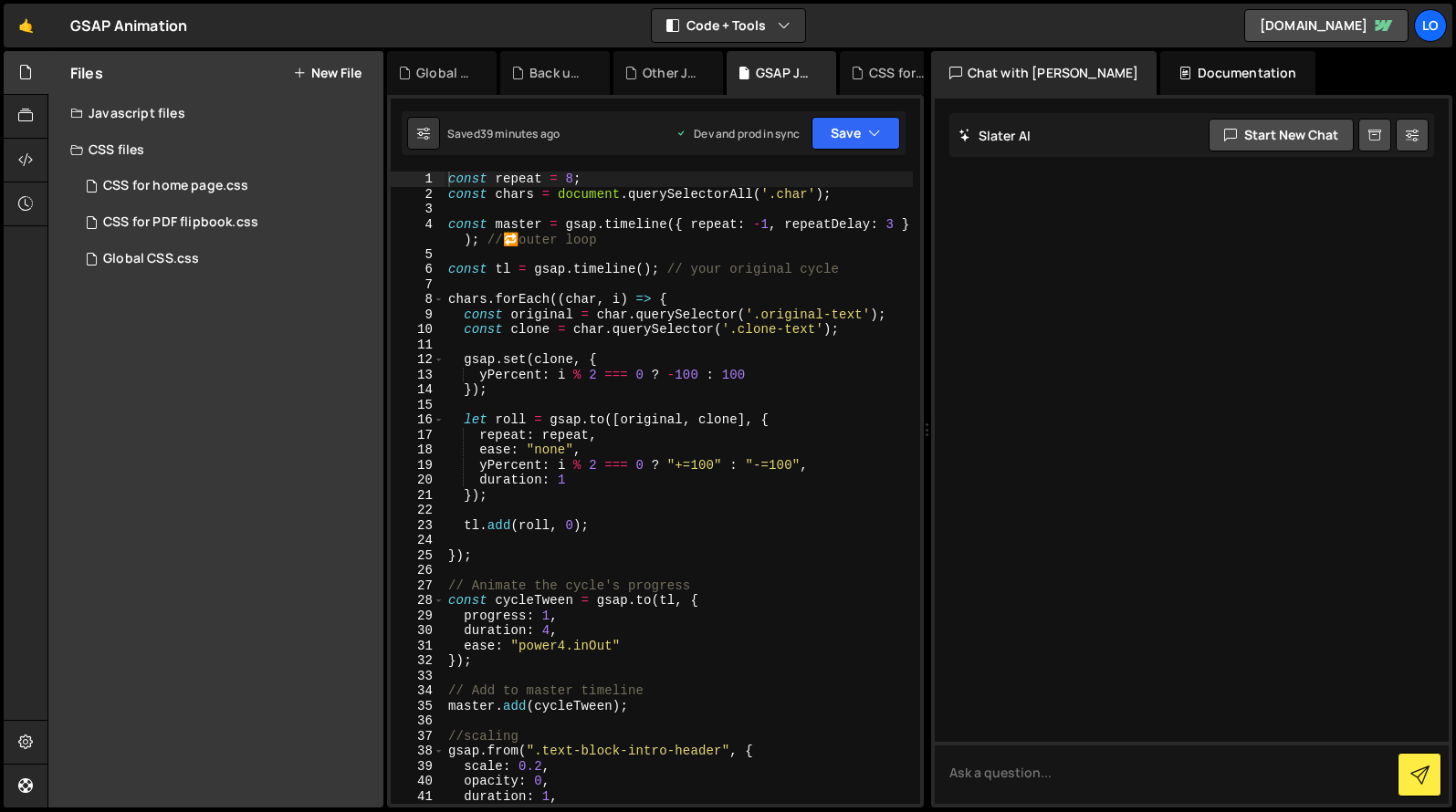
click at [416, 27] on div "🤙 GSAP Animation ⚠️ Code is being edited in another browser Code + Tools Code O…" at bounding box center [728, 25] width 1448 height 44
click at [60, 23] on div "🤙 GSAP Animation ⚠️ Code is being edited in another browser" at bounding box center [96, 25] width 184 height 44
click at [65, 25] on div "🤙 GSAP Animation ⚠️ Code is being edited in another browser" at bounding box center [96, 25] width 184 height 44
